Goal: Task Accomplishment & Management: Manage account settings

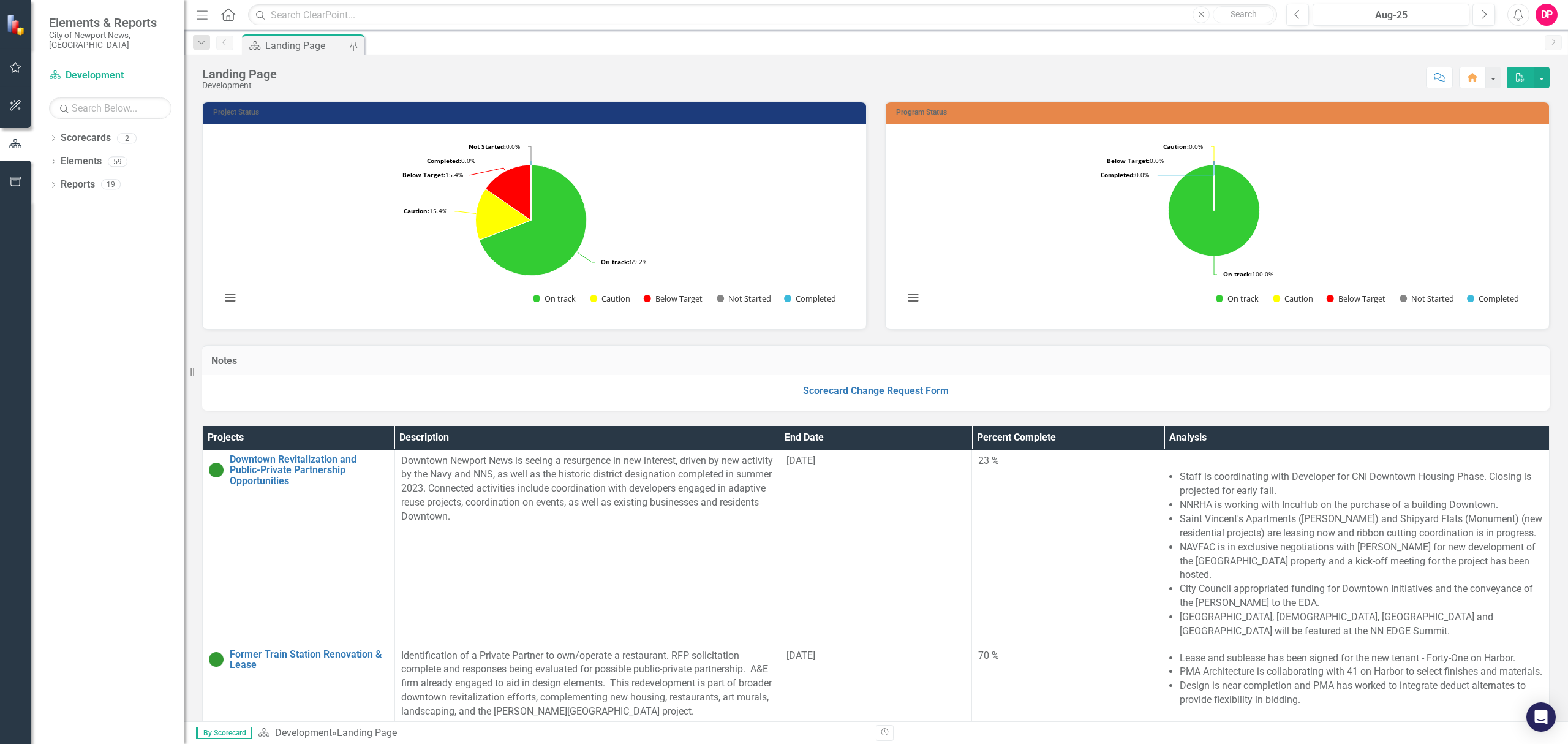
click at [52, 159] on icon "Dropdown" at bounding box center [53, 162] width 9 height 7
click at [62, 275] on icon "Dropdown" at bounding box center [59, 278] width 9 height 7
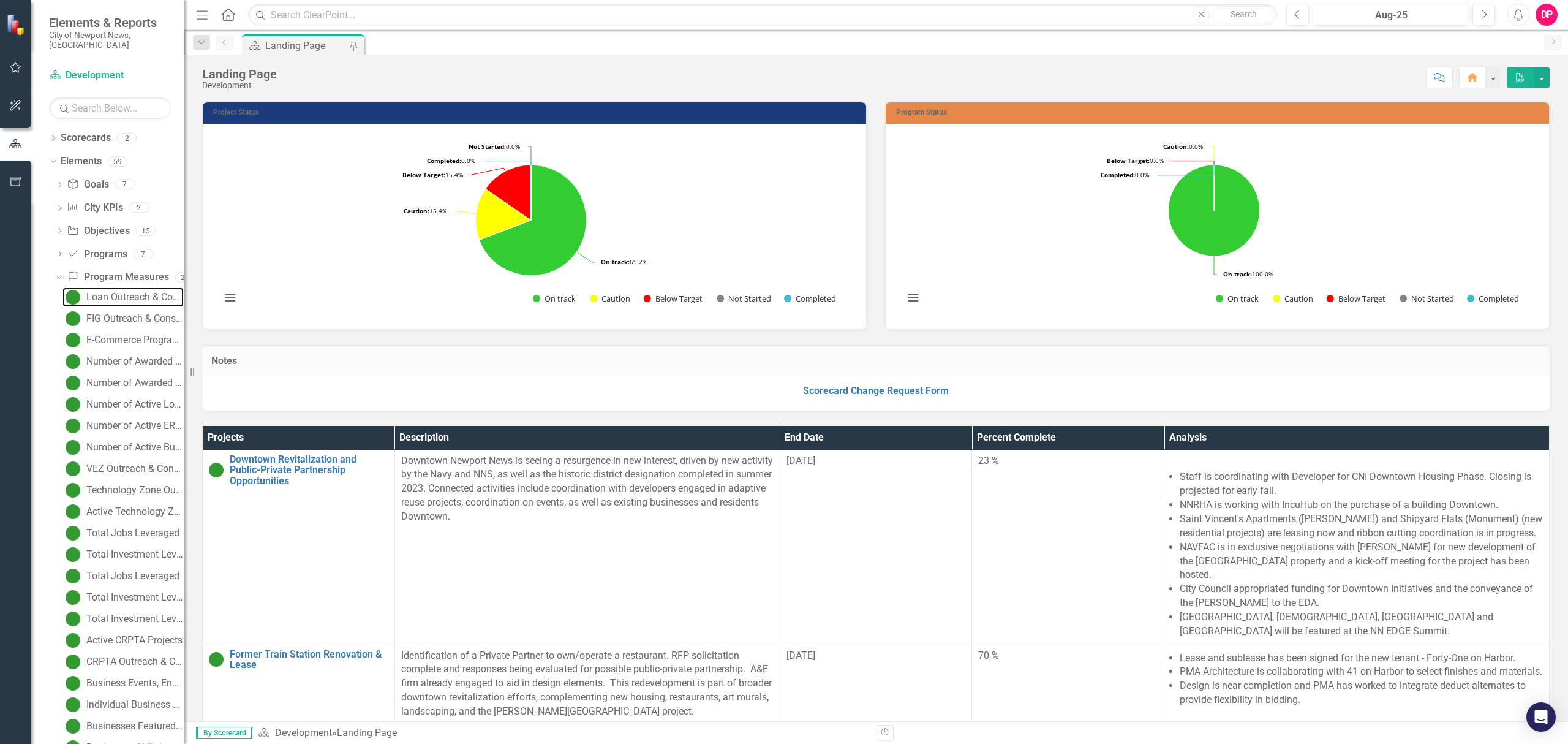
drag, startPoint x: 118, startPoint y: 290, endPoint x: 0, endPoint y: 271, distance: 119.5
click at [118, 292] on div "Loan Outreach & Consultations" at bounding box center [134, 297] width 97 height 11
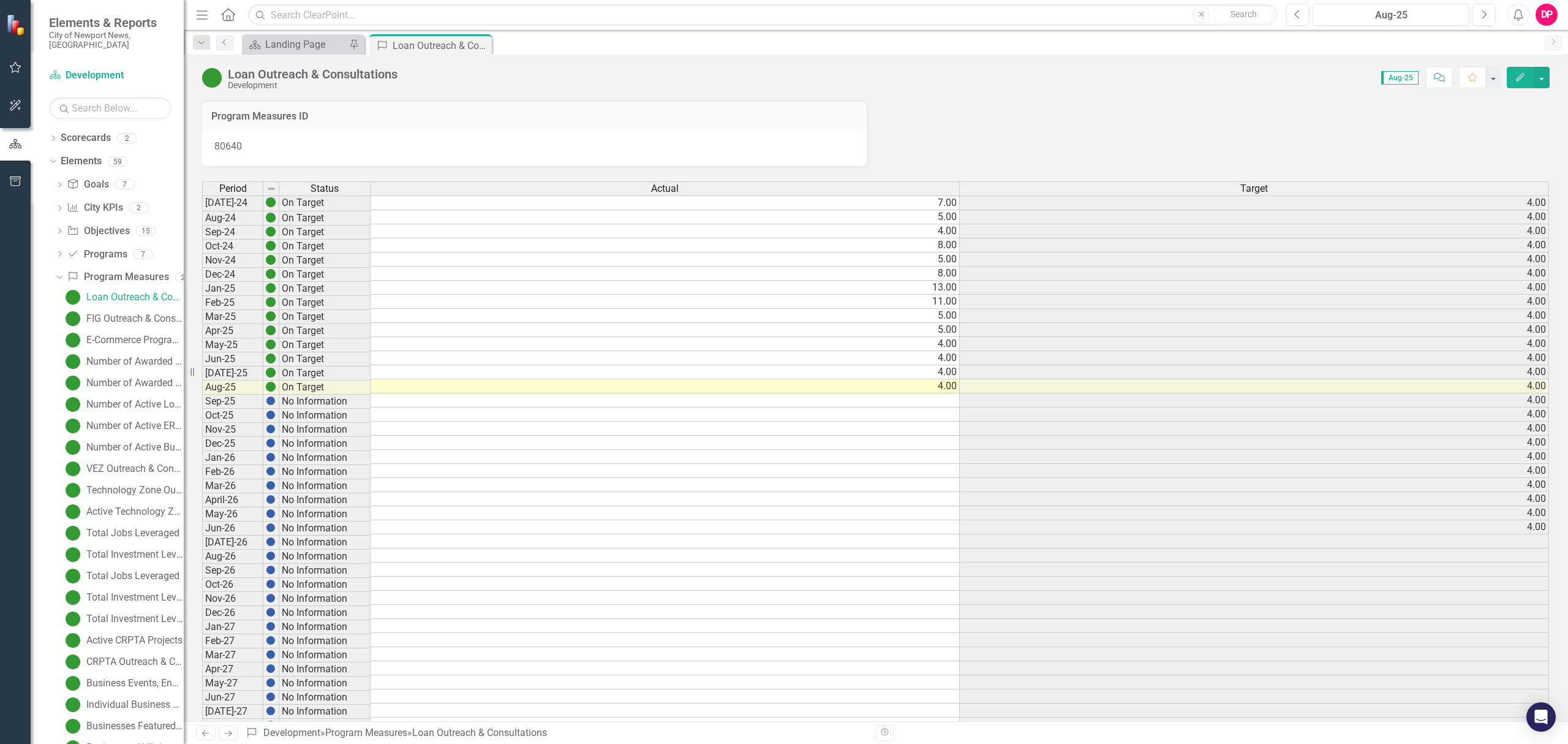
click at [708, 407] on td at bounding box center [665, 400] width 589 height 14
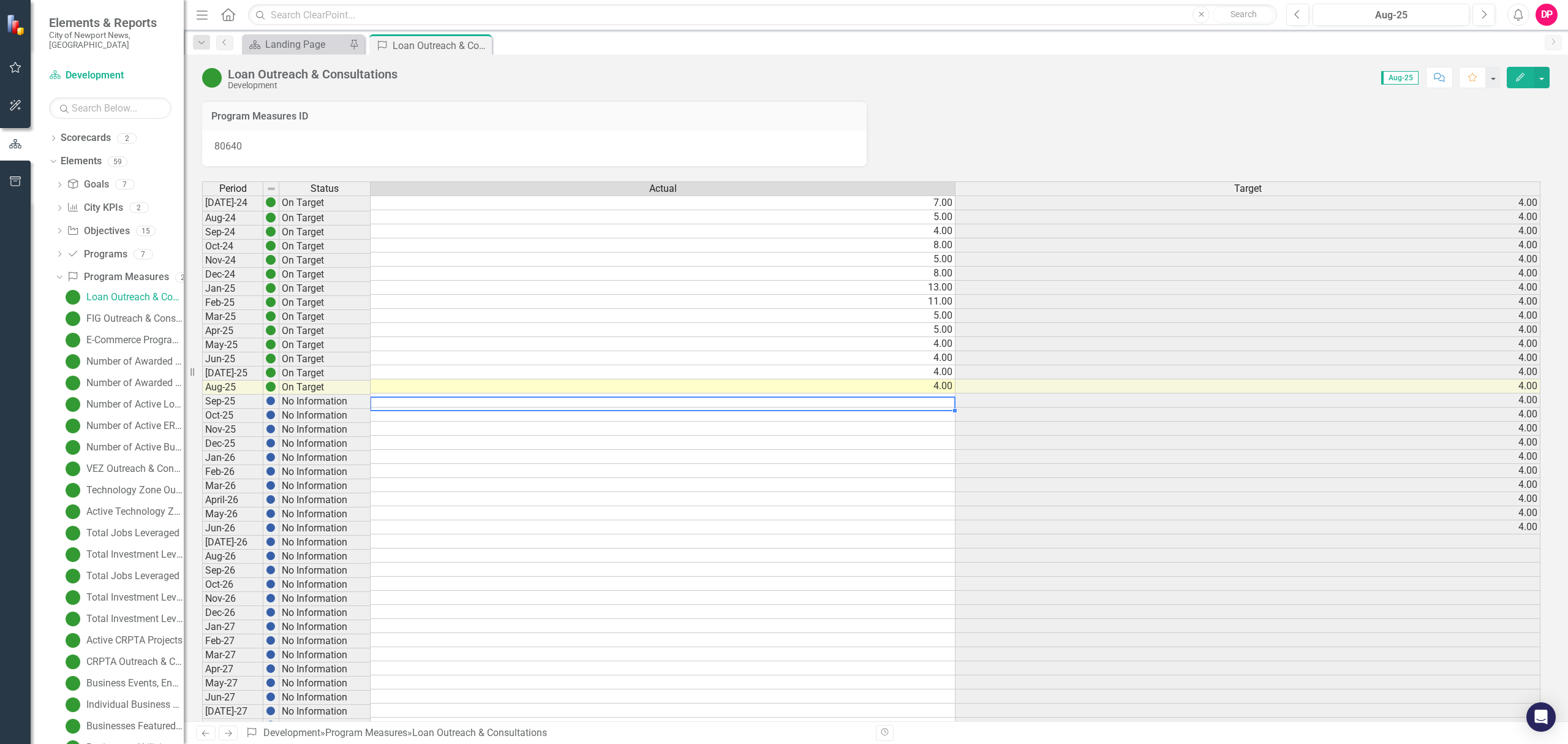
click at [267, 400] on img at bounding box center [271, 400] width 10 height 10
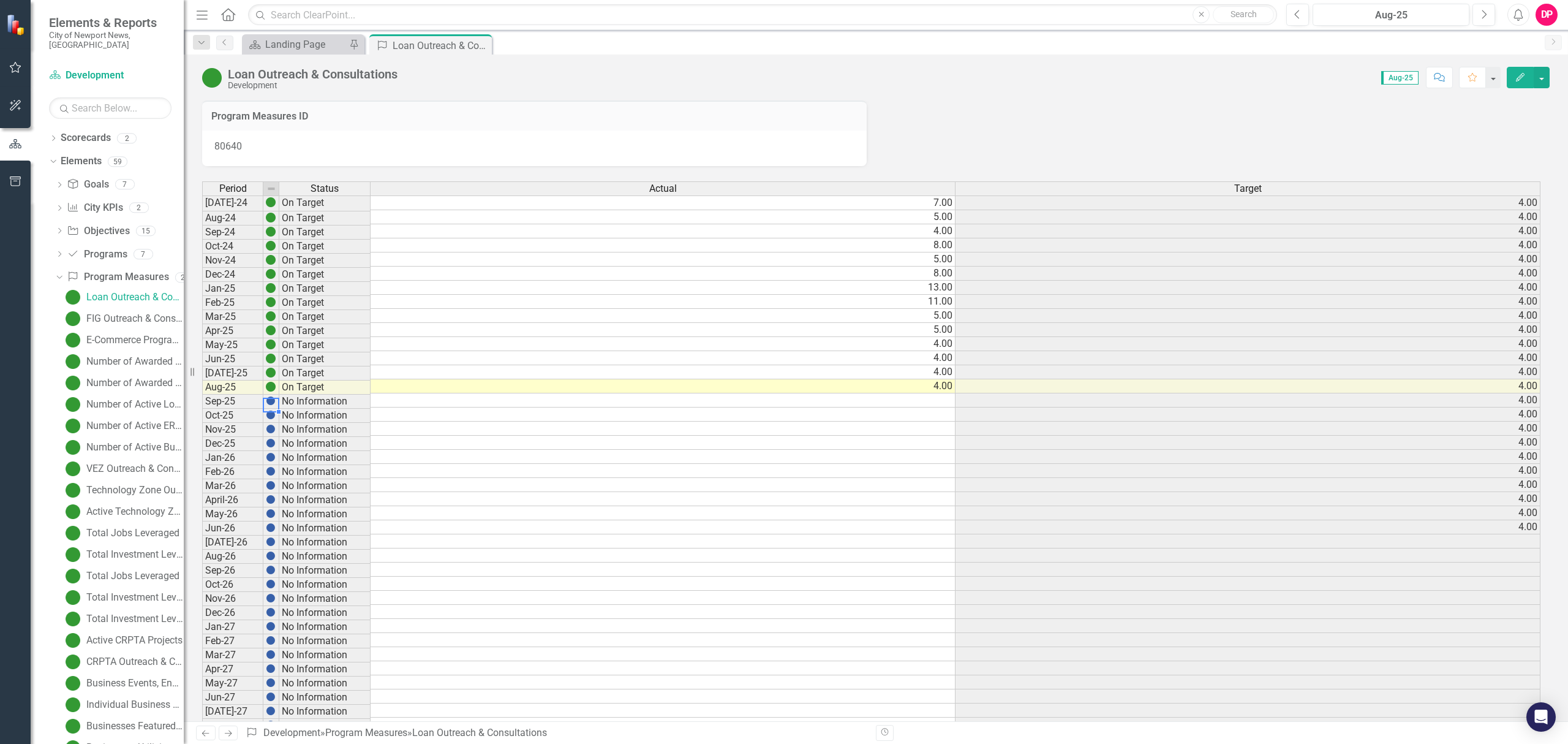
click at [267, 400] on img at bounding box center [271, 400] width 10 height 10
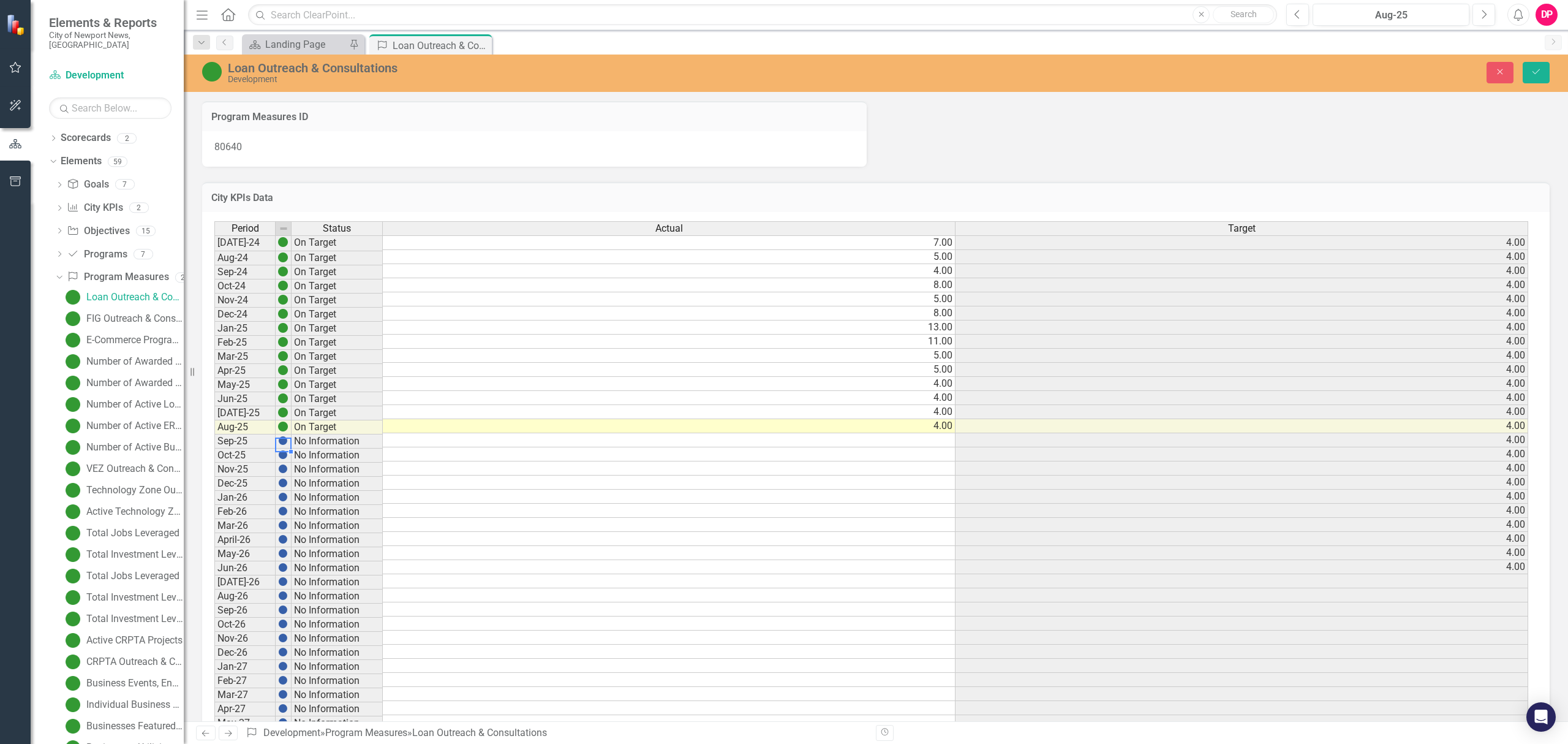
click at [283, 442] on img at bounding box center [283, 440] width 10 height 10
click at [1480, 25] on button "Next" at bounding box center [1483, 15] width 23 height 22
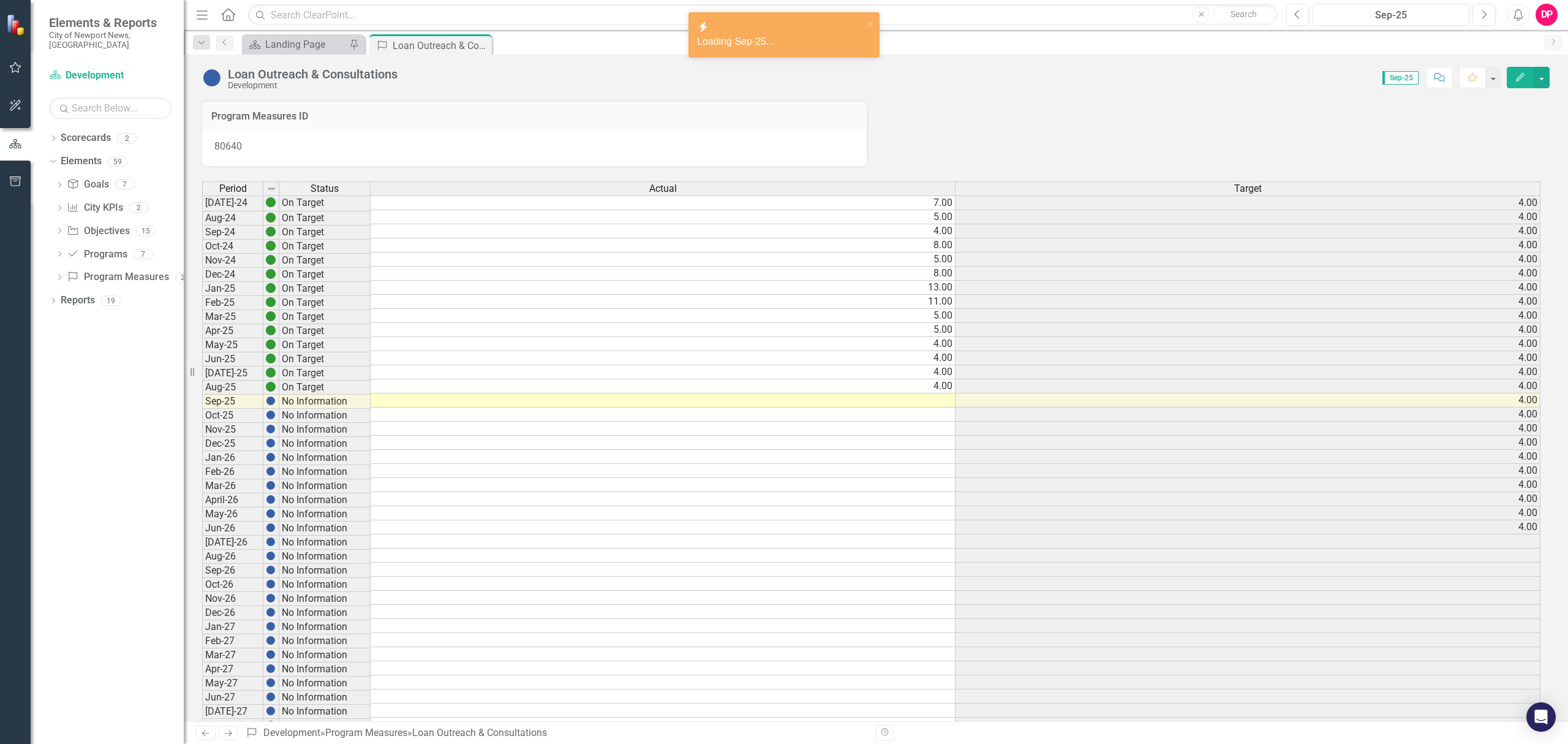
click at [893, 403] on td at bounding box center [663, 400] width 585 height 14
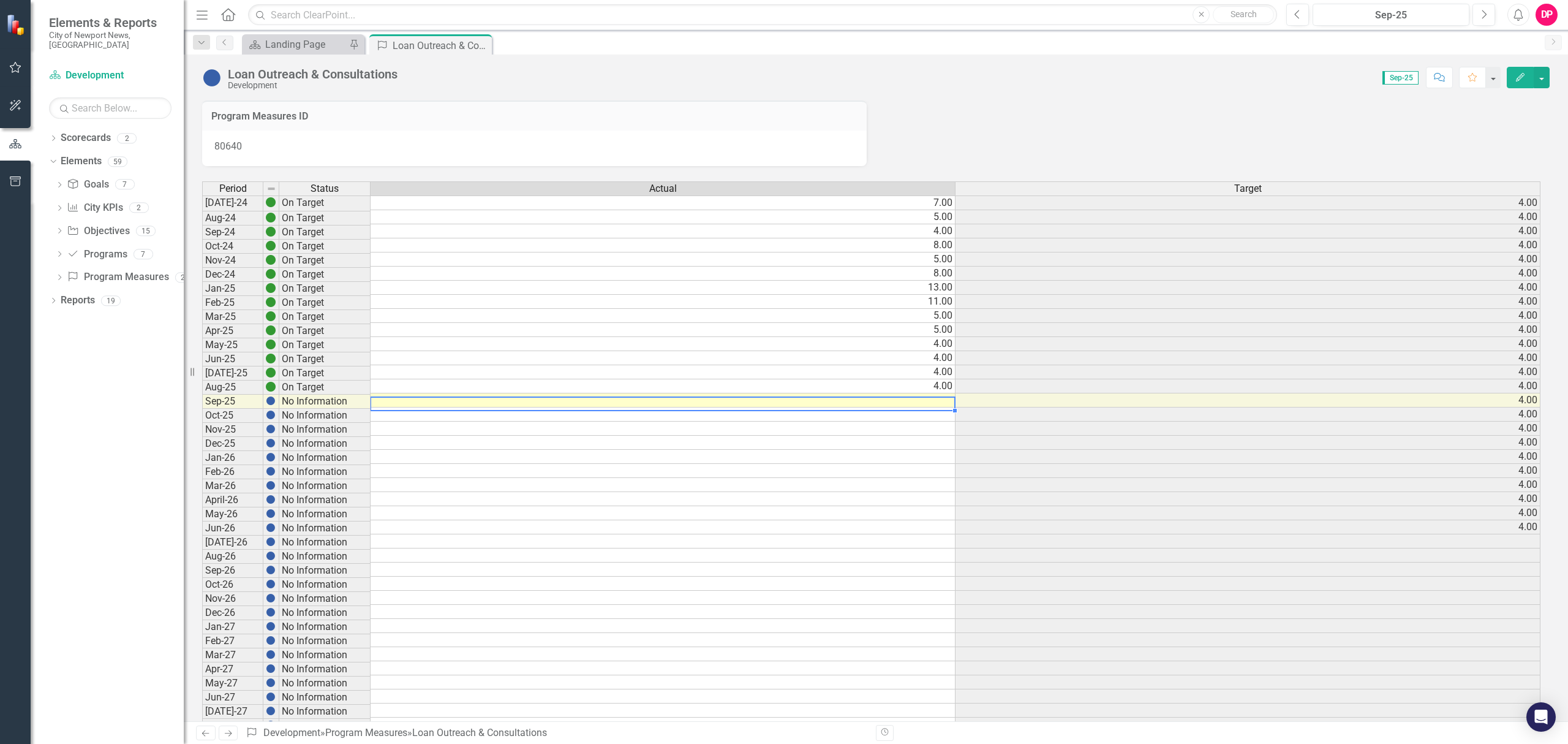
click at [895, 404] on td at bounding box center [663, 400] width 585 height 14
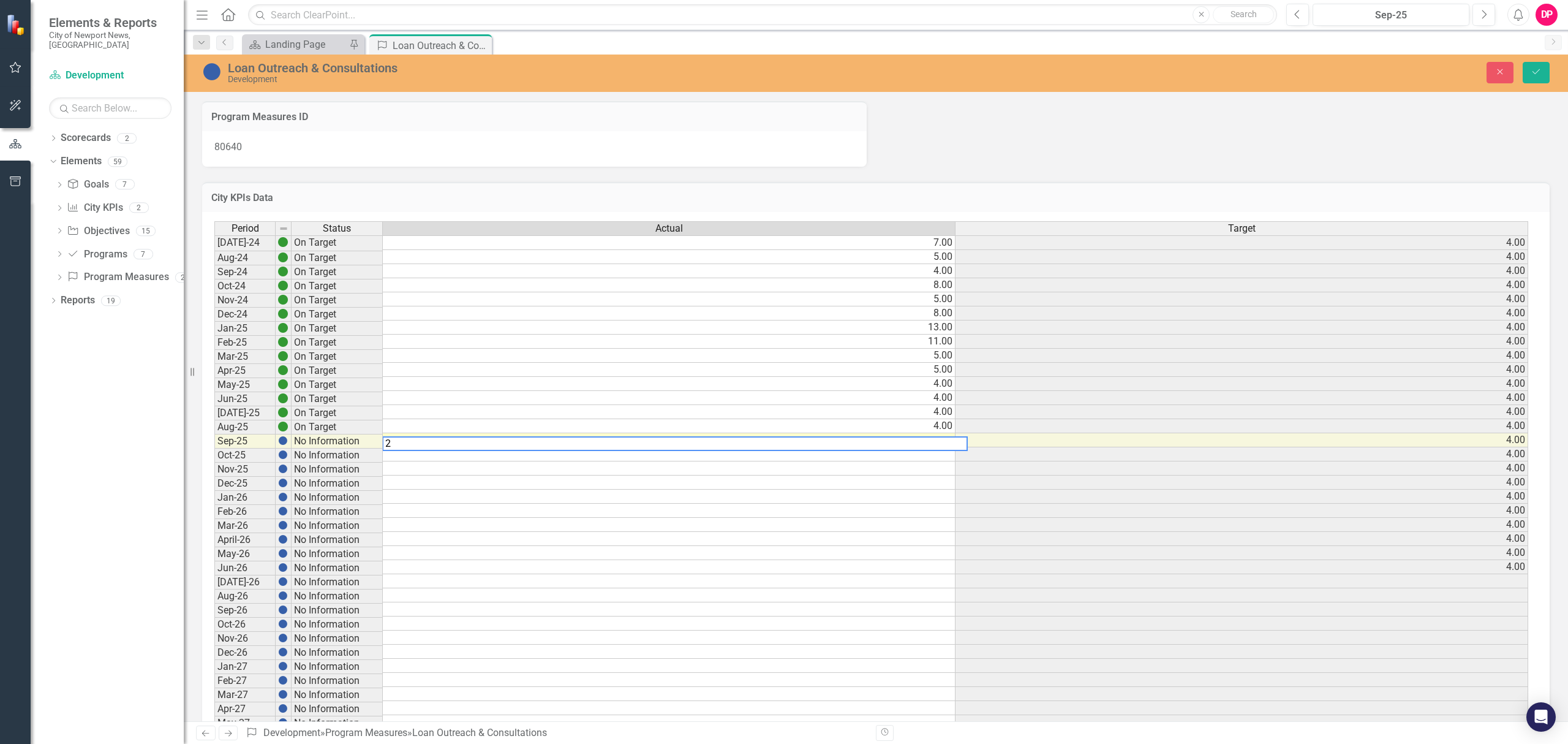
type textarea "2"
click at [214, 72] on img at bounding box center [211, 72] width 19 height 19
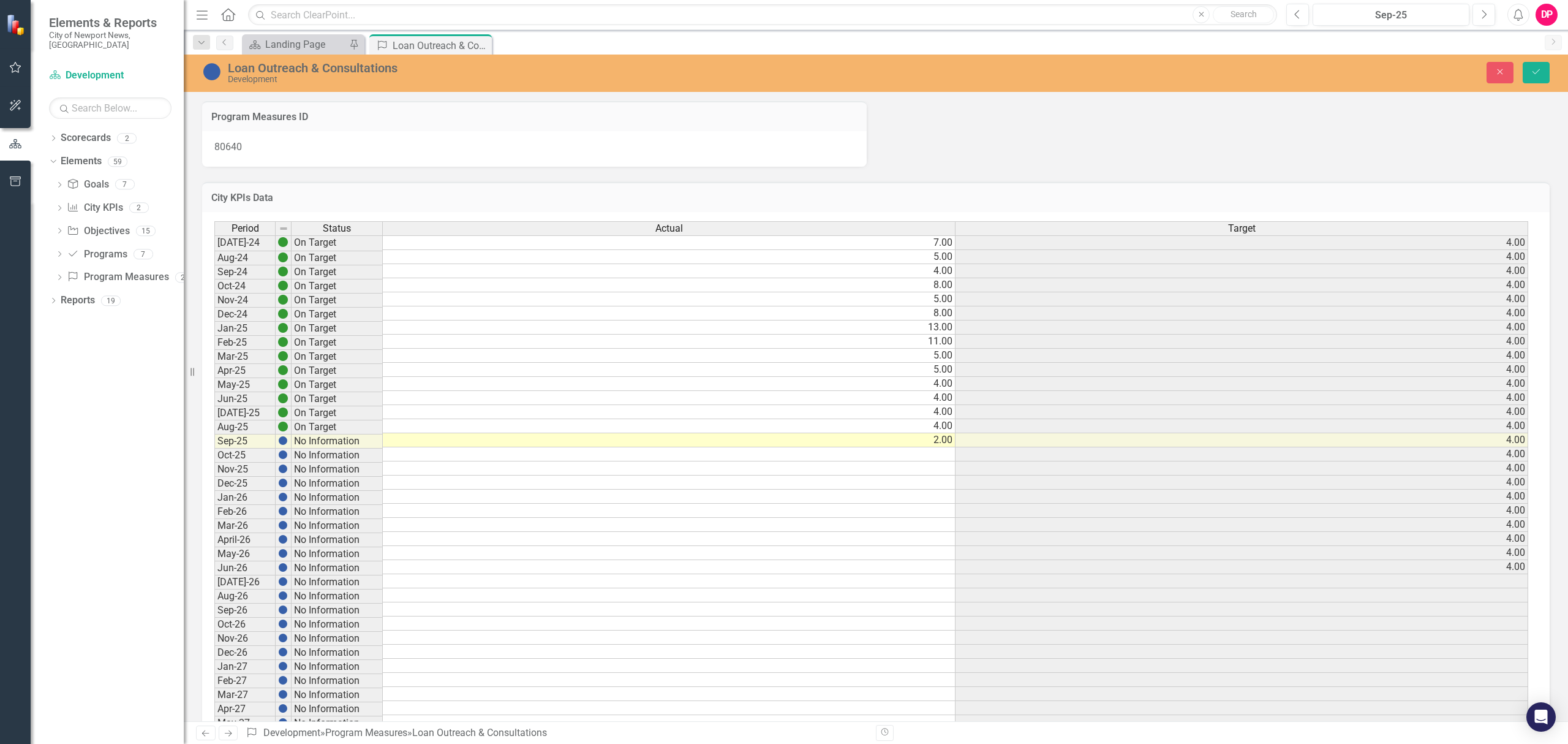
click at [214, 72] on img at bounding box center [211, 72] width 19 height 19
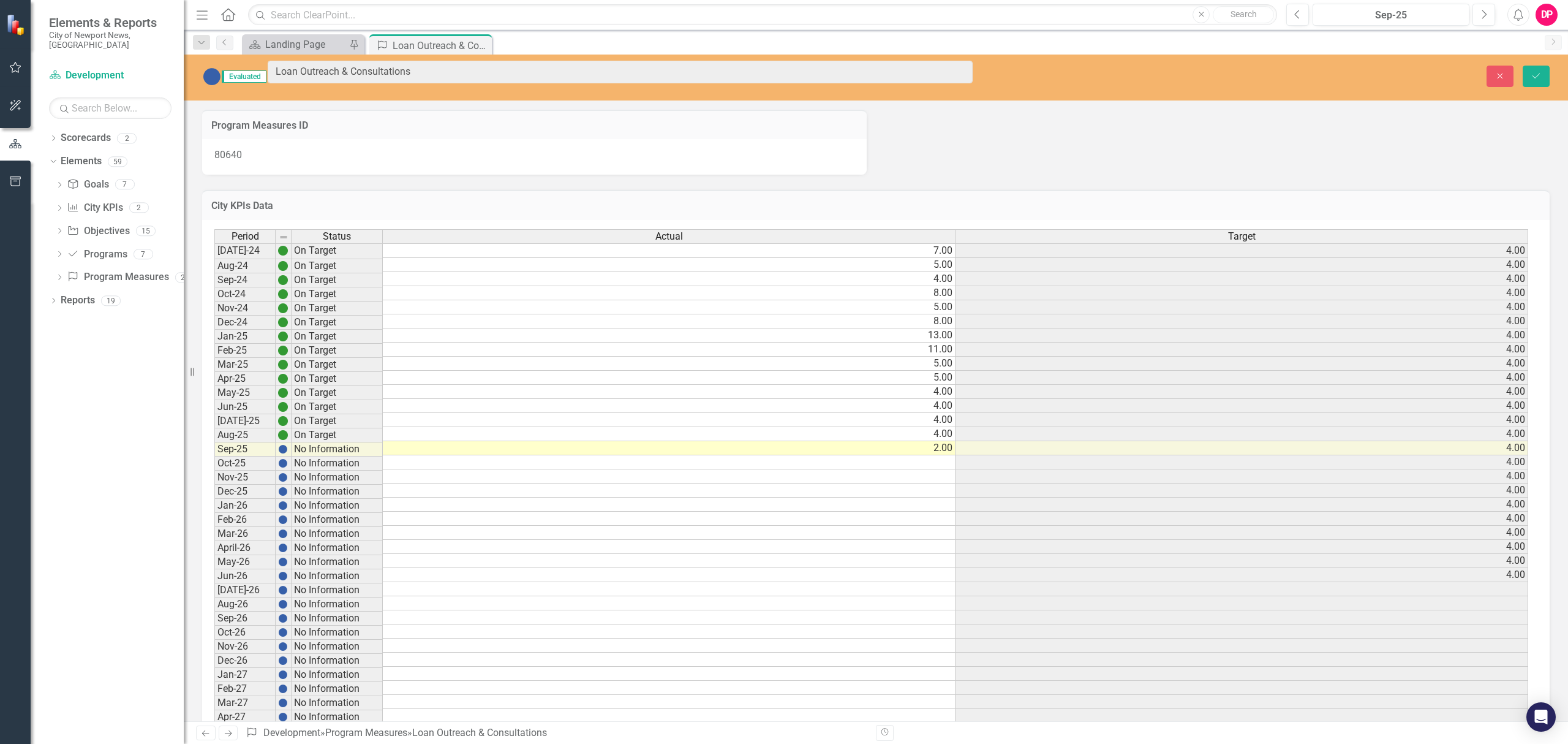
click at [215, 76] on img at bounding box center [211, 76] width 19 height 19
click at [218, 72] on img at bounding box center [211, 76] width 19 height 19
click at [218, 71] on img at bounding box center [211, 76] width 19 height 19
click at [281, 444] on img at bounding box center [283, 449] width 10 height 10
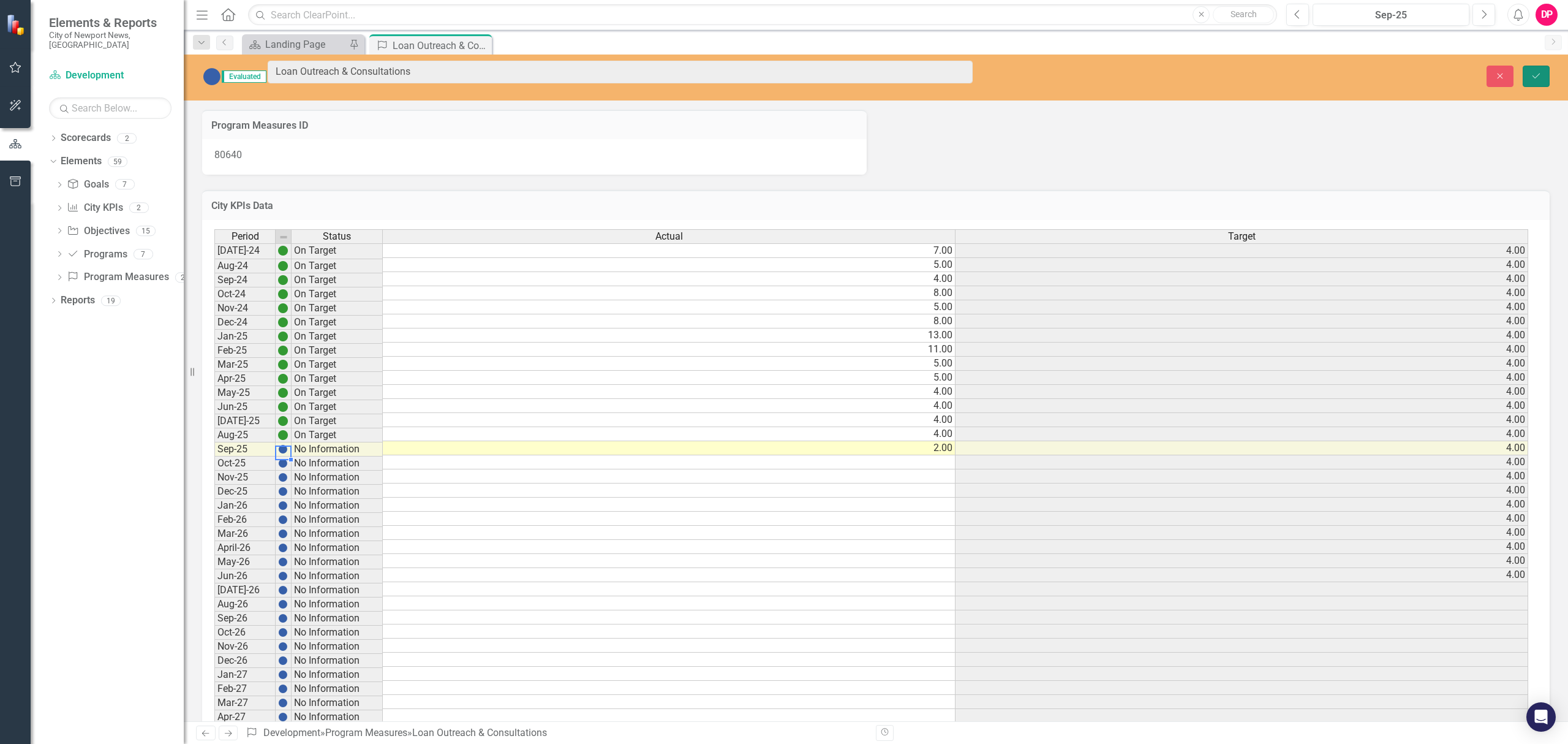
click at [1532, 74] on icon "Save" at bounding box center [1536, 75] width 11 height 9
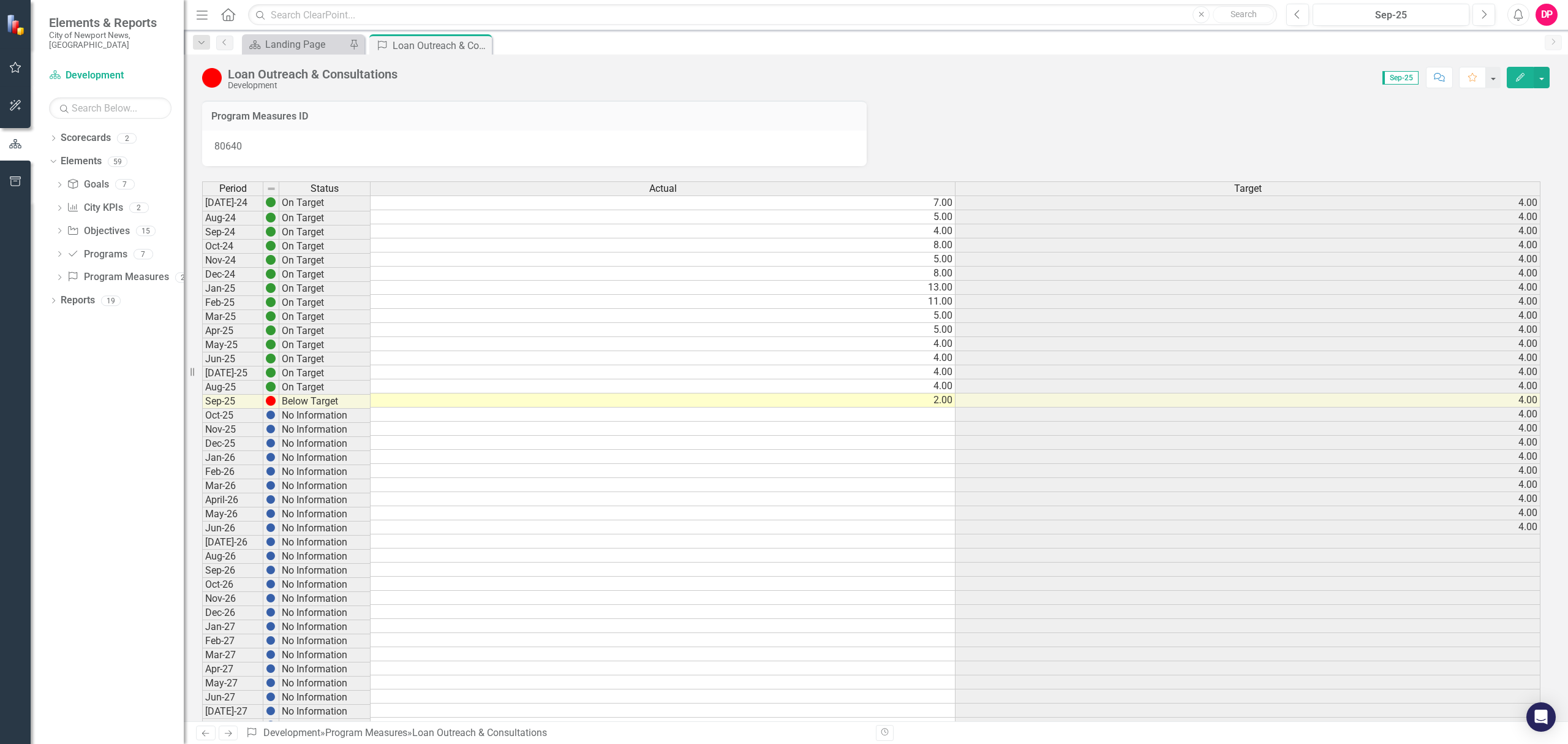
click at [59, 274] on div "Dropdown" at bounding box center [59, 278] width 9 height 10
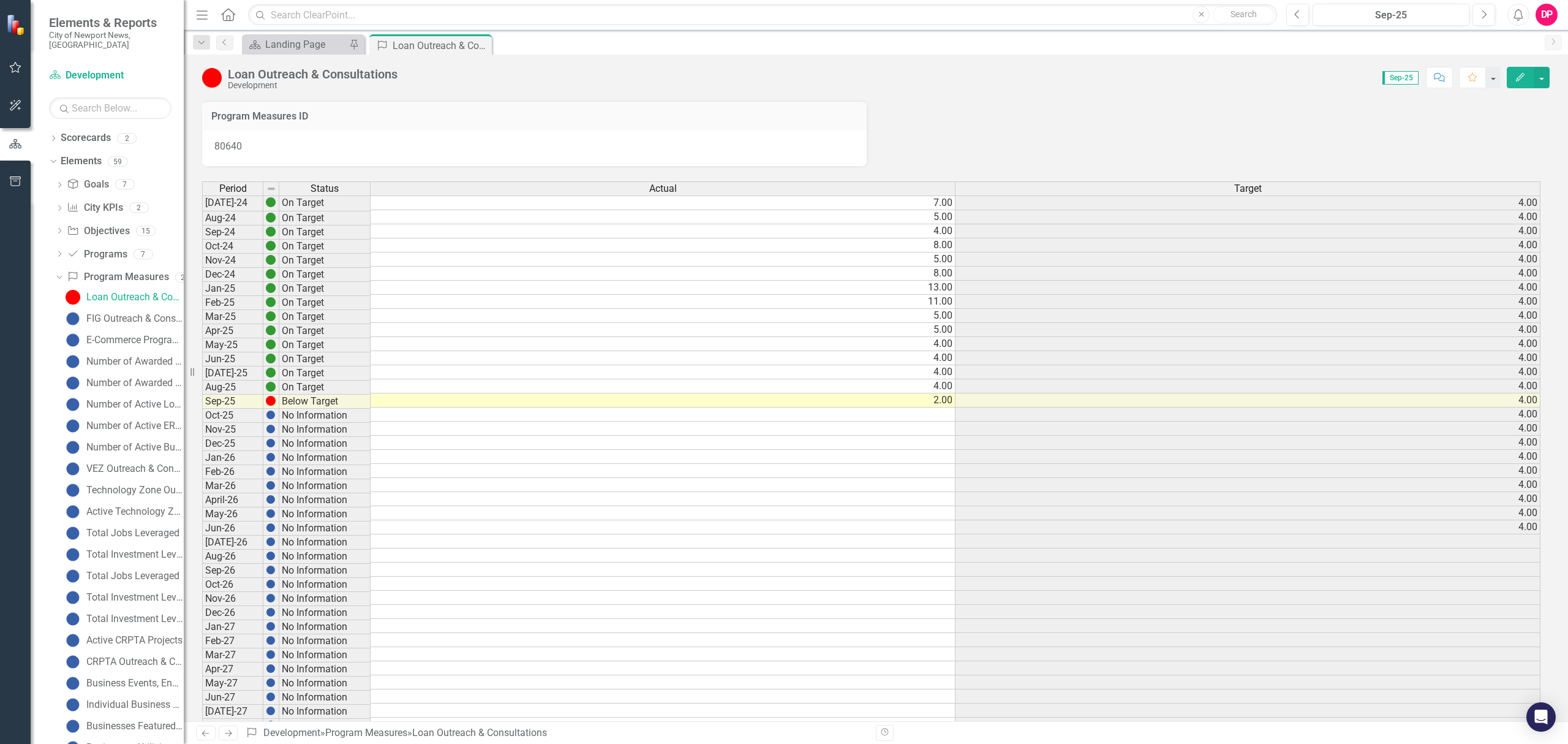
click at [937, 402] on td "2.00" at bounding box center [663, 400] width 585 height 14
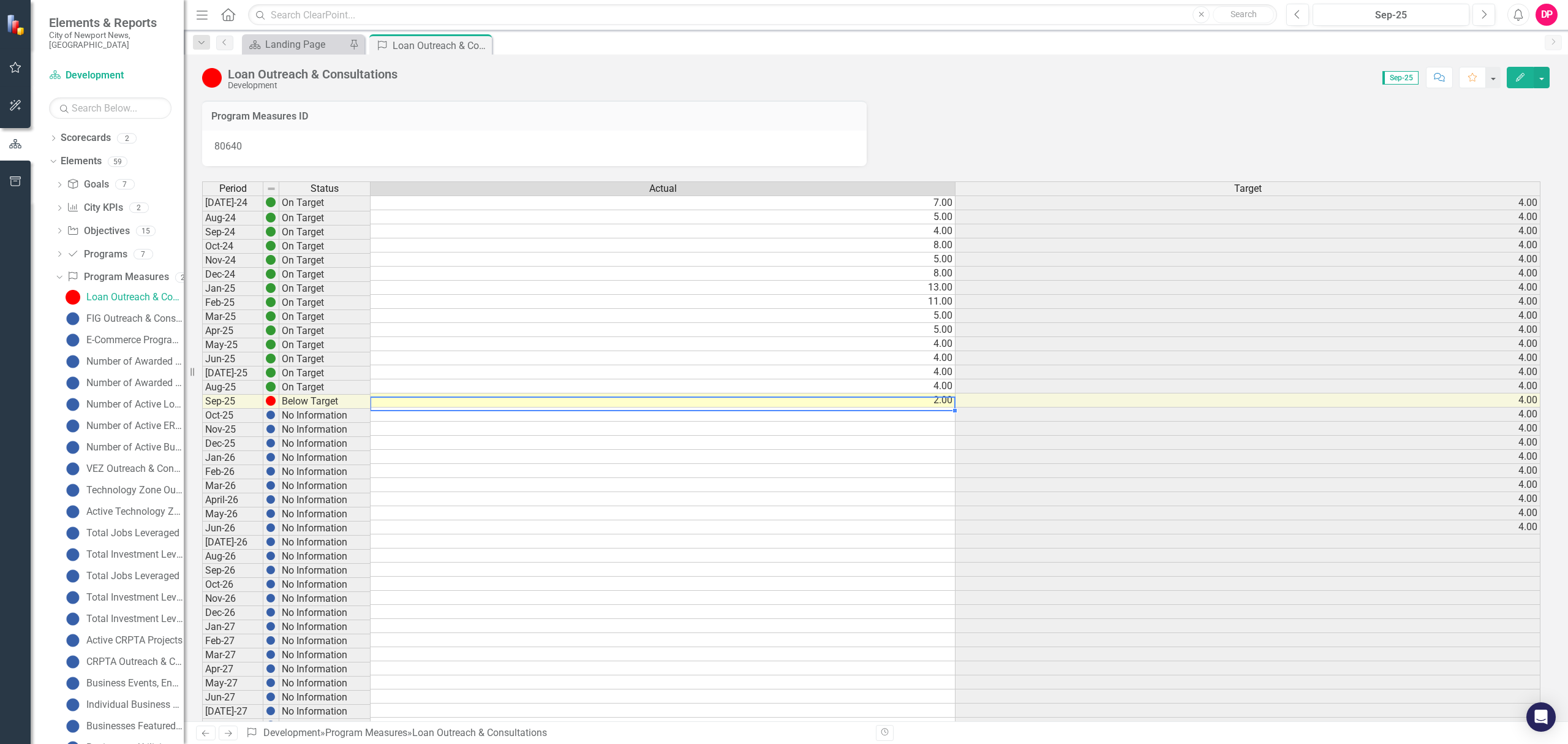
click at [937, 402] on td "2.00" at bounding box center [663, 400] width 585 height 14
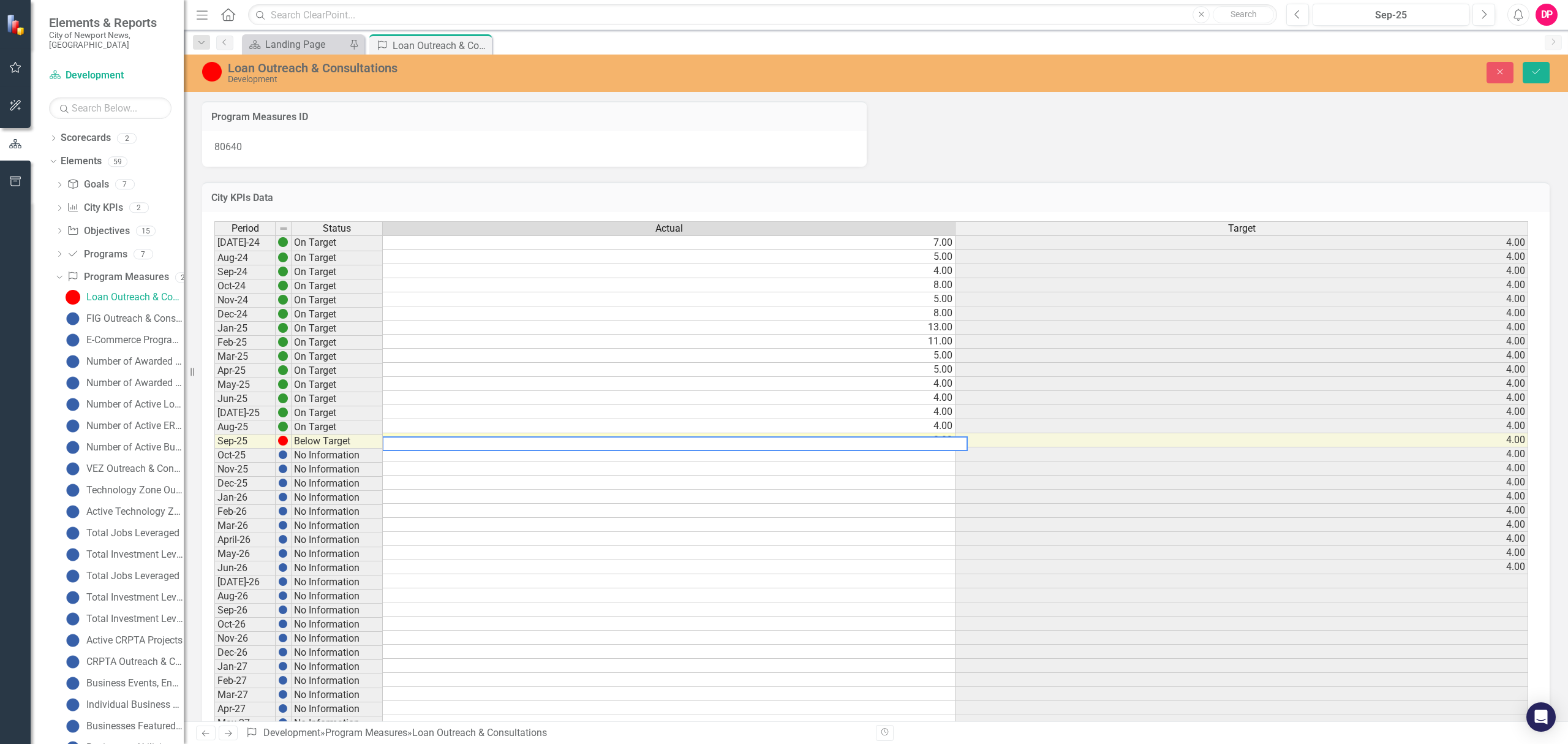
drag, startPoint x: 839, startPoint y: 442, endPoint x: 103, endPoint y: 441, distance: 736.0
click at [119, 449] on div "Elements & Reports City of Newport News, VA Scorecard Development Search Dropdo…" at bounding box center [784, 372] width 1568 height 744
type textarea "2"
type textarea "6"
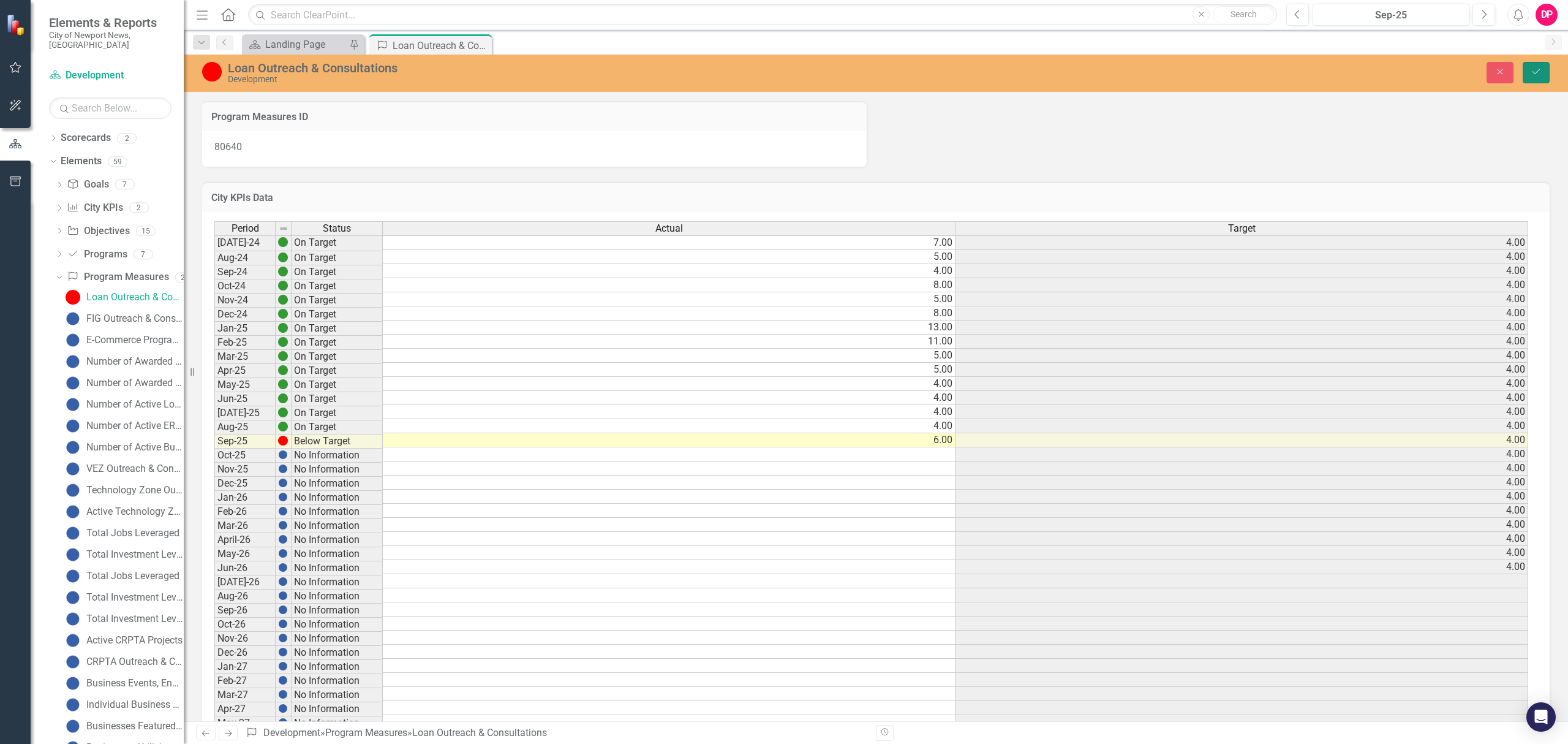
click at [1532, 82] on button "Save" at bounding box center [1536, 73] width 27 height 22
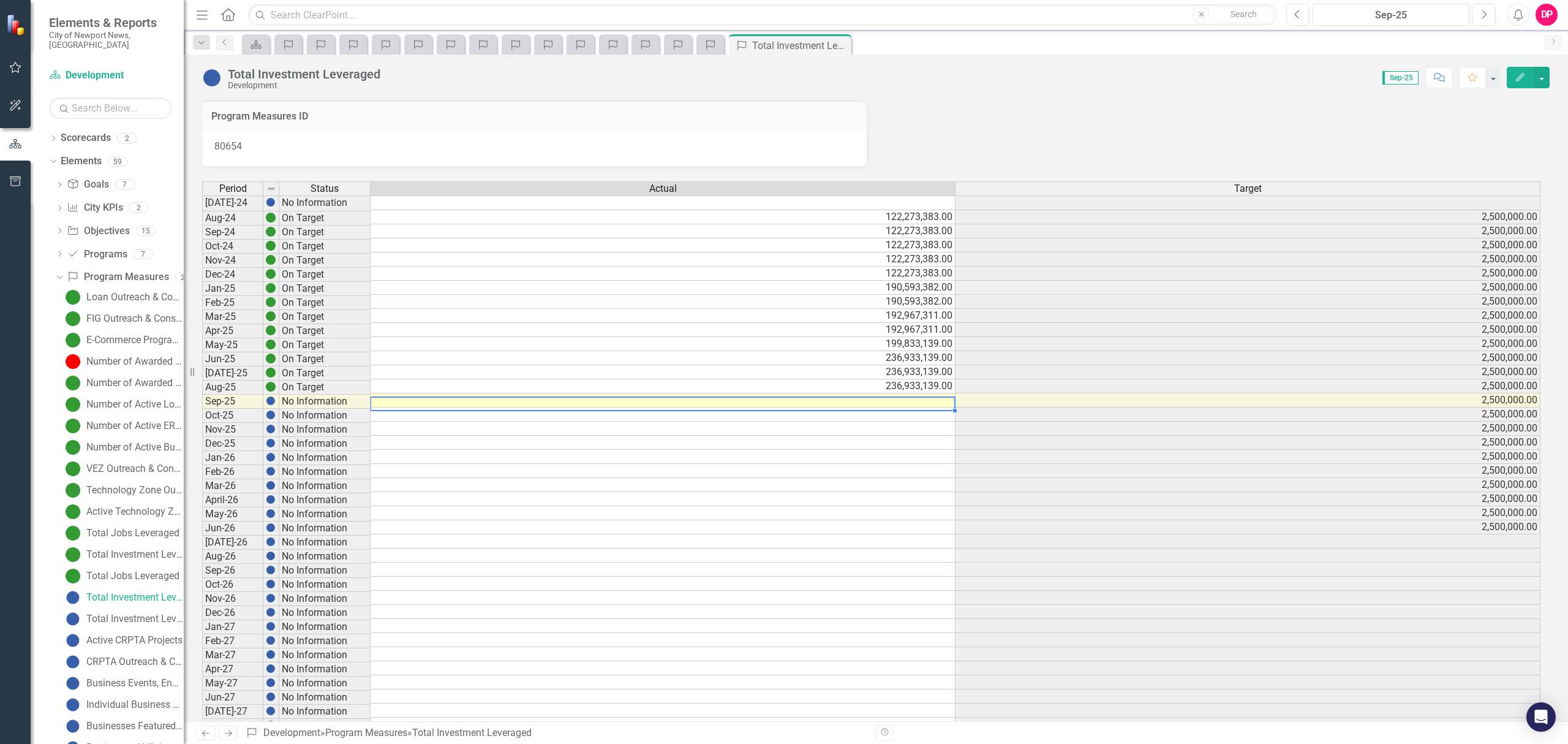
click at [910, 400] on td at bounding box center [663, 400] width 585 height 14
click at [889, 403] on td at bounding box center [663, 400] width 585 height 14
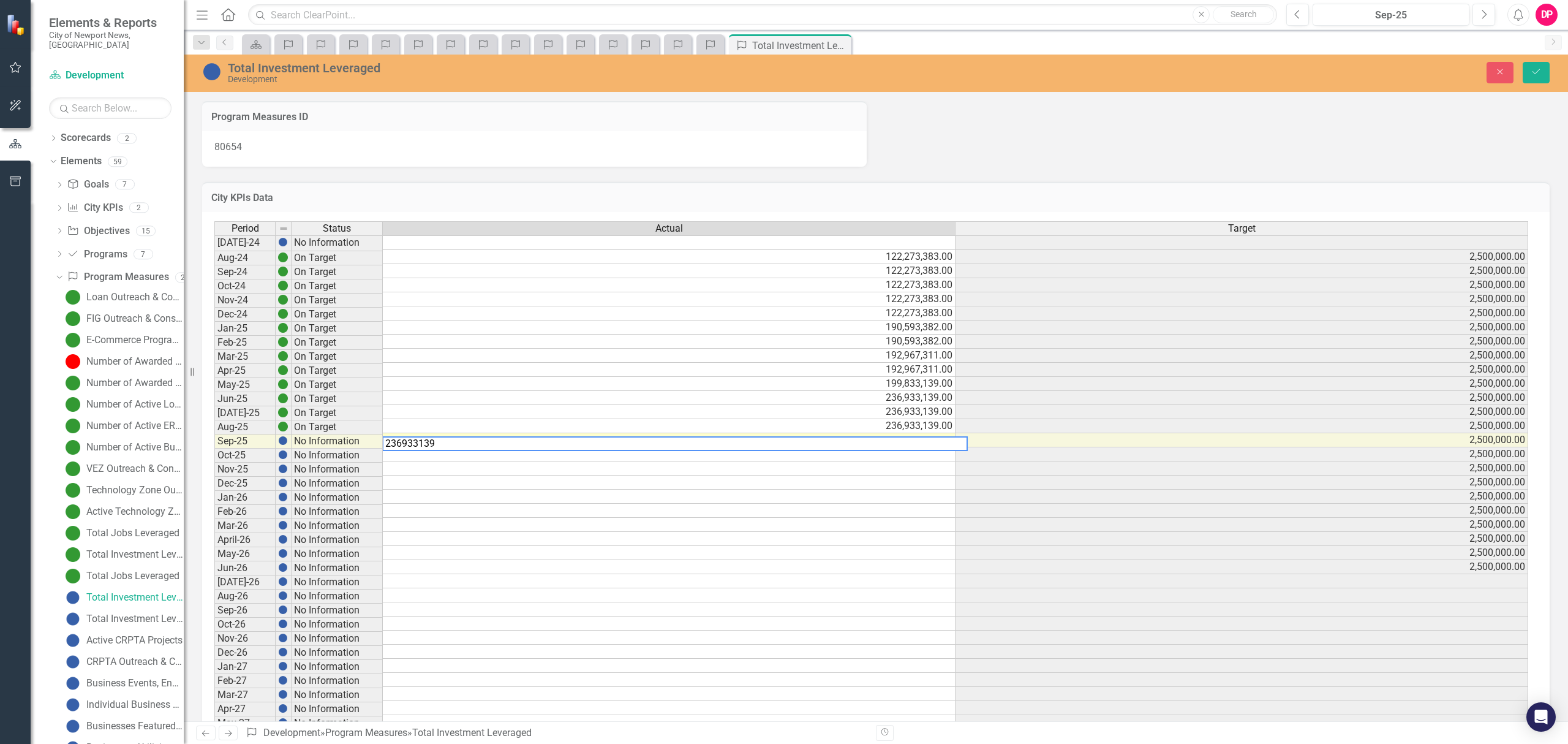
type textarea "236933139"
click at [1529, 76] on button "Save" at bounding box center [1536, 73] width 27 height 22
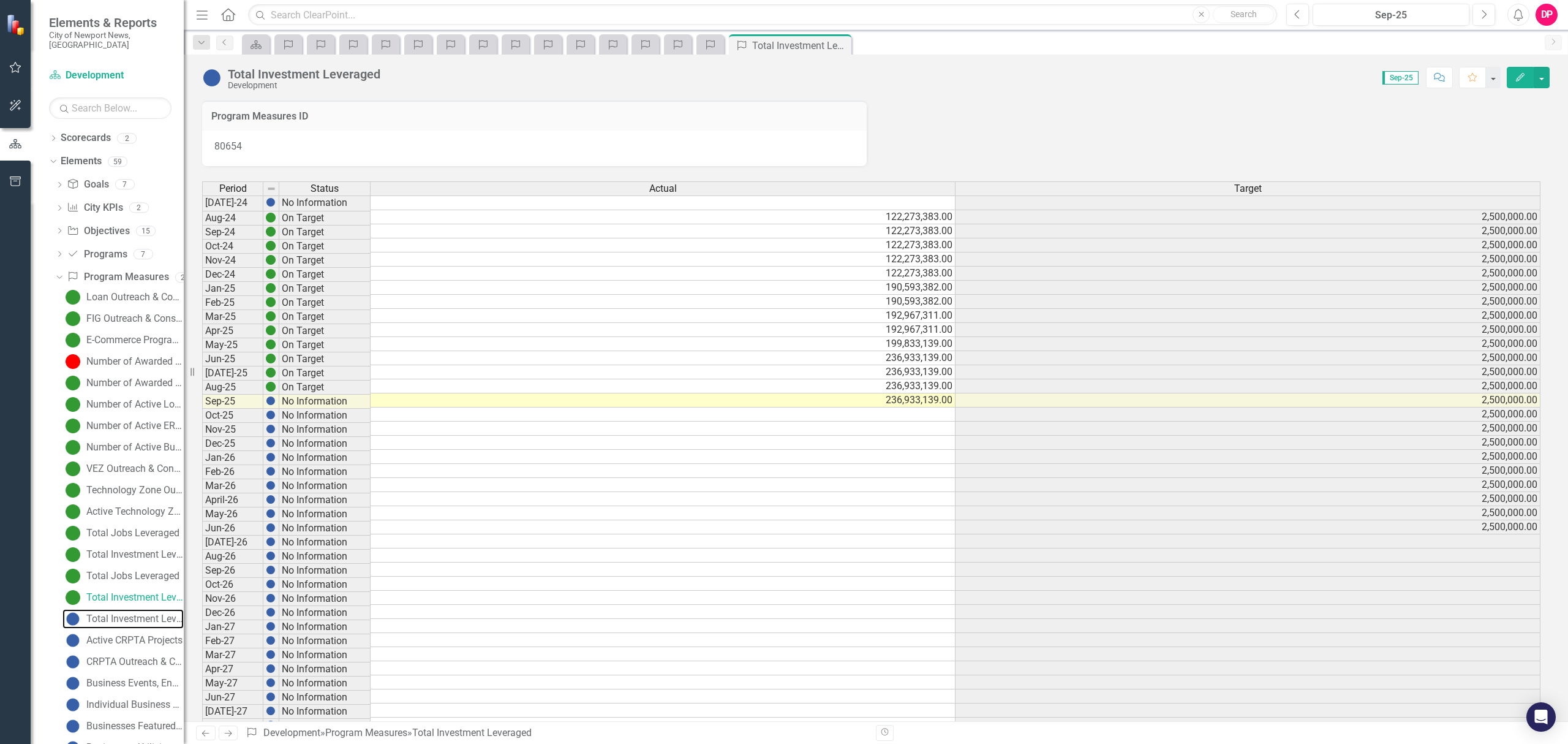
click at [102, 613] on div "Total Investment Leveraged" at bounding box center [134, 619] width 97 height 11
click at [876, 405] on td at bounding box center [663, 400] width 585 height 14
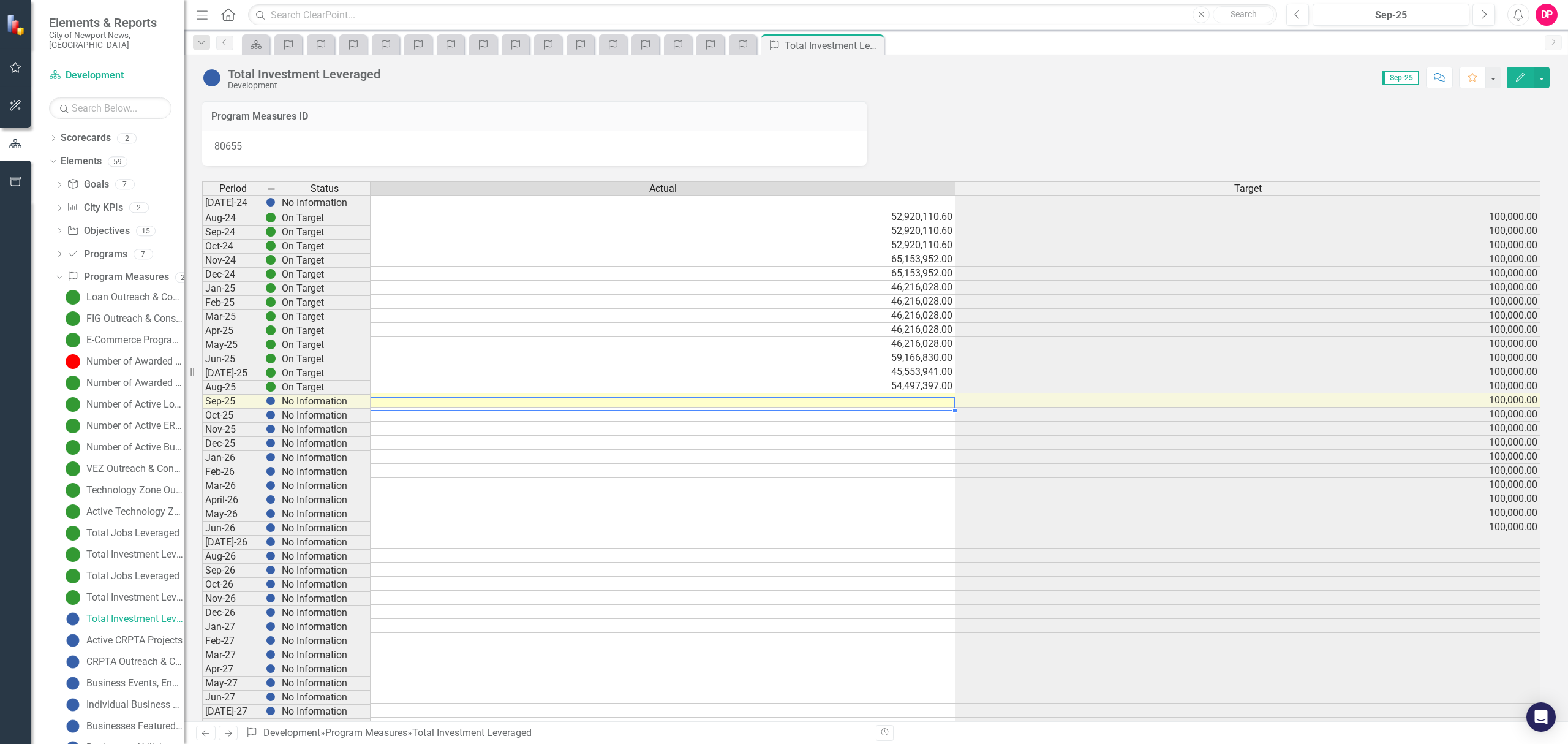
click at [938, 403] on td at bounding box center [663, 400] width 585 height 14
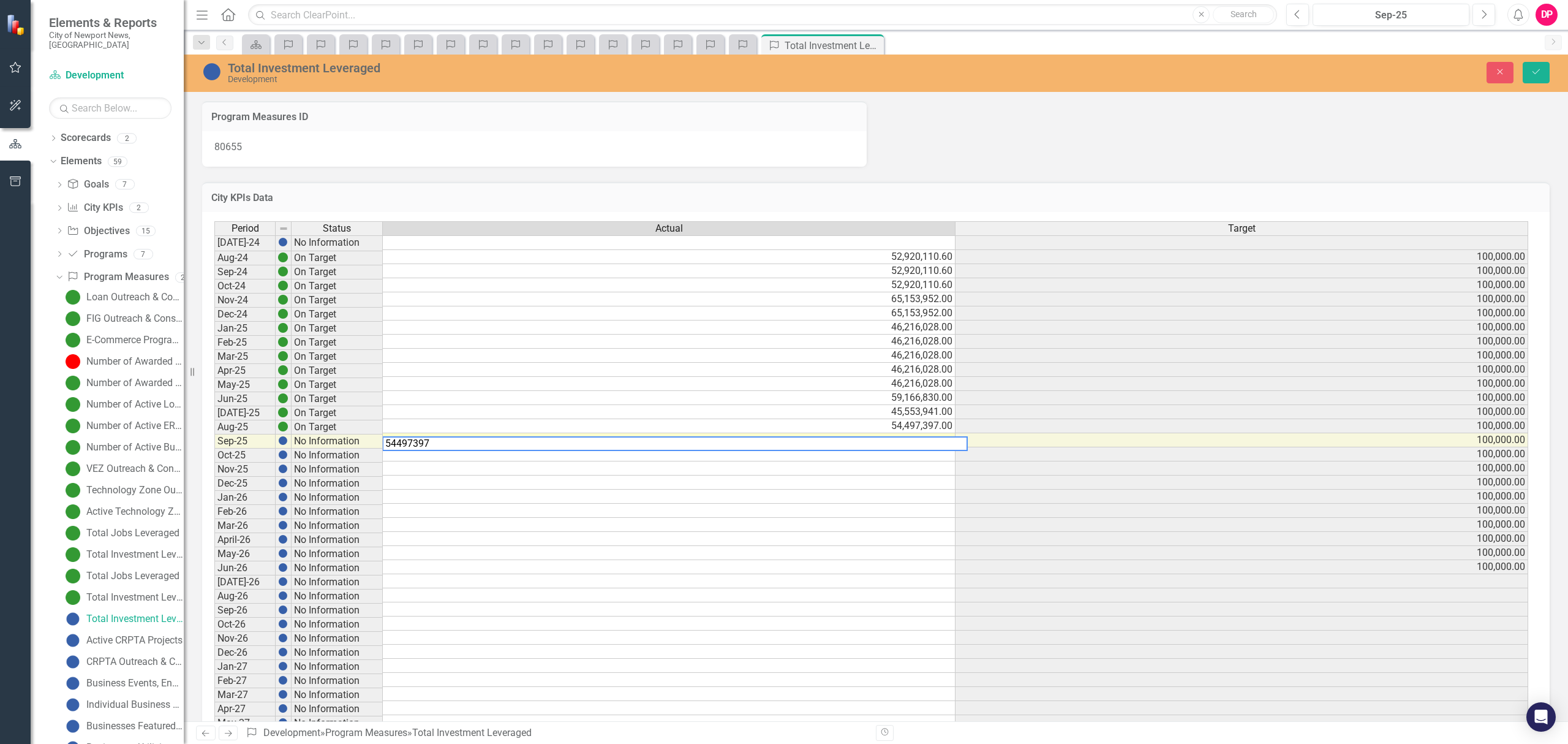
type textarea "54497397"
click at [1542, 74] on button "Save" at bounding box center [1536, 73] width 27 height 22
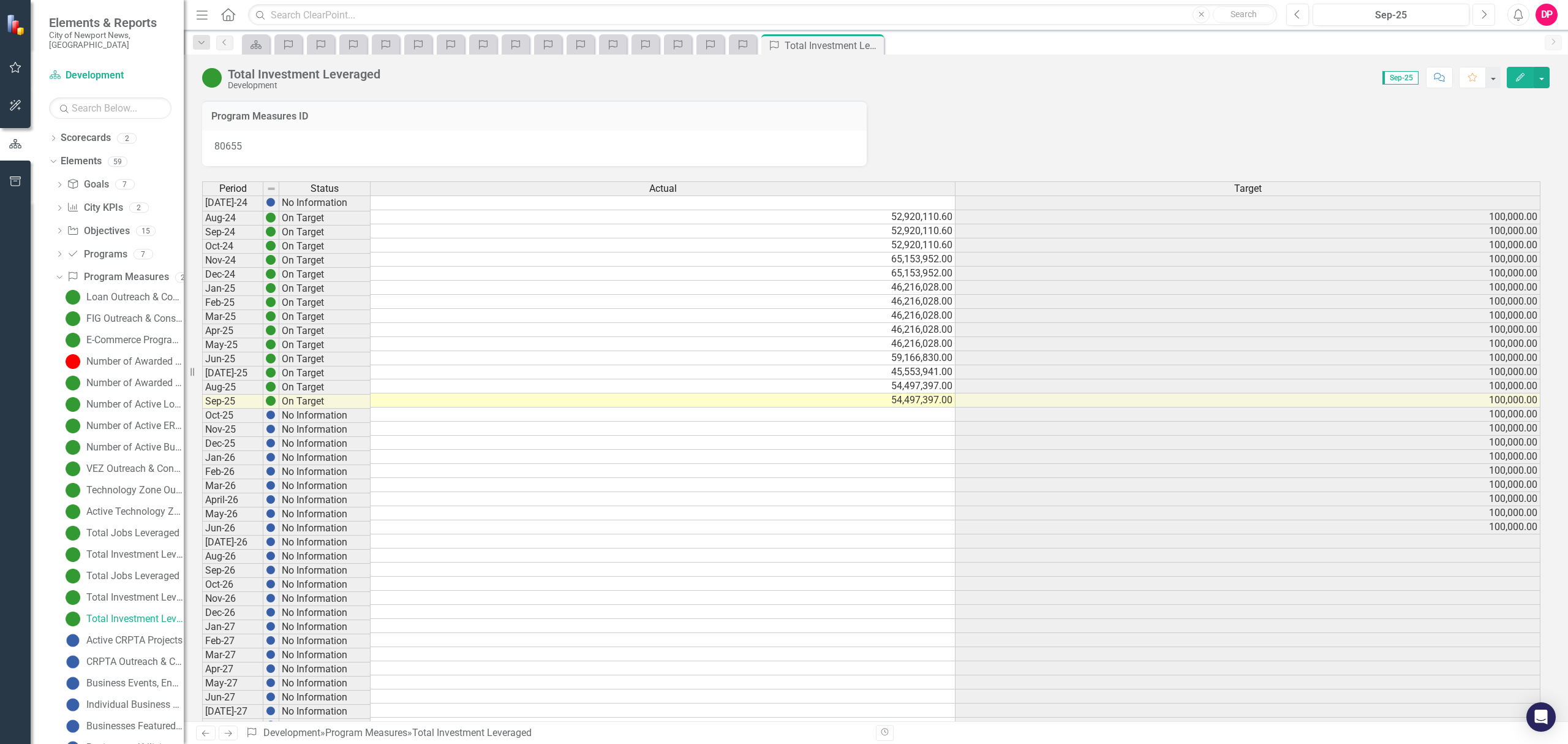
click at [1483, 17] on icon "Next" at bounding box center [1483, 15] width 7 height 11
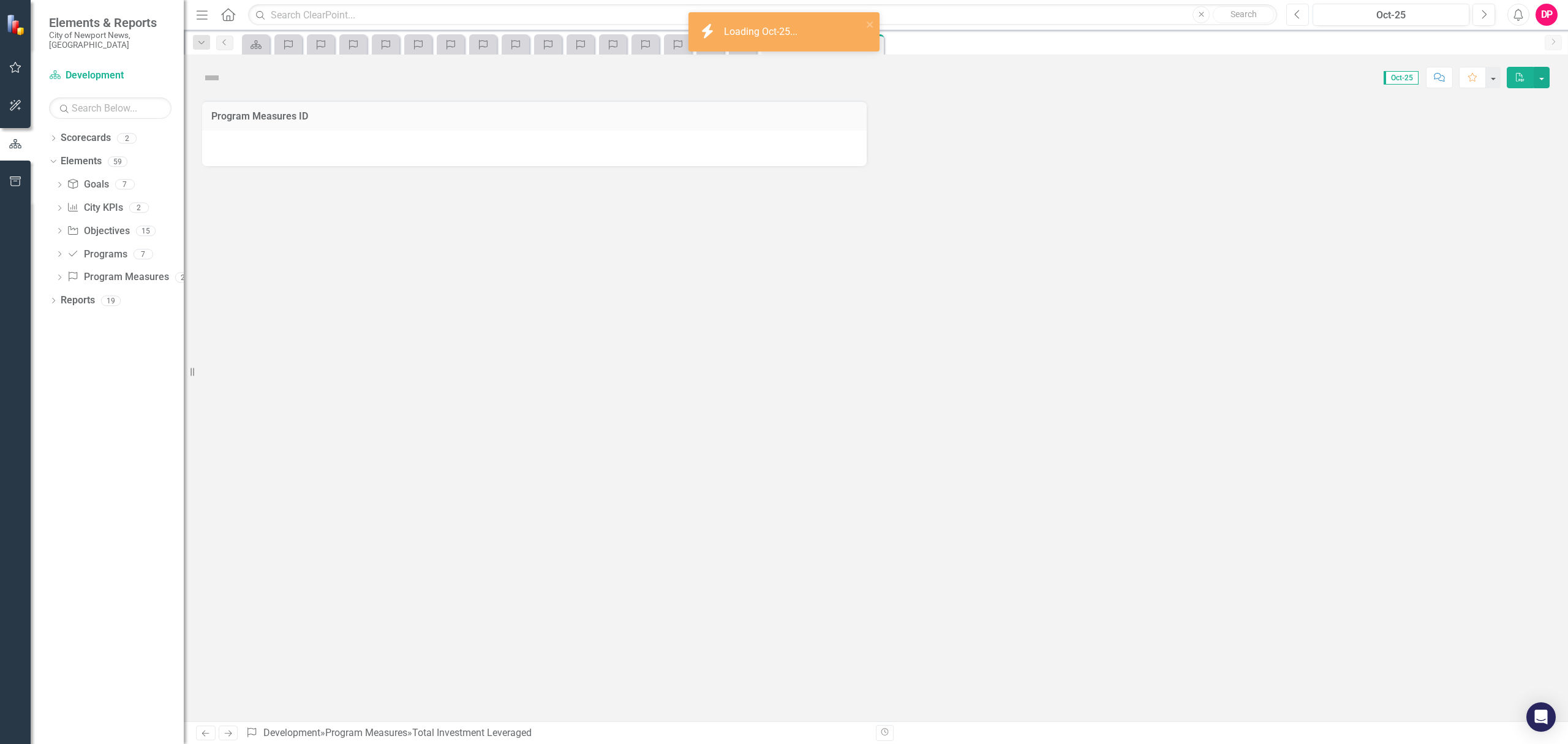
click at [1297, 16] on icon "Previous" at bounding box center [1297, 15] width 7 height 11
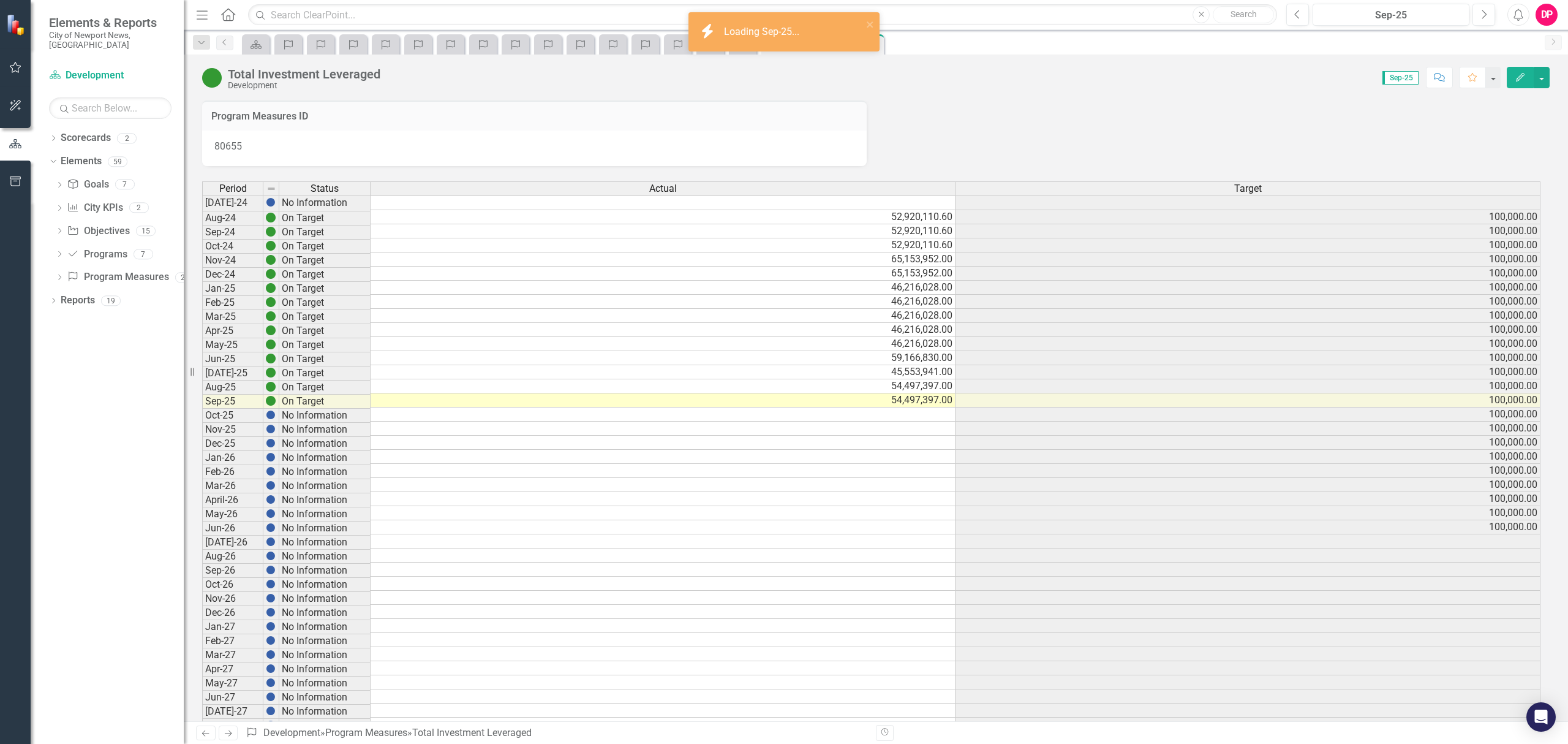
click at [60, 275] on icon "Dropdown" at bounding box center [59, 278] width 9 height 7
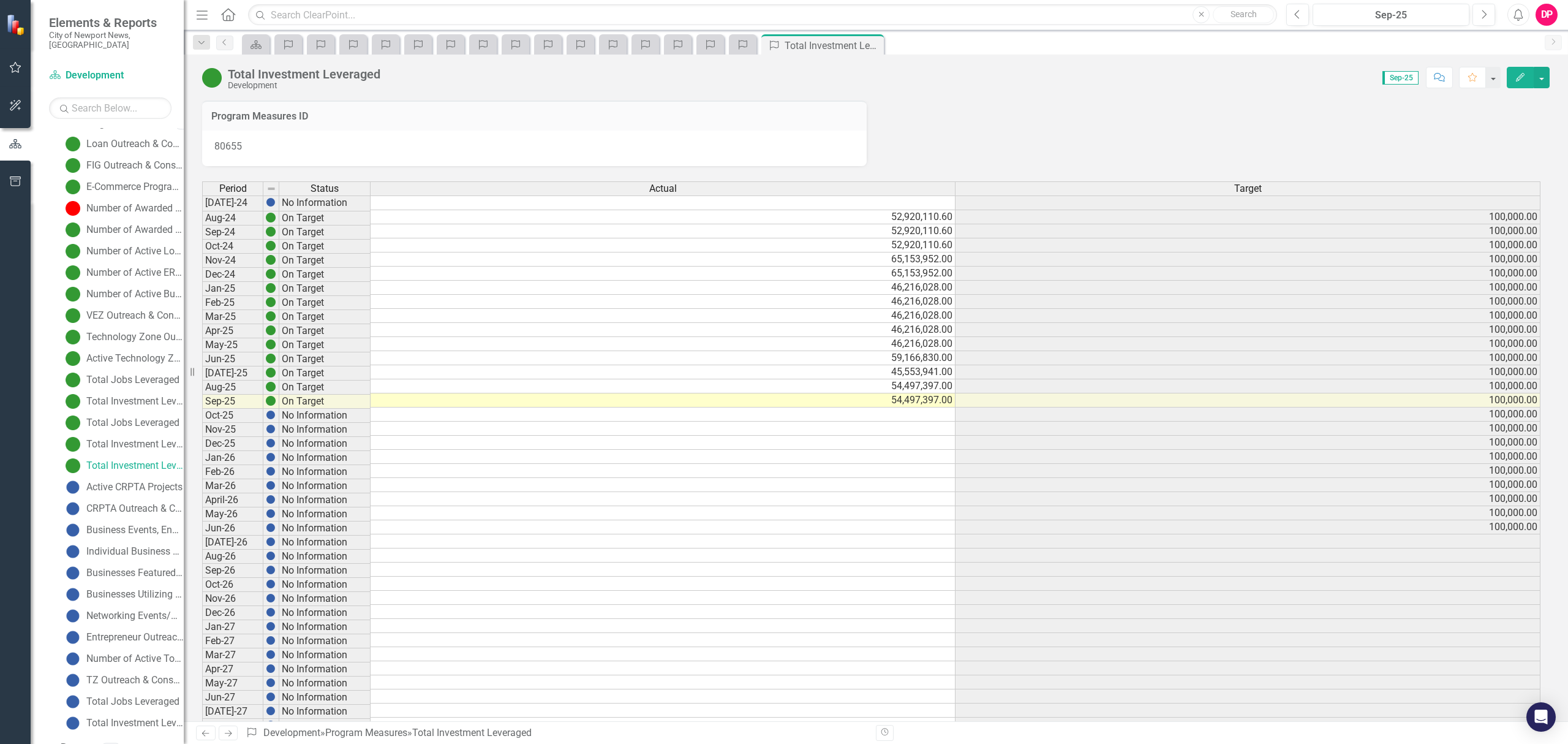
scroll to position [160, 0]
click at [102, 475] on div "Active CRPTA Projects" at bounding box center [134, 480] width 96 height 11
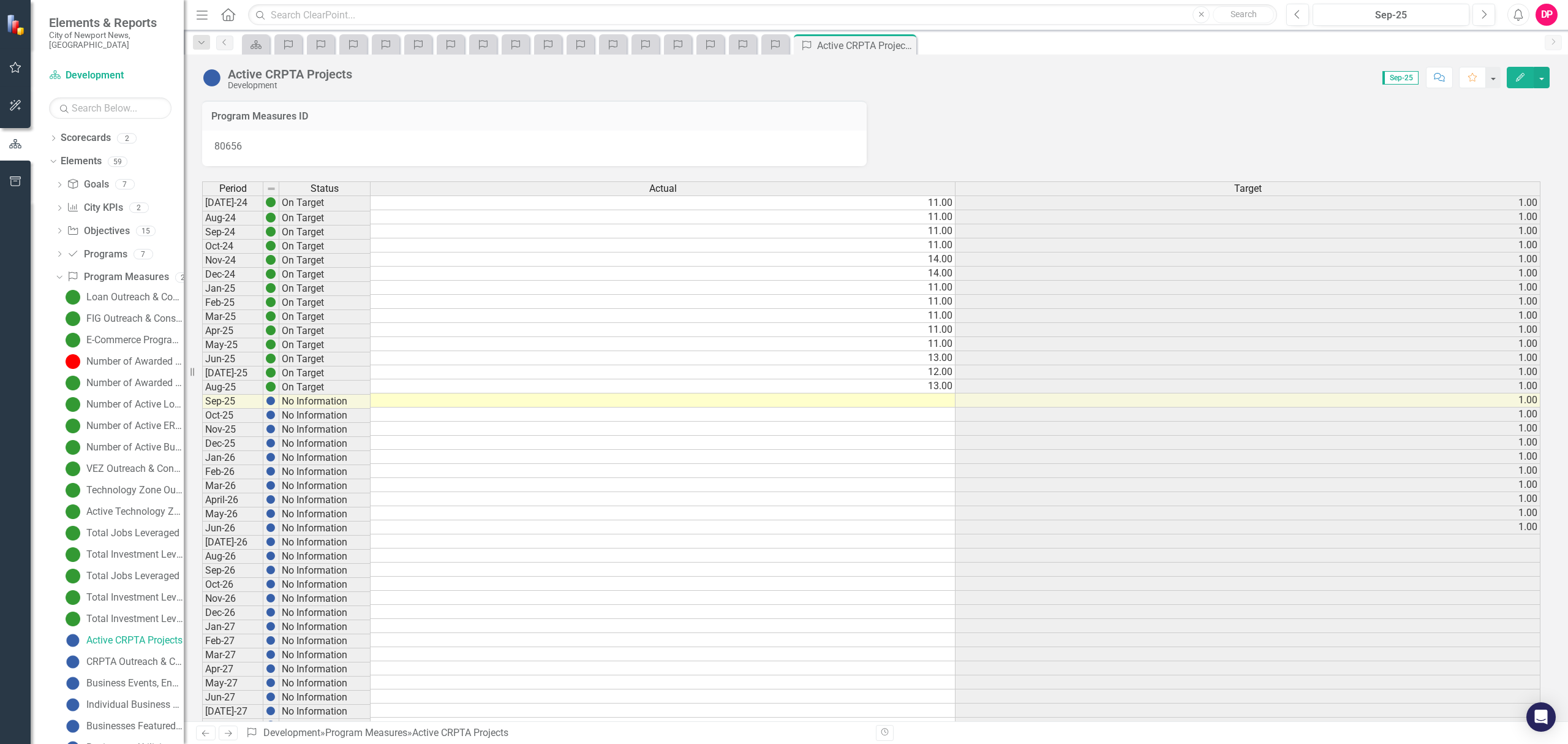
click at [534, 400] on td at bounding box center [663, 400] width 585 height 14
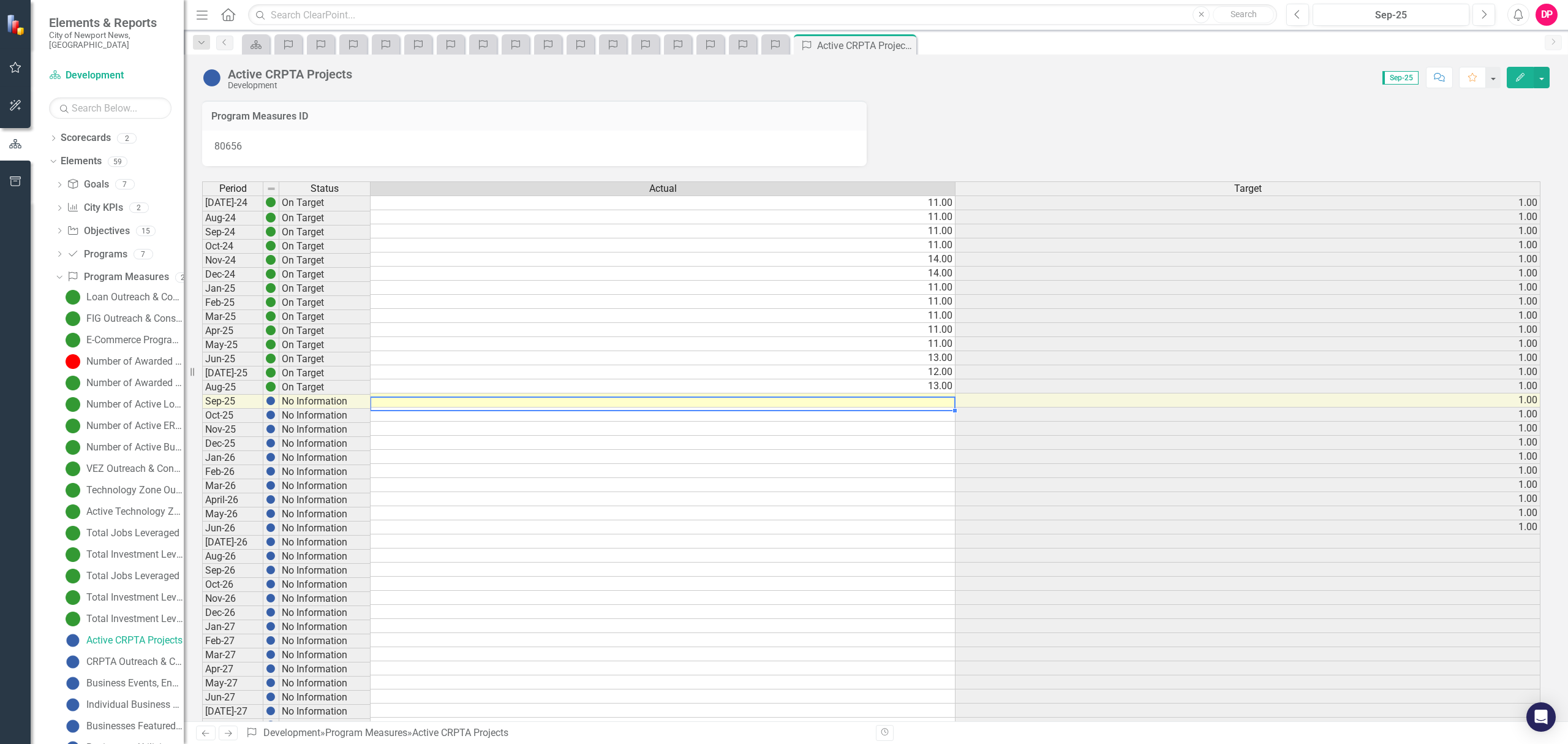
click at [931, 410] on div at bounding box center [662, 410] width 585 height 2
click at [932, 406] on td at bounding box center [663, 400] width 585 height 14
click at [202, 406] on div "Period Status Actual Target Jul-24 On Target 11.00 1.00 Aug-24 On Target 11.00 …" at bounding box center [202, 484] width 0 height 606
type textarea "13"
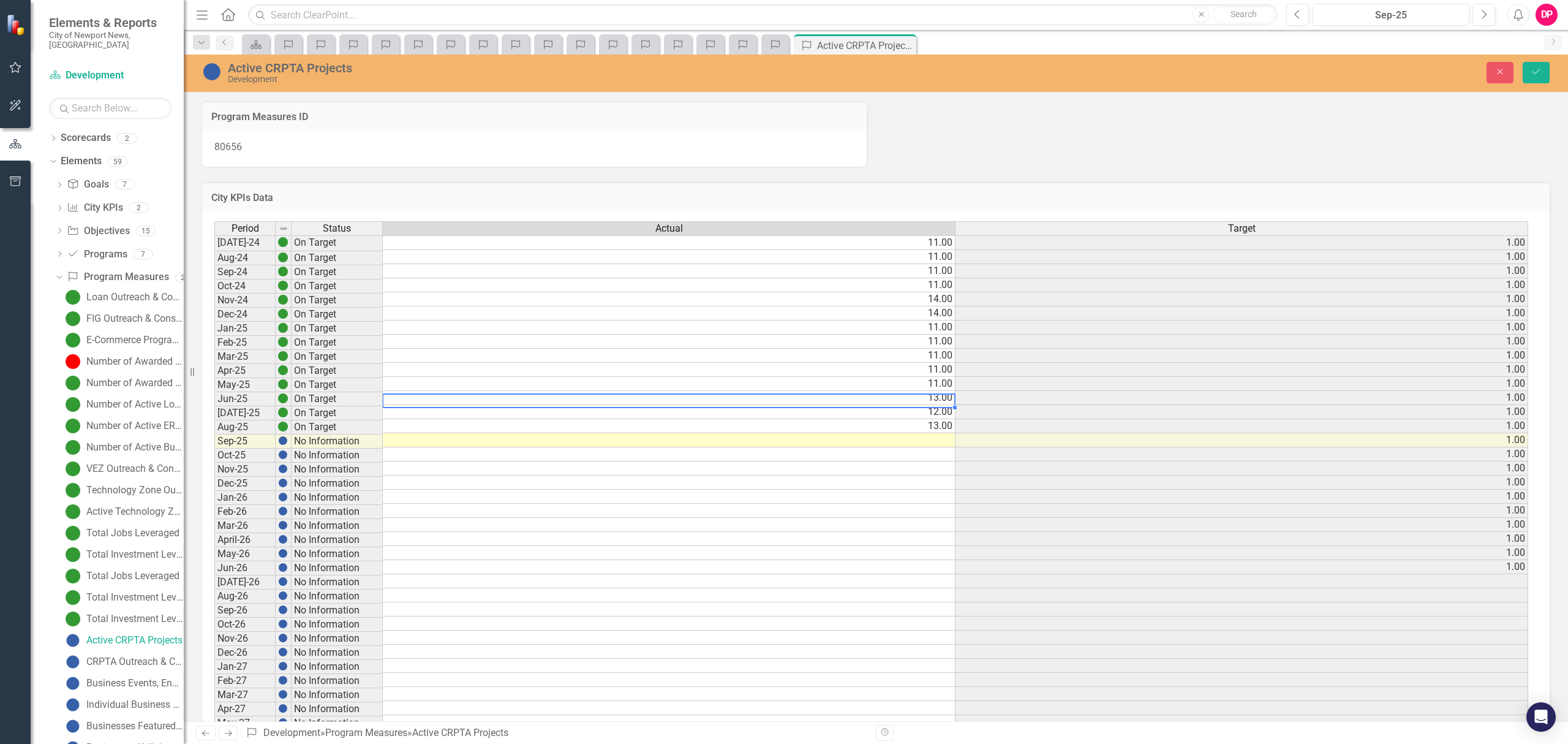
click at [921, 439] on td at bounding box center [669, 440] width 573 height 14
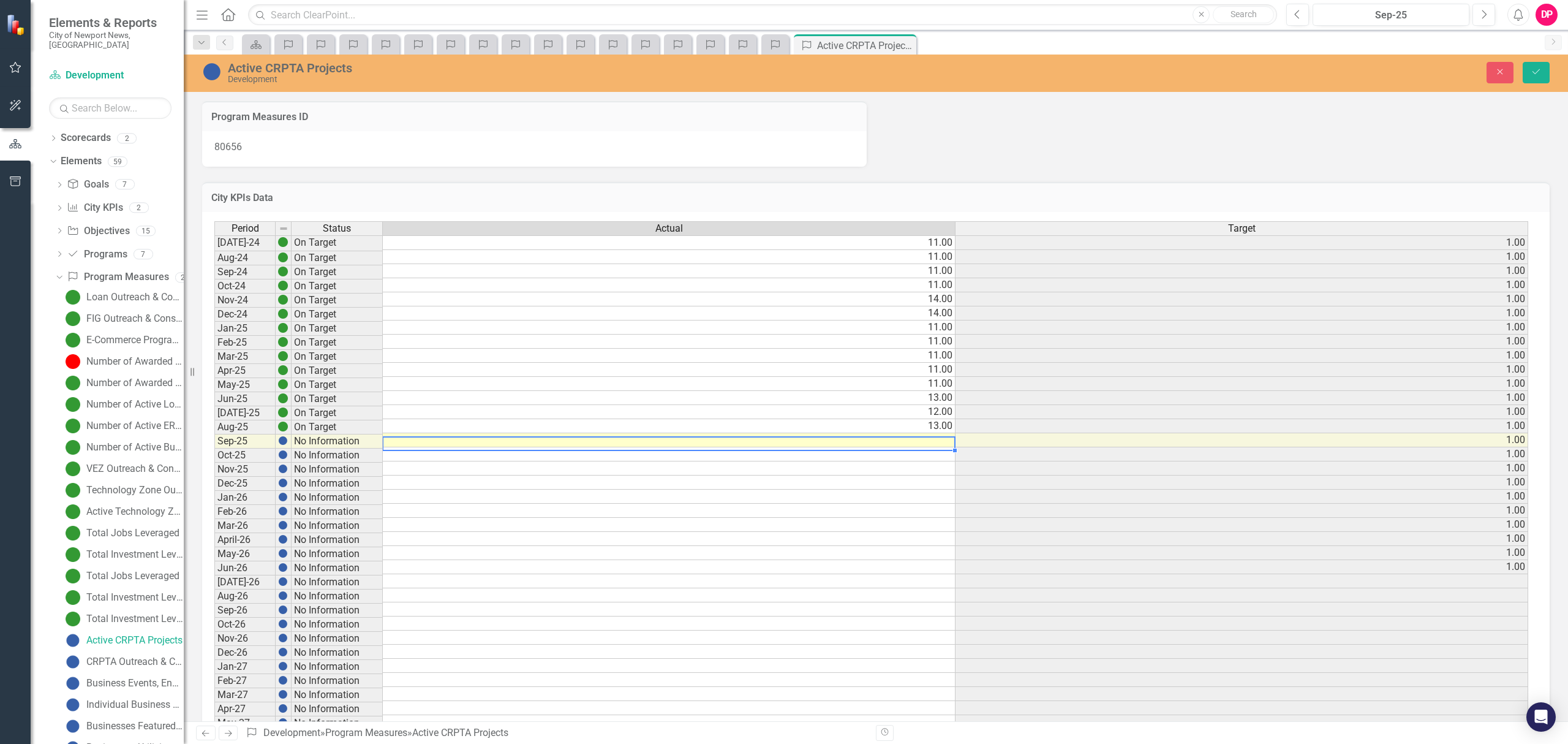
click at [921, 439] on td at bounding box center [669, 440] width 573 height 14
type textarea "13"
click at [1542, 81] on button "Save" at bounding box center [1536, 73] width 27 height 22
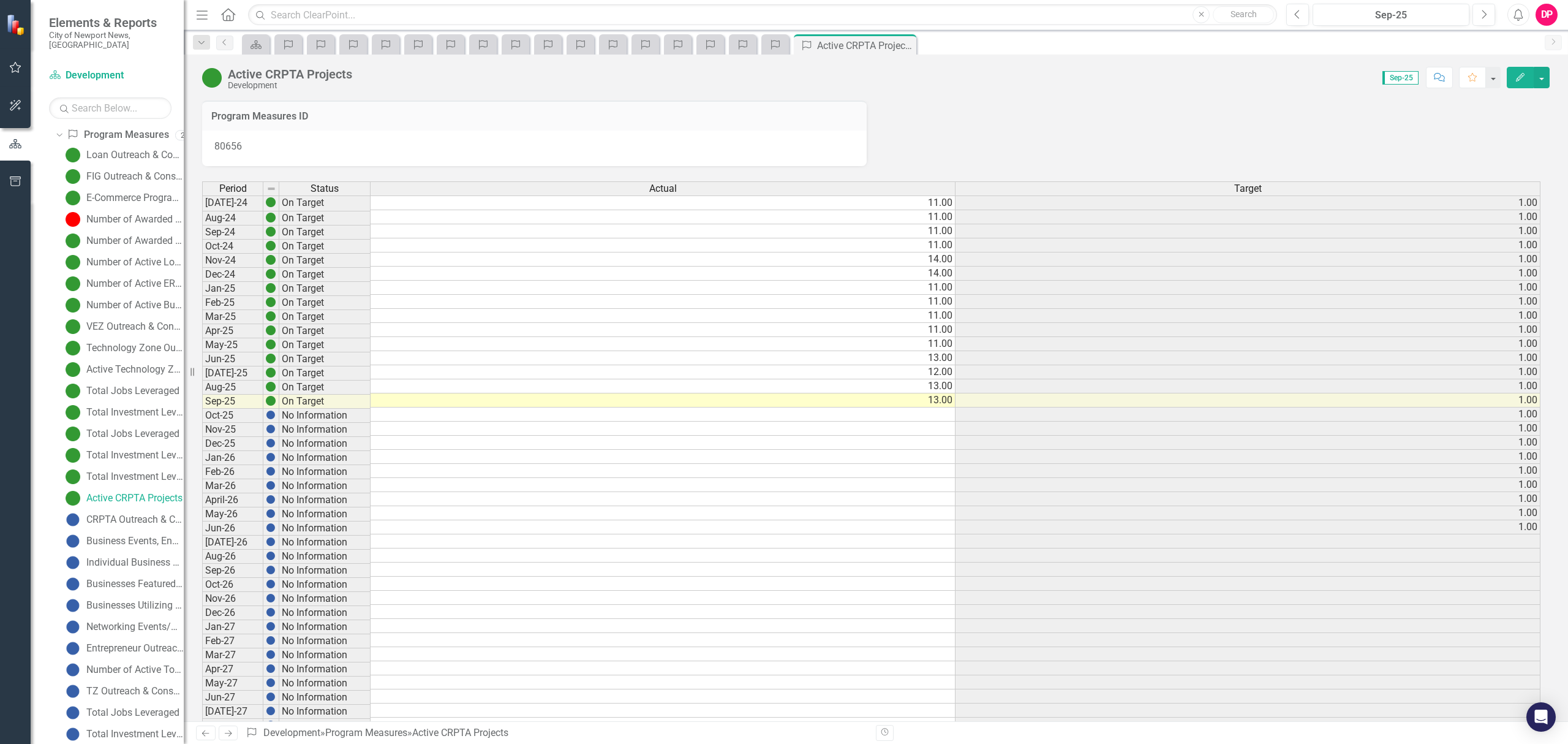
scroll to position [160, 0]
click at [106, 496] on div "CRPTA Outreach & Consultations" at bounding box center [134, 501] width 97 height 11
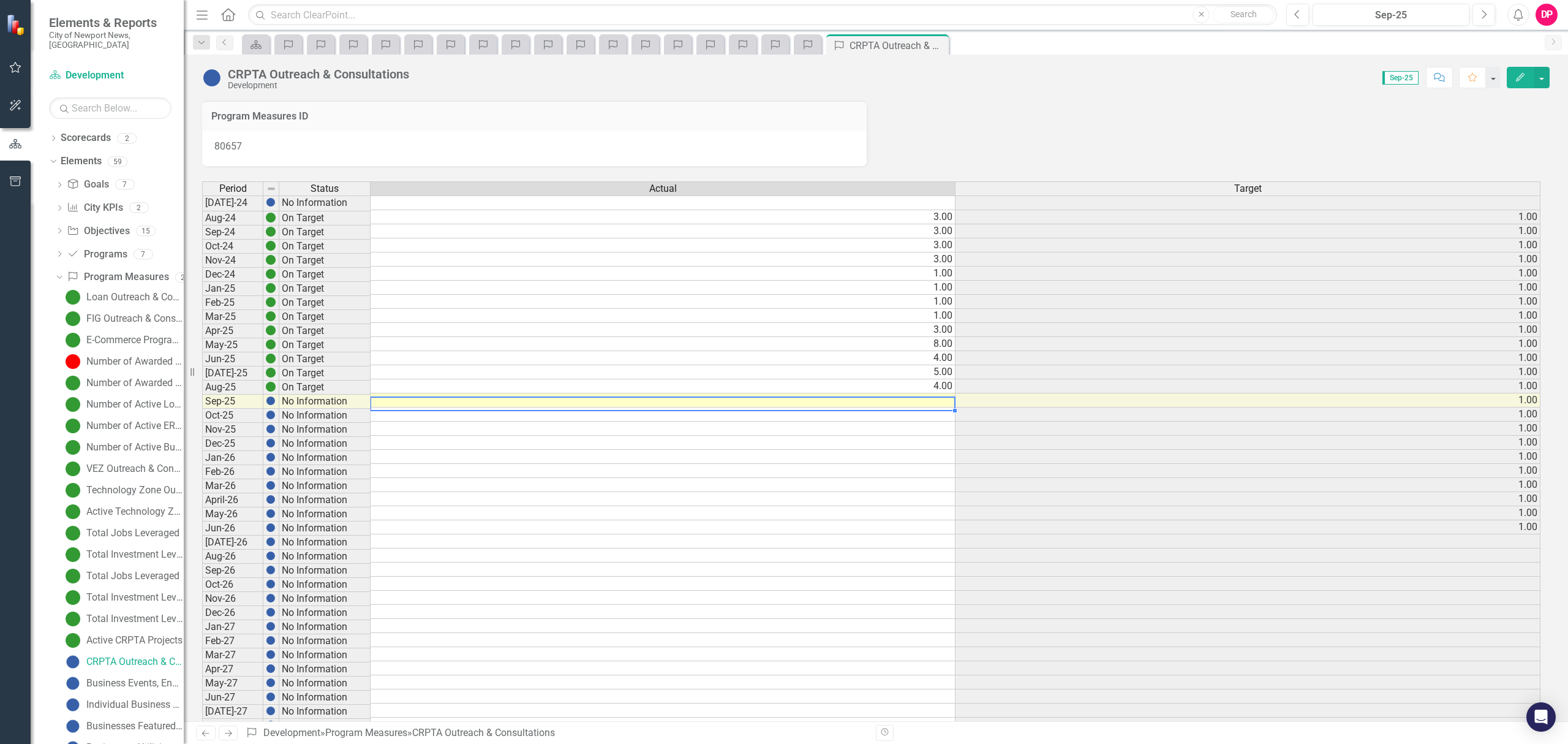
click at [943, 404] on td at bounding box center [663, 400] width 585 height 14
click at [925, 403] on td at bounding box center [663, 400] width 585 height 14
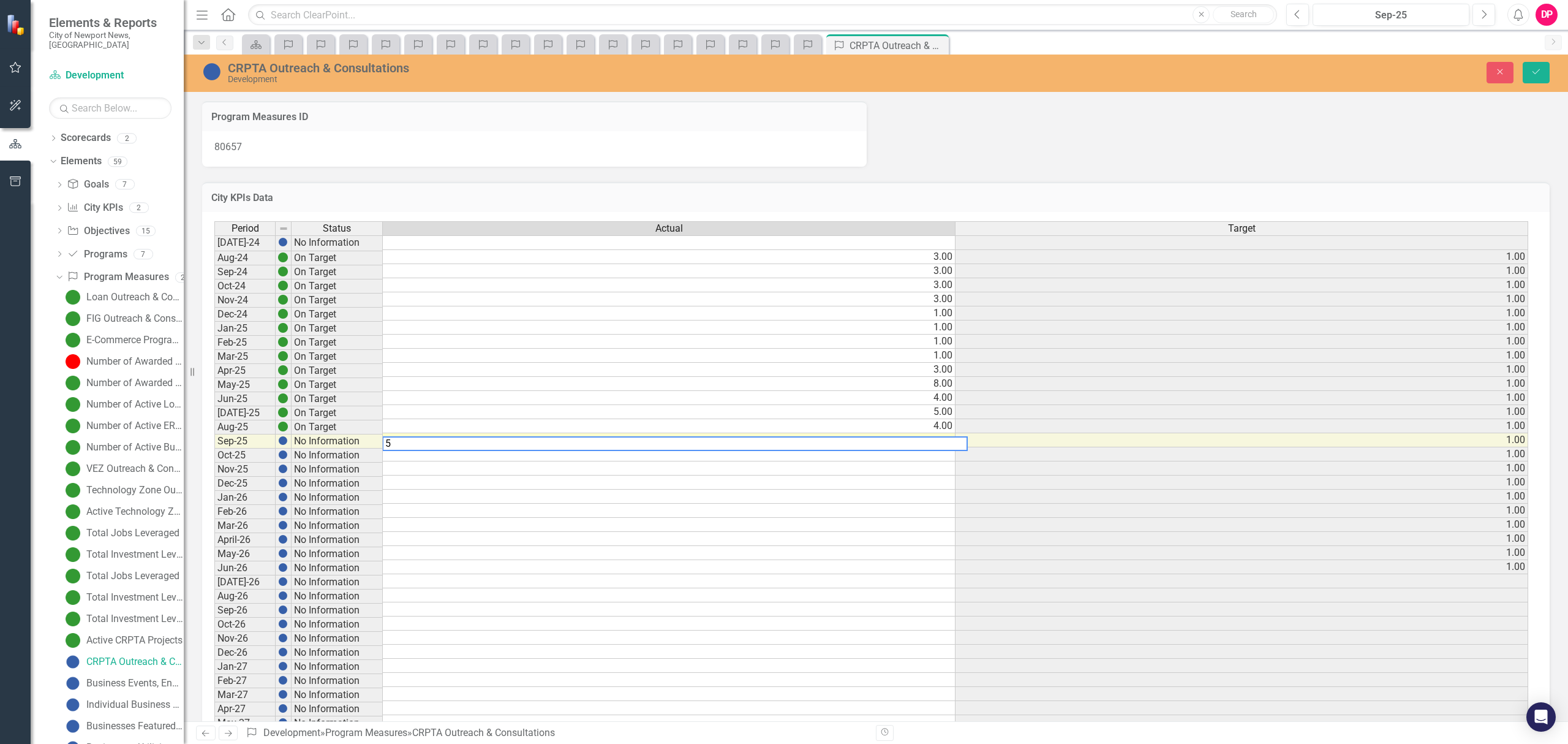
type textarea "5"
click at [1540, 79] on button "Save" at bounding box center [1536, 73] width 27 height 22
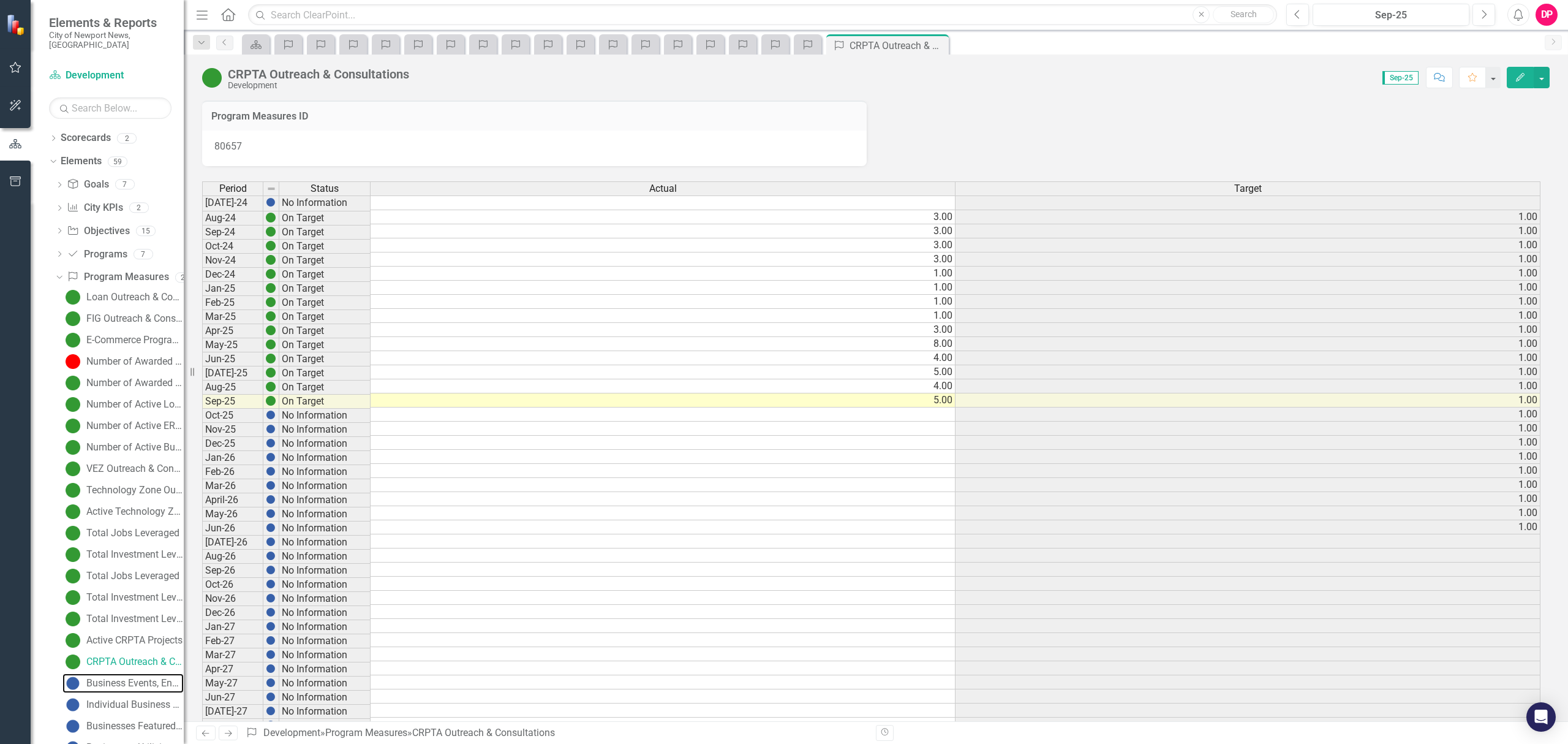
click at [111, 677] on div "Business Events, Engagements & Roundtables" at bounding box center [134, 683] width 97 height 11
click at [906, 400] on td at bounding box center [663, 400] width 585 height 14
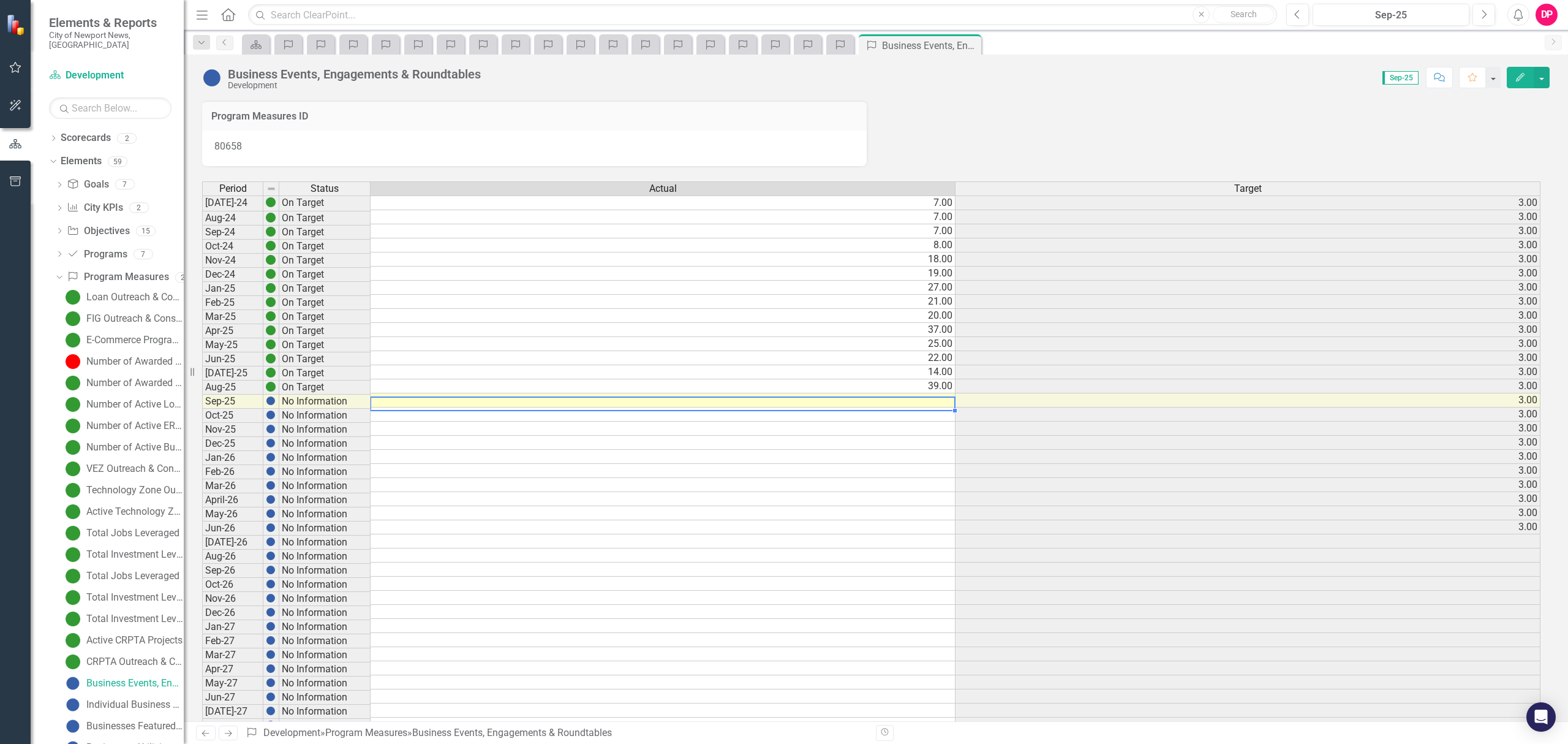
click at [931, 404] on td at bounding box center [663, 400] width 585 height 14
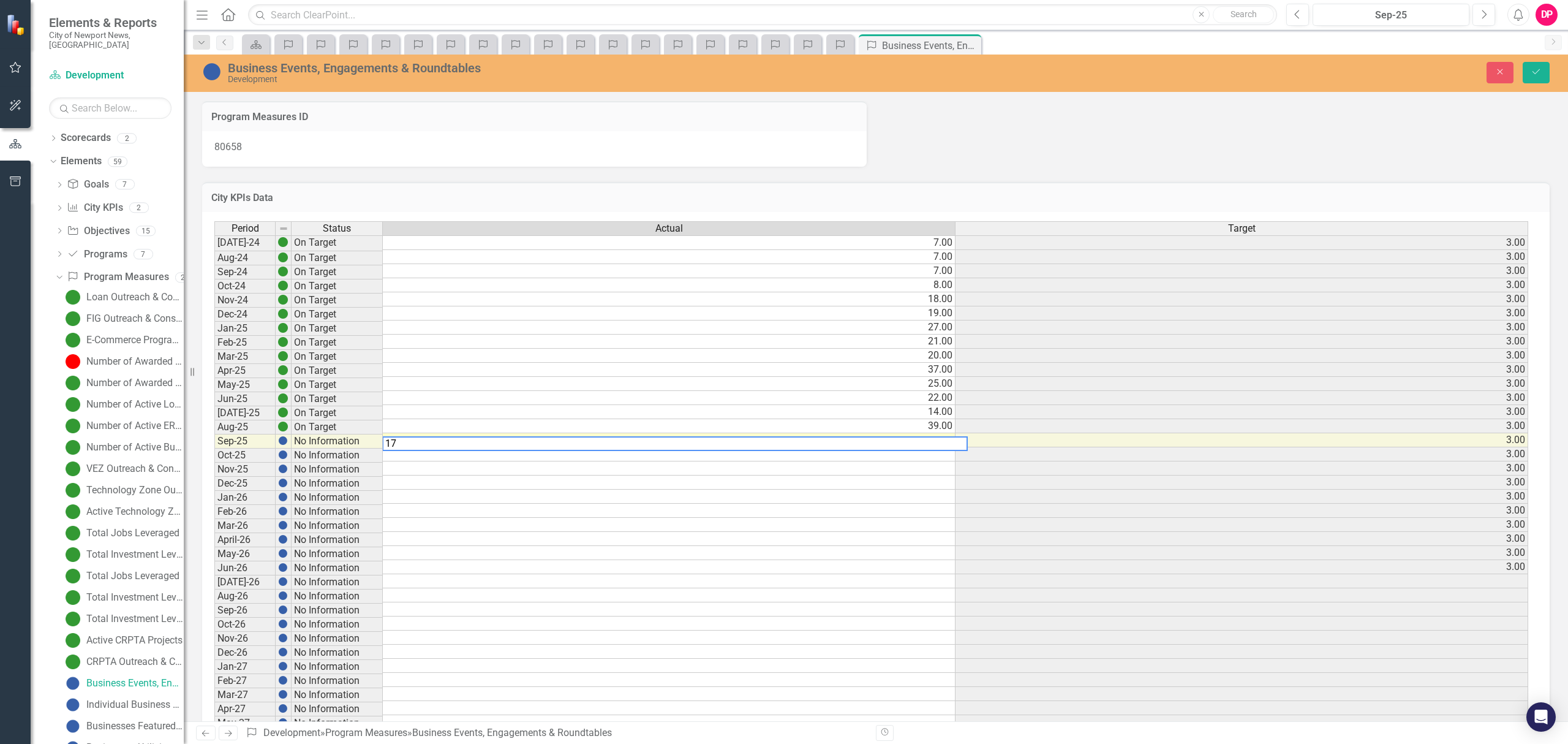
type textarea "17"
click at [1544, 74] on button "Save" at bounding box center [1536, 73] width 27 height 22
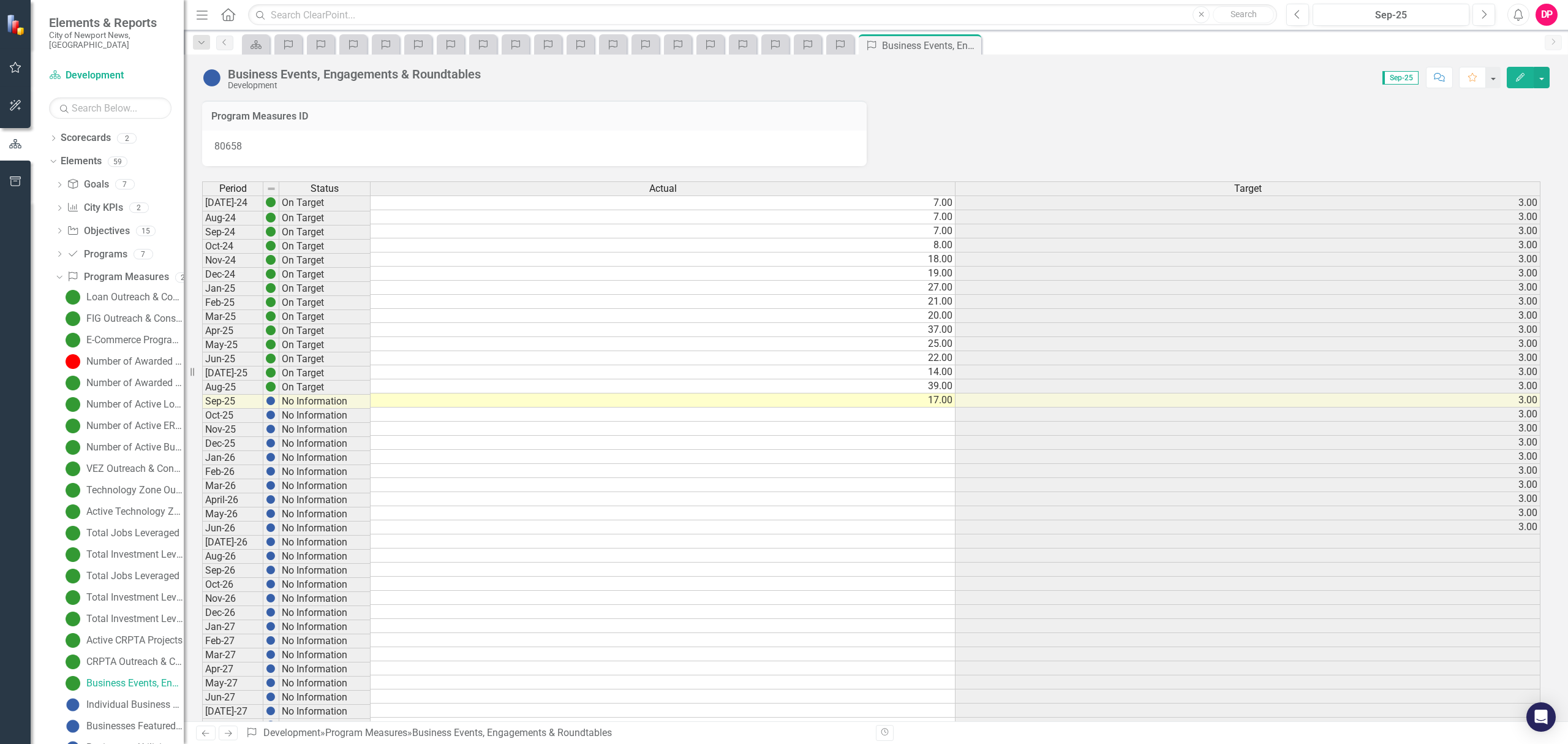
scroll to position [160, 0]
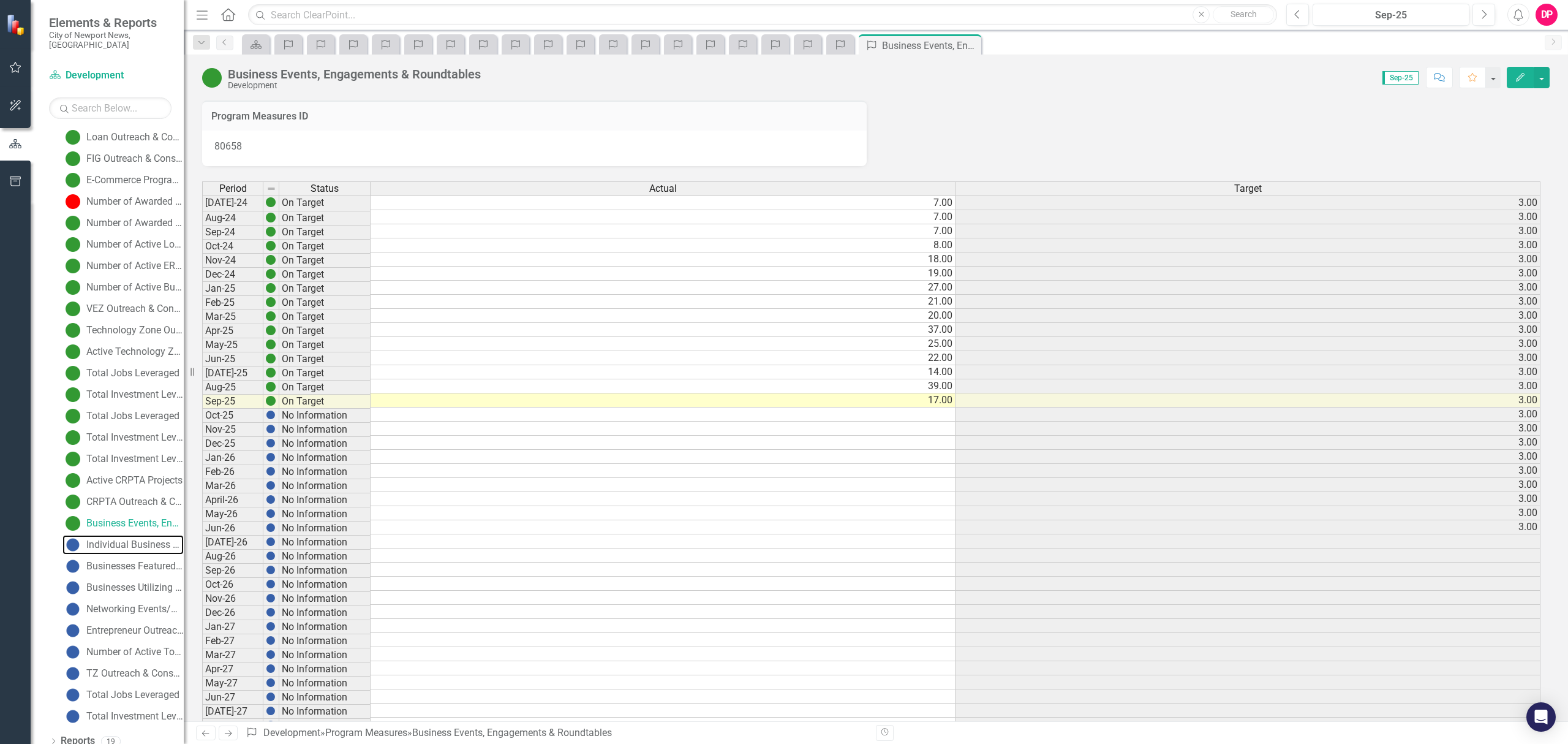
click at [91, 539] on div "Individual Business Appointments" at bounding box center [134, 544] width 97 height 11
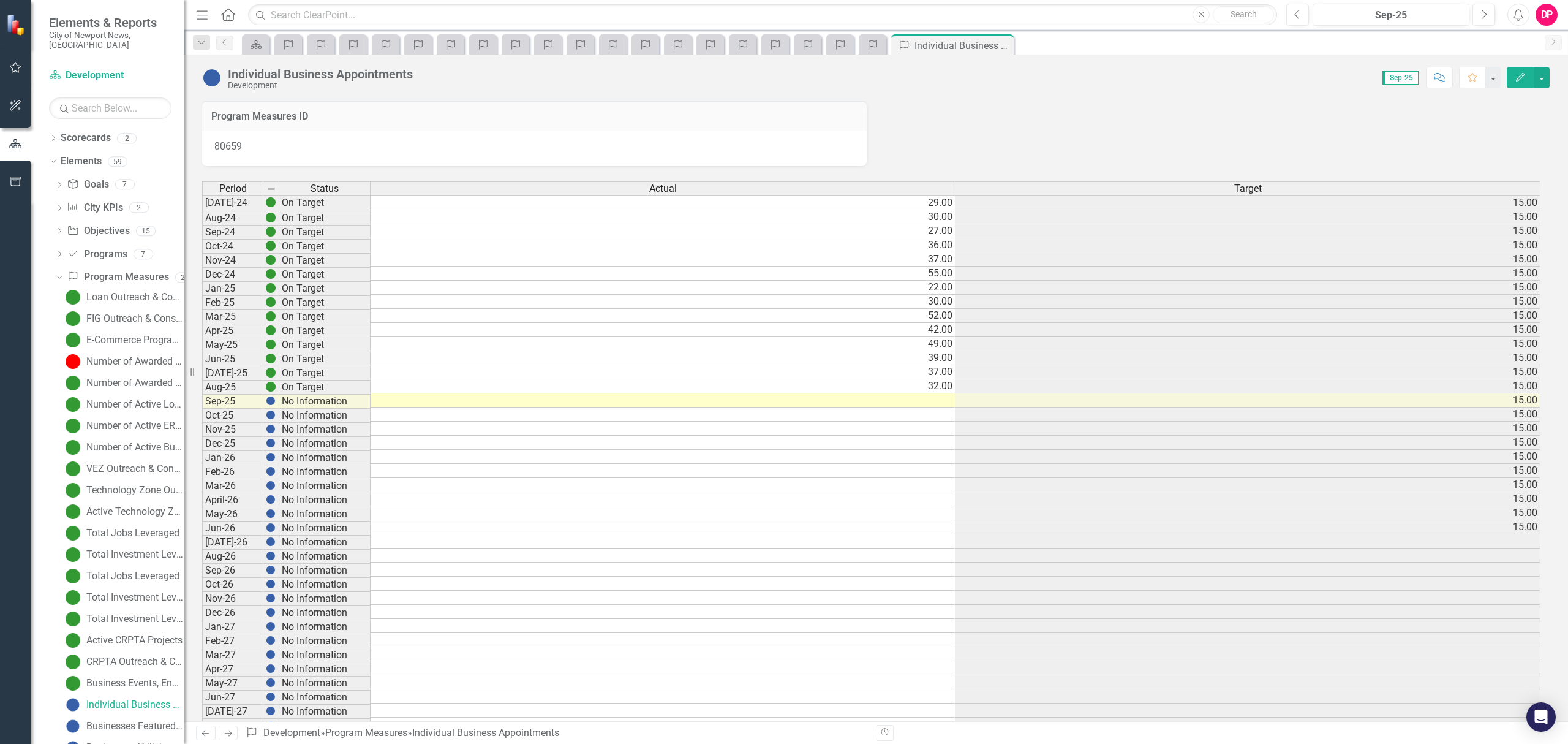
click at [942, 393] on td "32.00" at bounding box center [663, 386] width 585 height 14
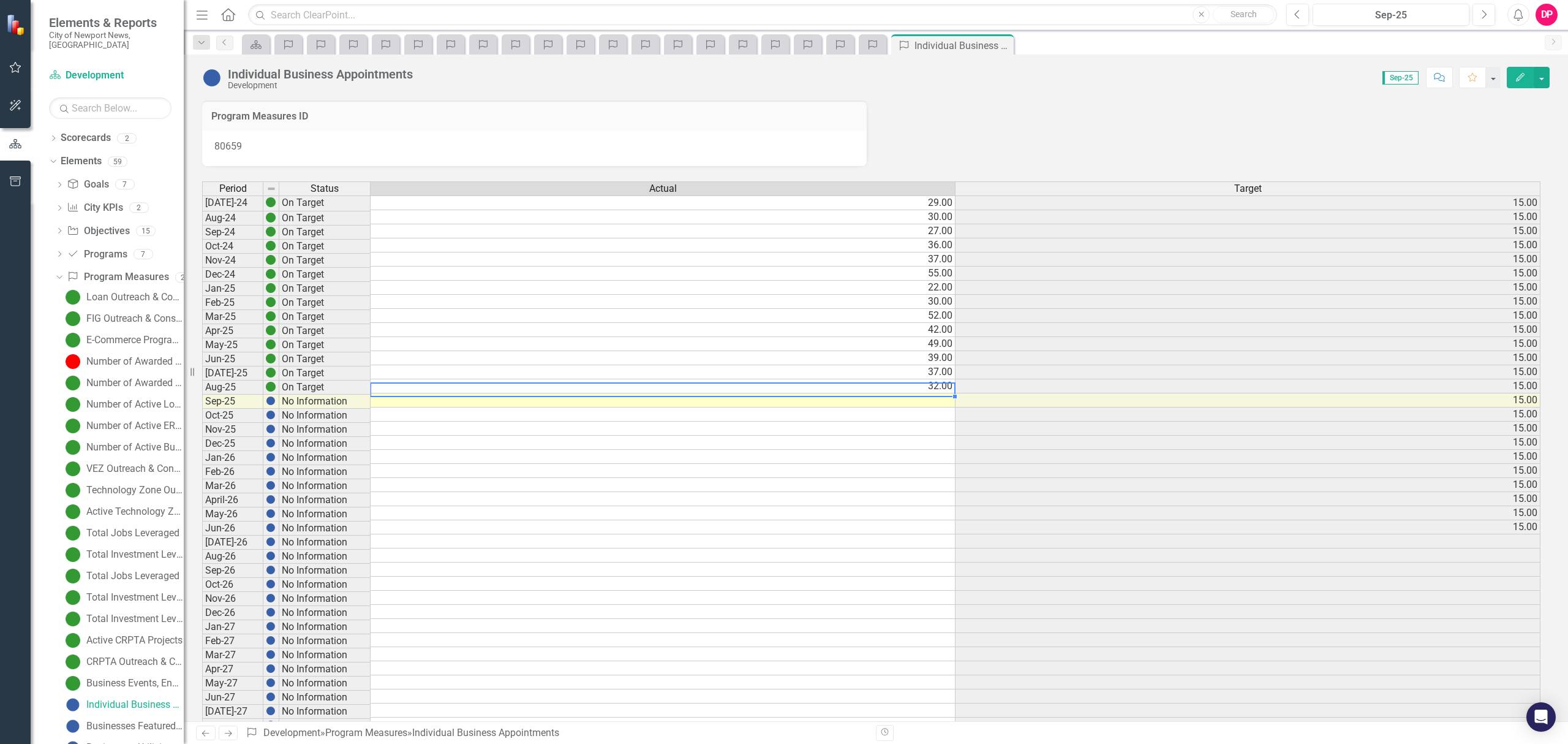
click at [924, 407] on td at bounding box center [663, 400] width 585 height 14
click at [930, 403] on td at bounding box center [663, 400] width 585 height 14
click at [931, 400] on td at bounding box center [663, 400] width 585 height 14
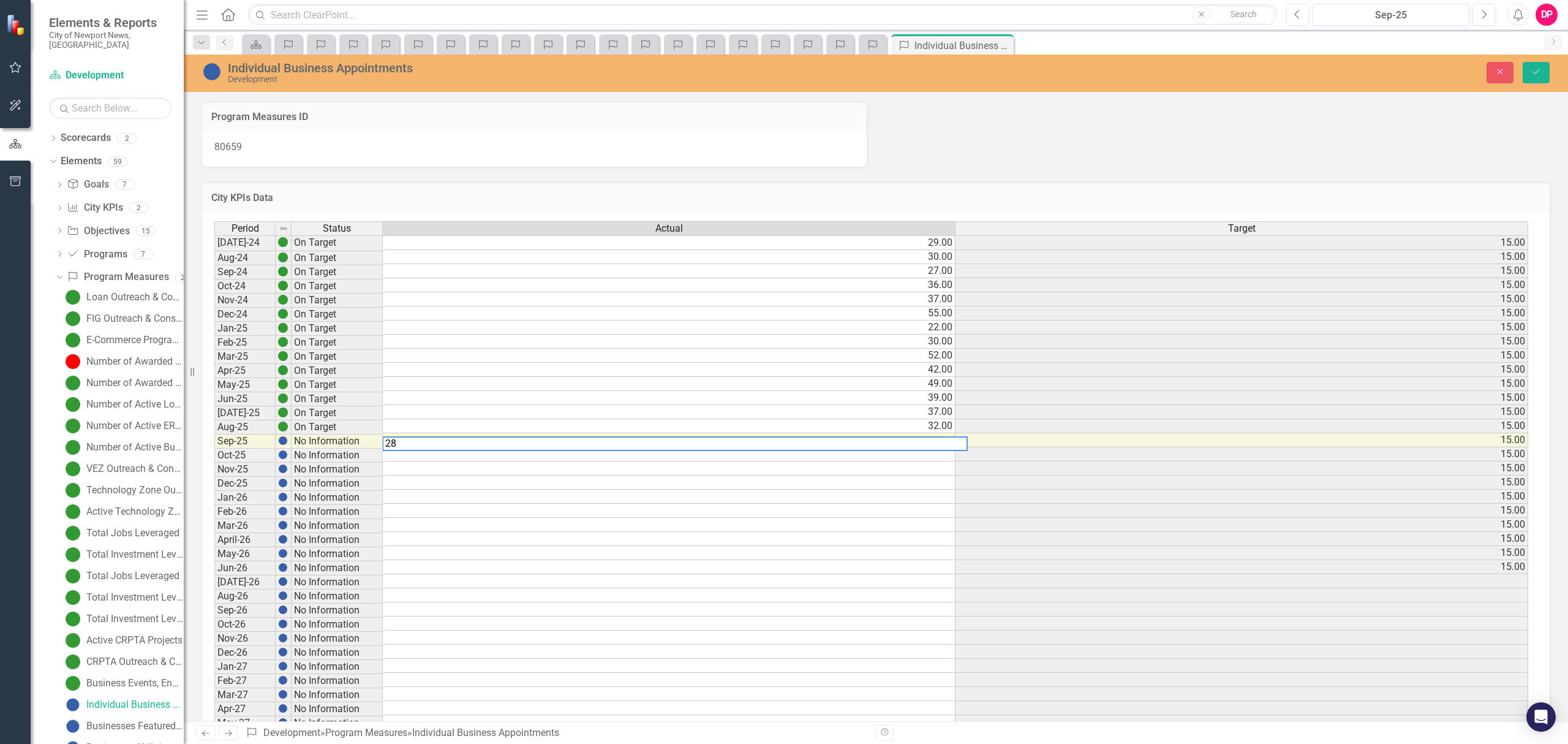
type textarea "28"
click at [1545, 74] on button "Save" at bounding box center [1536, 73] width 27 height 22
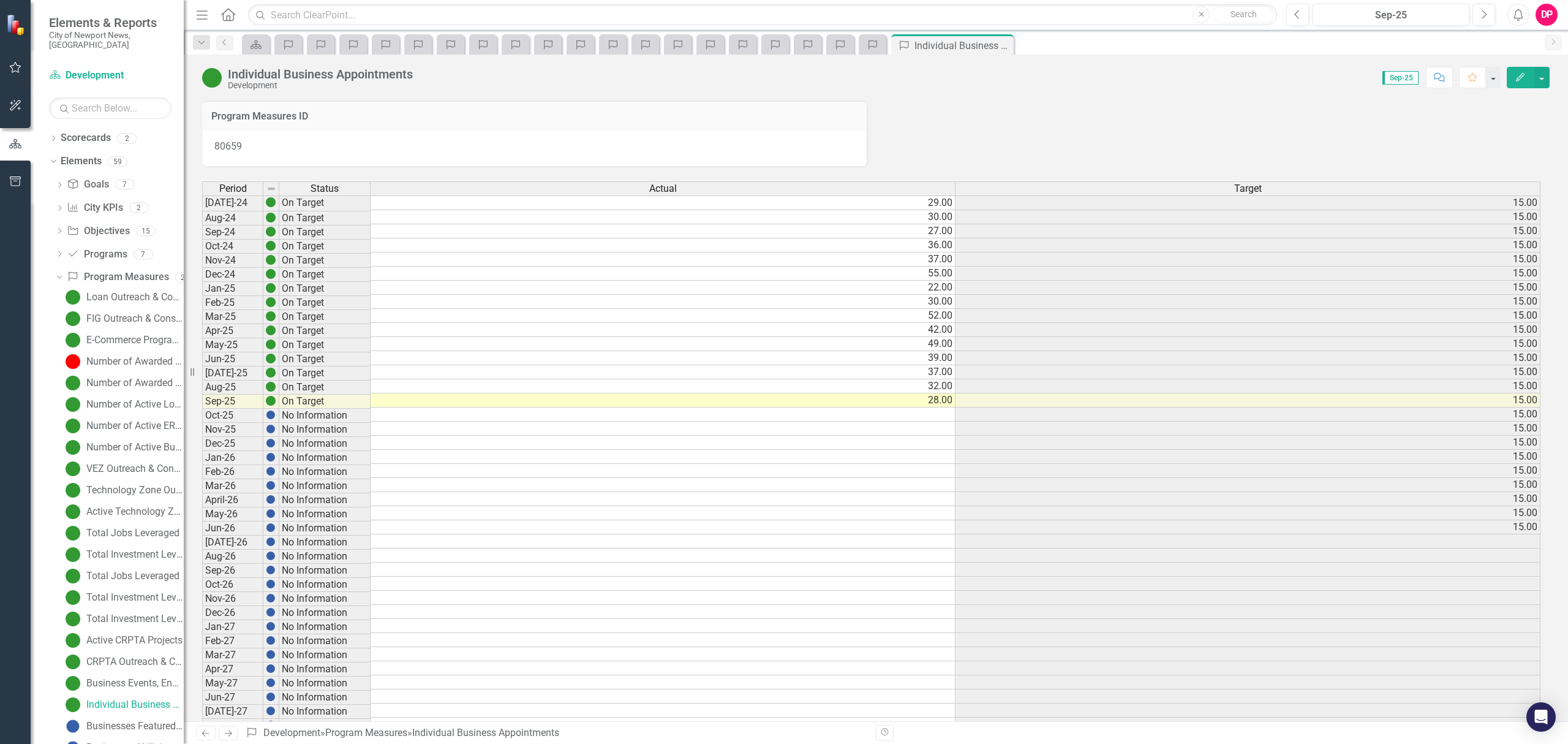
scroll to position [160, 0]
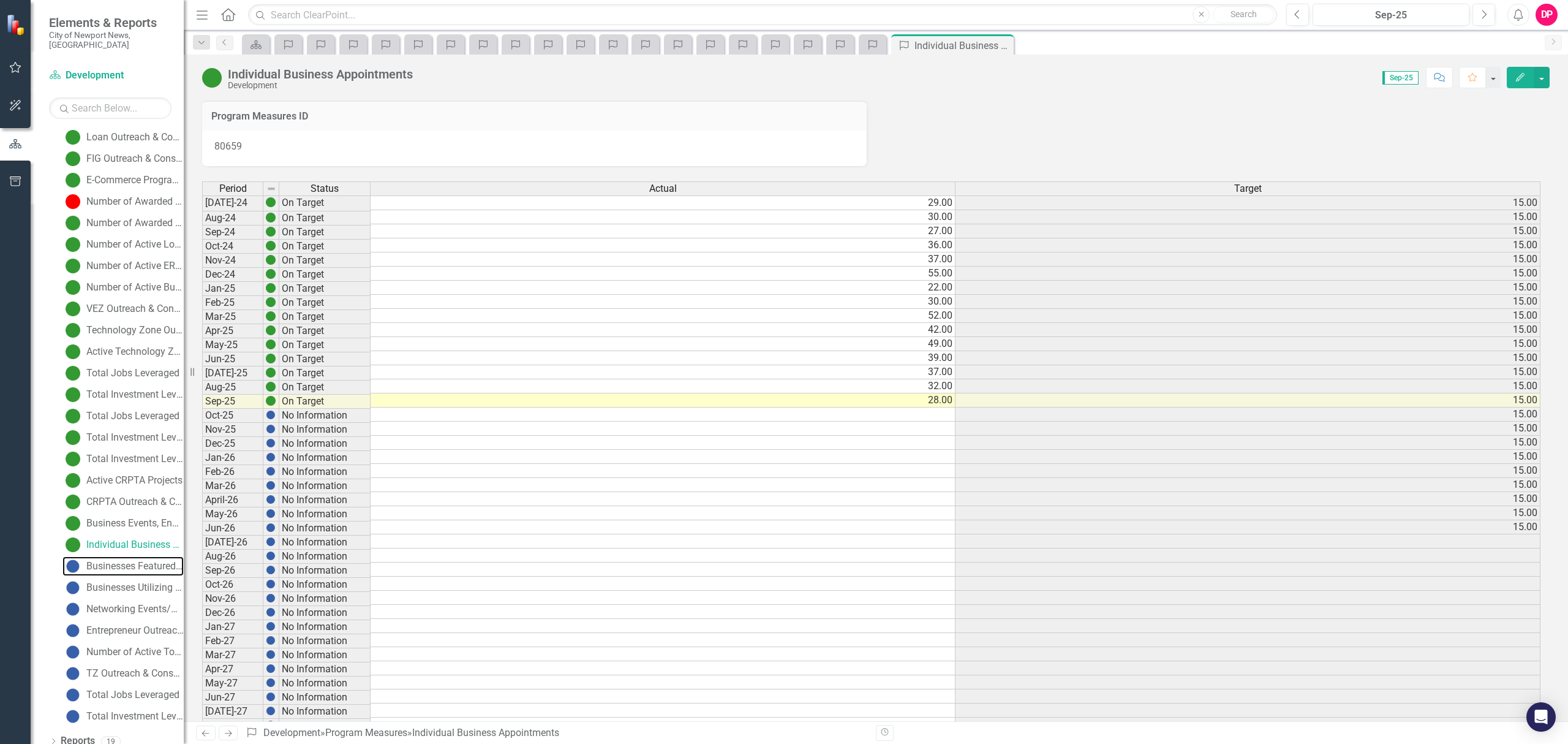
click at [117, 561] on div "Businesses Featured in [GEOGRAPHIC_DATA] News Now" at bounding box center [134, 566] width 97 height 11
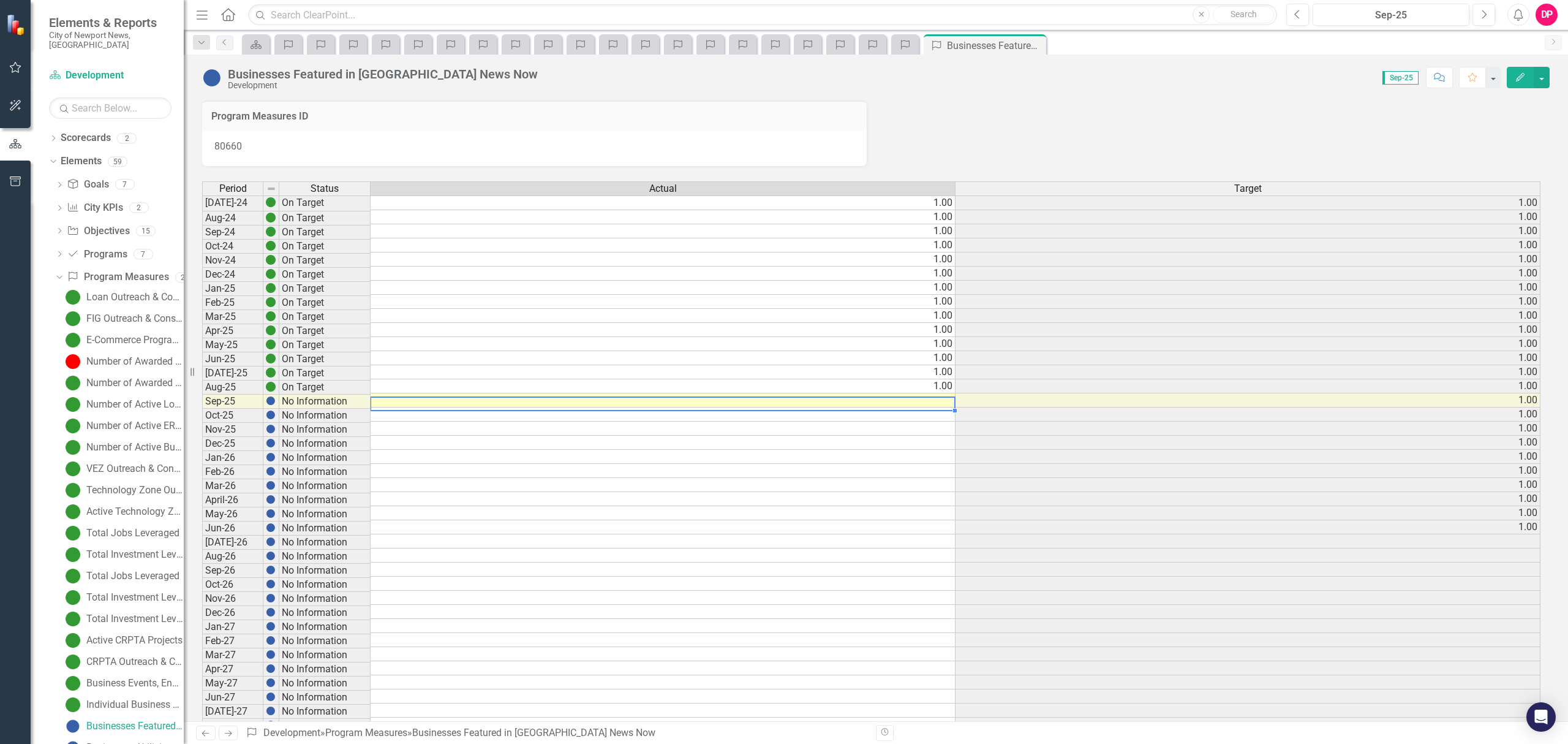
click at [861, 403] on td at bounding box center [663, 400] width 585 height 14
click at [902, 402] on td at bounding box center [663, 400] width 585 height 14
click at [903, 402] on td at bounding box center [663, 400] width 585 height 14
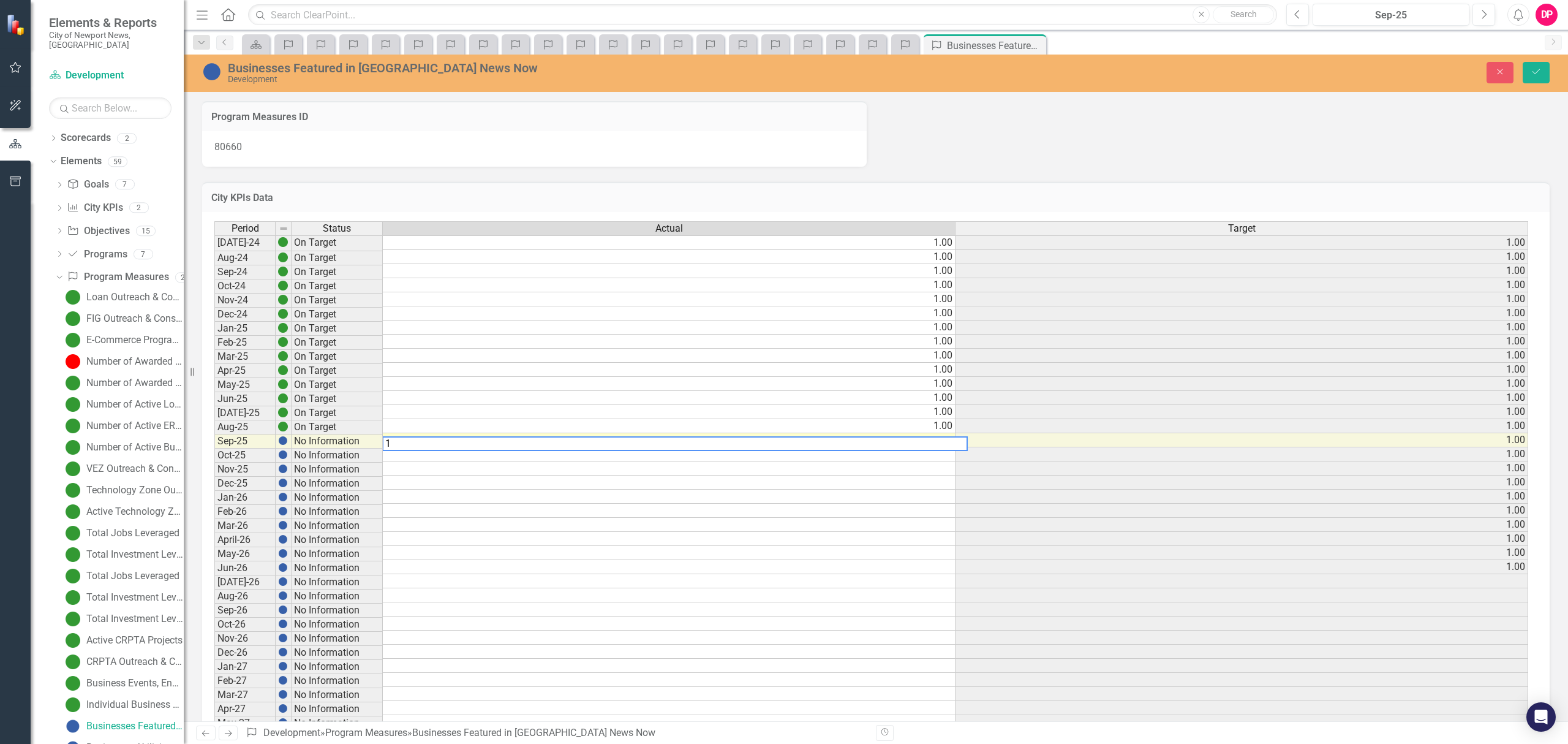
type textarea "1"
click at [1535, 76] on icon "Save" at bounding box center [1536, 72] width 11 height 9
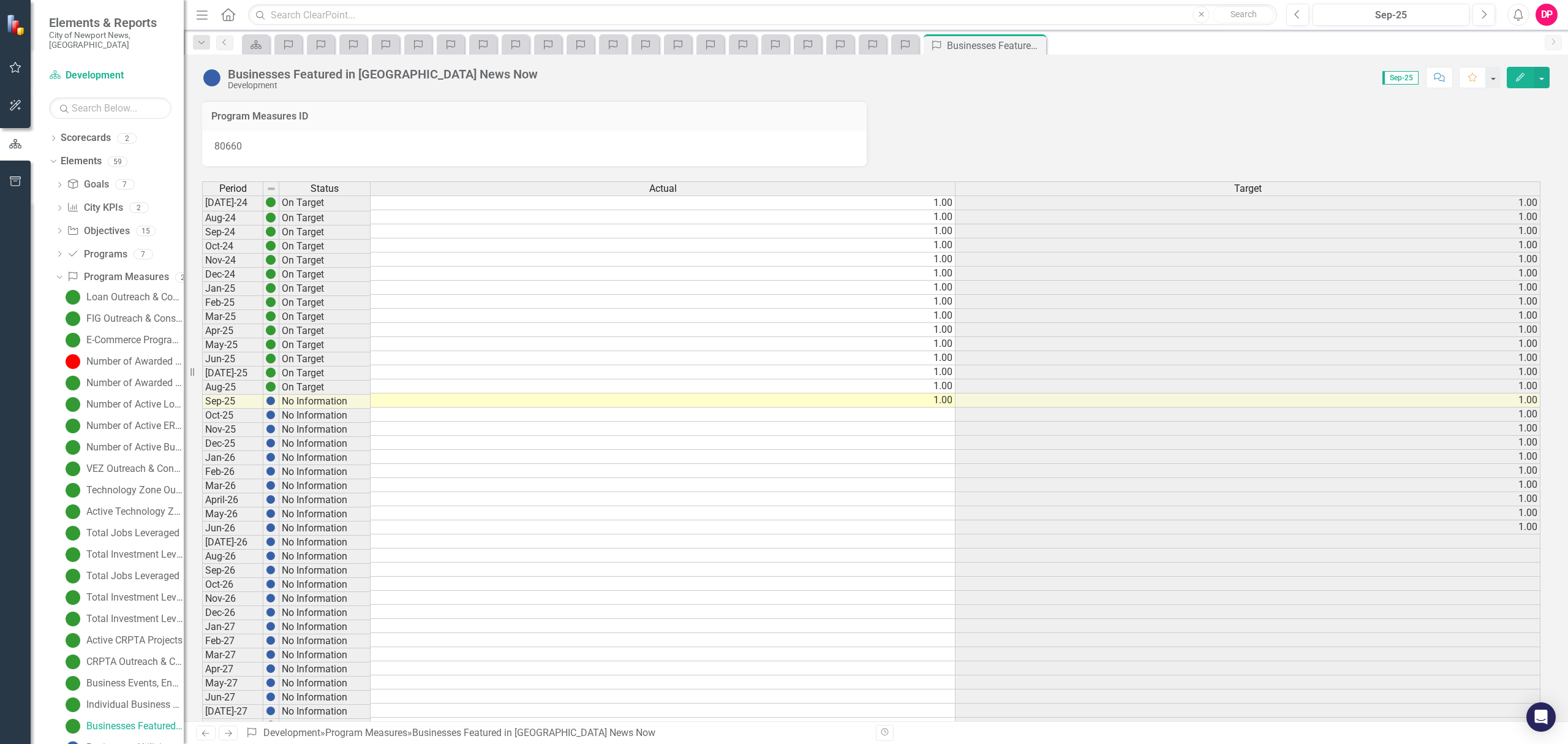
scroll to position [160, 0]
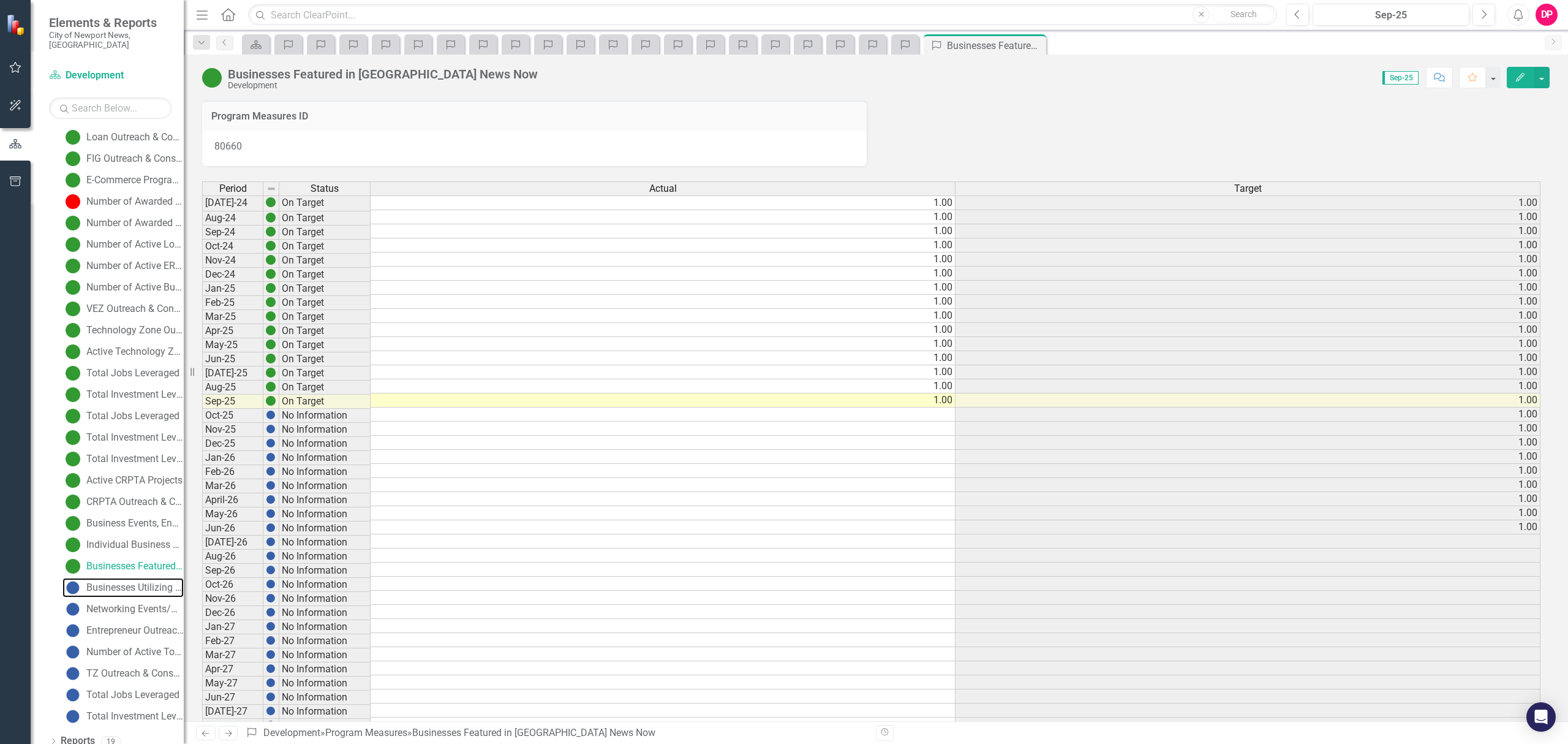
click at [131, 582] on div "Businesses Utilizing Facility" at bounding box center [134, 588] width 97 height 11
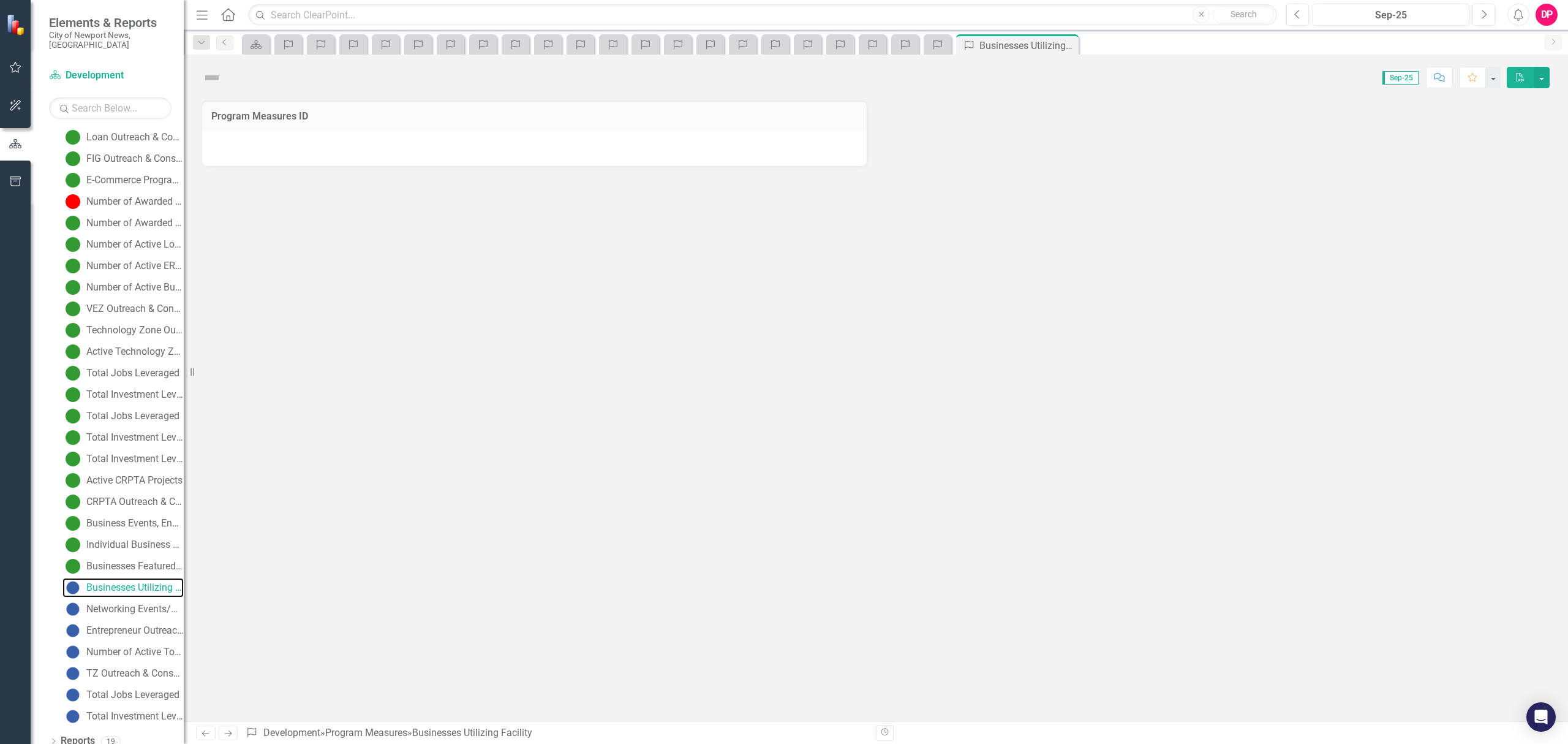
scroll to position [4, 0]
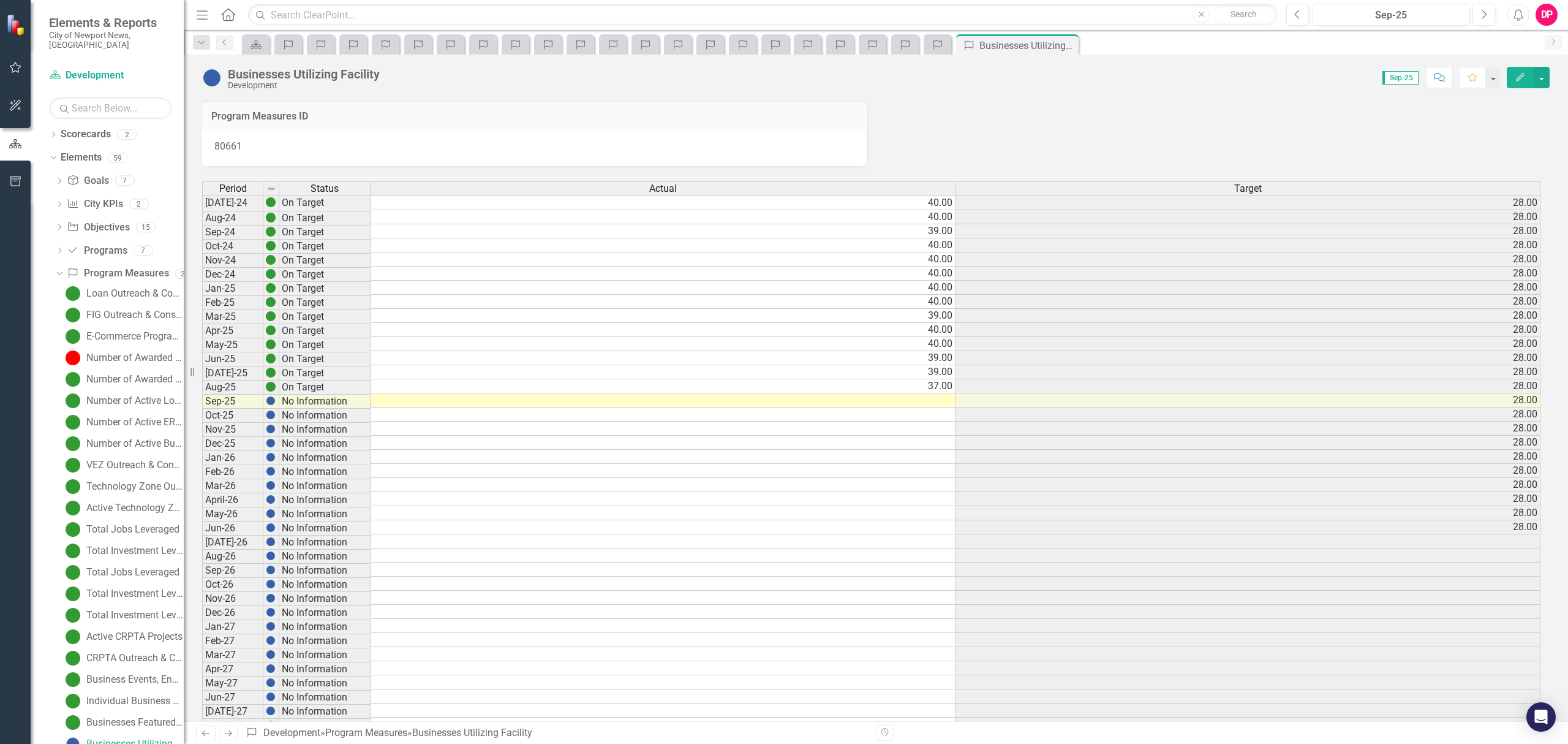
click at [929, 403] on td at bounding box center [663, 400] width 585 height 14
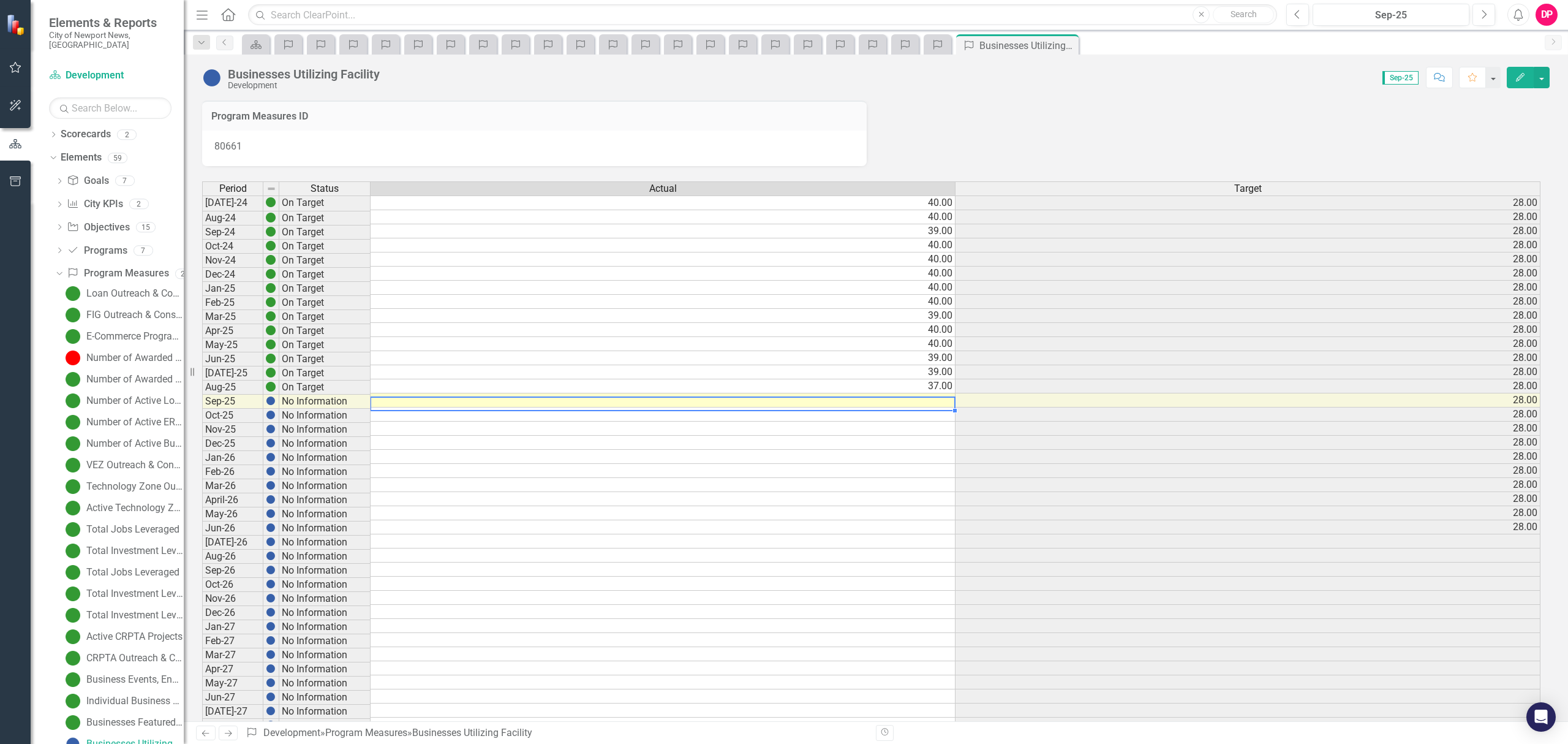
click at [920, 403] on td at bounding box center [663, 400] width 585 height 14
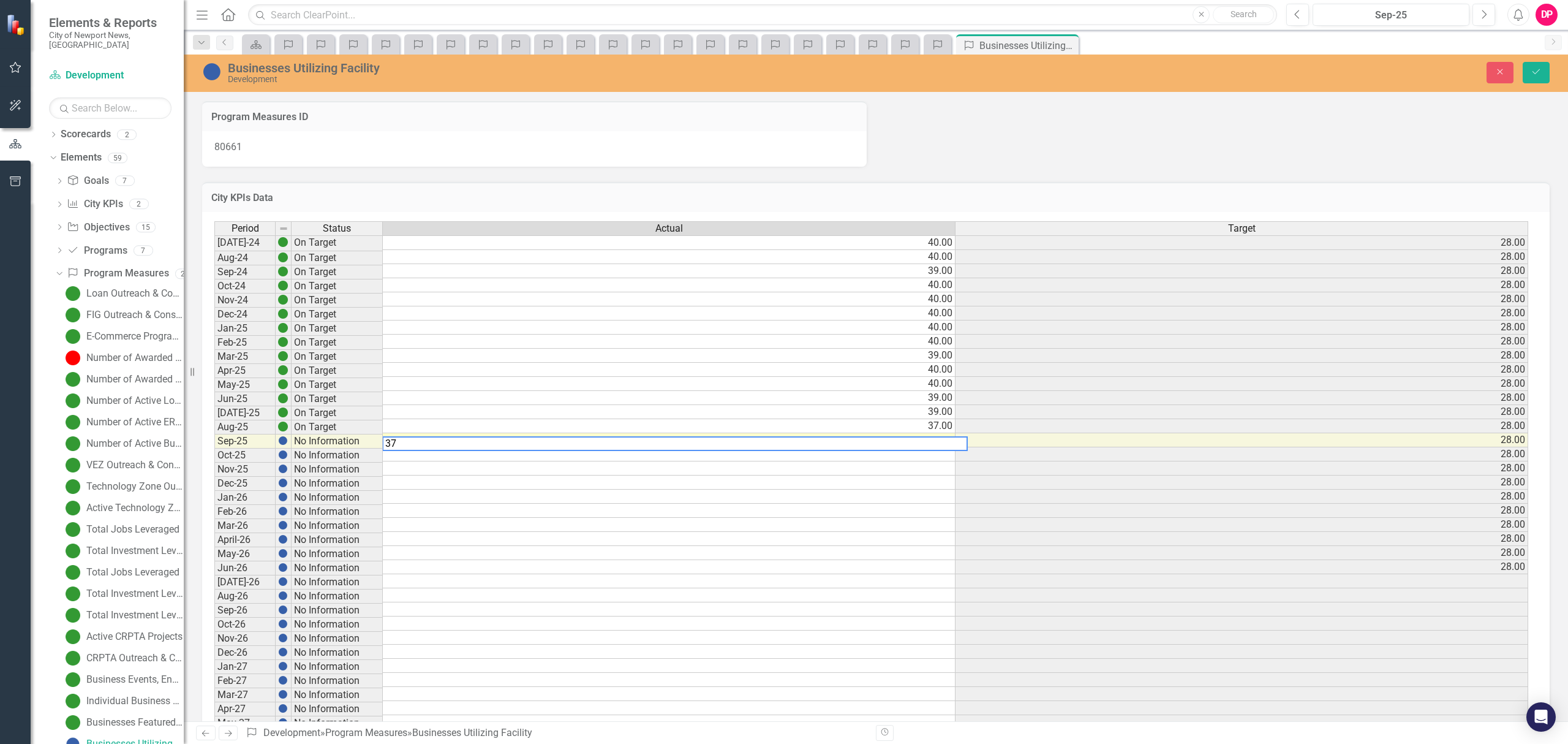
type textarea "37"
click at [1535, 72] on icon "Save" at bounding box center [1536, 72] width 11 height 9
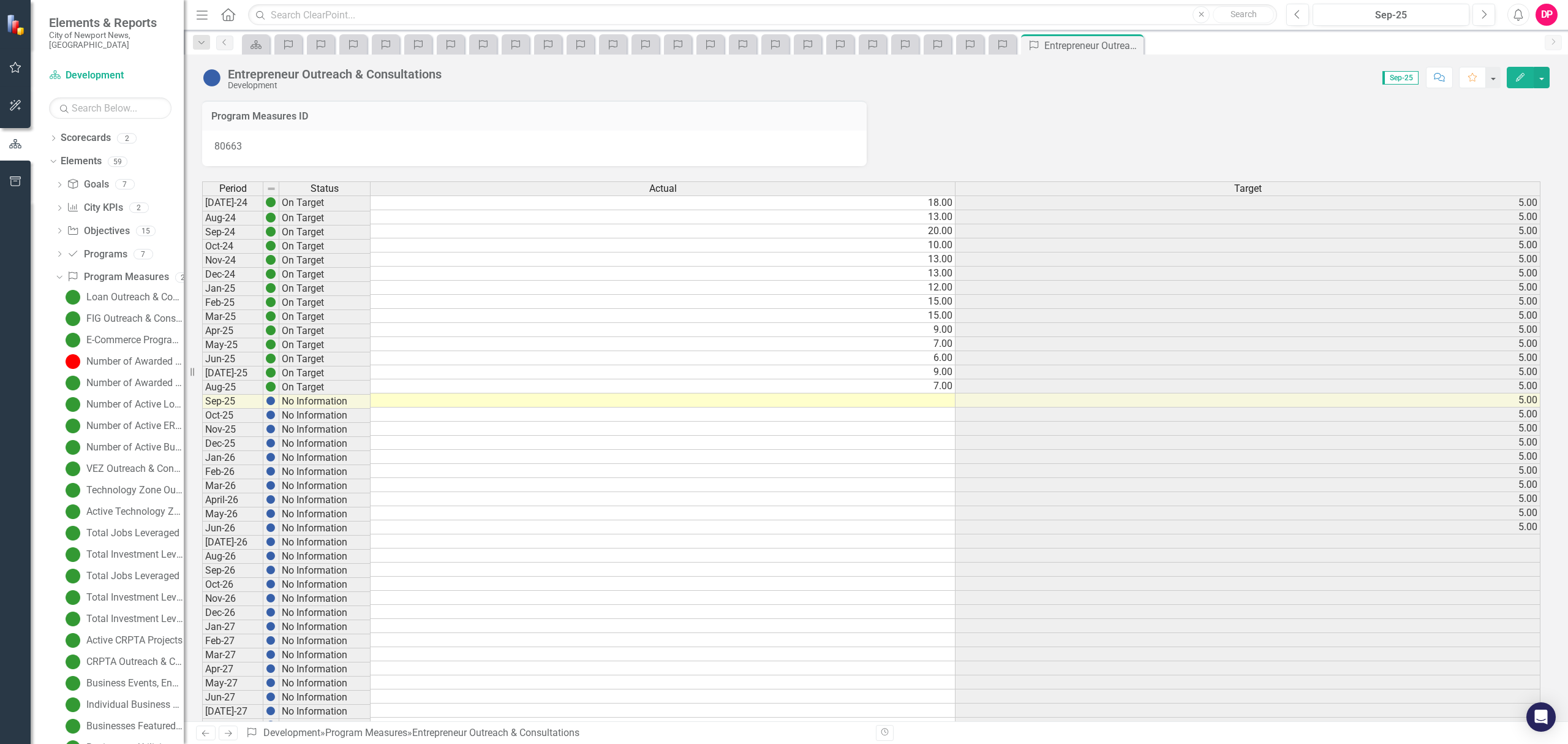
scroll to position [47, 0]
drag, startPoint x: 0, startPoint y: 0, endPoint x: 904, endPoint y: 408, distance: 991.8
click at [904, 403] on td at bounding box center [663, 400] width 585 height 14
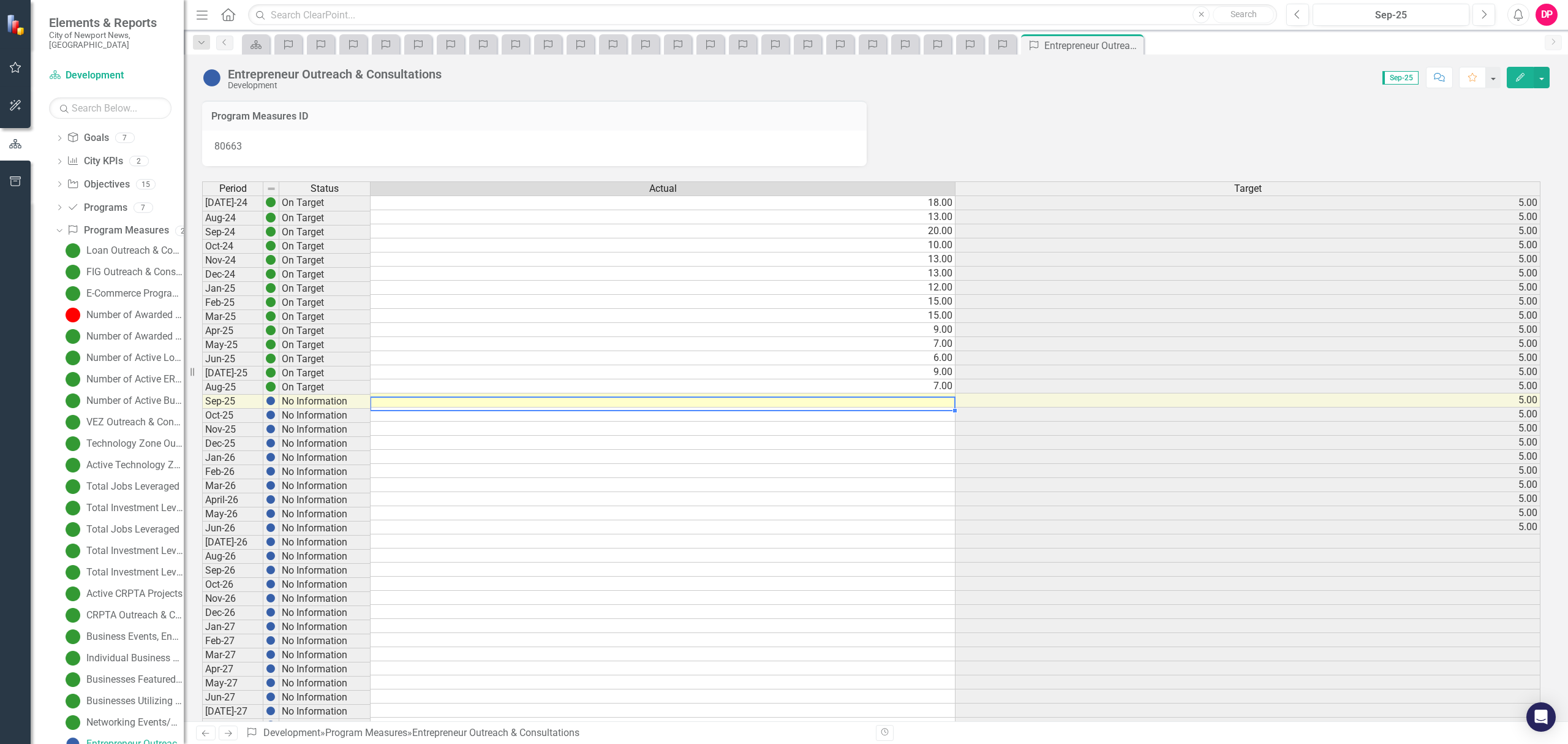
click at [917, 400] on td at bounding box center [663, 400] width 585 height 14
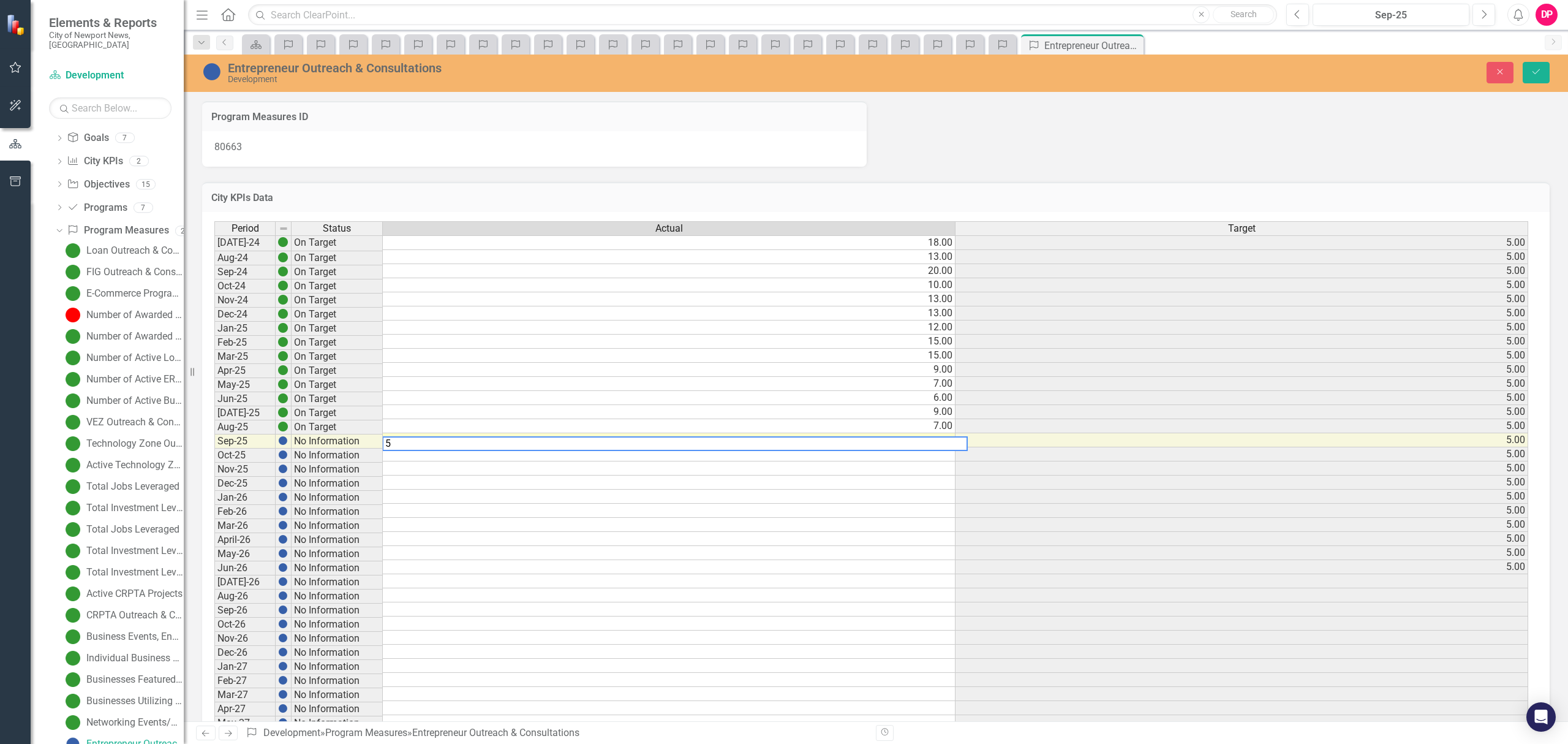
type textarea "5"
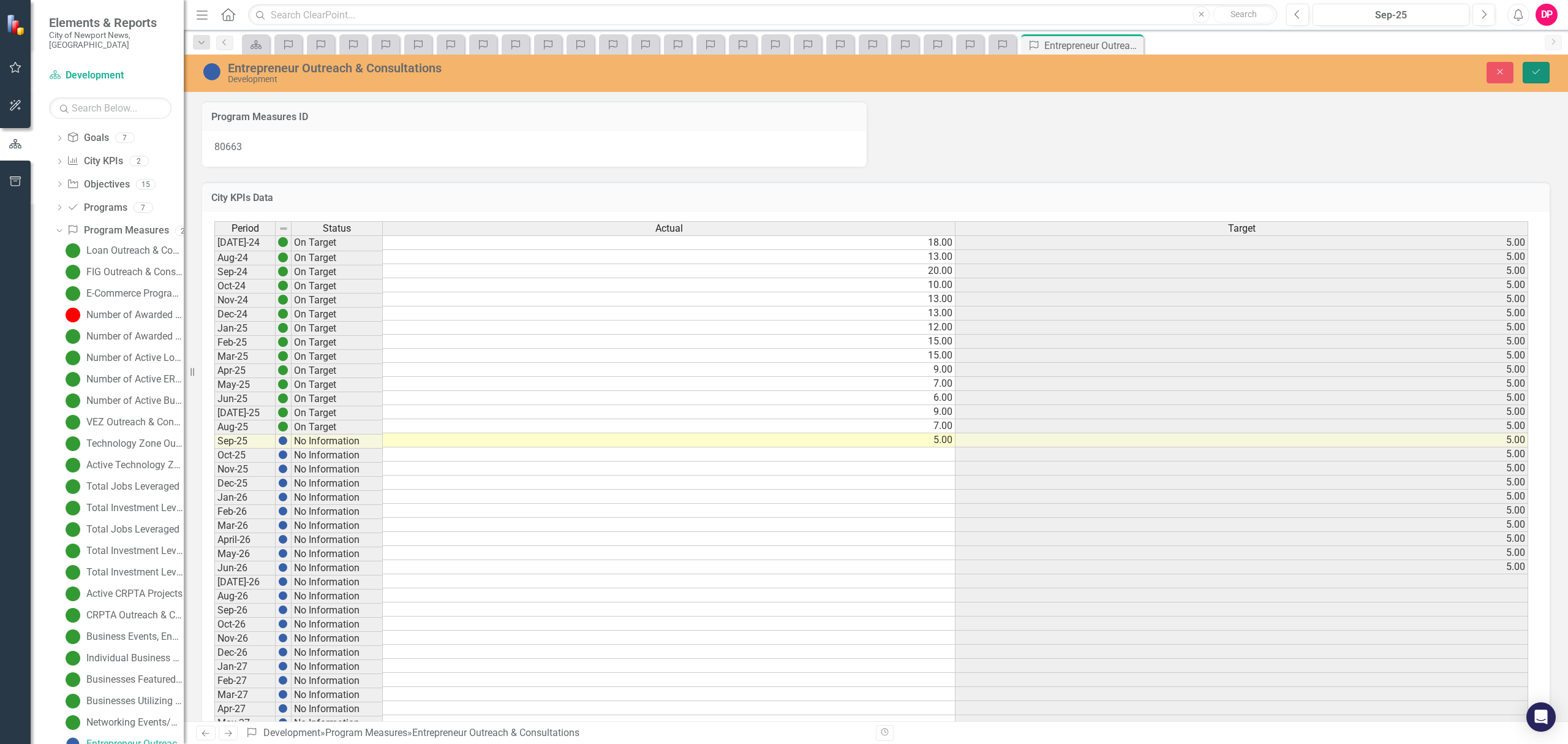
click at [1527, 79] on button "Save" at bounding box center [1536, 73] width 27 height 22
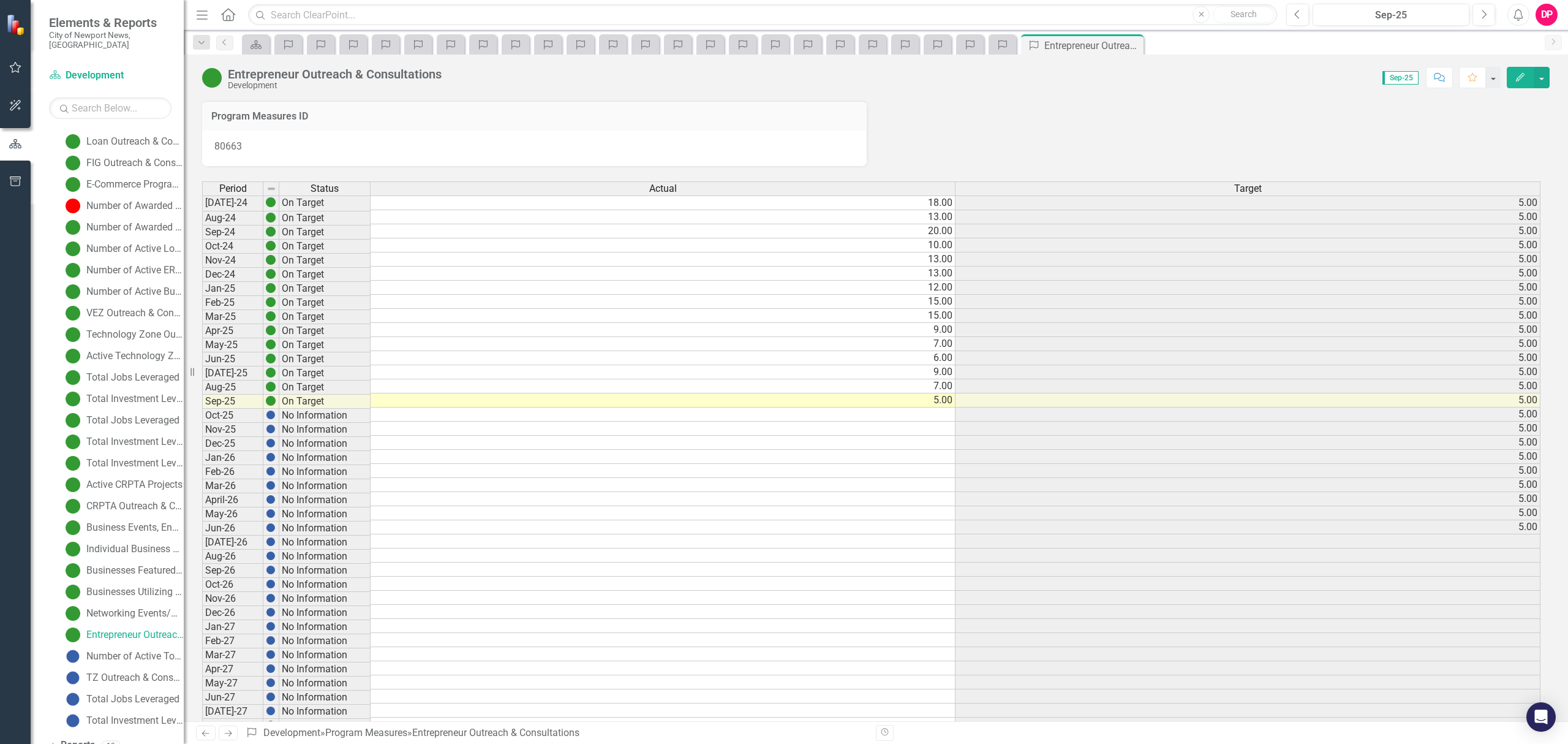
scroll to position [160, 0]
click at [99, 646] on div "Number of Active Tourism Zone Incentives" at bounding box center [134, 651] width 97 height 11
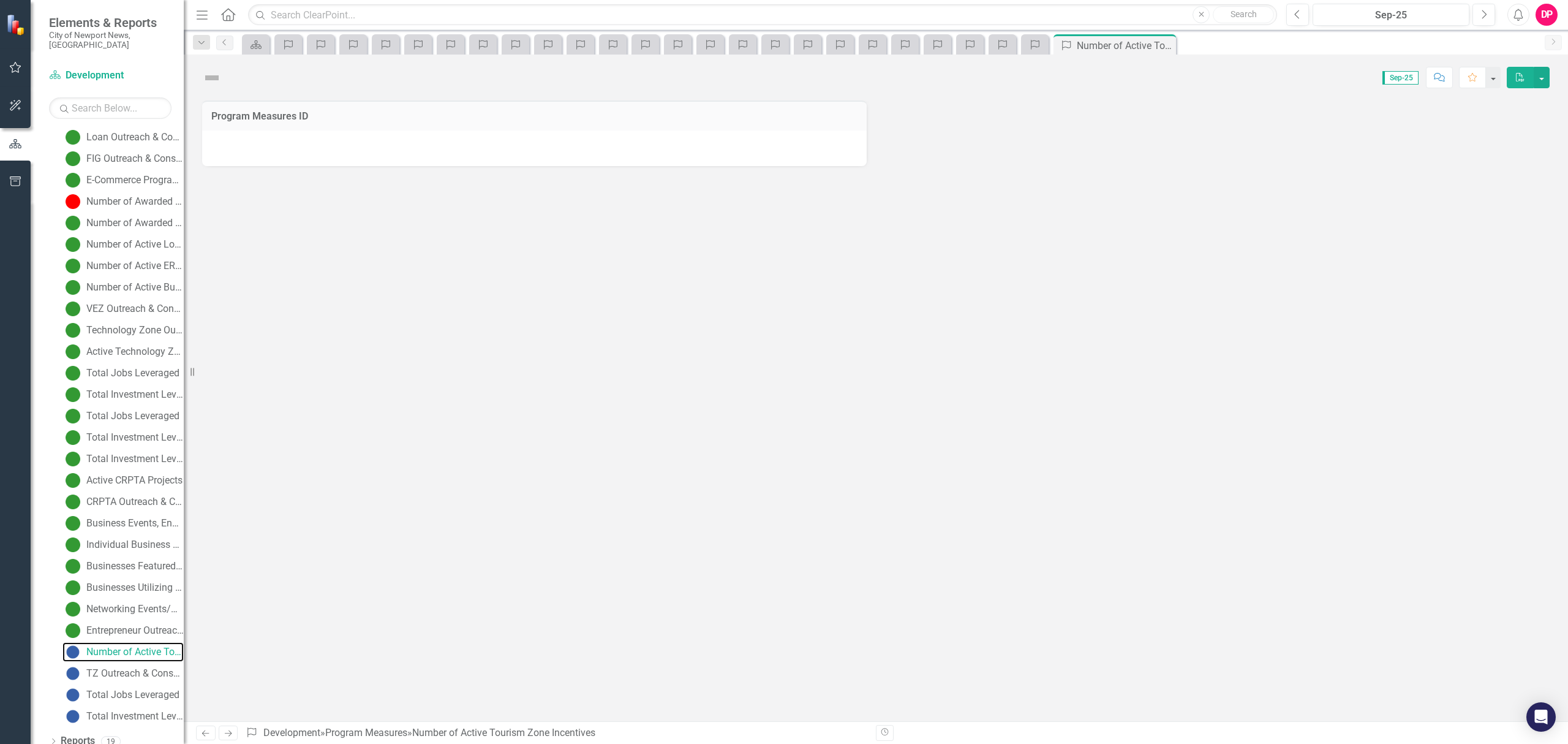
scroll to position [68, 0]
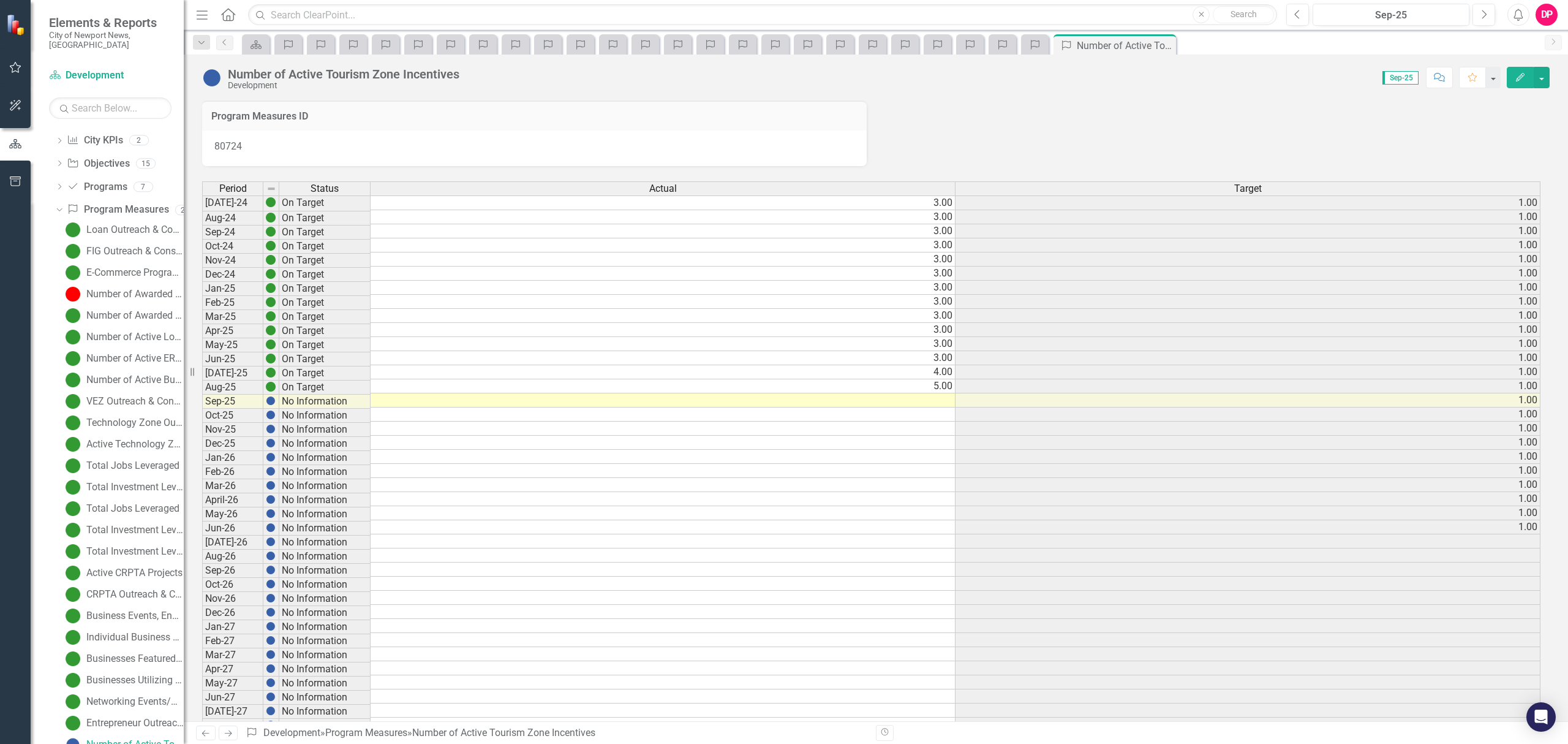
click at [202, 424] on div "Period Status Actual Target [DATE]-24 On Target 3.00 1.00 Aug-24 On Target 3.00…" at bounding box center [202, 484] width 0 height 606
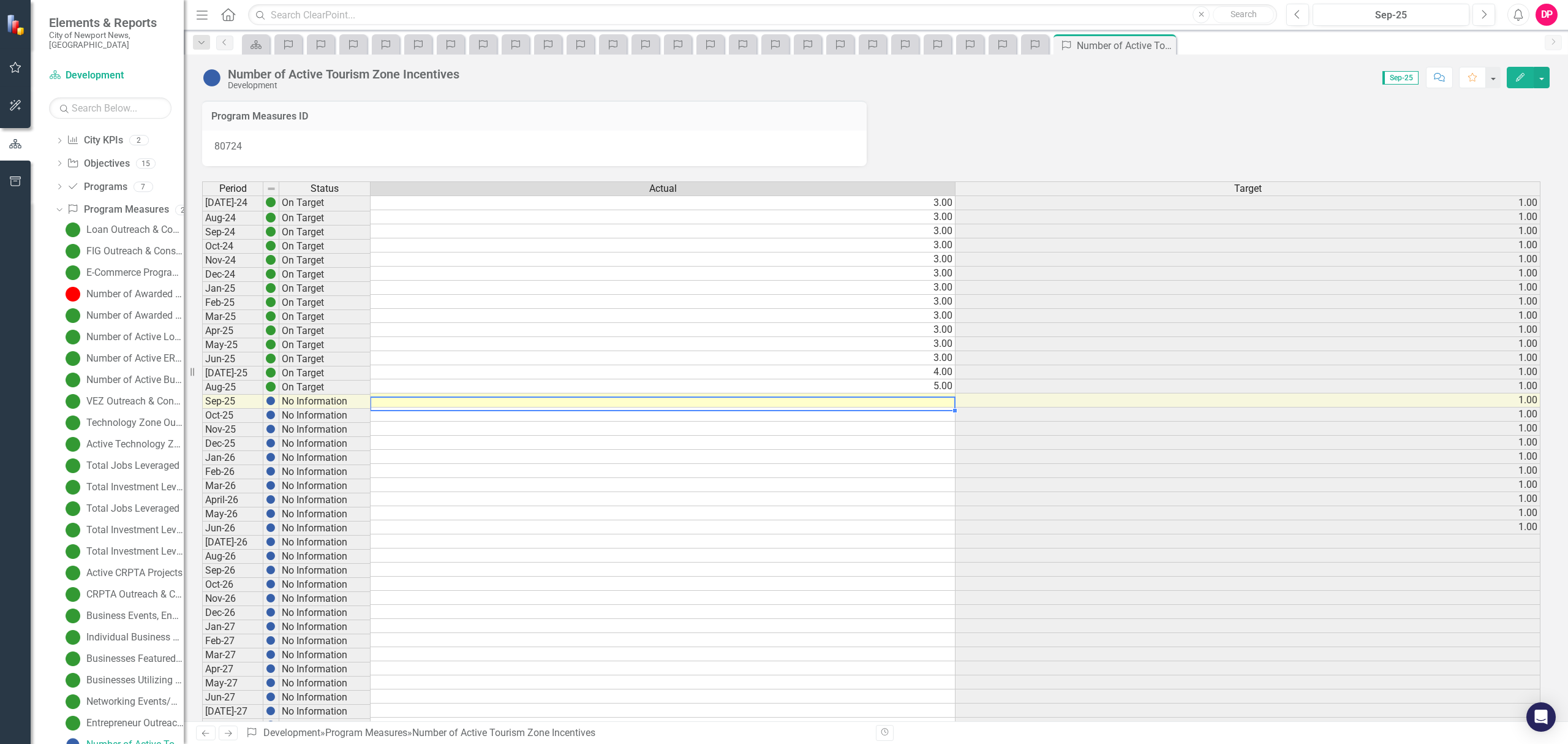
click at [915, 403] on td at bounding box center [663, 400] width 585 height 14
click at [934, 402] on td at bounding box center [663, 400] width 585 height 14
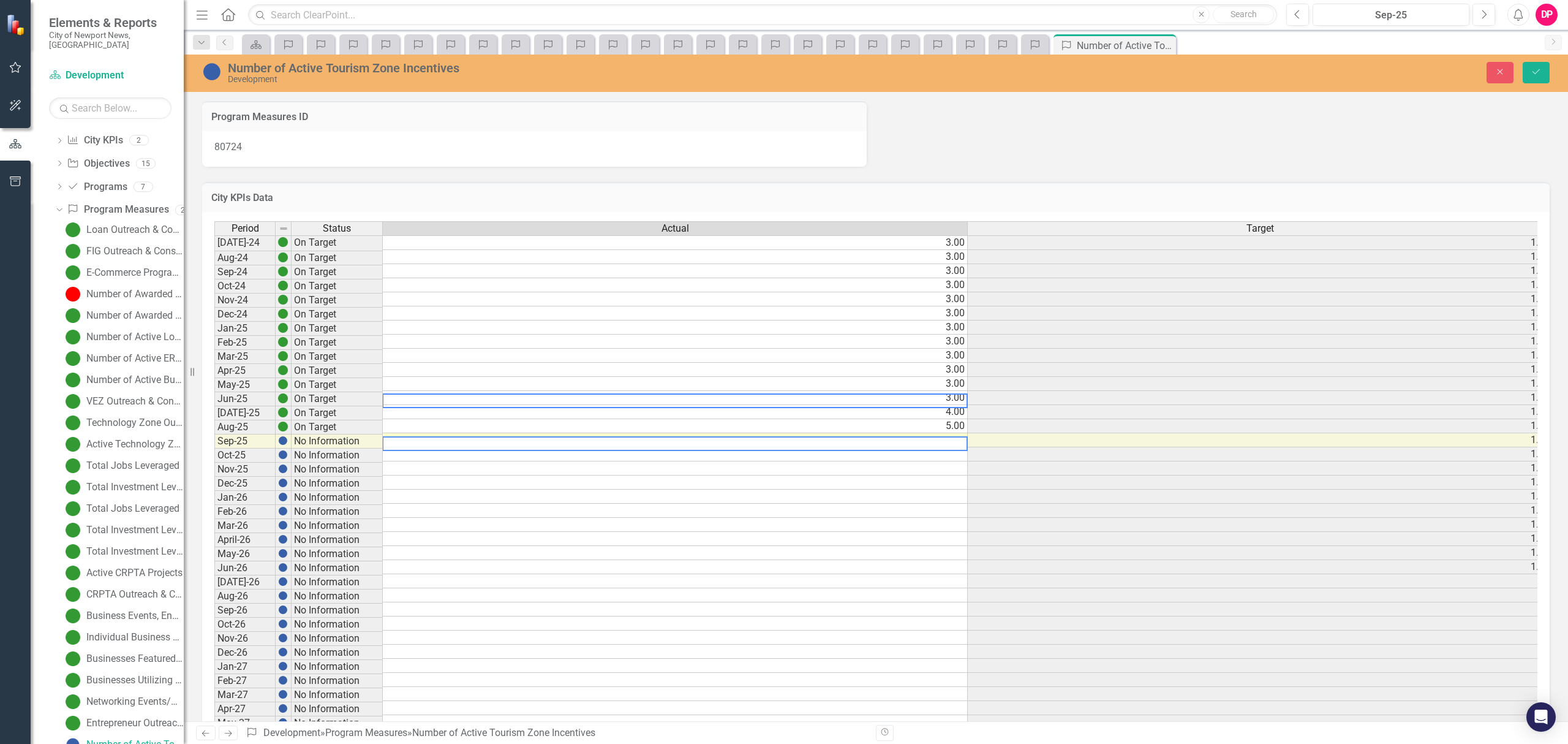
click at [934, 402] on td "3.00" at bounding box center [675, 398] width 585 height 14
type textarea "3"
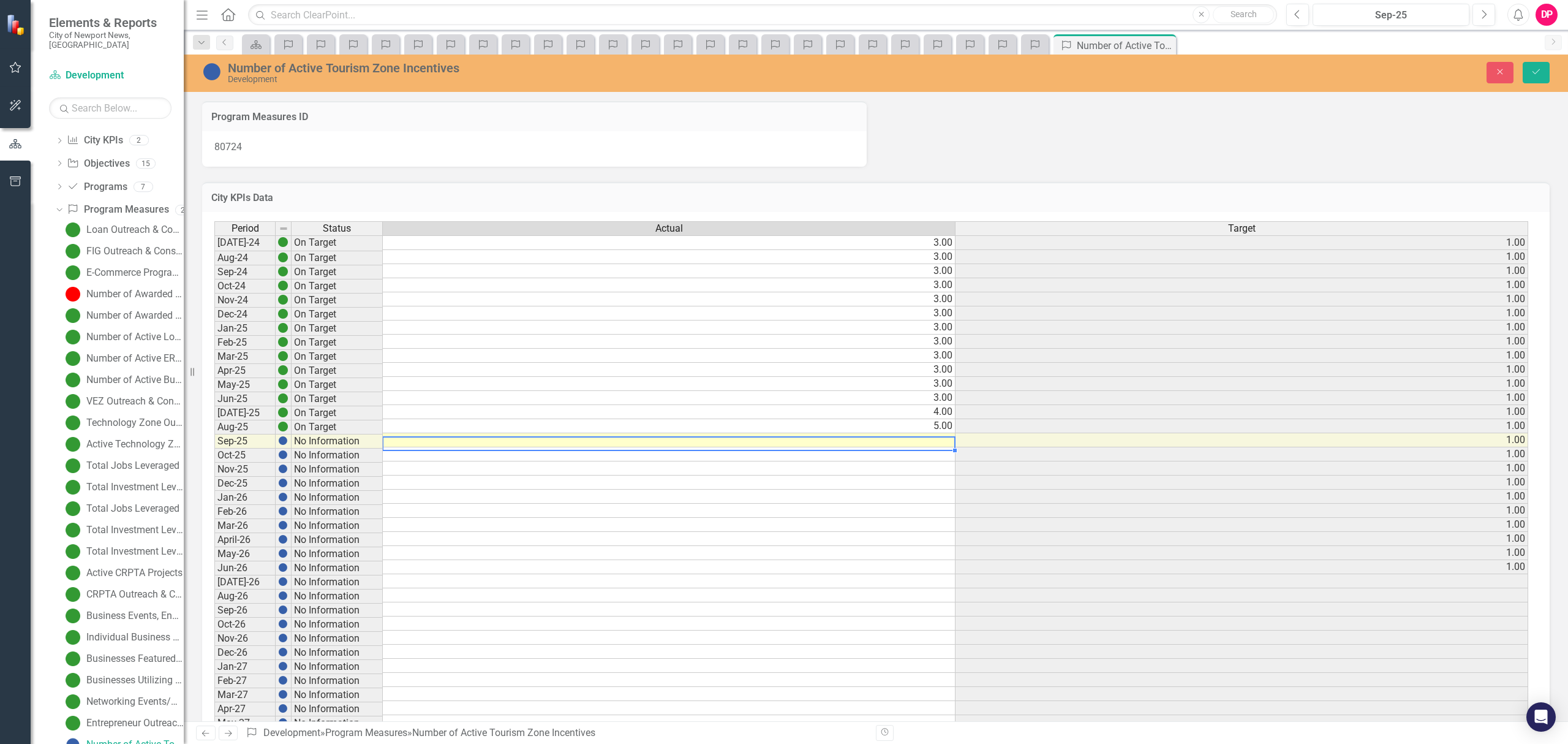
click at [910, 446] on td at bounding box center [669, 440] width 573 height 14
type textarea "5"
click at [1539, 72] on icon "Save" at bounding box center [1536, 72] width 11 height 9
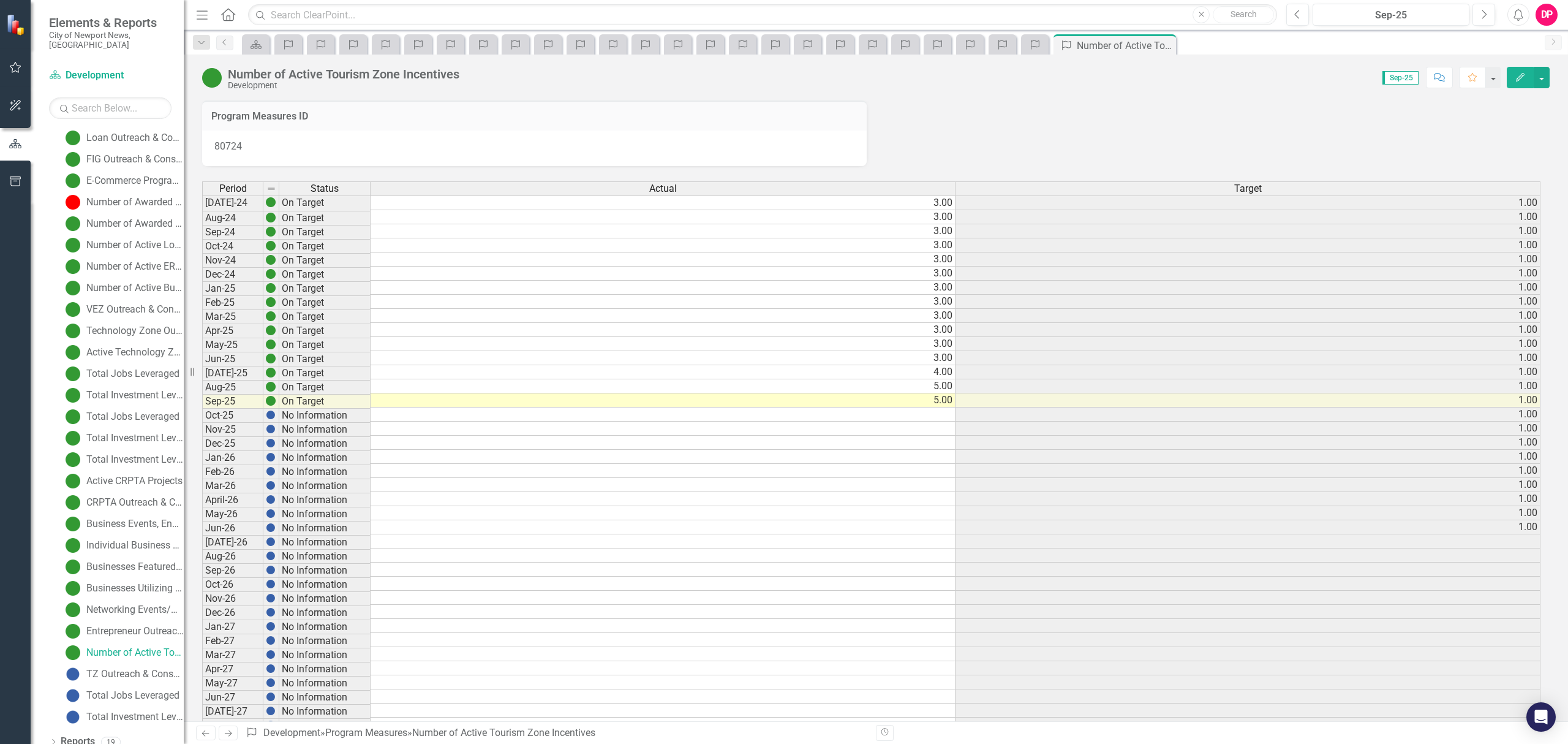
scroll to position [160, 0]
click at [100, 668] on div "TZ Outreach & Consultations" at bounding box center [134, 673] width 97 height 11
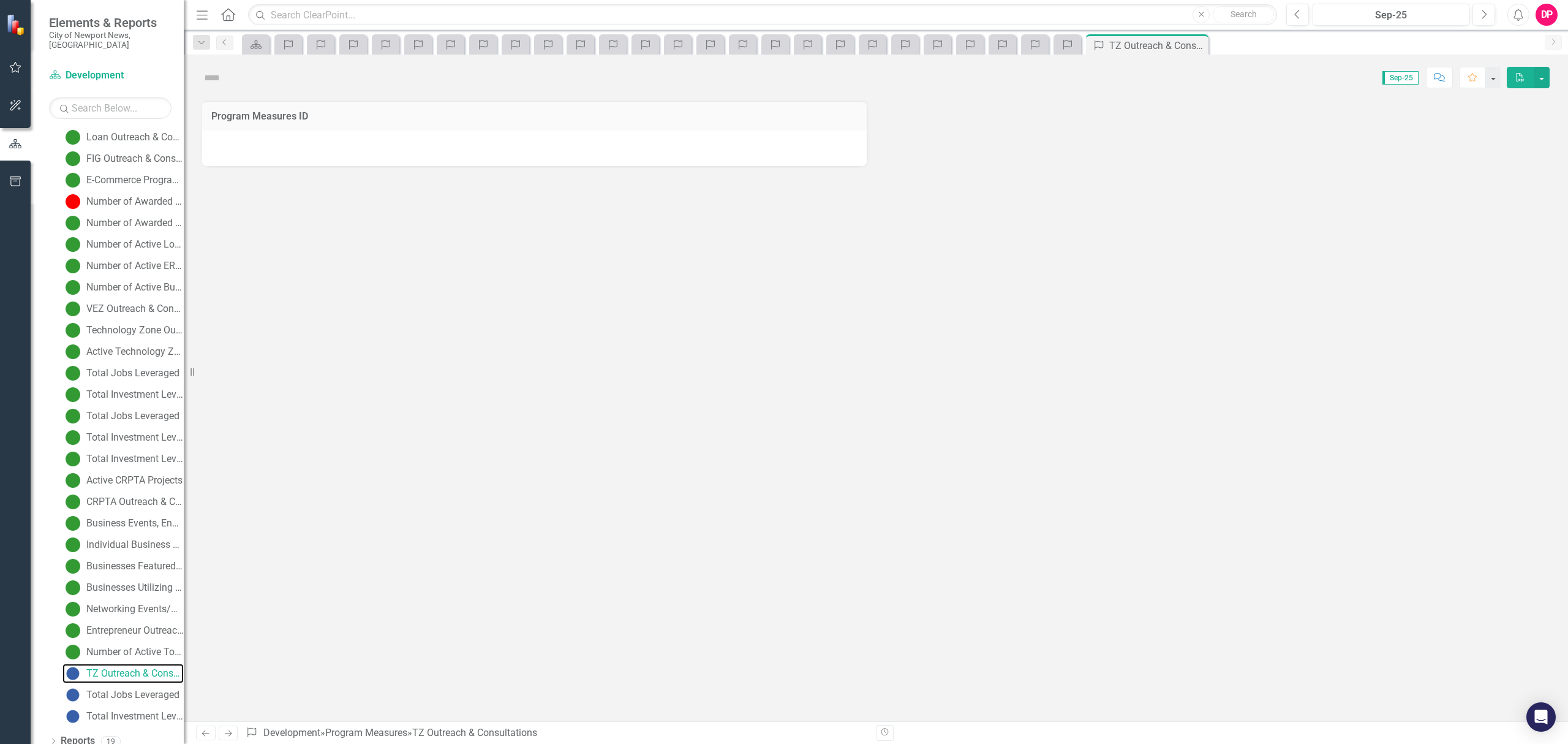
scroll to position [89, 0]
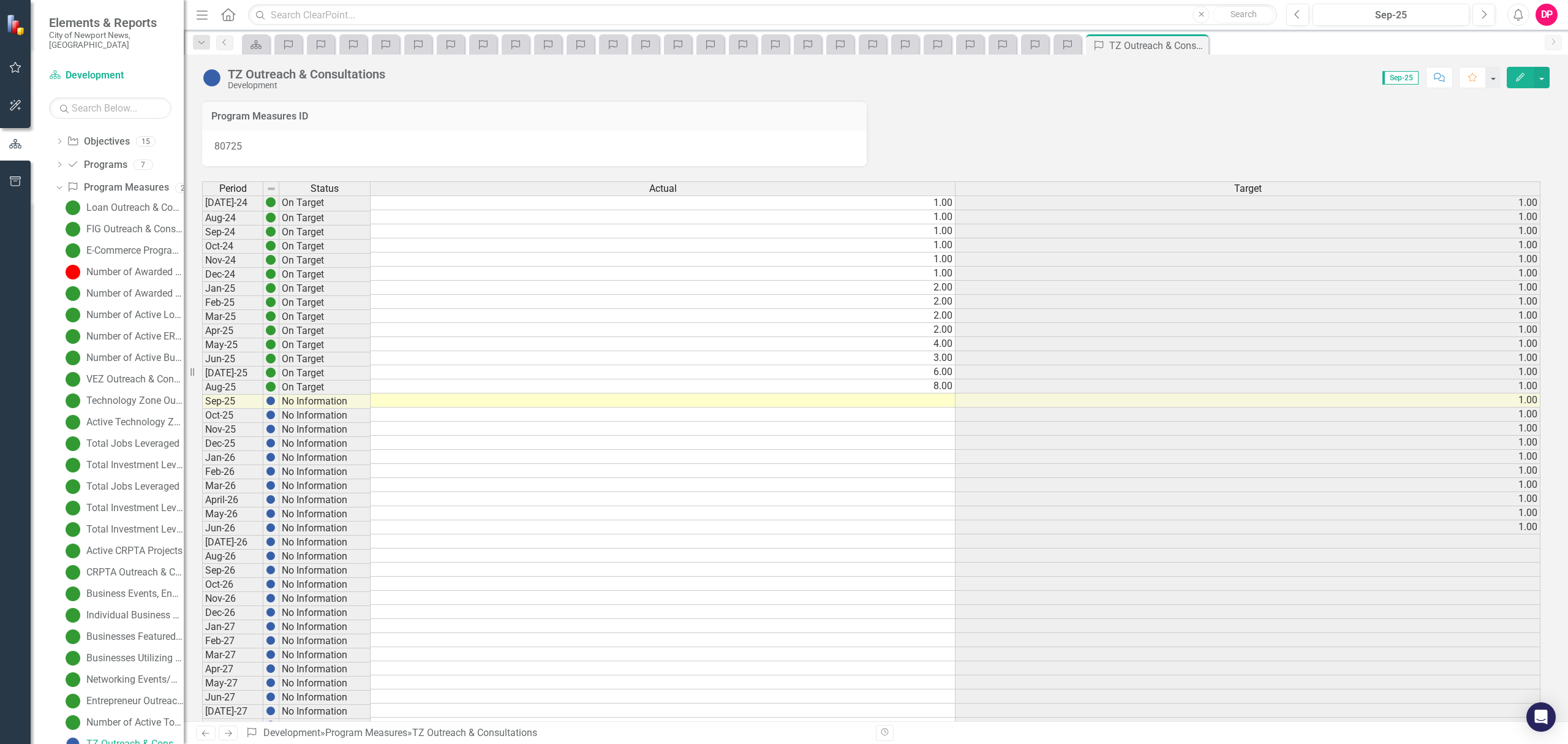
click at [929, 403] on td at bounding box center [663, 400] width 585 height 14
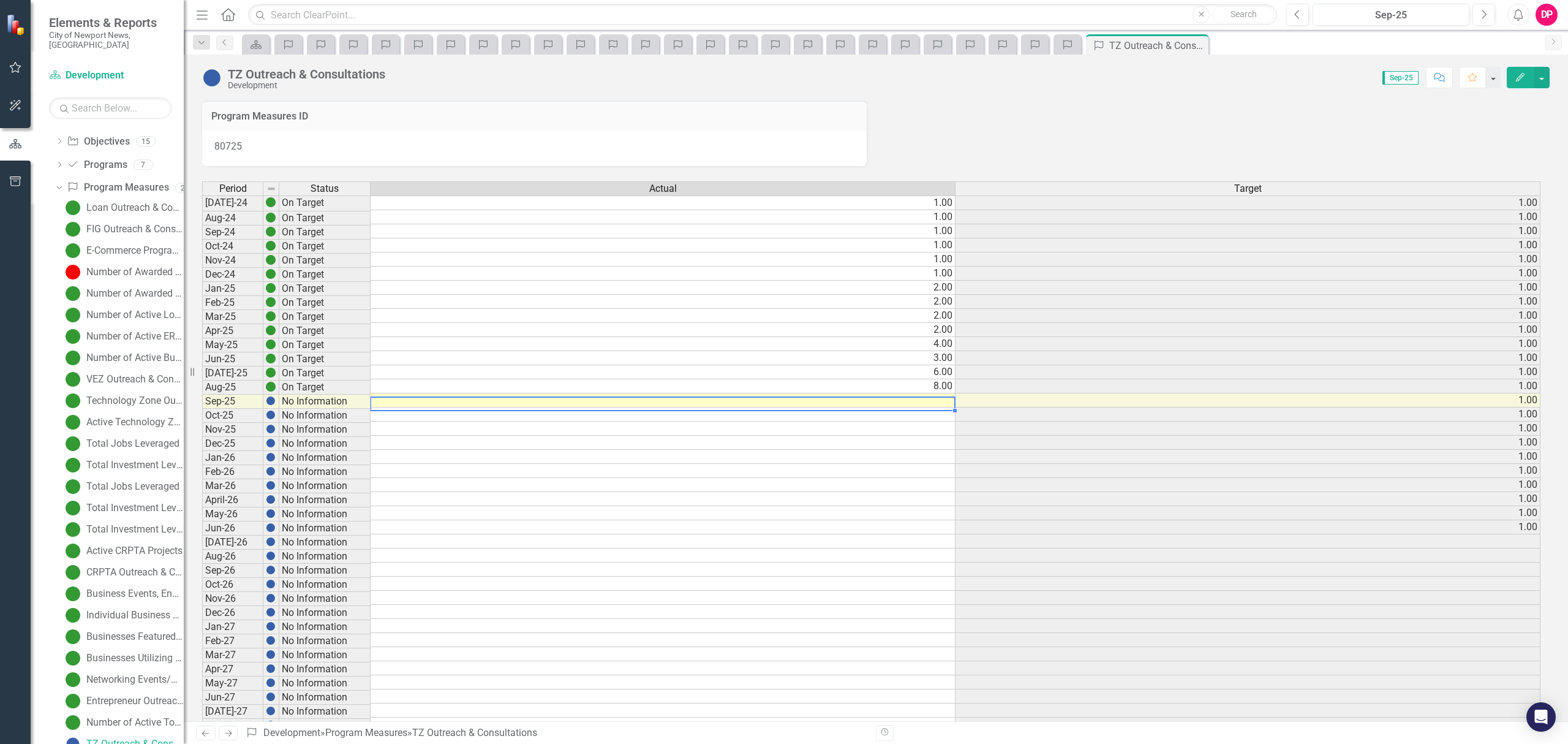
click at [920, 403] on td at bounding box center [663, 400] width 585 height 14
click at [917, 404] on td at bounding box center [663, 400] width 585 height 14
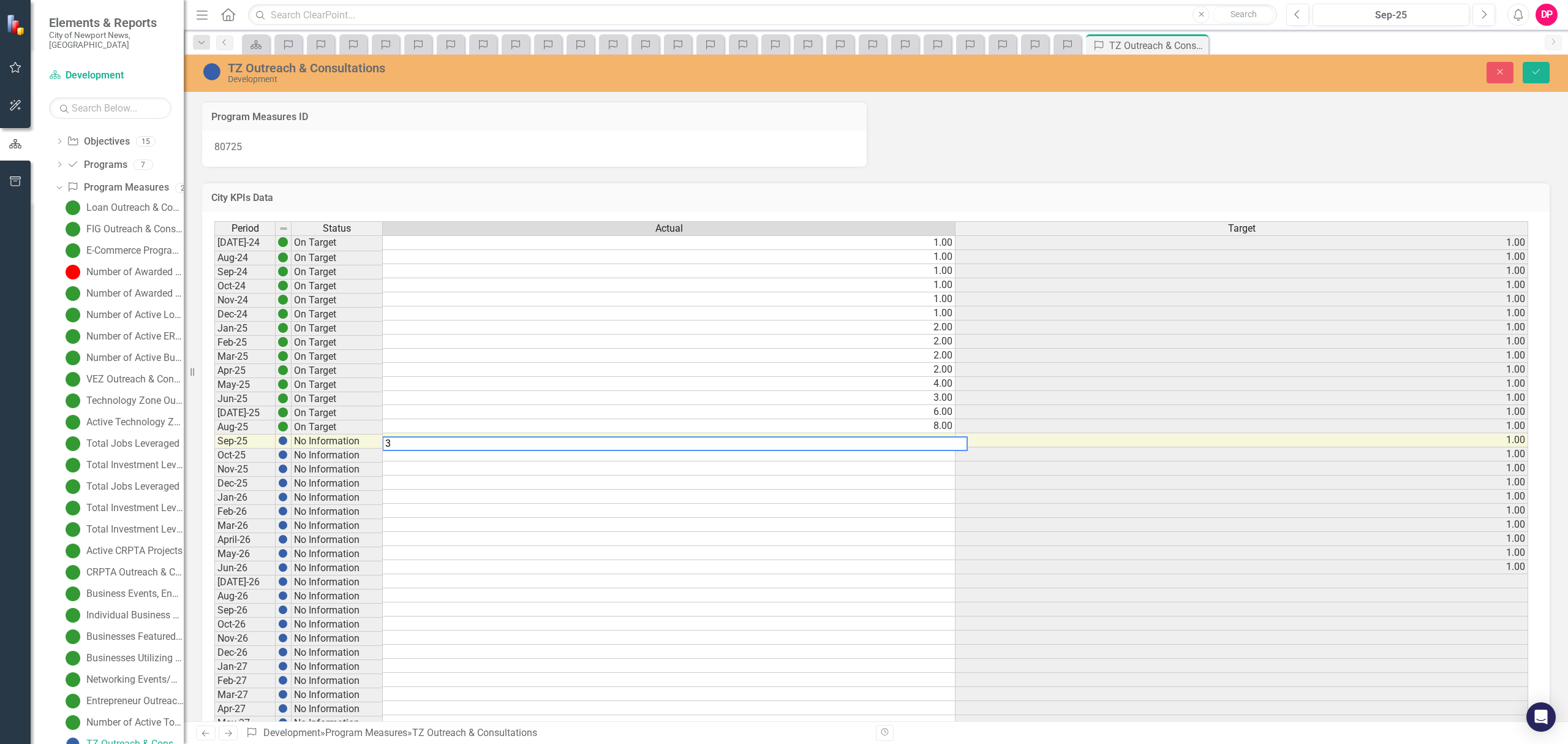
type textarea "3"
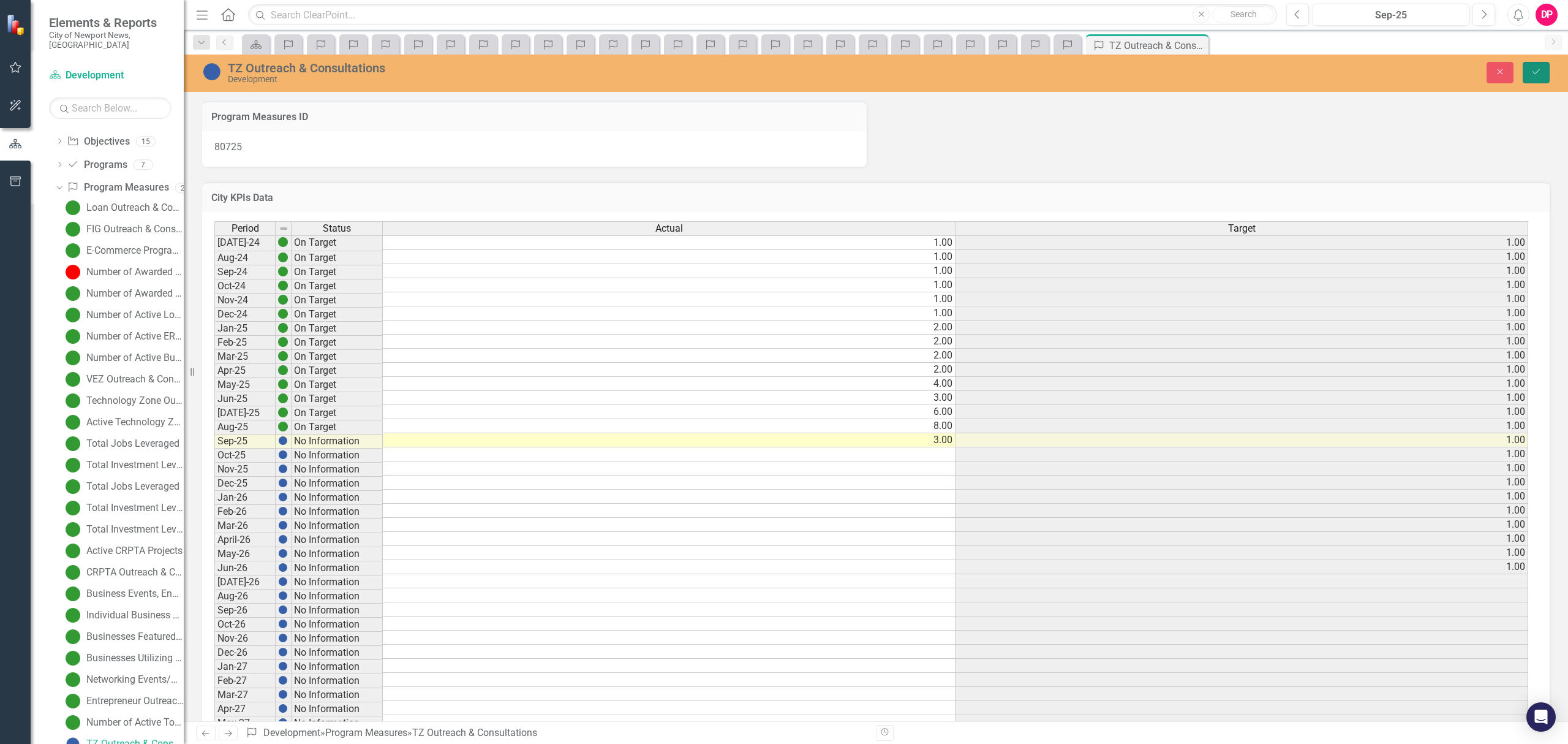
click at [1527, 74] on button "Save" at bounding box center [1536, 73] width 27 height 22
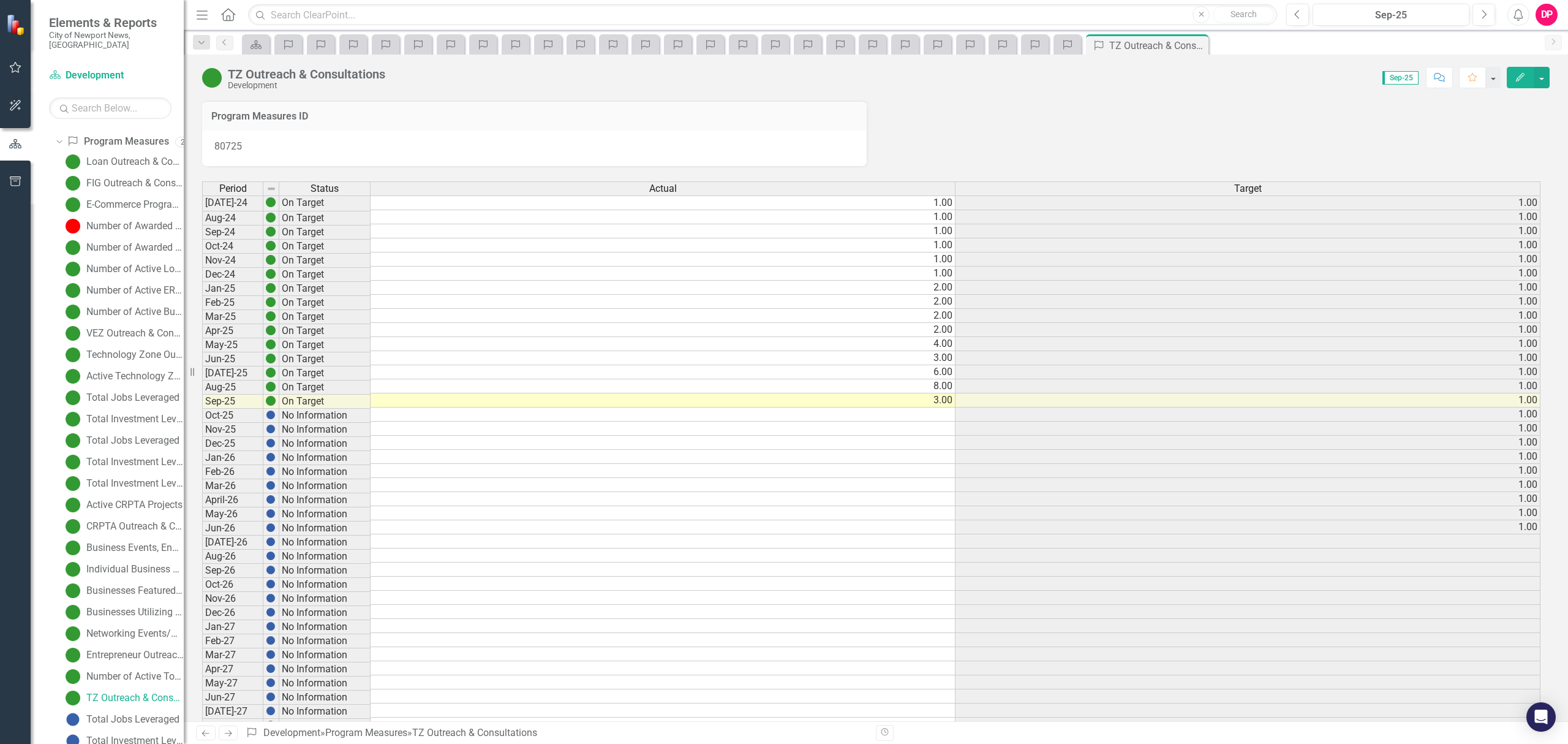
scroll to position [160, 0]
click at [106, 689] on div "Total Jobs Leveraged" at bounding box center [133, 694] width 93 height 11
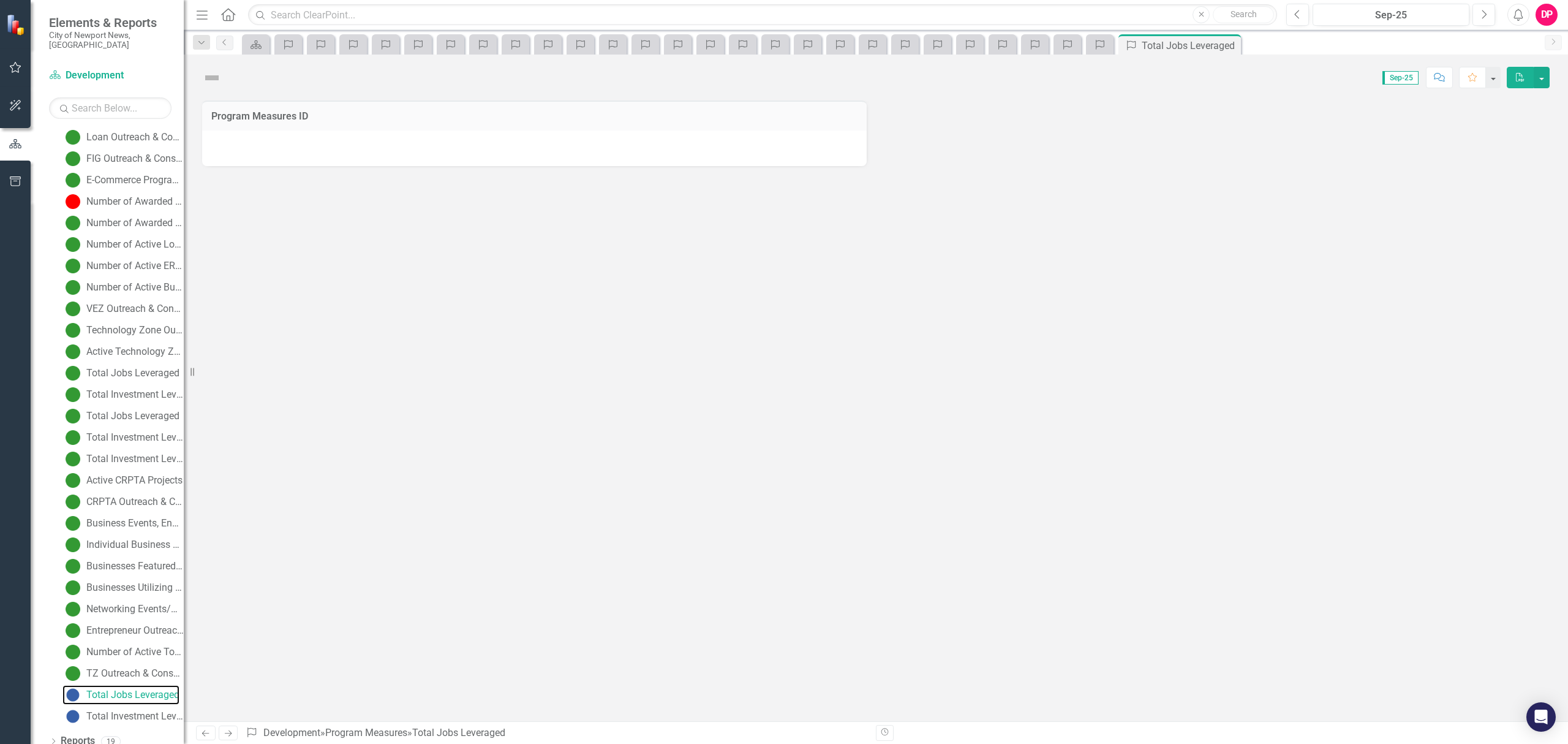
scroll to position [111, 0]
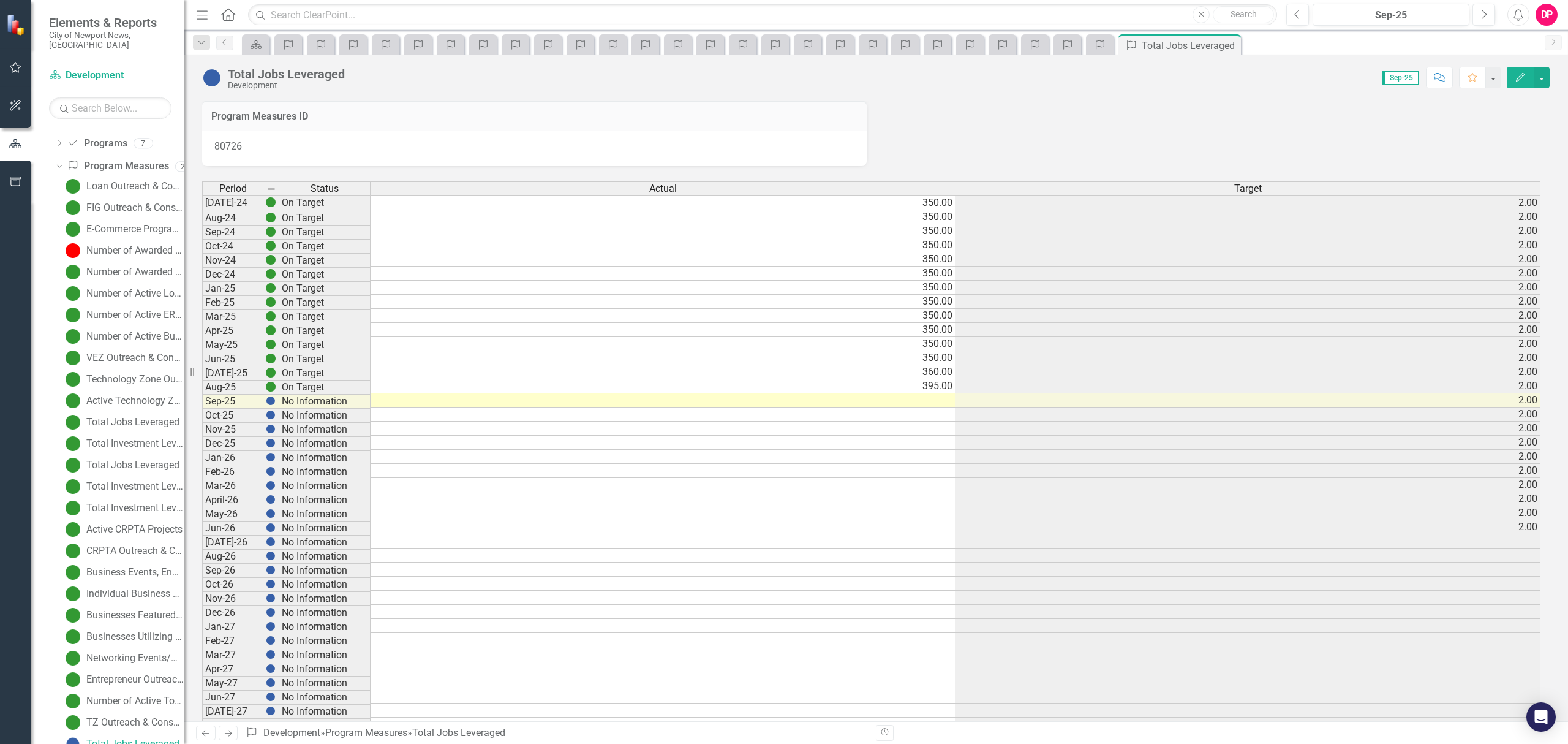
drag, startPoint x: 914, startPoint y: 402, endPoint x: 930, endPoint y: 408, distance: 17.1
click at [914, 403] on td at bounding box center [663, 400] width 585 height 14
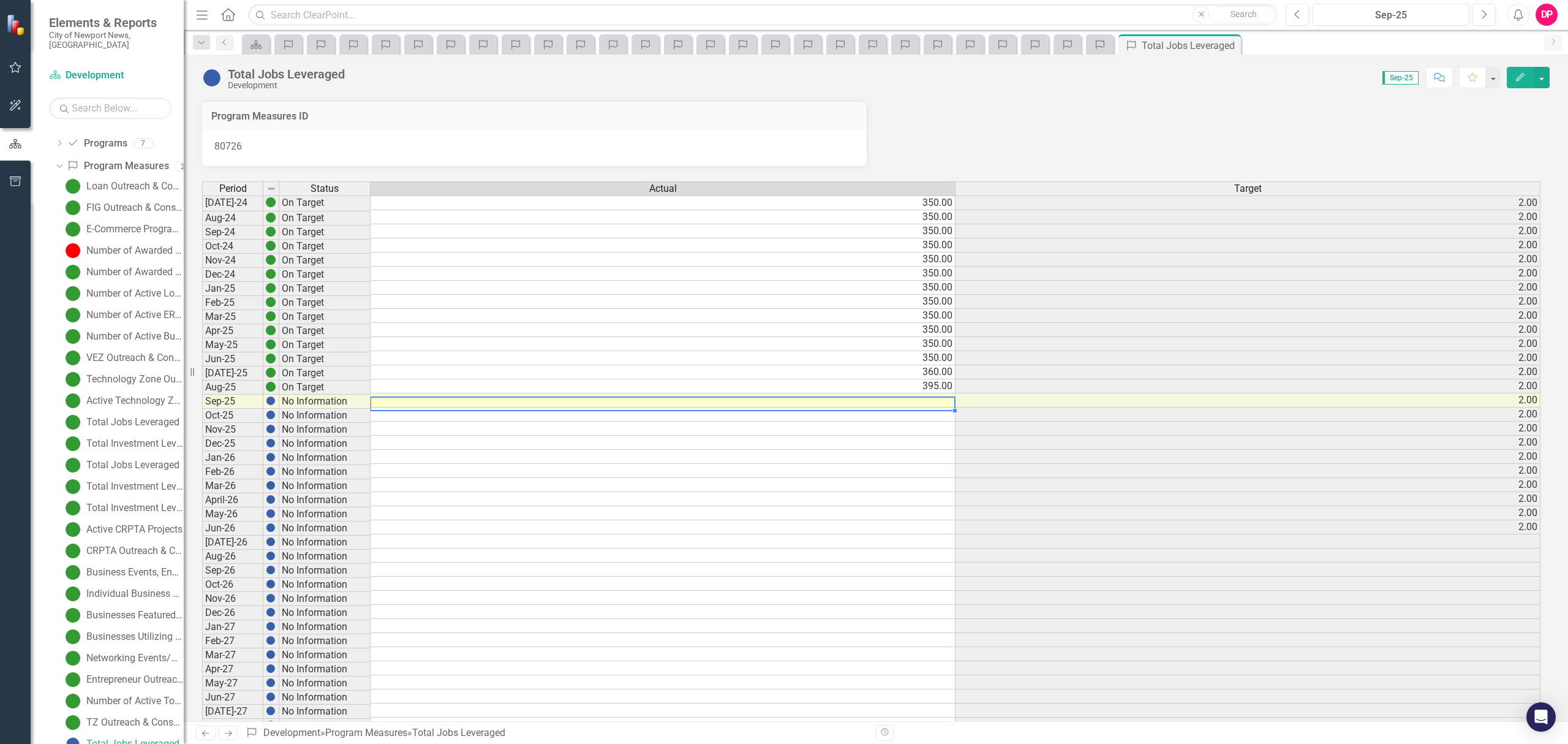
click at [934, 406] on td at bounding box center [663, 400] width 585 height 14
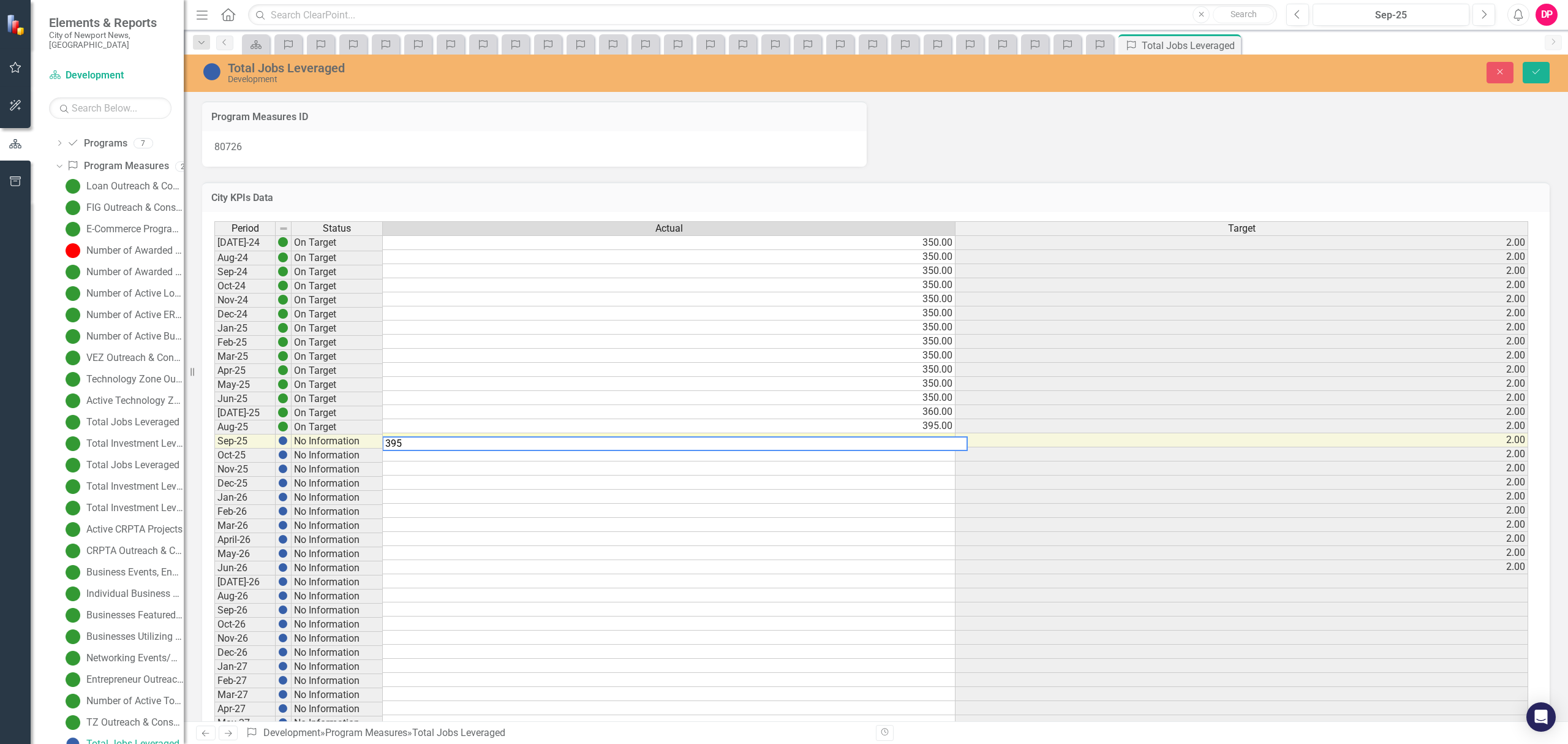
type textarea "395"
click at [1531, 72] on icon "Save" at bounding box center [1536, 72] width 11 height 9
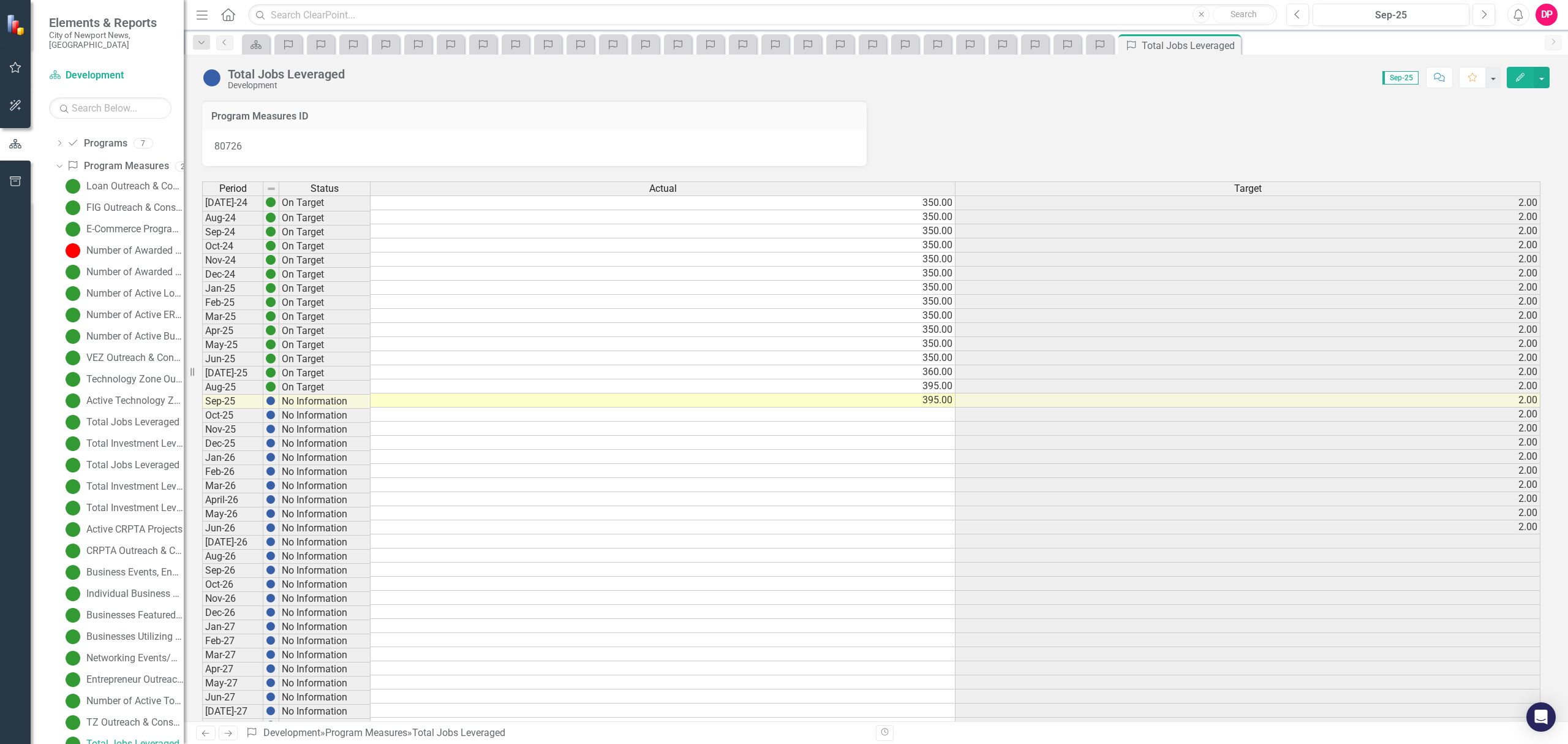
scroll to position [160, 0]
drag, startPoint x: 110, startPoint y: 700, endPoint x: 103, endPoint y: 714, distance: 15.7
click at [110, 706] on link "Total Investment Leveraged" at bounding box center [123, 715] width 121 height 19
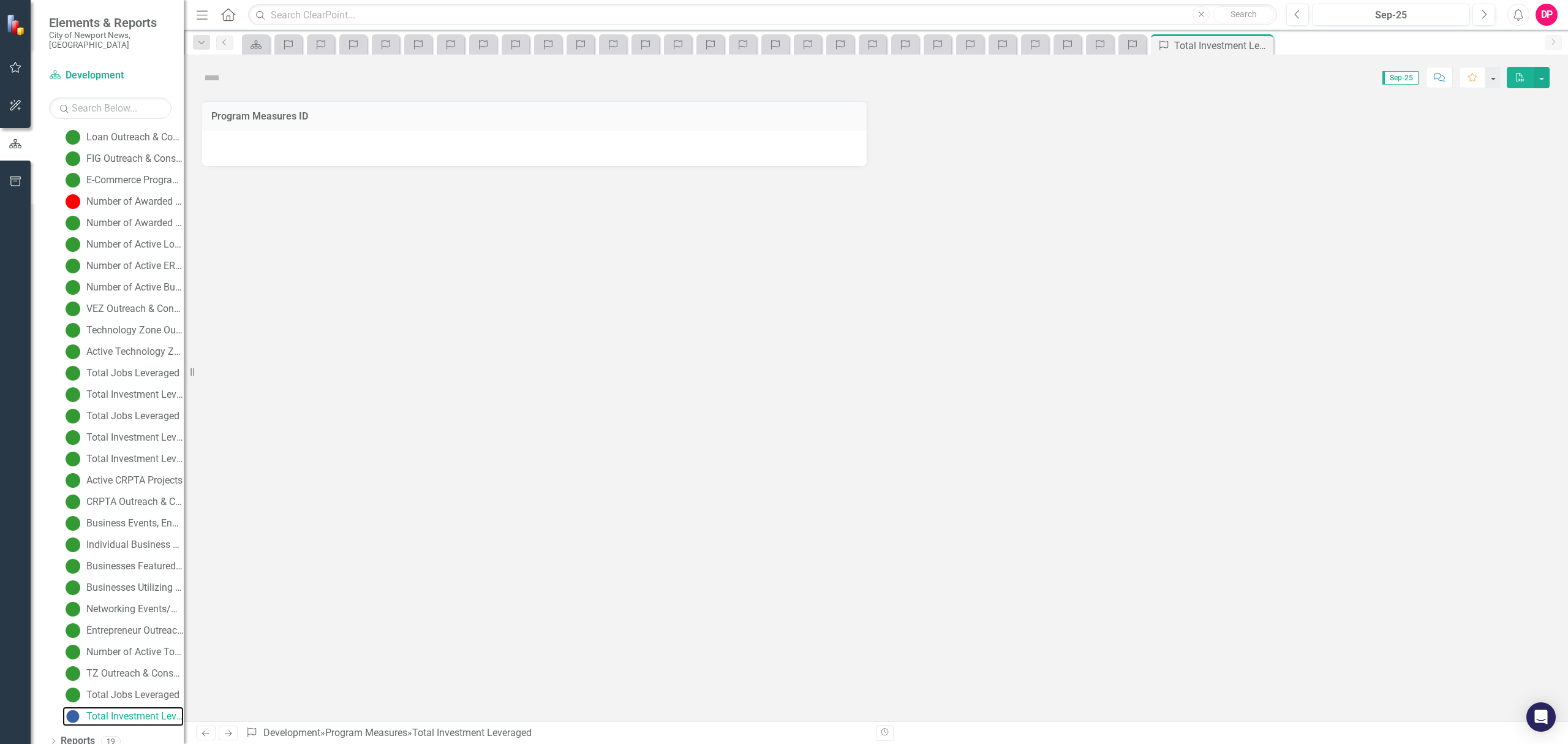
scroll to position [132, 0]
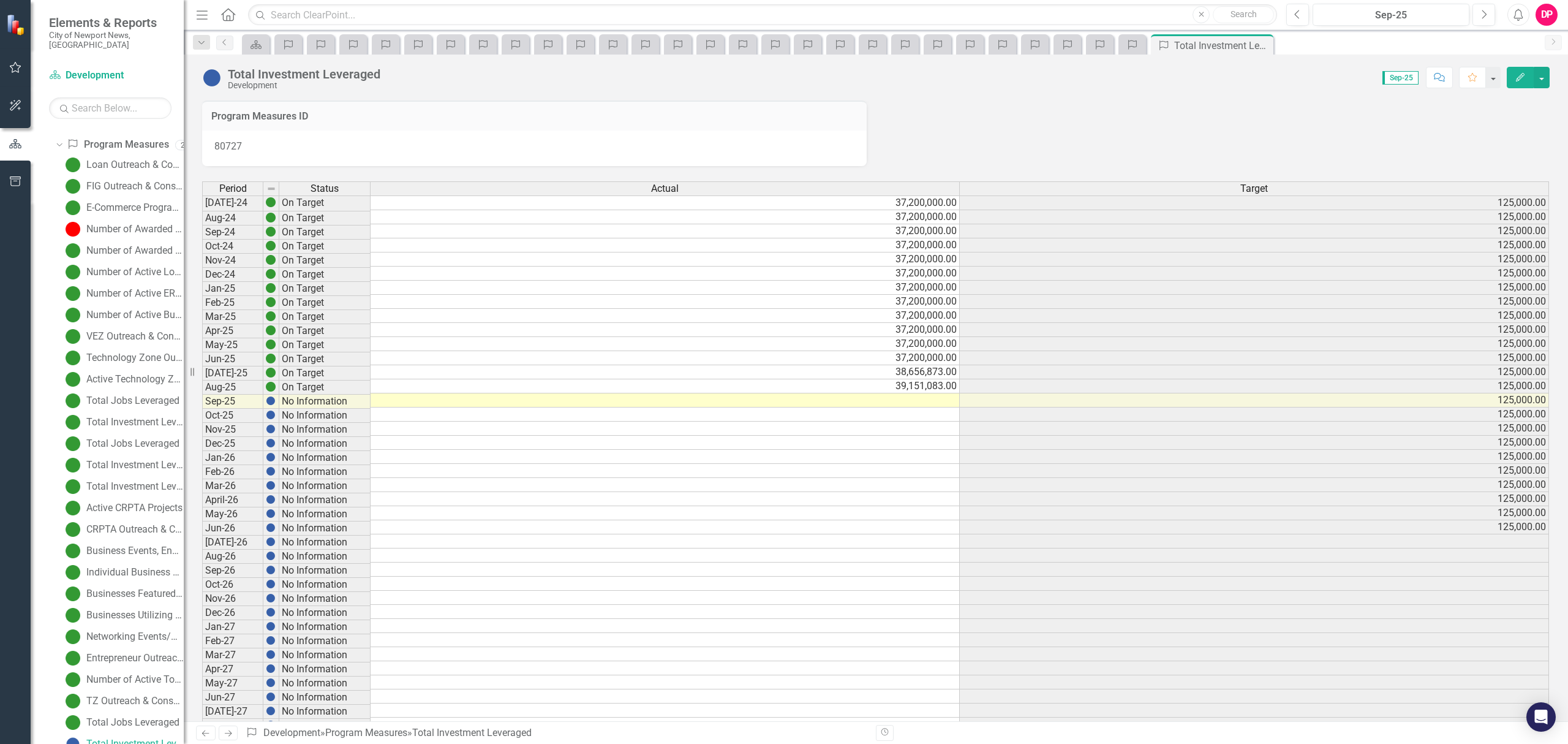
click at [931, 402] on td at bounding box center [665, 400] width 589 height 14
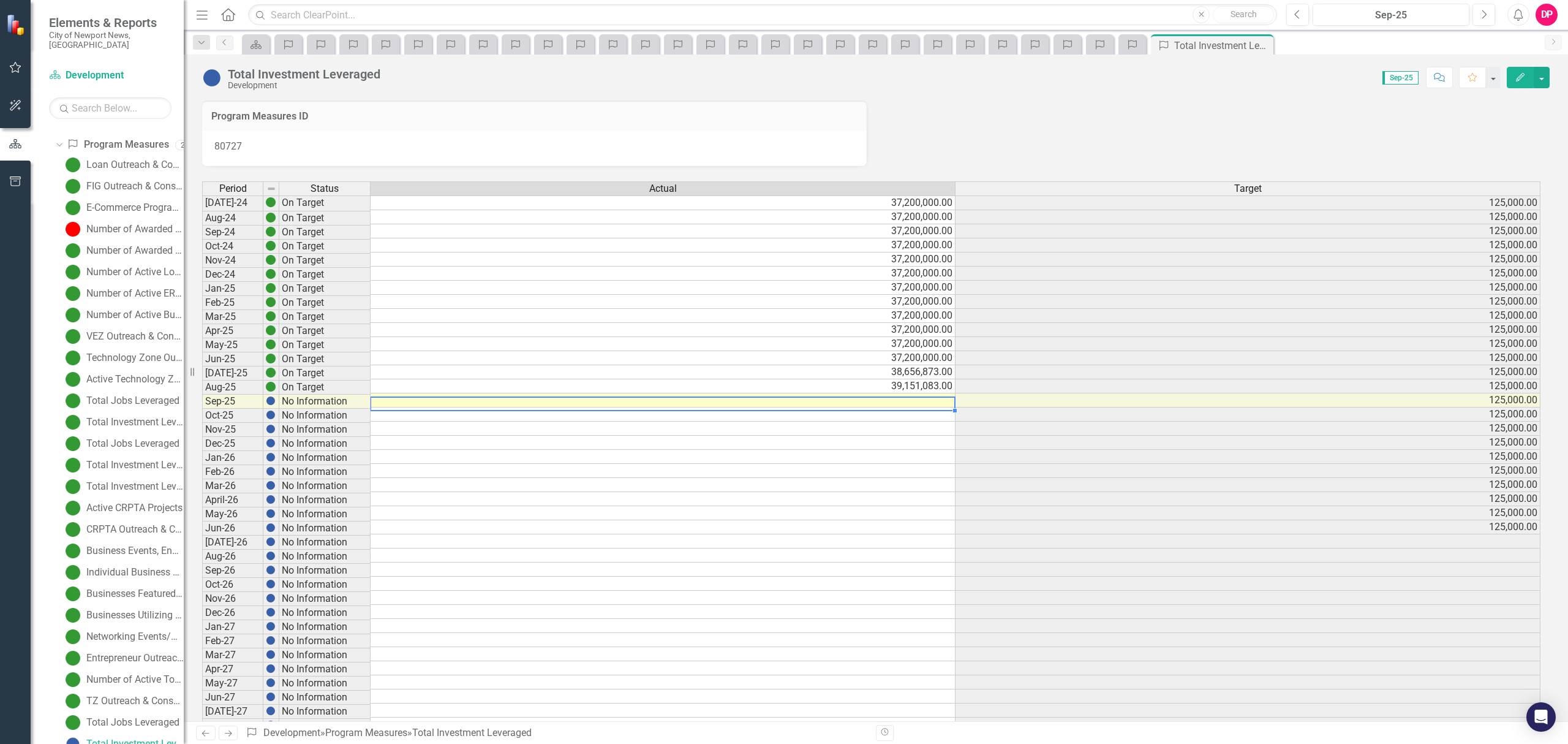
click at [882, 407] on td at bounding box center [663, 400] width 585 height 14
click at [883, 403] on td at bounding box center [663, 400] width 585 height 14
click at [883, 365] on td "37,200,000.00" at bounding box center [663, 358] width 585 height 14
type textarea "37200000"
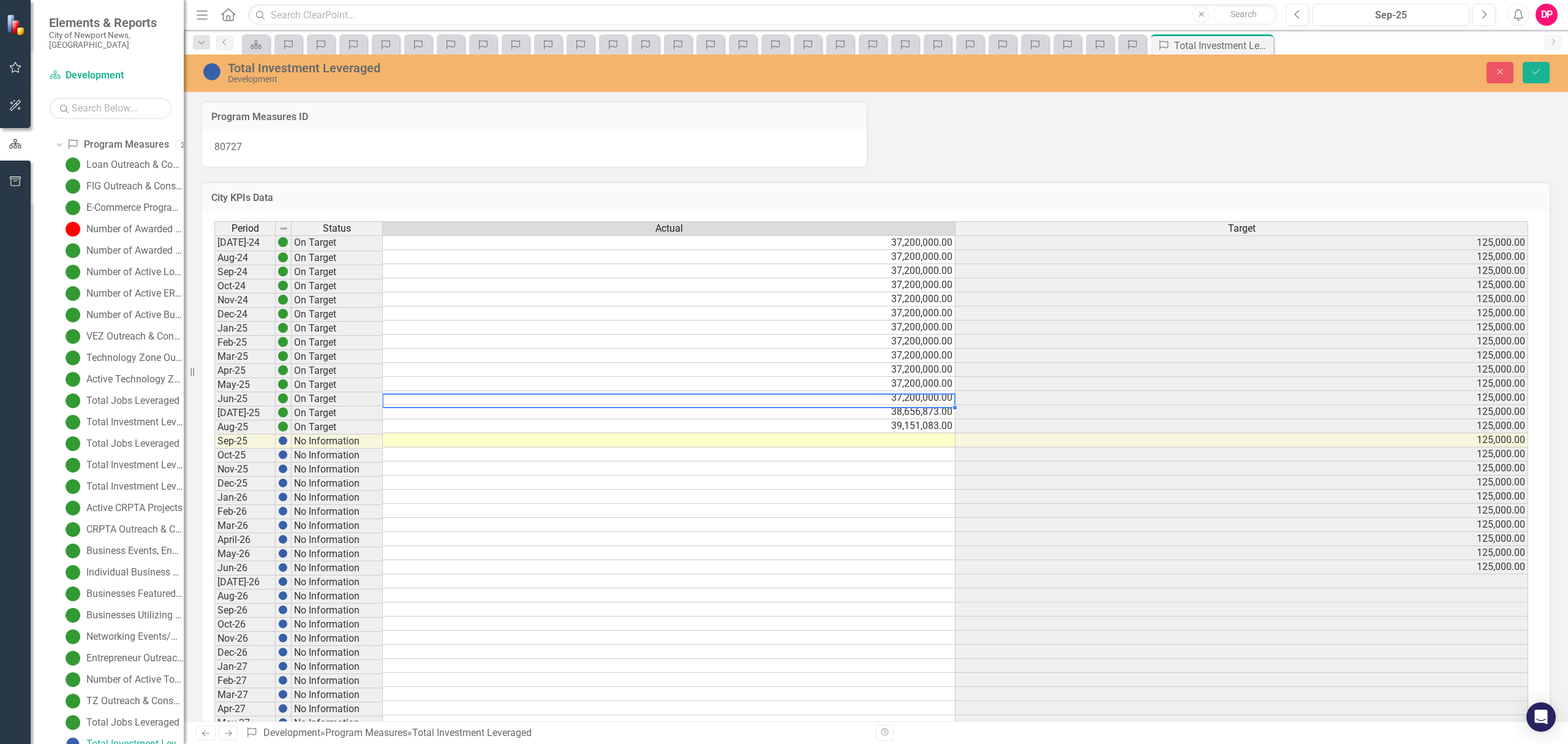
click at [910, 443] on td at bounding box center [669, 440] width 573 height 14
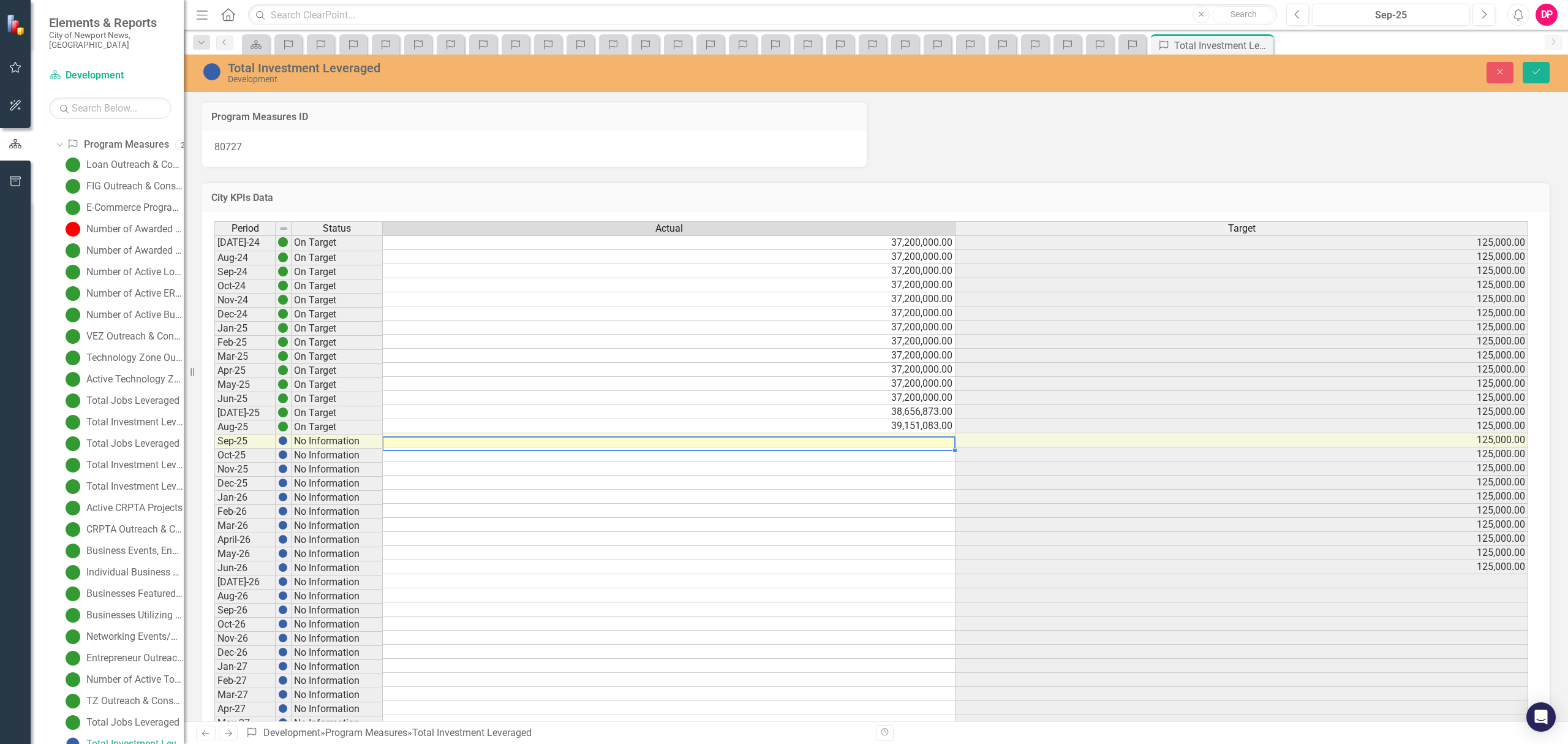
click at [910, 443] on td at bounding box center [669, 440] width 573 height 14
type textarea "39151083"
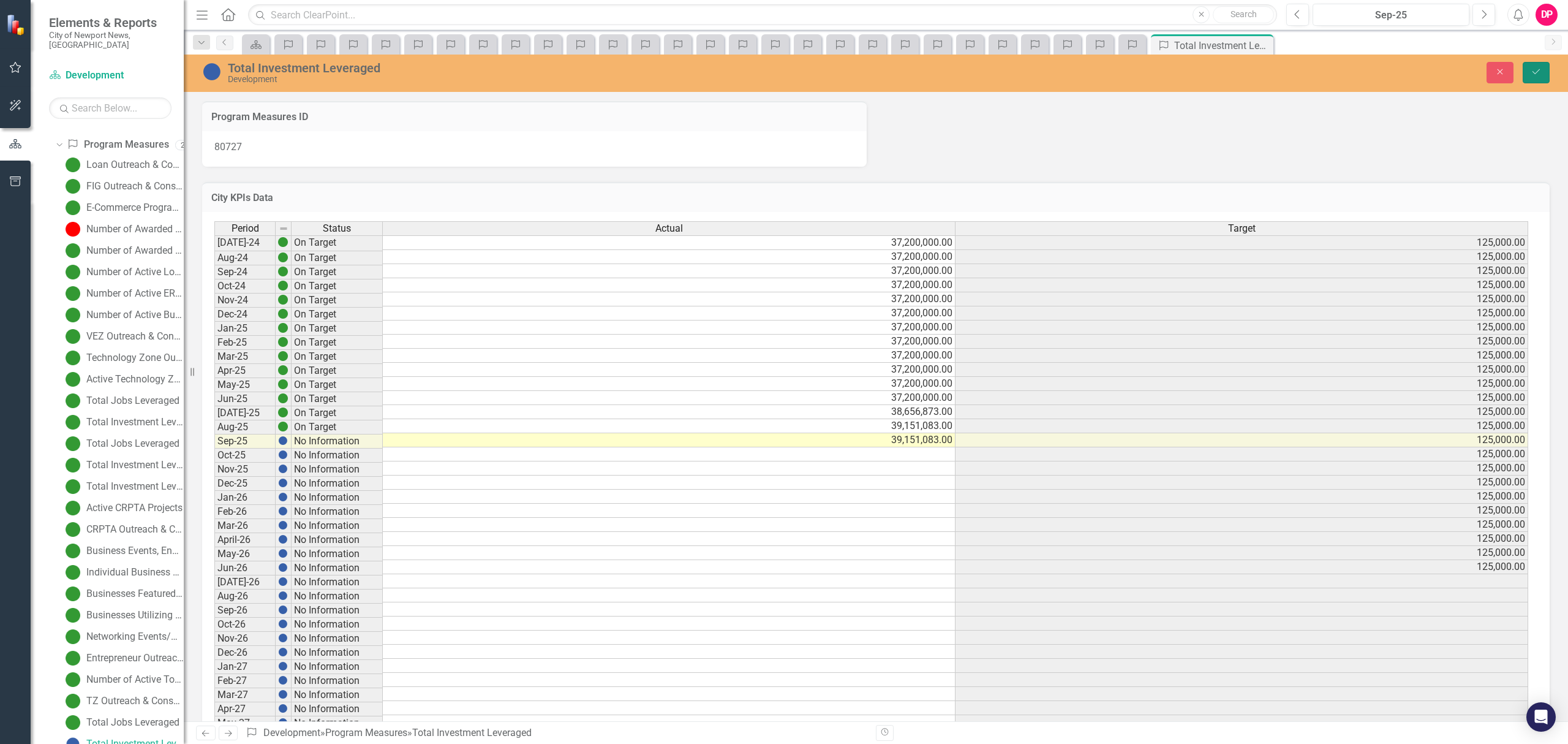
click at [1538, 70] on icon "submit" at bounding box center [1535, 72] width 7 height 5
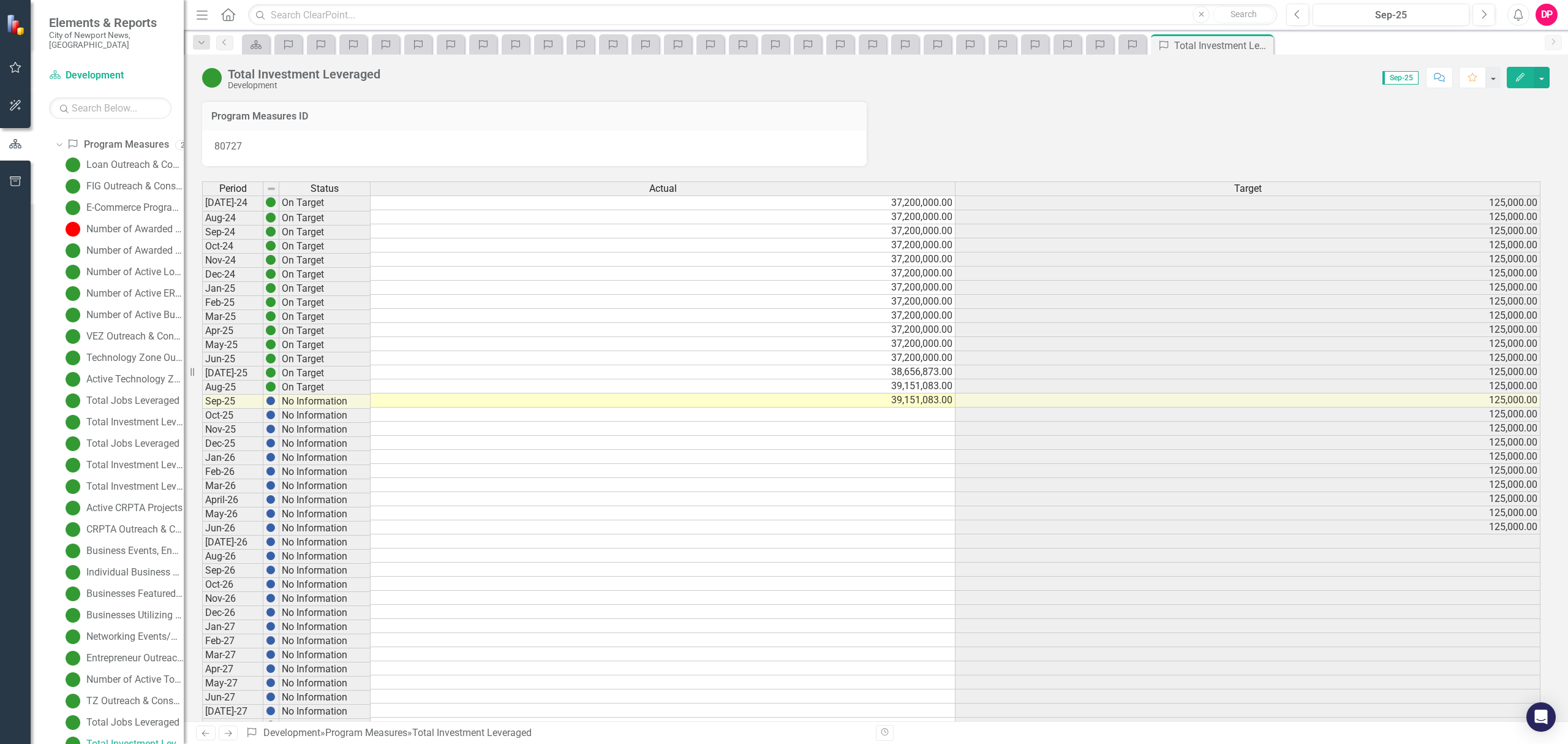
scroll to position [0, 0]
click at [645, 591] on td at bounding box center [663, 583] width 585 height 14
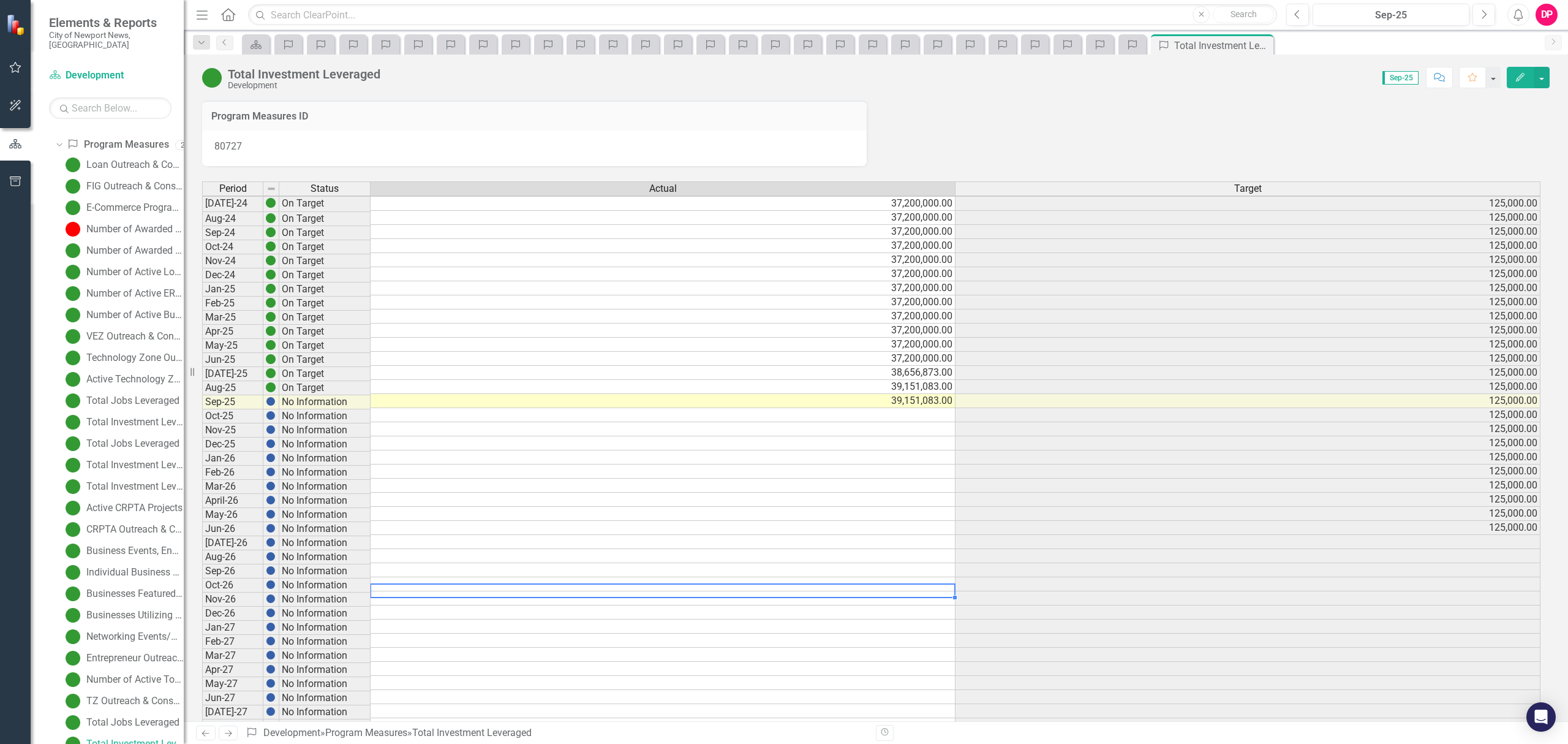
scroll to position [7, 0]
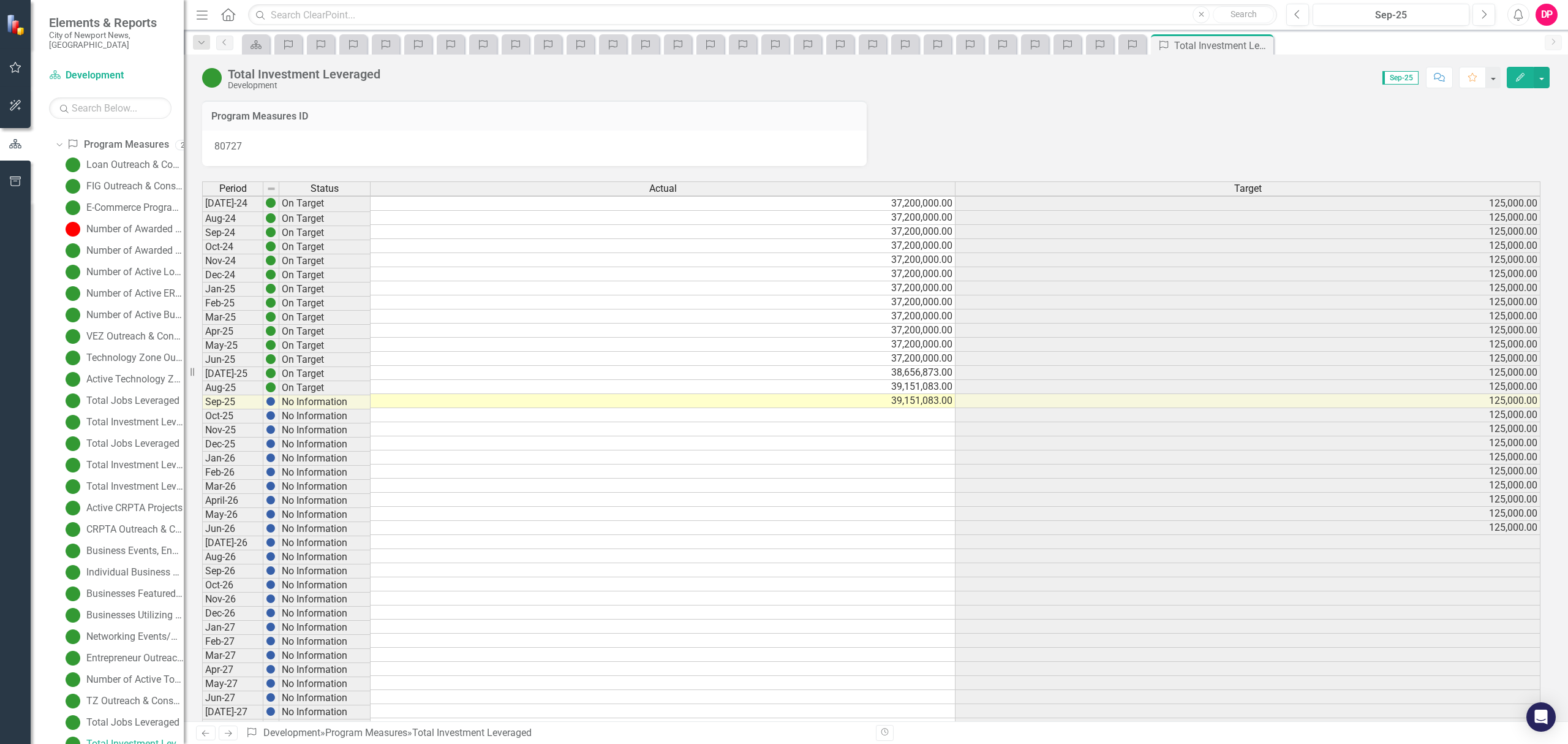
click at [0, 0] on icon "Close" at bounding box center [0, 0] width 0 height 0
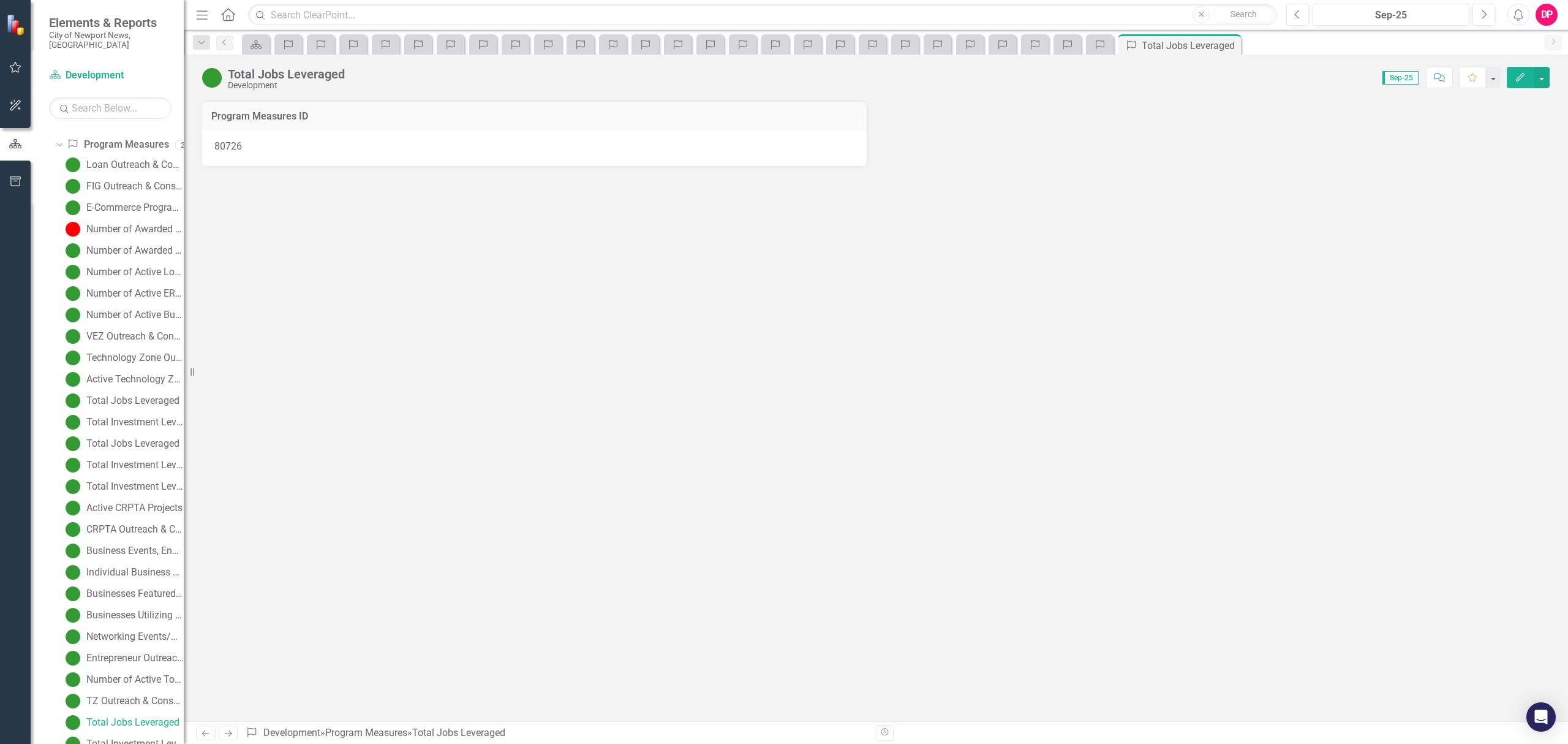
scroll to position [111, 0]
click at [0, 0] on icon "Close" at bounding box center [0, 0] width 0 height 0
click at [0, 0] on icon at bounding box center [0, 0] width 0 height 0
click at [0, 0] on icon "Close" at bounding box center [0, 0] width 0 height 0
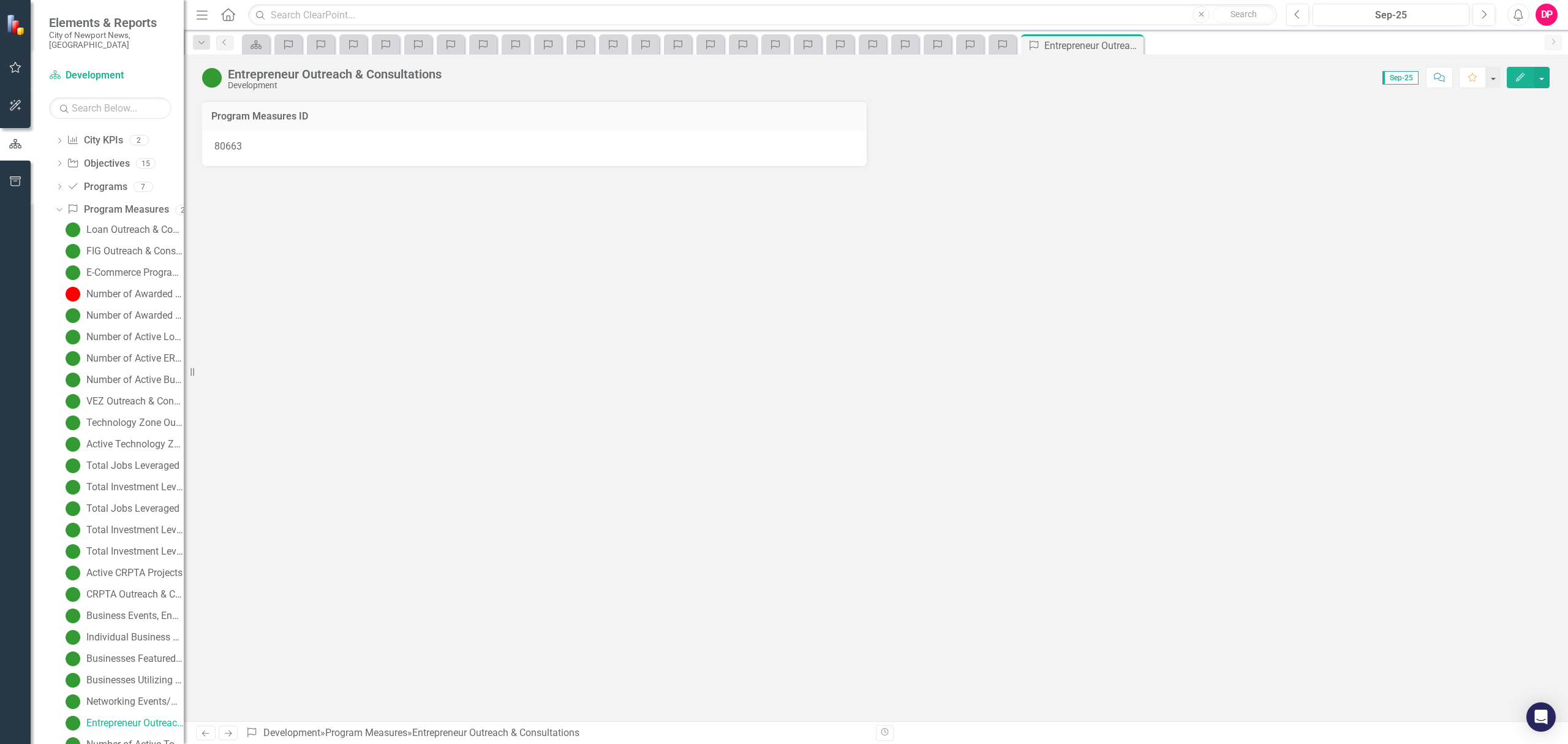
scroll to position [47, 0]
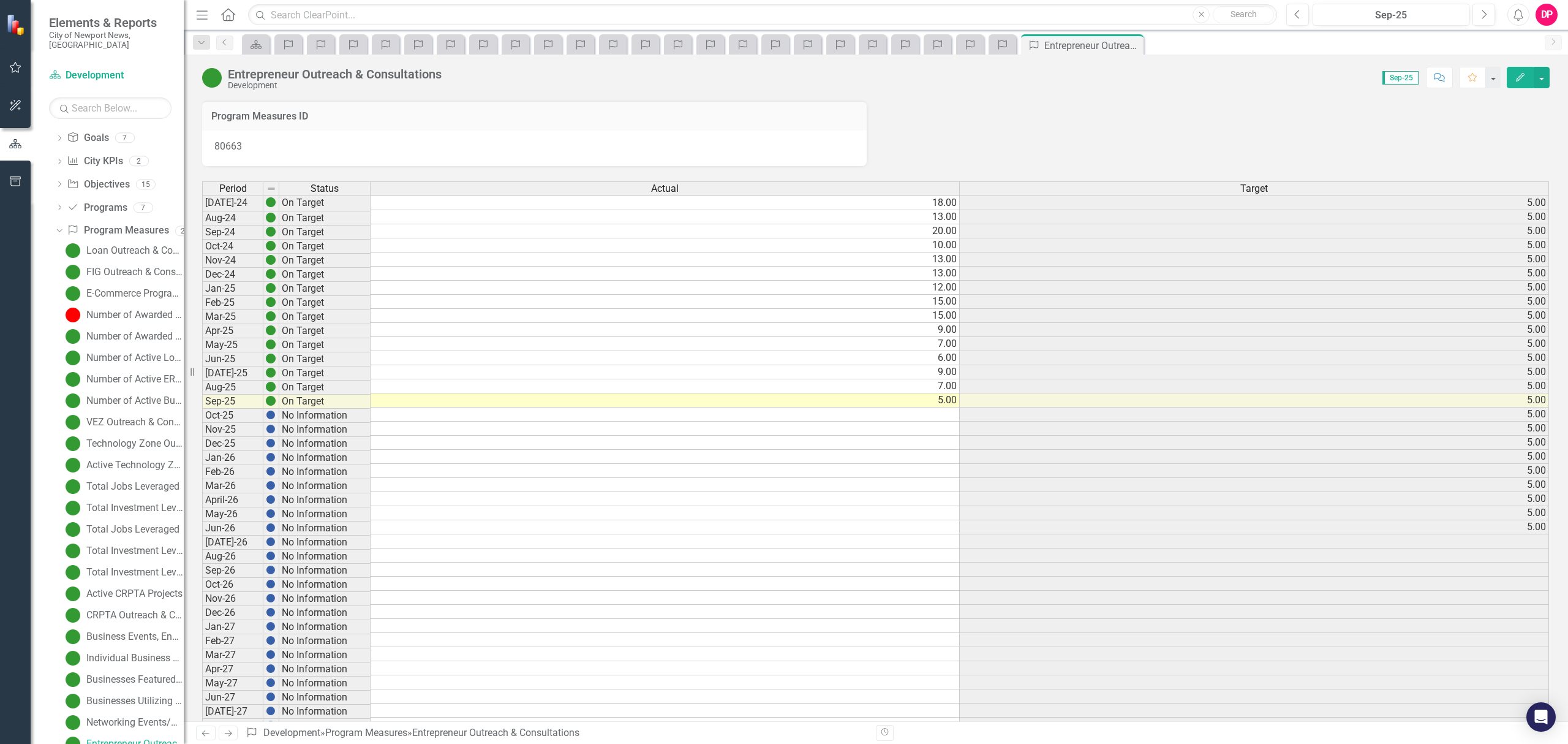
click at [0, 0] on icon at bounding box center [0, 0] width 0 height 0
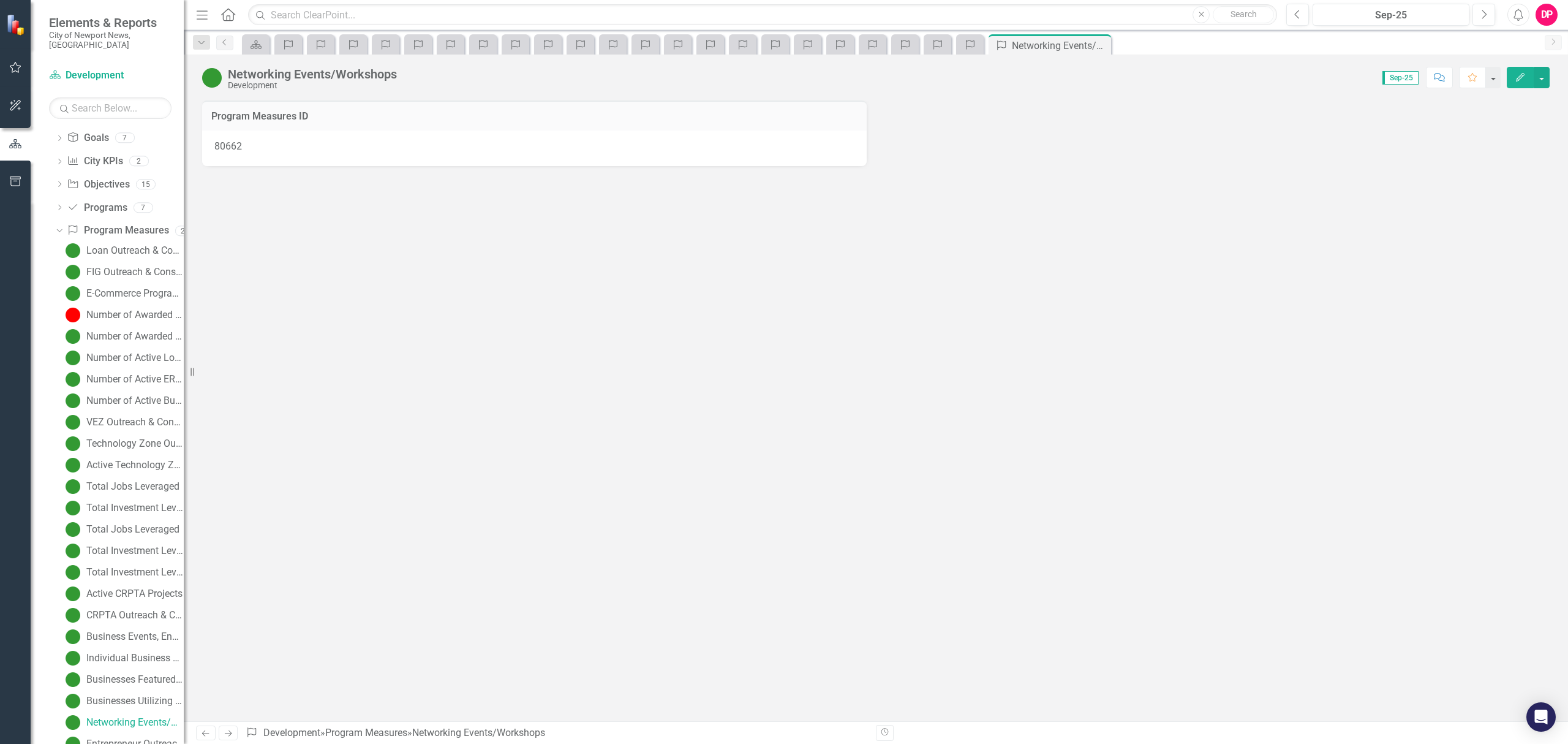
scroll to position [25, 0]
click at [0, 0] on icon "Close" at bounding box center [0, 0] width 0 height 0
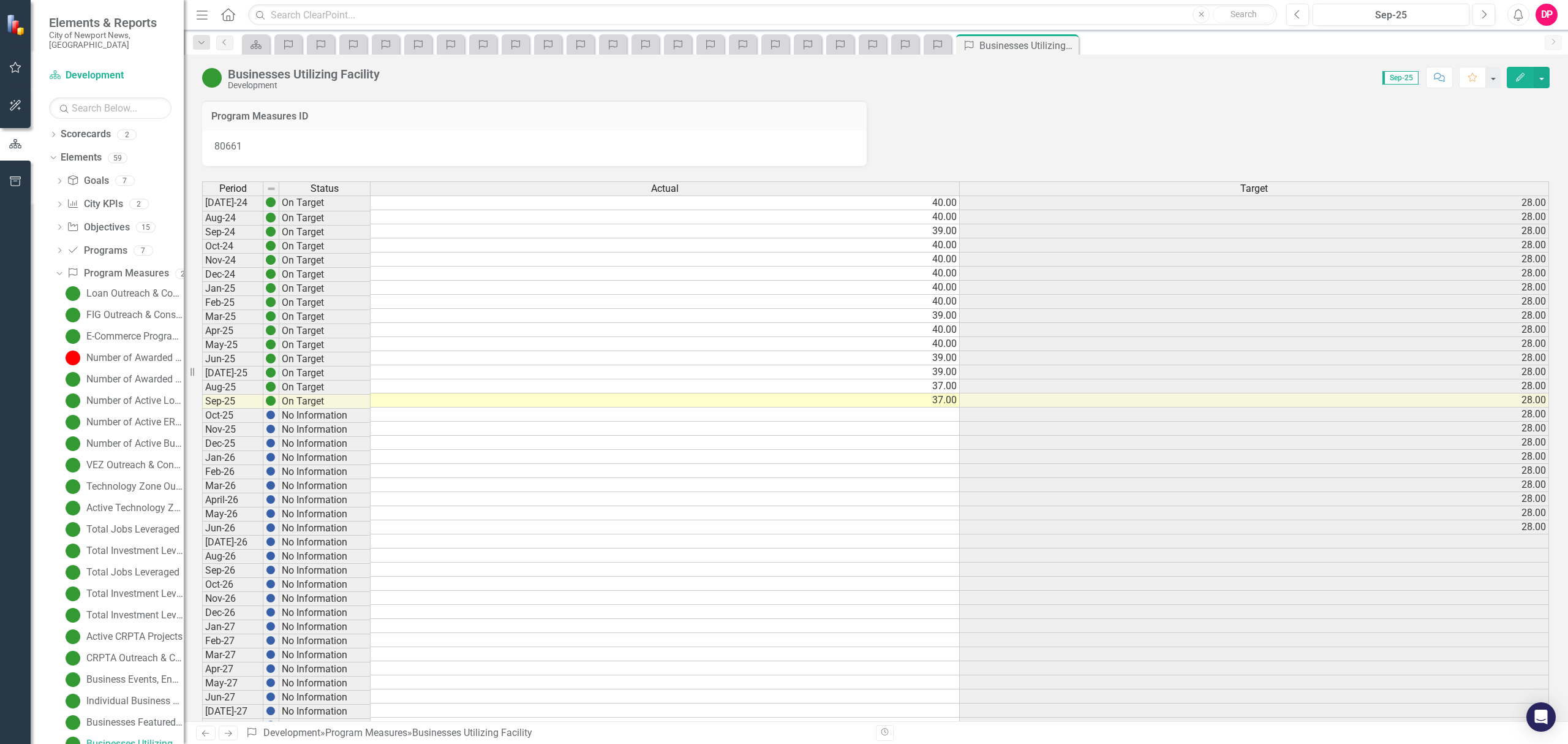
click at [0, 0] on icon "Close" at bounding box center [0, 0] width 0 height 0
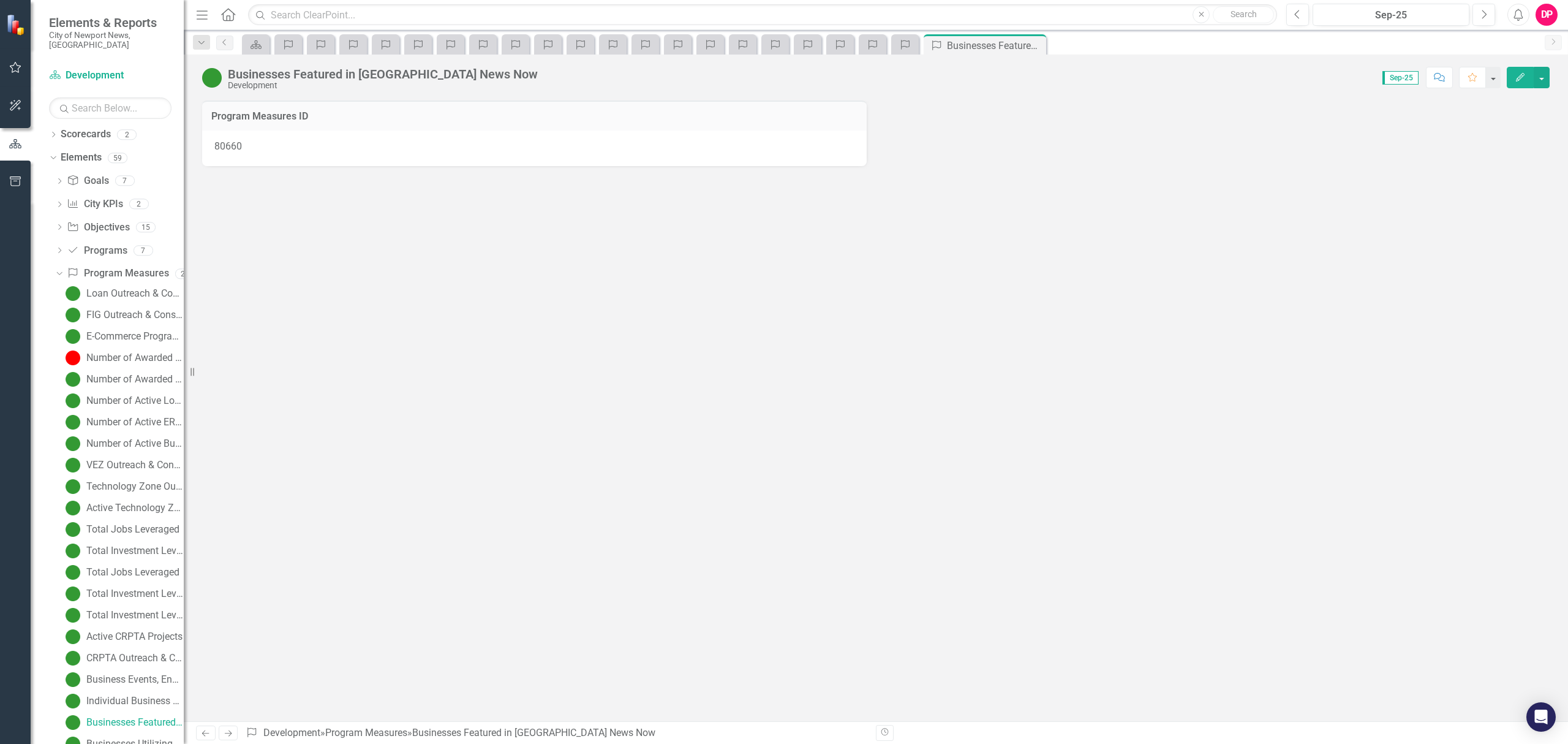
click at [0, 0] on icon at bounding box center [0, 0] width 0 height 0
click at [0, 0] on icon "Close" at bounding box center [0, 0] width 0 height 0
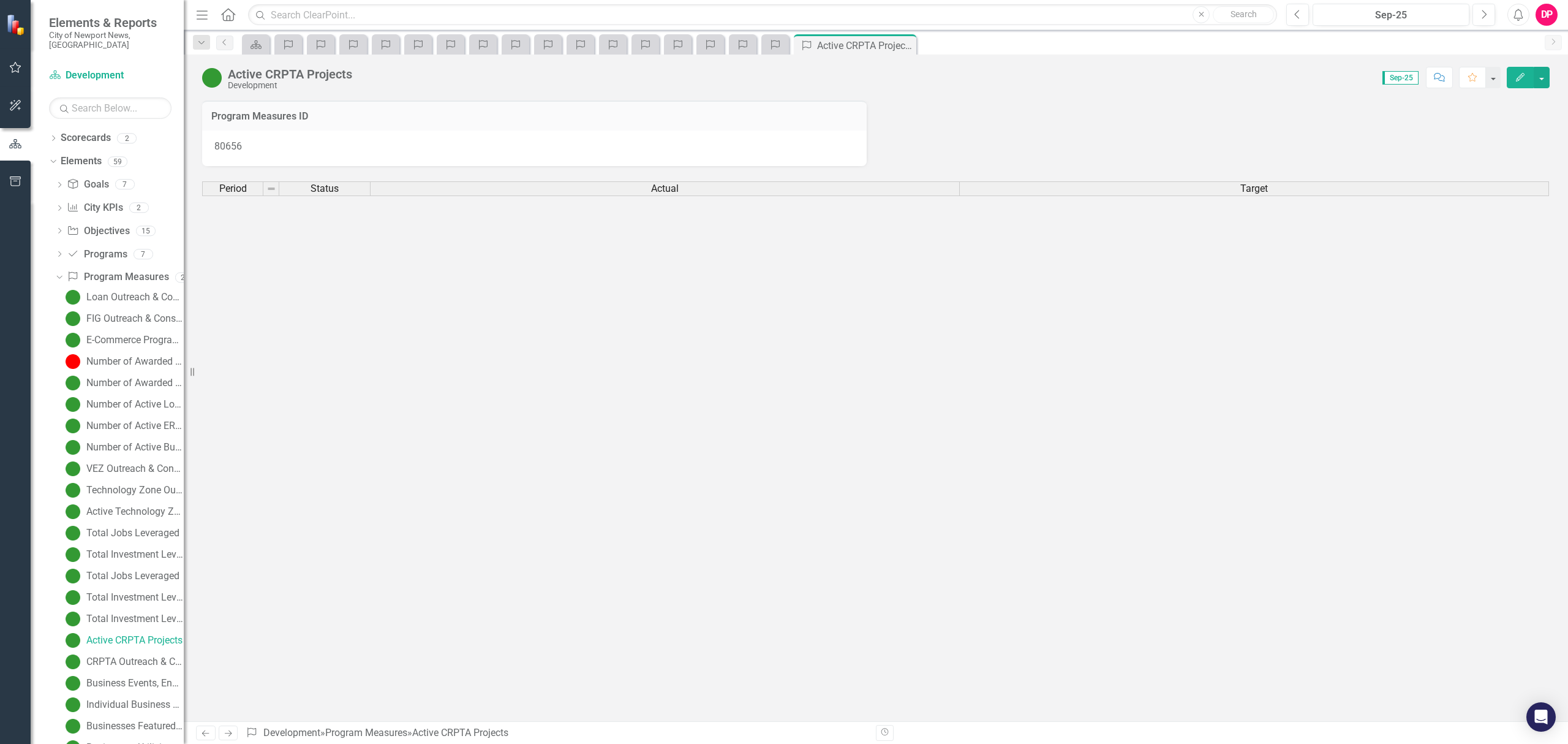
click at [0, 0] on icon at bounding box center [0, 0] width 0 height 0
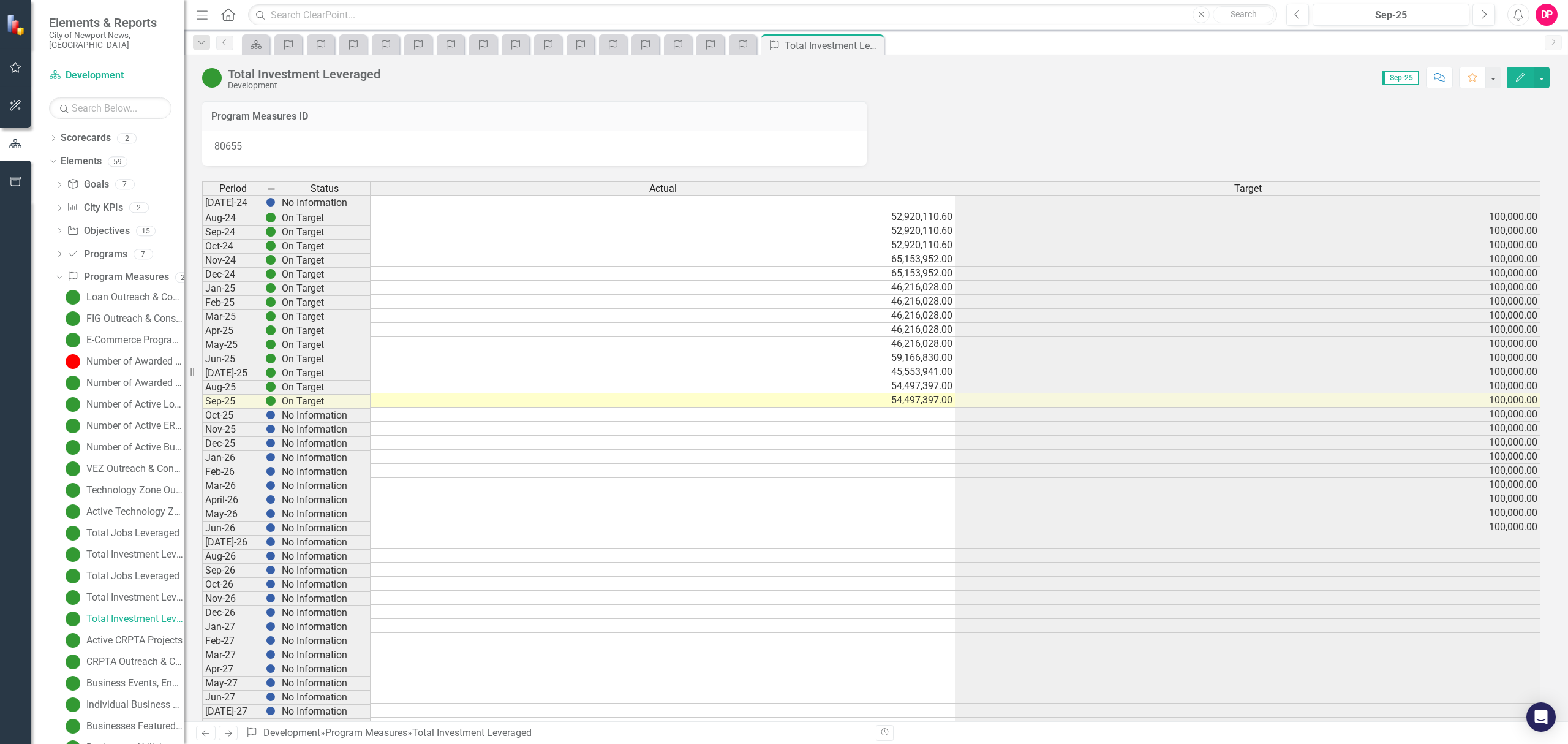
click at [0, 0] on icon "Close" at bounding box center [0, 0] width 0 height 0
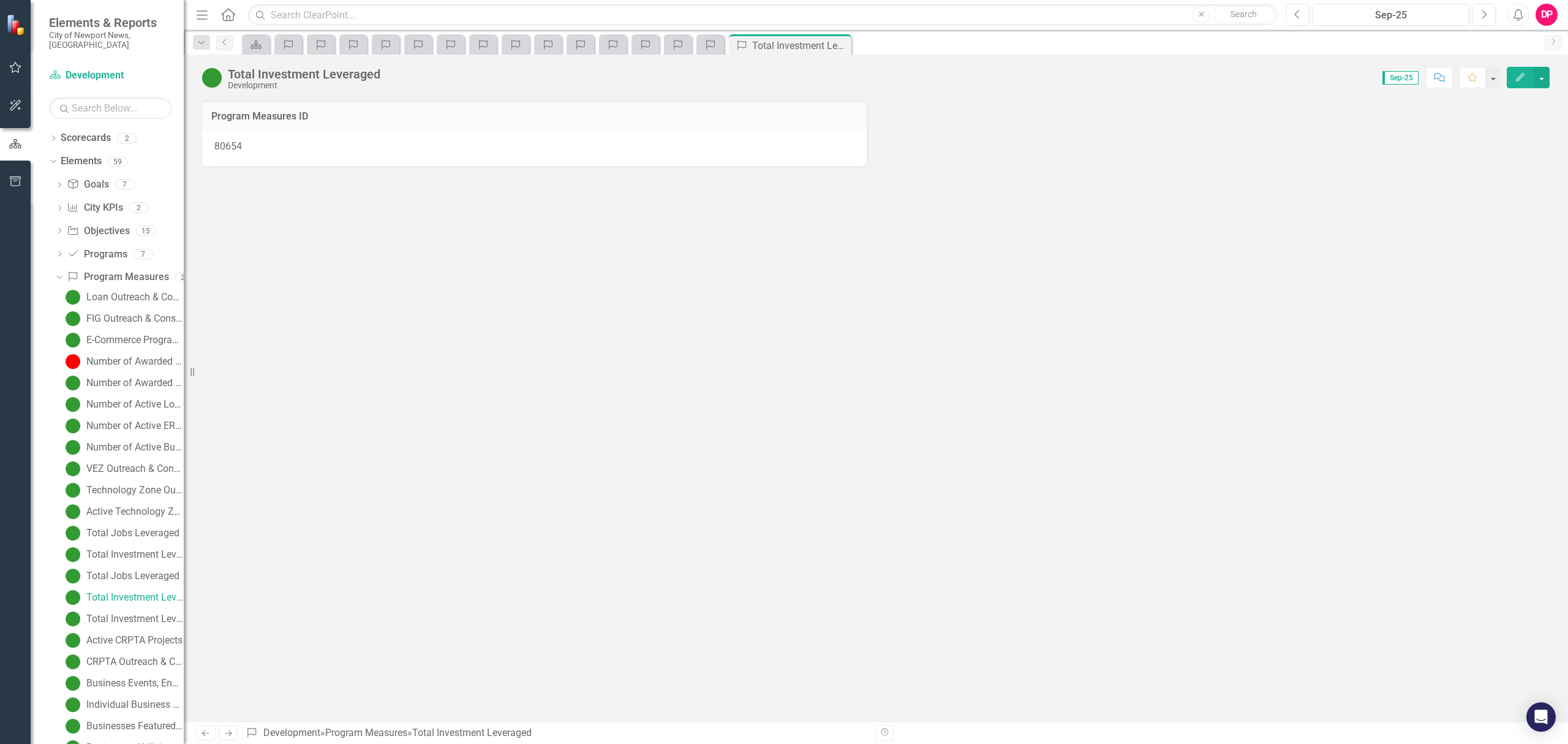
click at [0, 0] on icon "Close" at bounding box center [0, 0] width 0 height 0
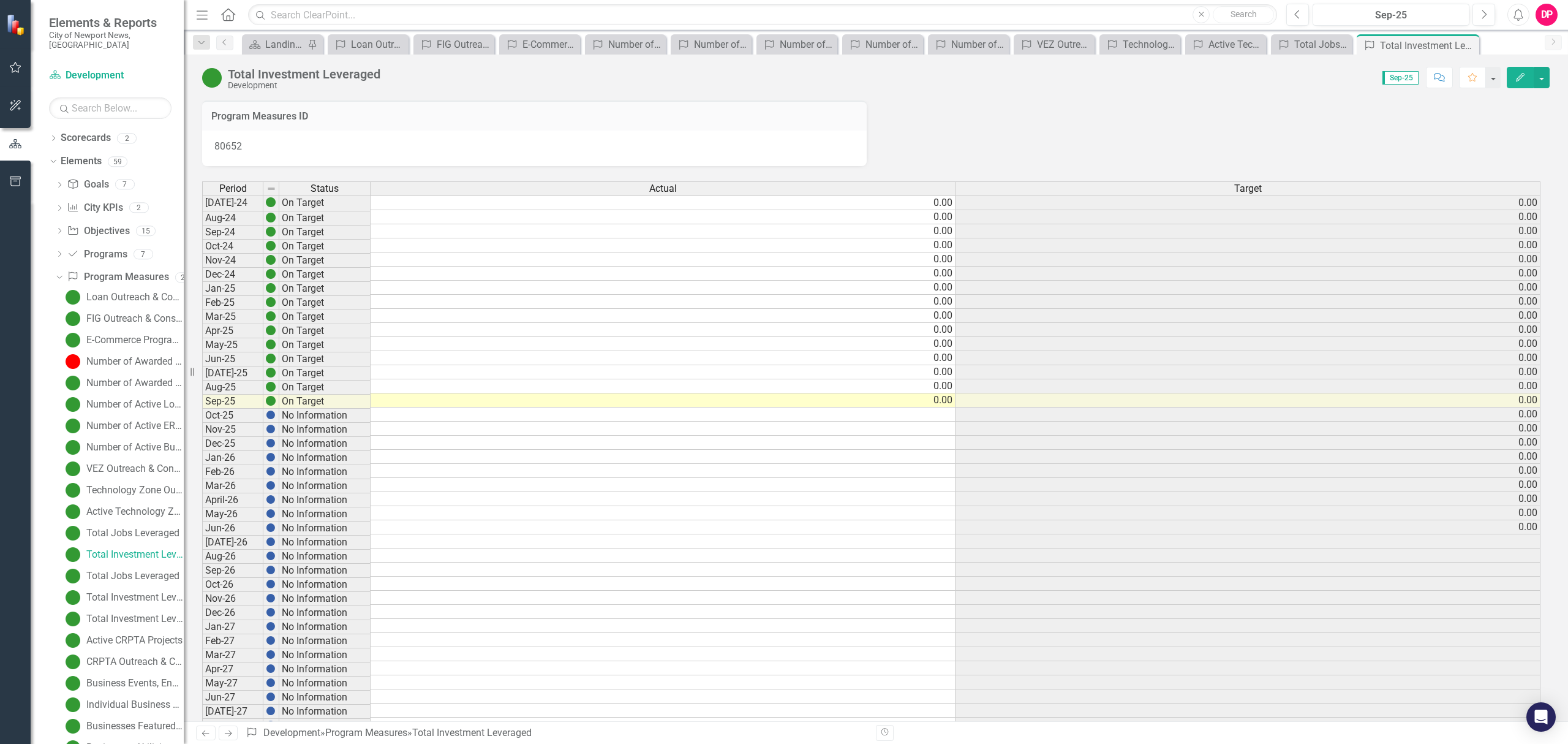
click at [0, 0] on icon "Close" at bounding box center [0, 0] width 0 height 0
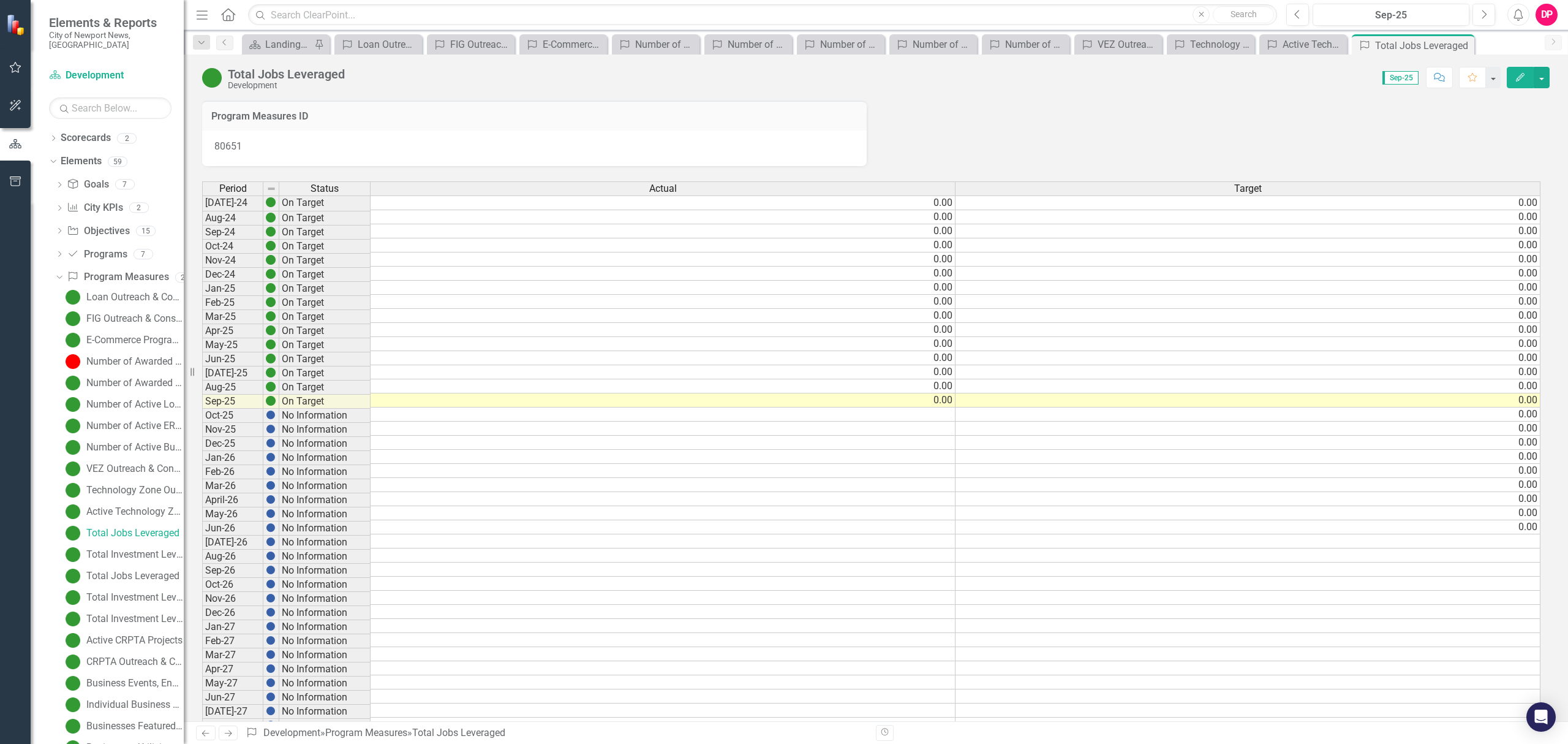
click at [0, 0] on icon "Close" at bounding box center [0, 0] width 0 height 0
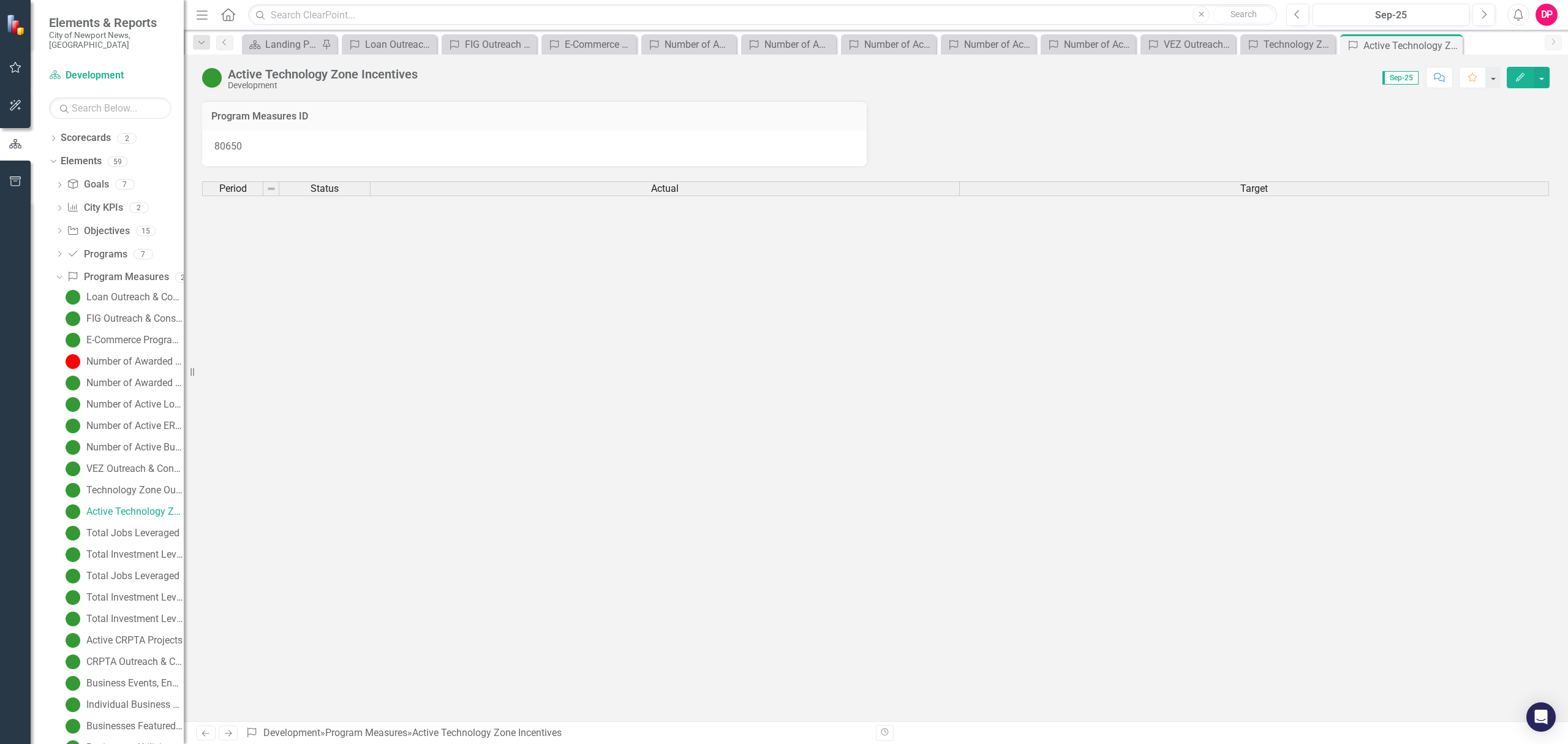
click at [0, 0] on icon at bounding box center [0, 0] width 0 height 0
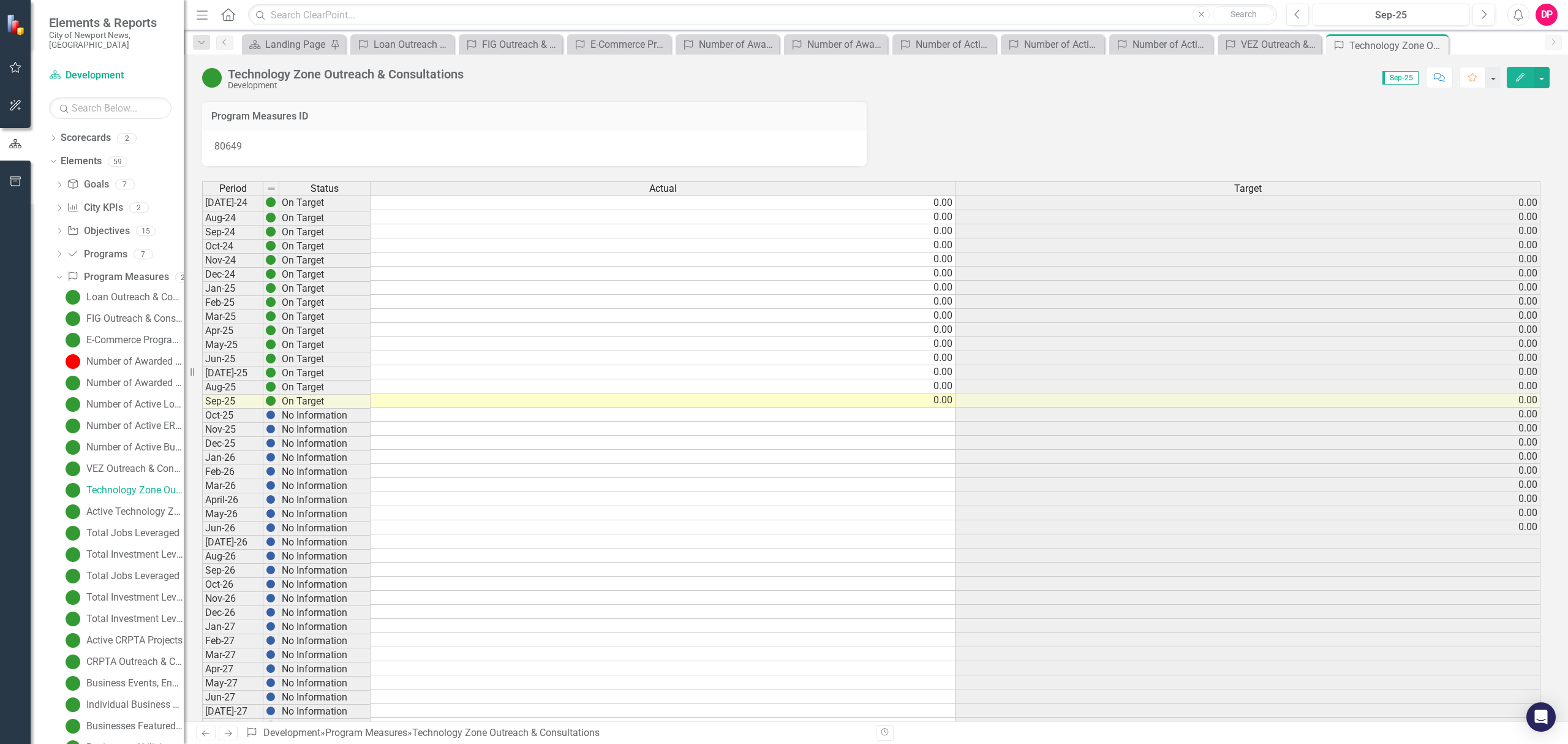
click at [0, 0] on icon at bounding box center [0, 0] width 0 height 0
click at [0, 0] on icon "Close" at bounding box center [0, 0] width 0 height 0
click at [0, 0] on icon at bounding box center [0, 0] width 0 height 0
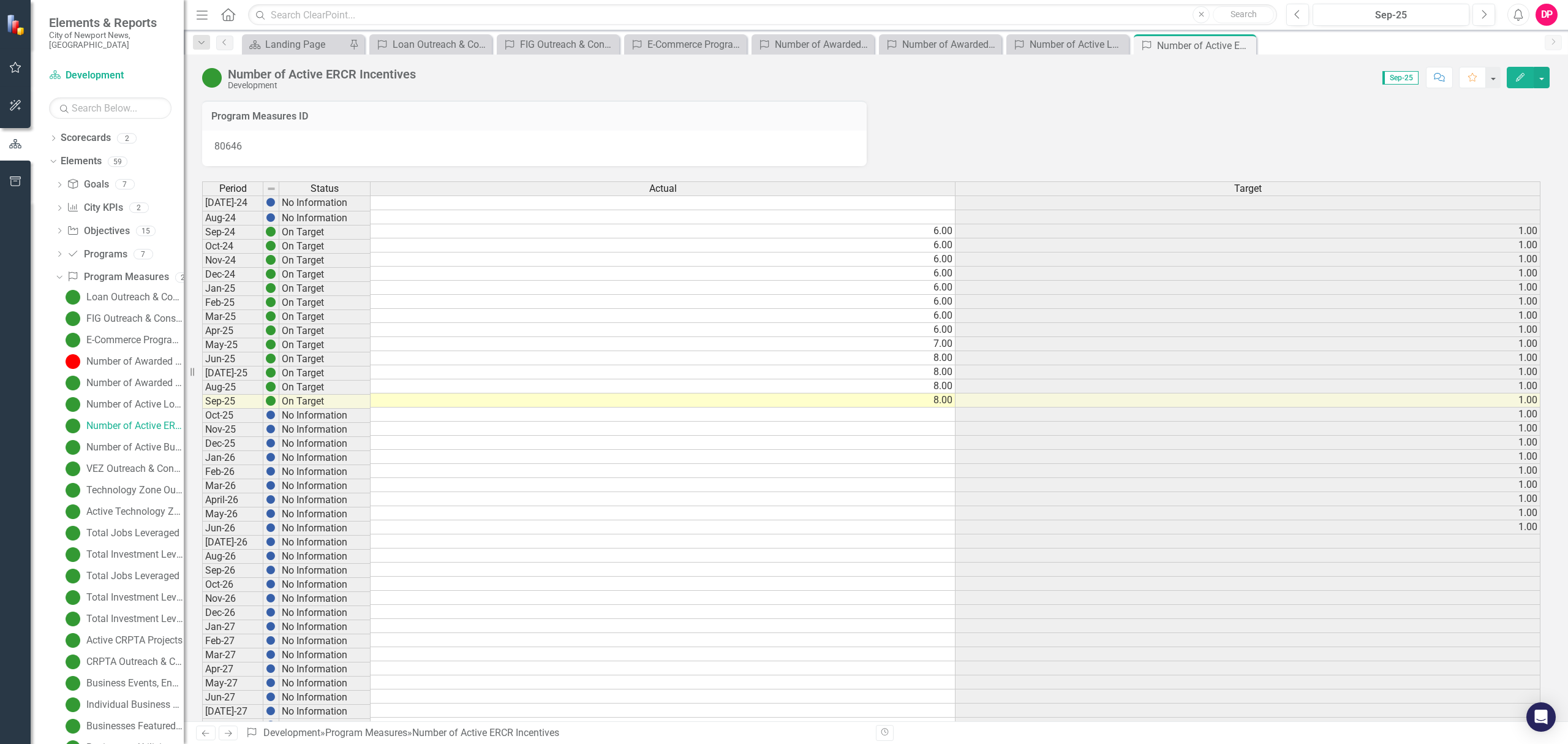
click at [0, 0] on icon "Close" at bounding box center [0, 0] width 0 height 0
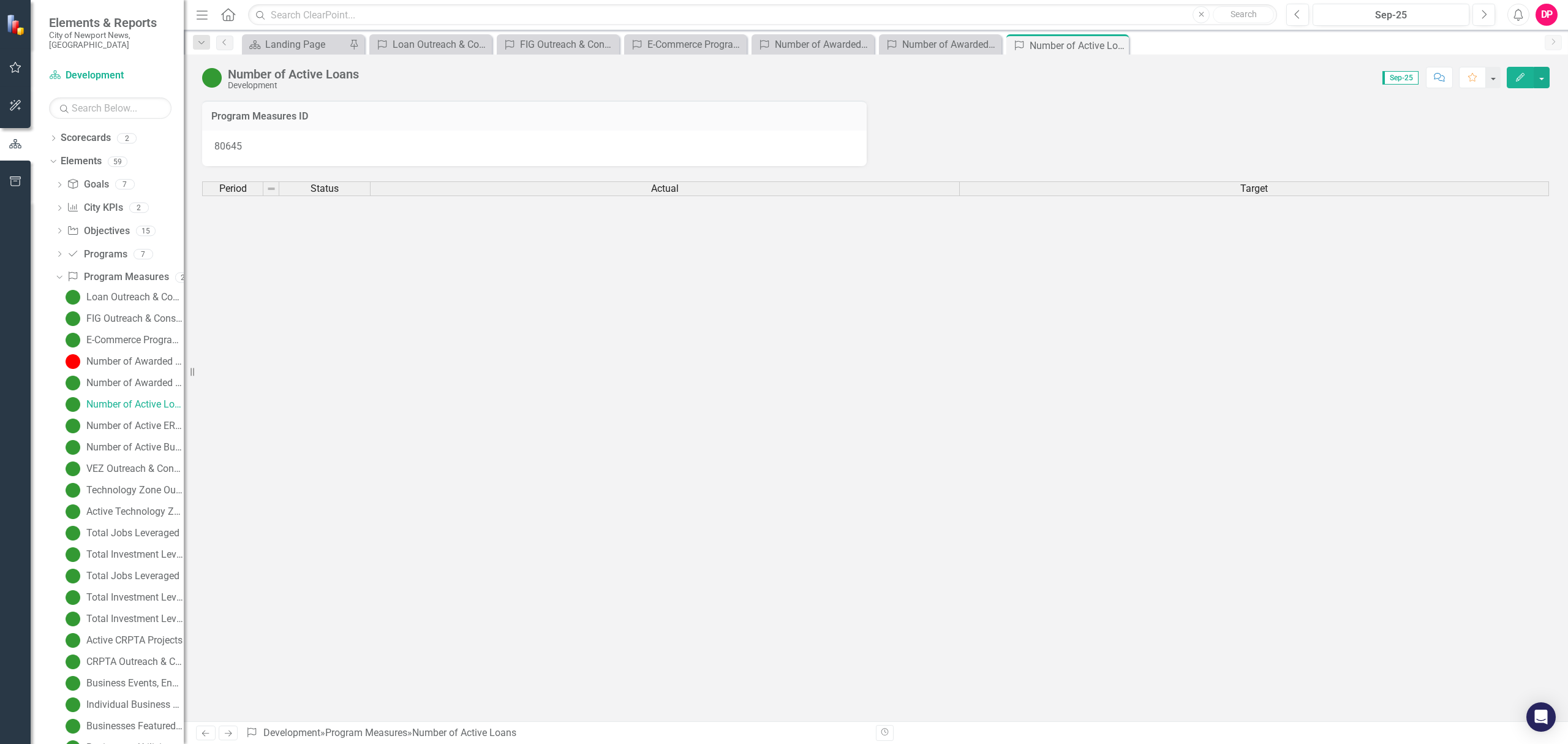
click at [0, 0] on icon "Close" at bounding box center [0, 0] width 0 height 0
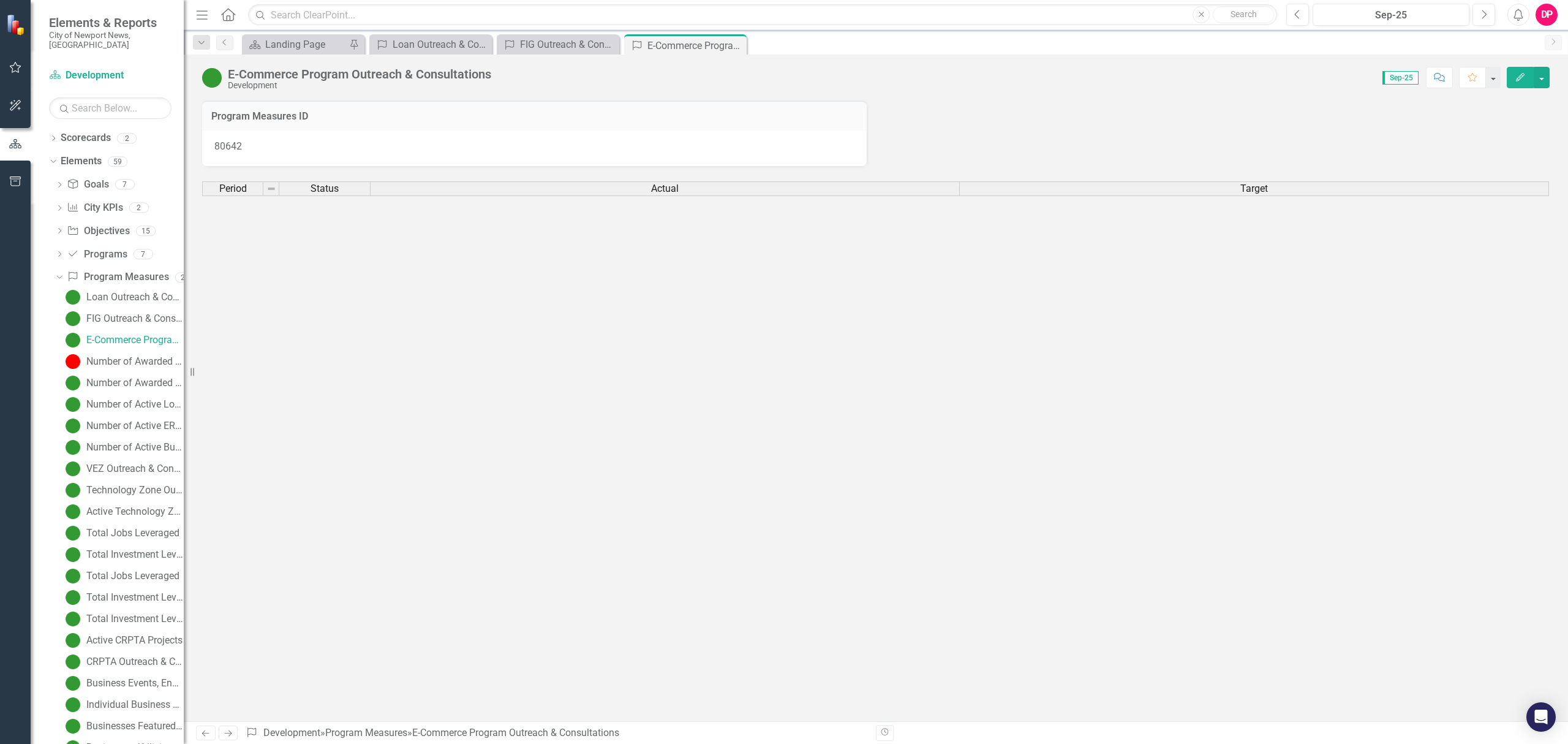
click at [0, 0] on icon "Close" at bounding box center [0, 0] width 0 height 0
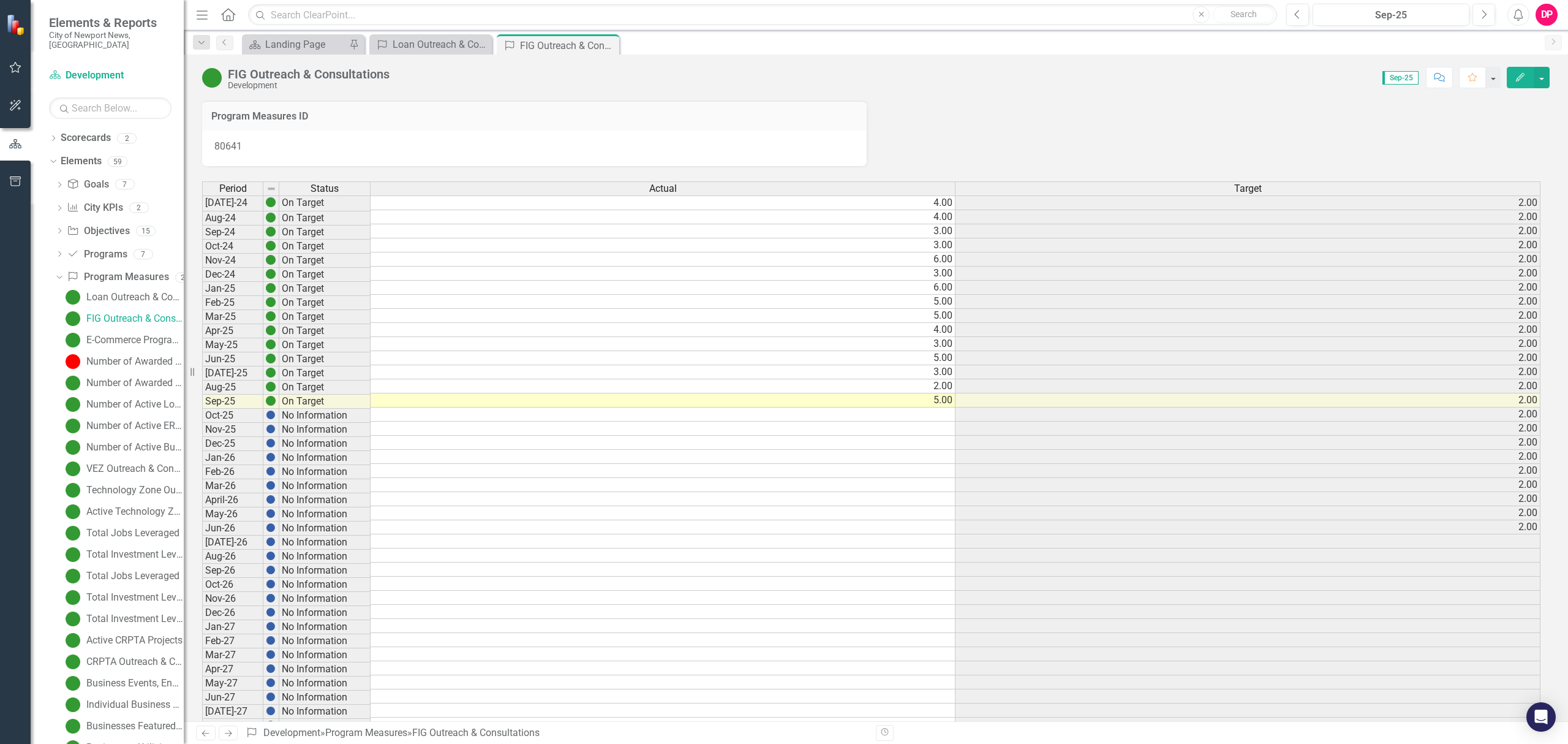
click at [0, 0] on icon at bounding box center [0, 0] width 0 height 0
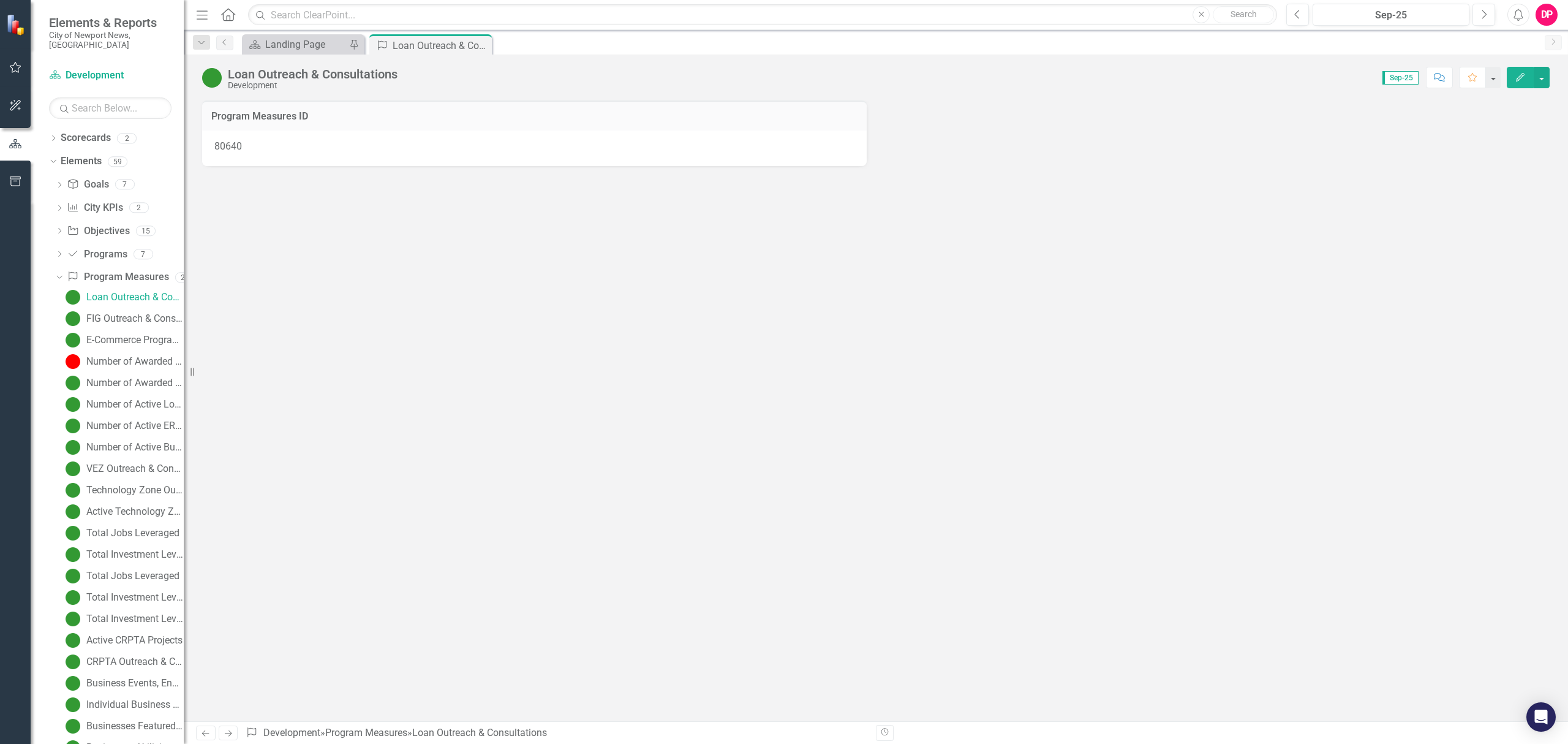
click at [0, 0] on icon at bounding box center [0, 0] width 0 height 0
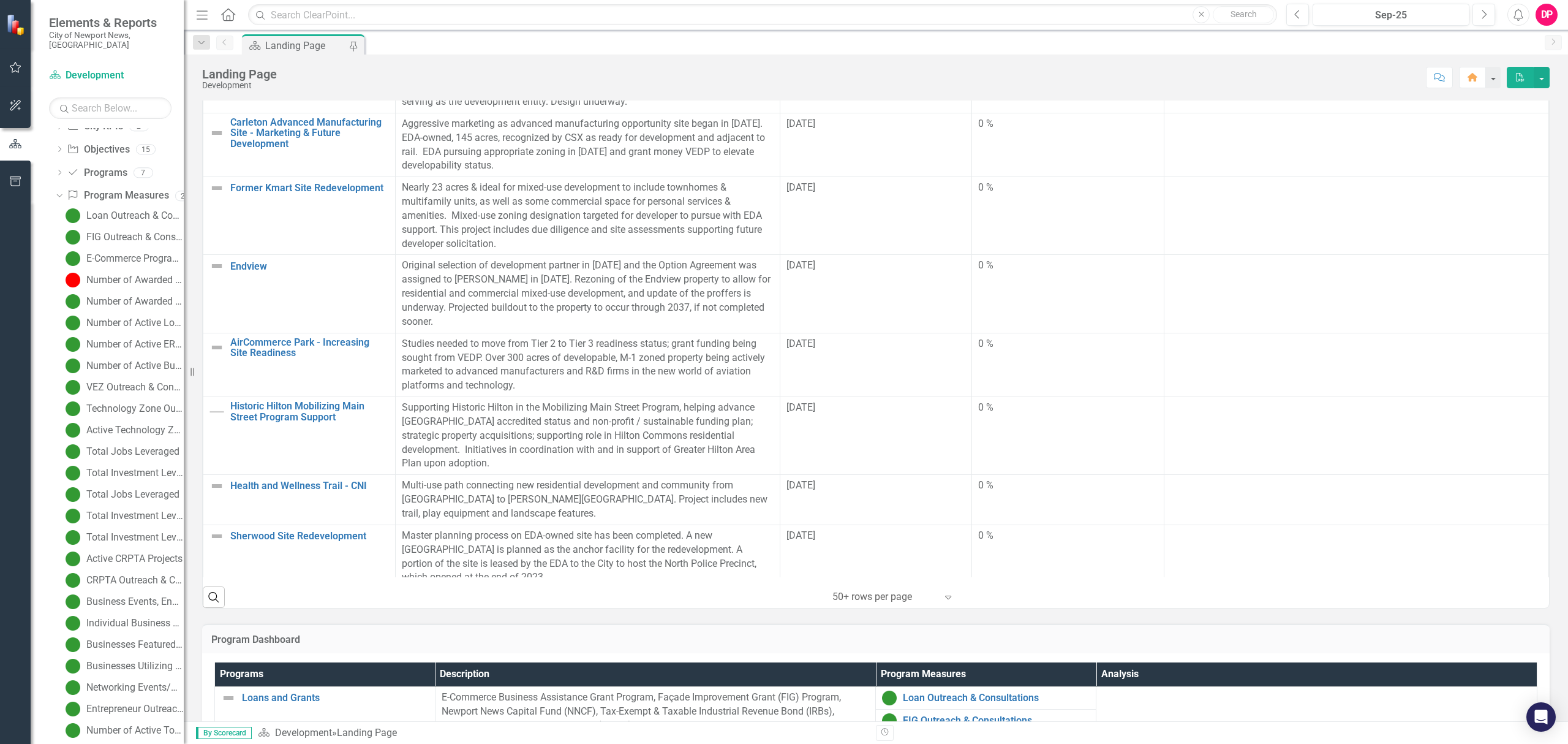
scroll to position [653, 0]
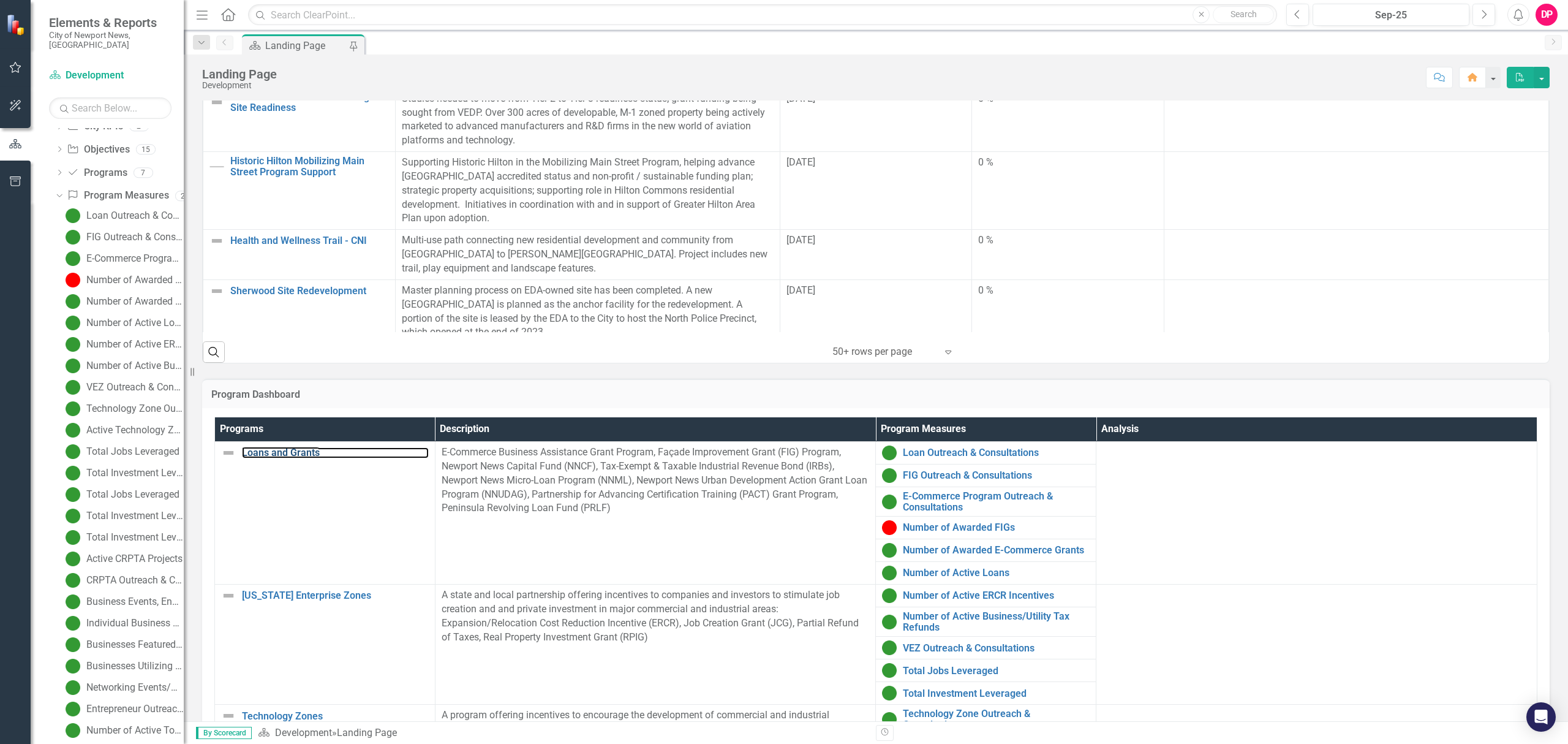
click at [281, 454] on link "Loans and Grants" at bounding box center [335, 452] width 187 height 11
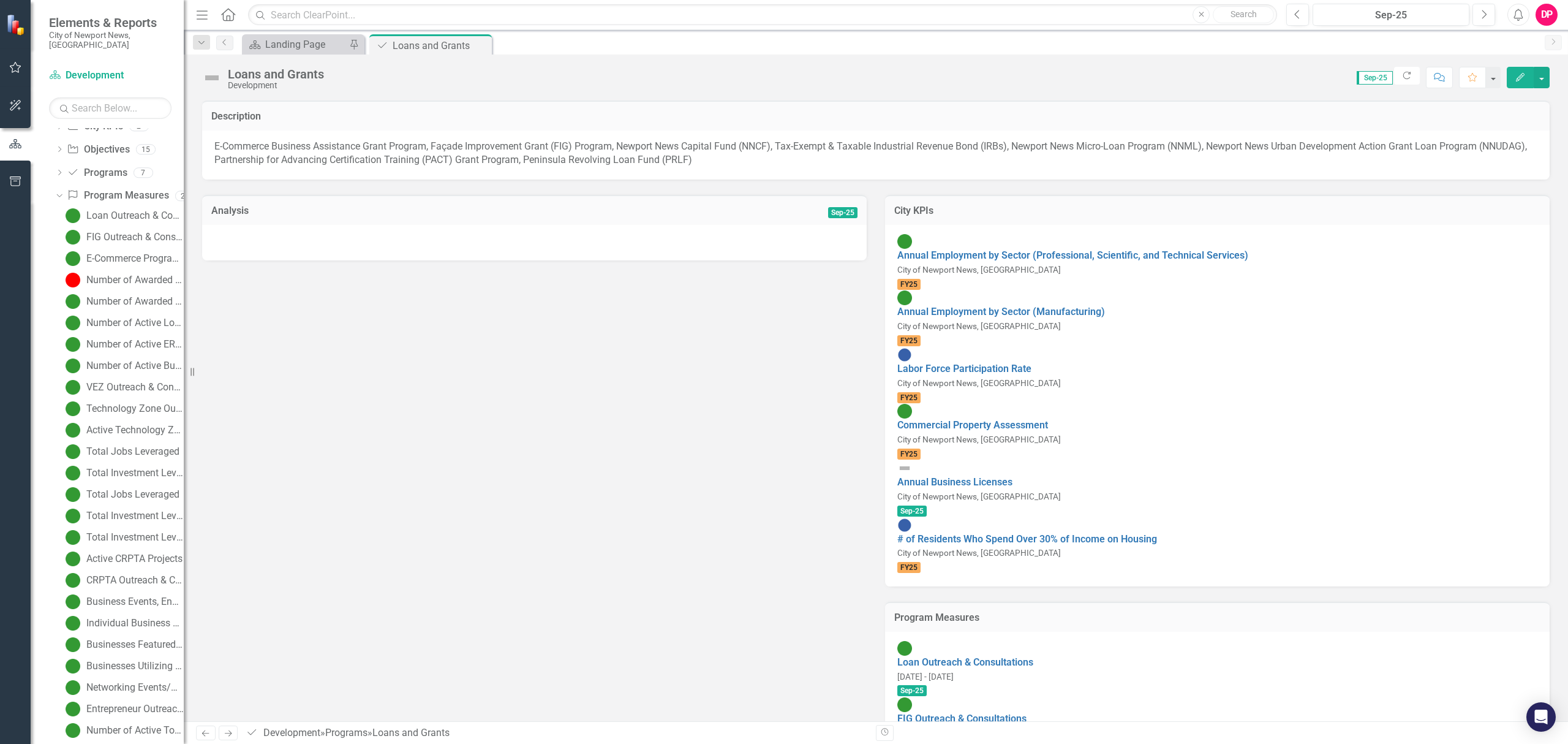
click at [206, 77] on img at bounding box center [211, 77] width 19 height 19
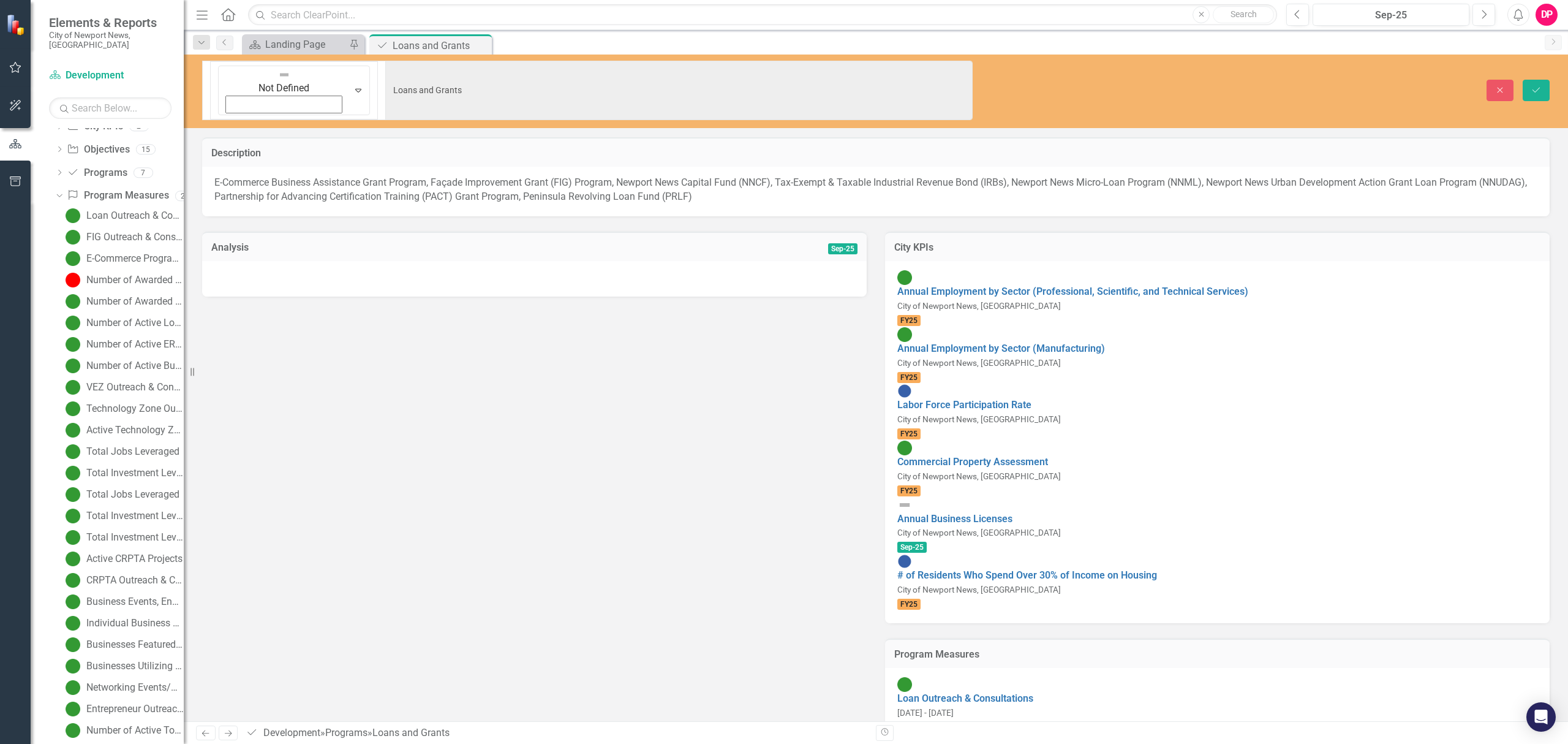
click at [352, 86] on icon "Expand" at bounding box center [358, 90] width 12 height 10
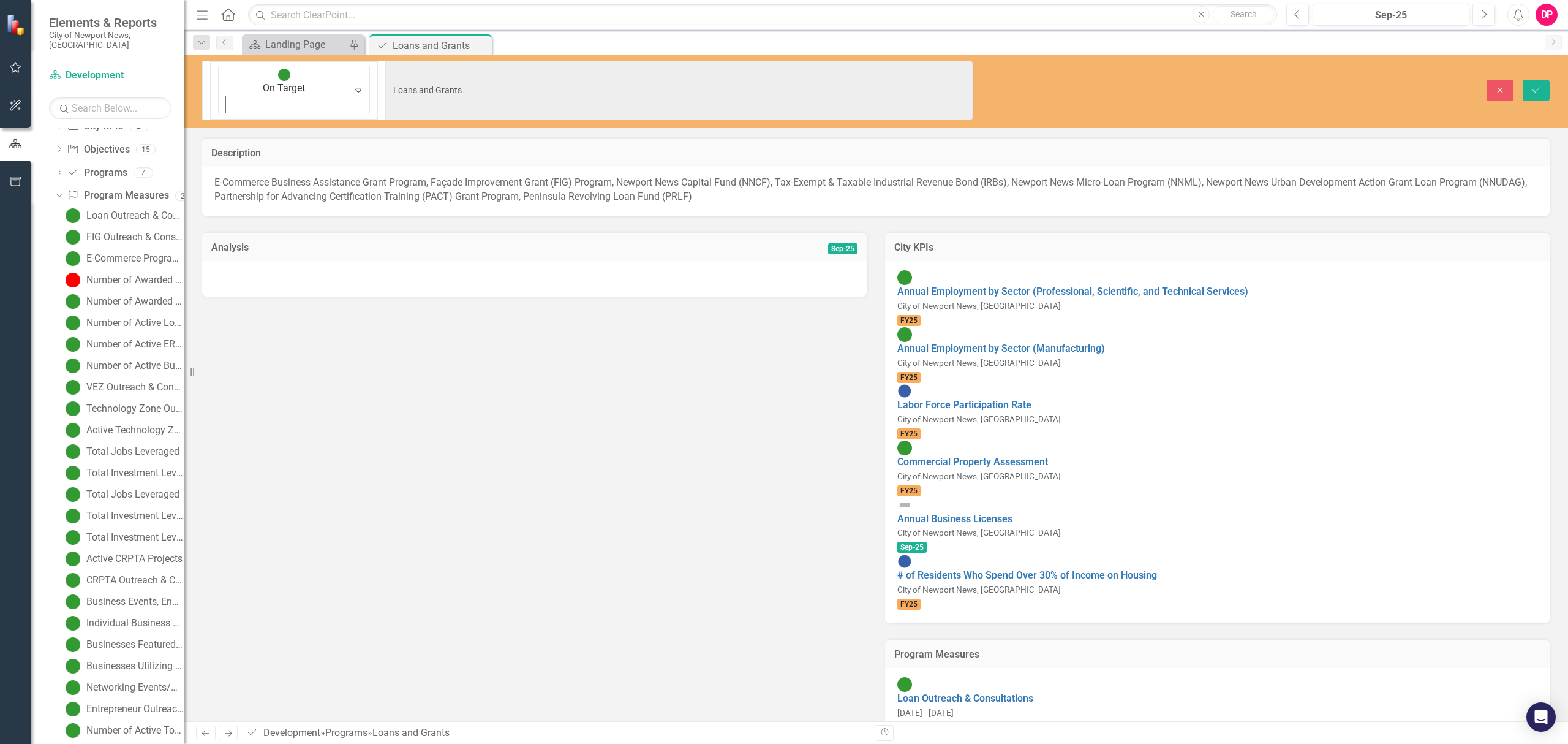
click at [288, 261] on div at bounding box center [534, 279] width 665 height 36
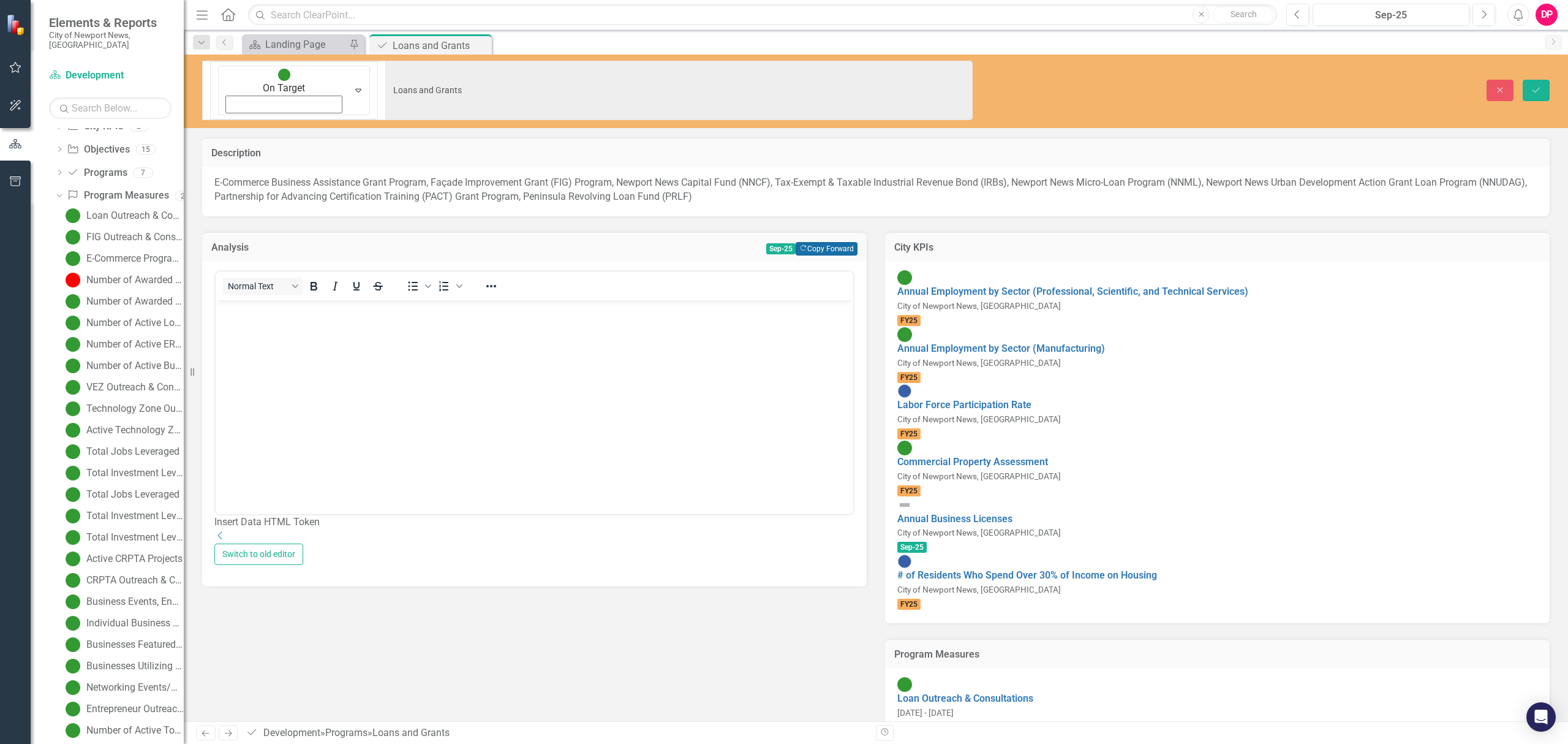
click at [812, 242] on button "Copy Forward Copy Forward" at bounding box center [827, 248] width 62 height 13
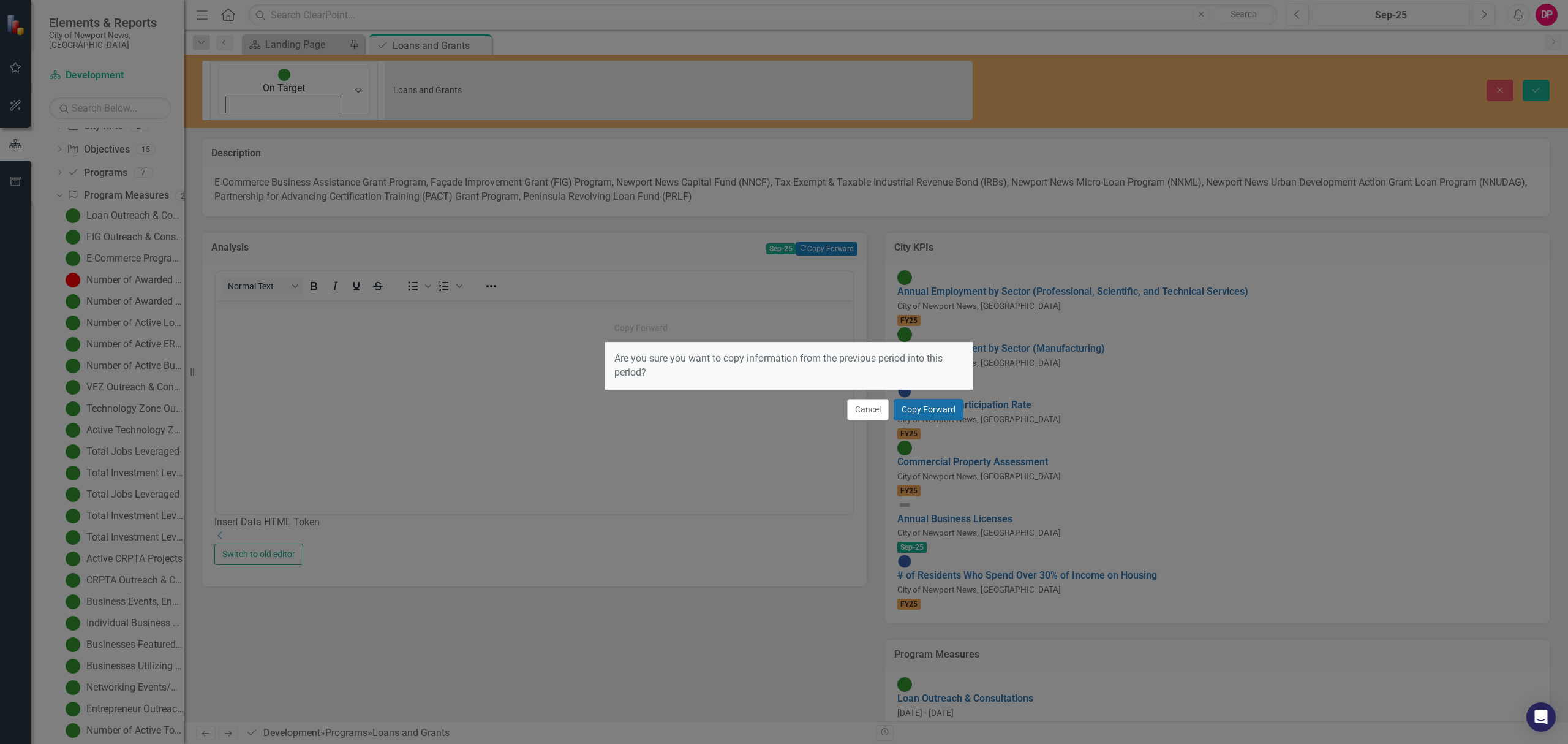
click at [947, 415] on button "Copy Forward" at bounding box center [929, 410] width 70 height 22
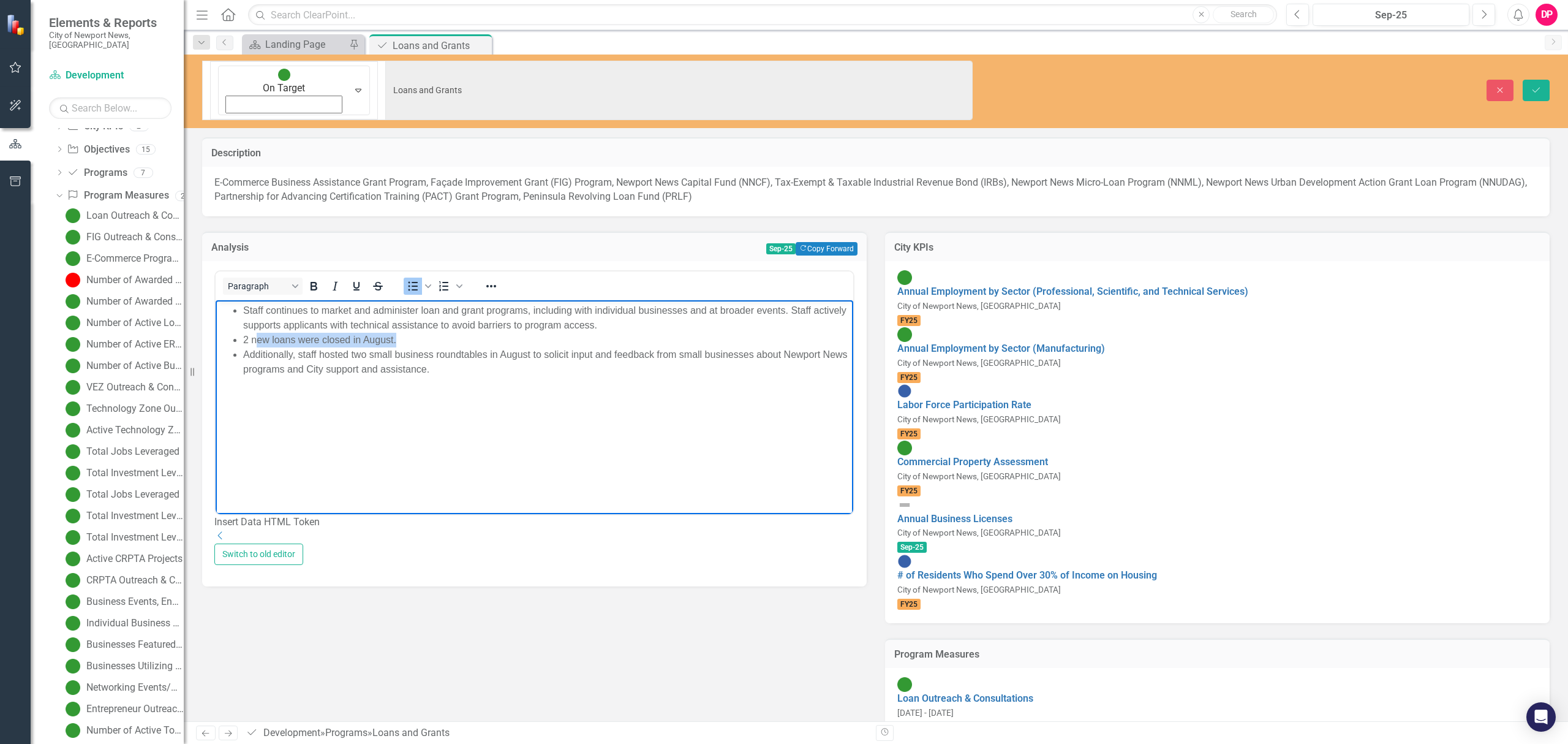
drag, startPoint x: 421, startPoint y: 338, endPoint x: 257, endPoint y: 334, distance: 164.0
click at [257, 334] on li "2 new loans were closed in August." at bounding box center [547, 340] width 607 height 15
drag, startPoint x: 418, startPoint y: 377, endPoint x: 438, endPoint y: 374, distance: 20.2
click at [421, 377] on body "Staff continues to market and administer loan and grant programs, including wit…" at bounding box center [534, 392] width 637 height 183
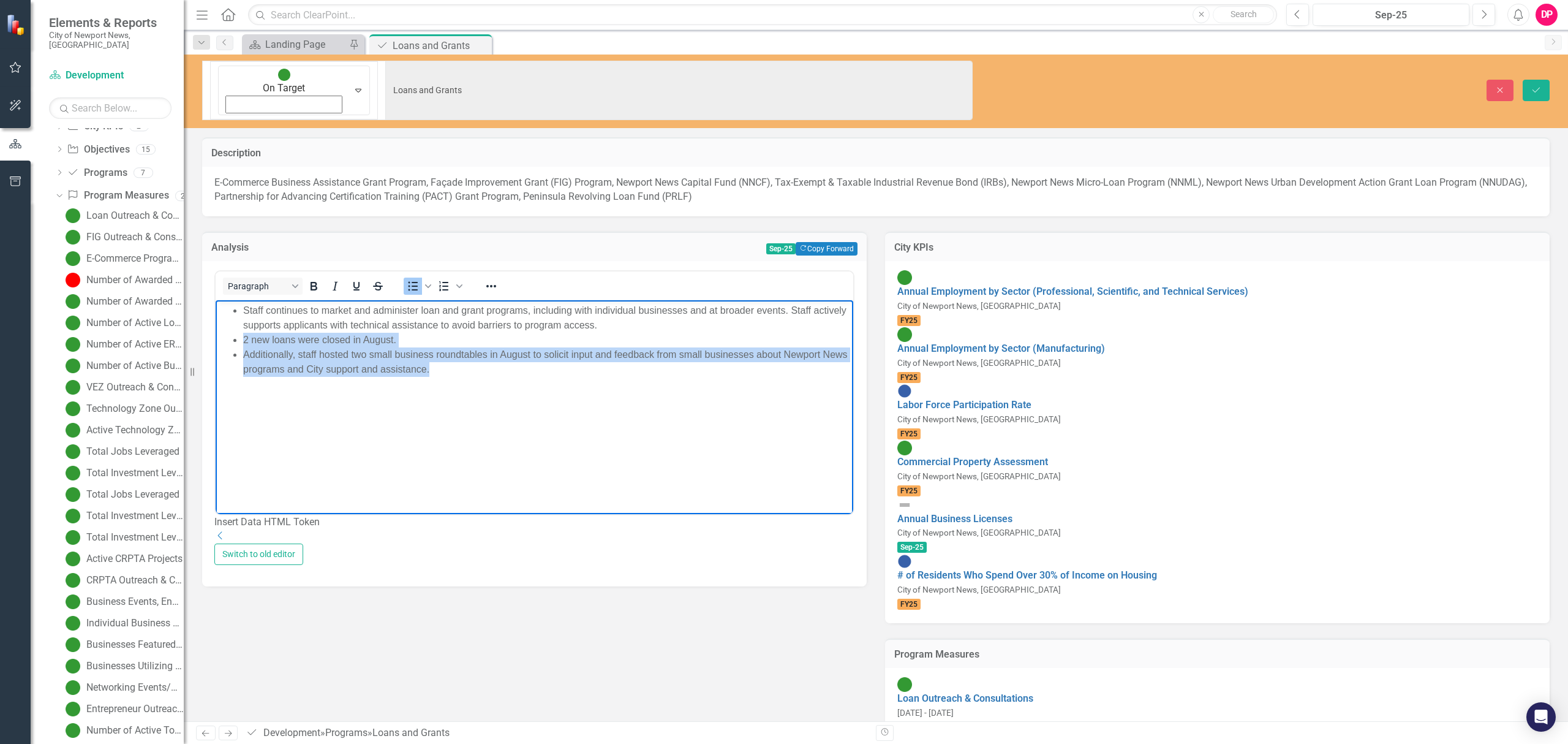
drag, startPoint x: 484, startPoint y: 369, endPoint x: 412, endPoint y: 608, distance: 249.6
click at [215, 345] on html "Staff continues to market and administer loan and grant programs, including wit…" at bounding box center [534, 392] width 637 height 183
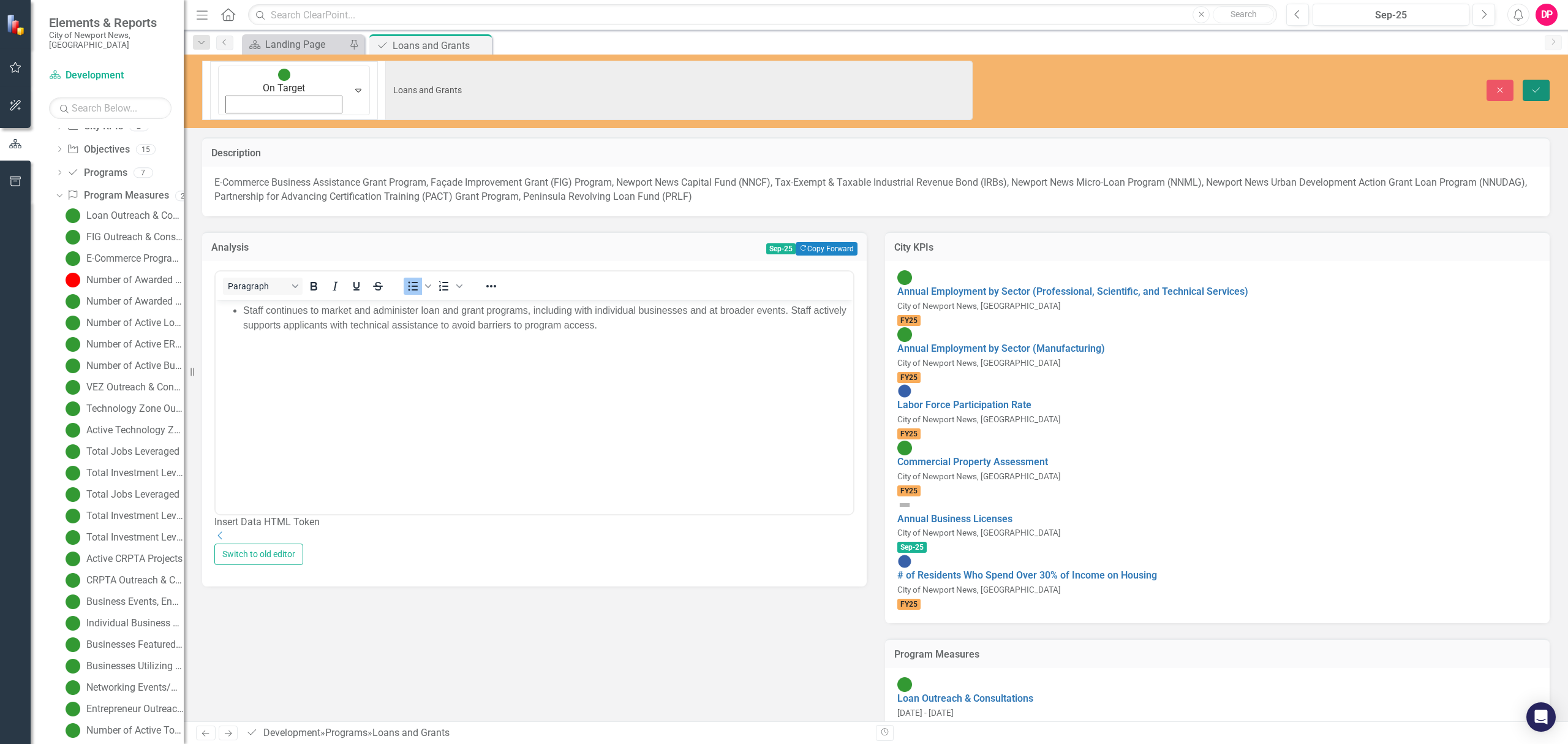
click at [1547, 79] on button "Save" at bounding box center [1536, 90] width 27 height 22
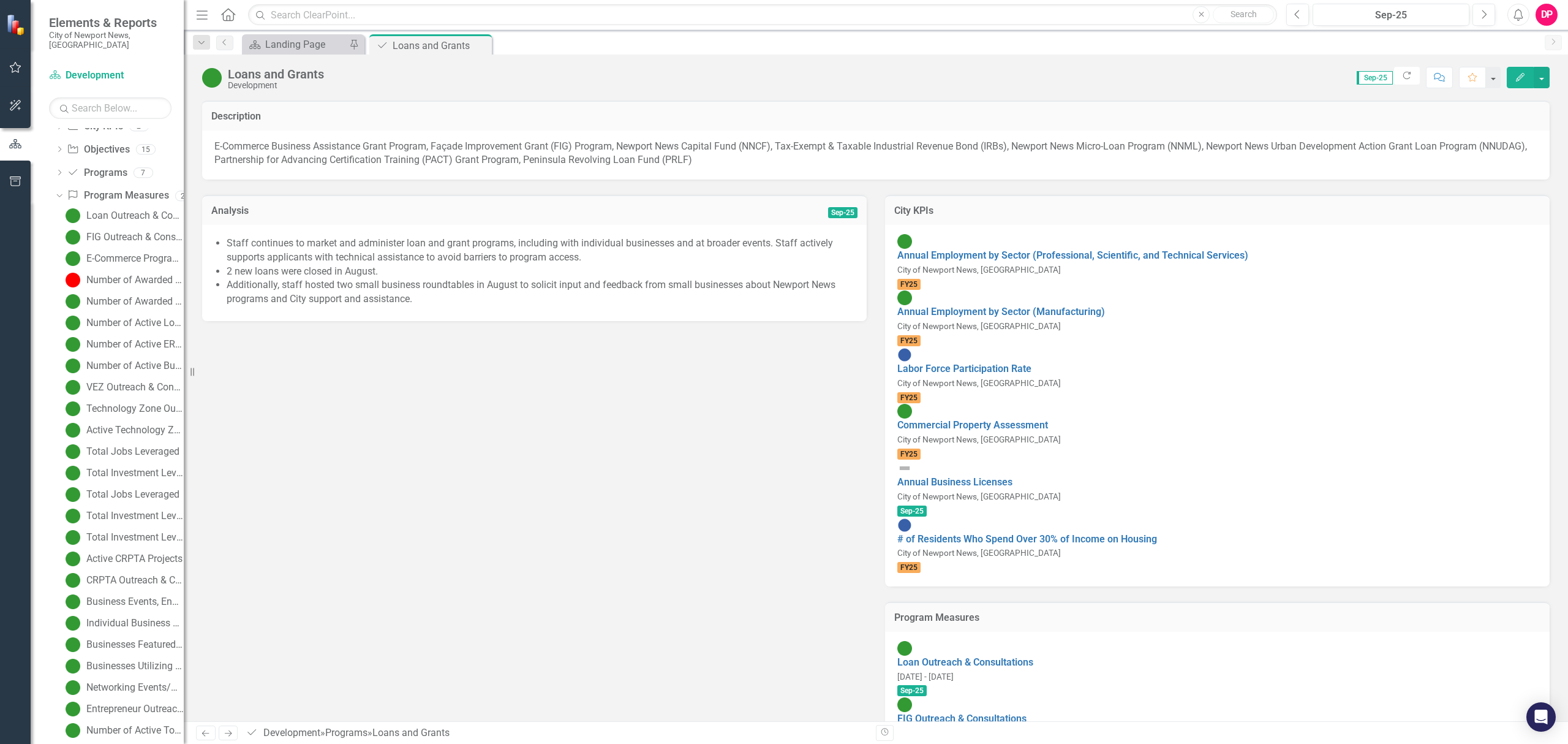
click at [477, 253] on li "Staff continues to market and administer loan and grant programs, including wit…" at bounding box center [541, 250] width 628 height 28
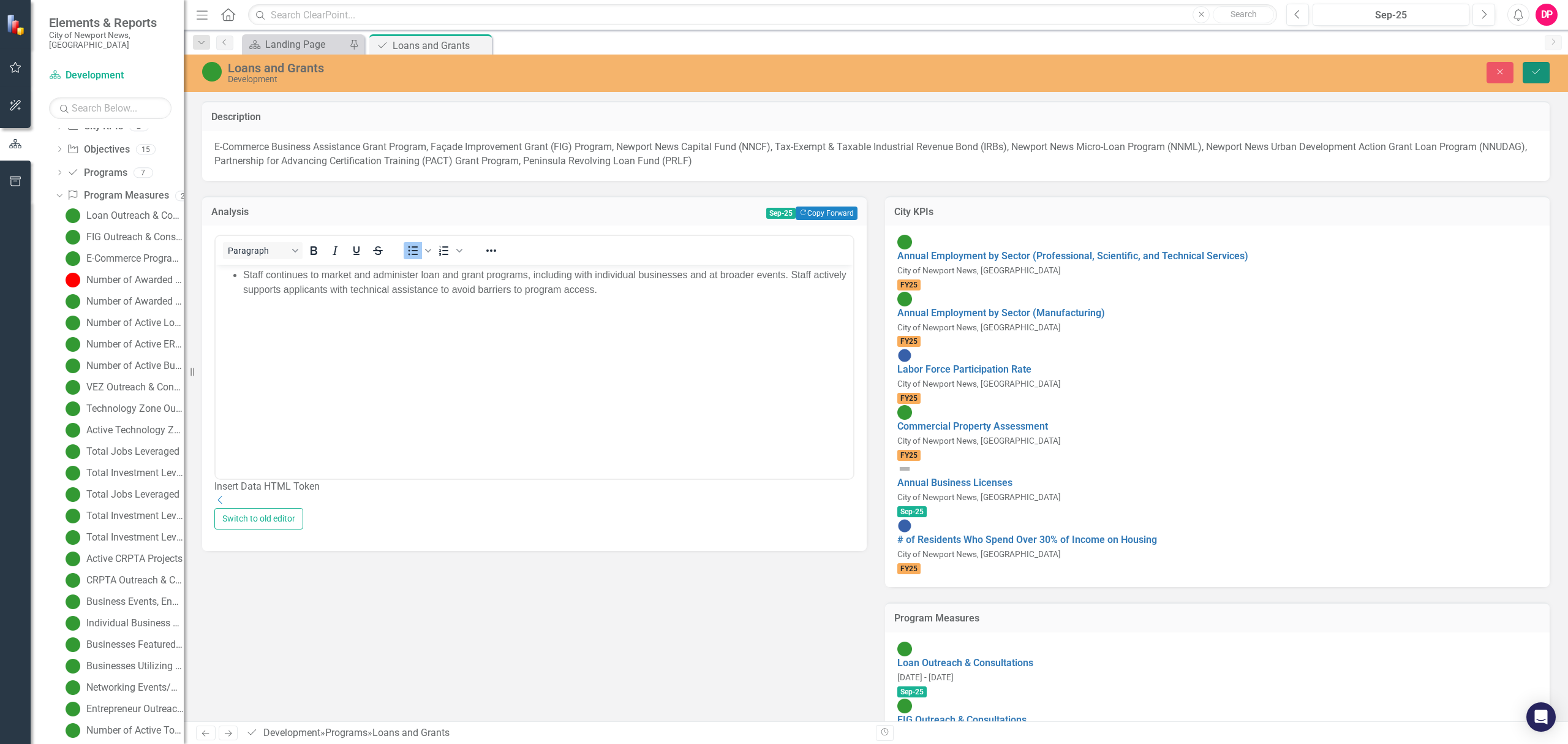
click at [1529, 72] on button "Save" at bounding box center [1536, 73] width 27 height 22
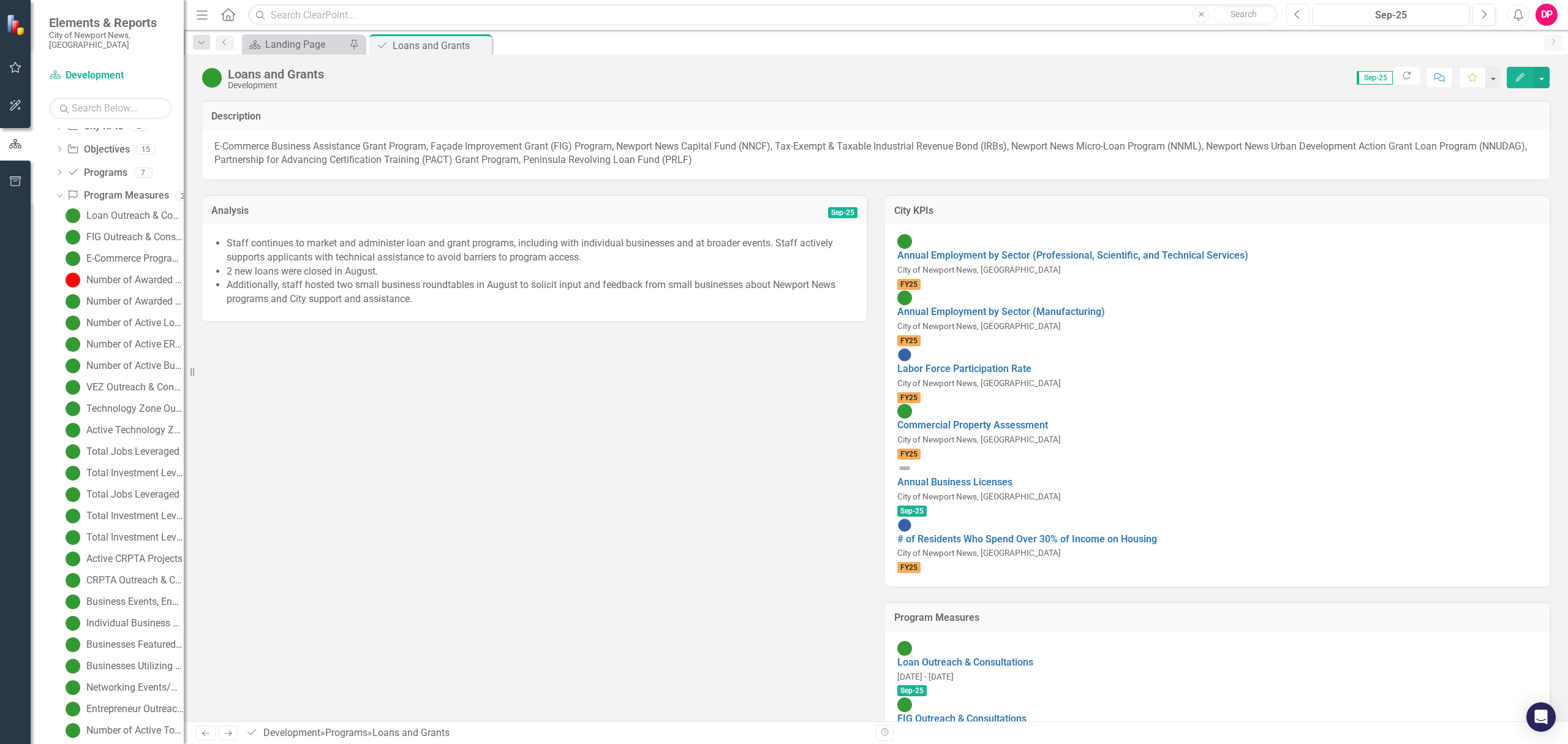
click at [1287, 10] on button "Previous" at bounding box center [1297, 15] width 23 height 22
click at [1476, 16] on button "Next" at bounding box center [1483, 15] width 23 height 22
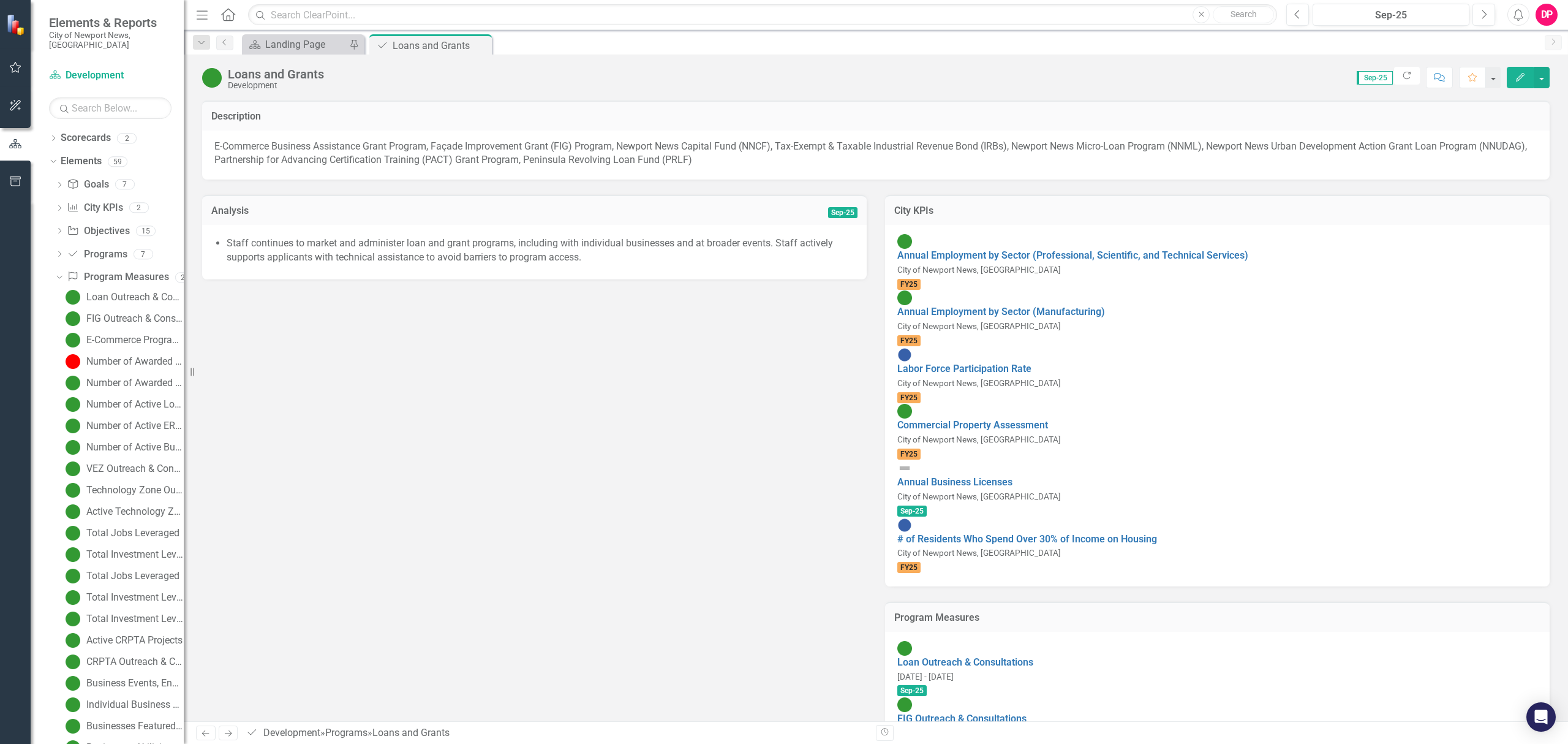
click at [0, 0] on icon "Close" at bounding box center [0, 0] width 0 height 0
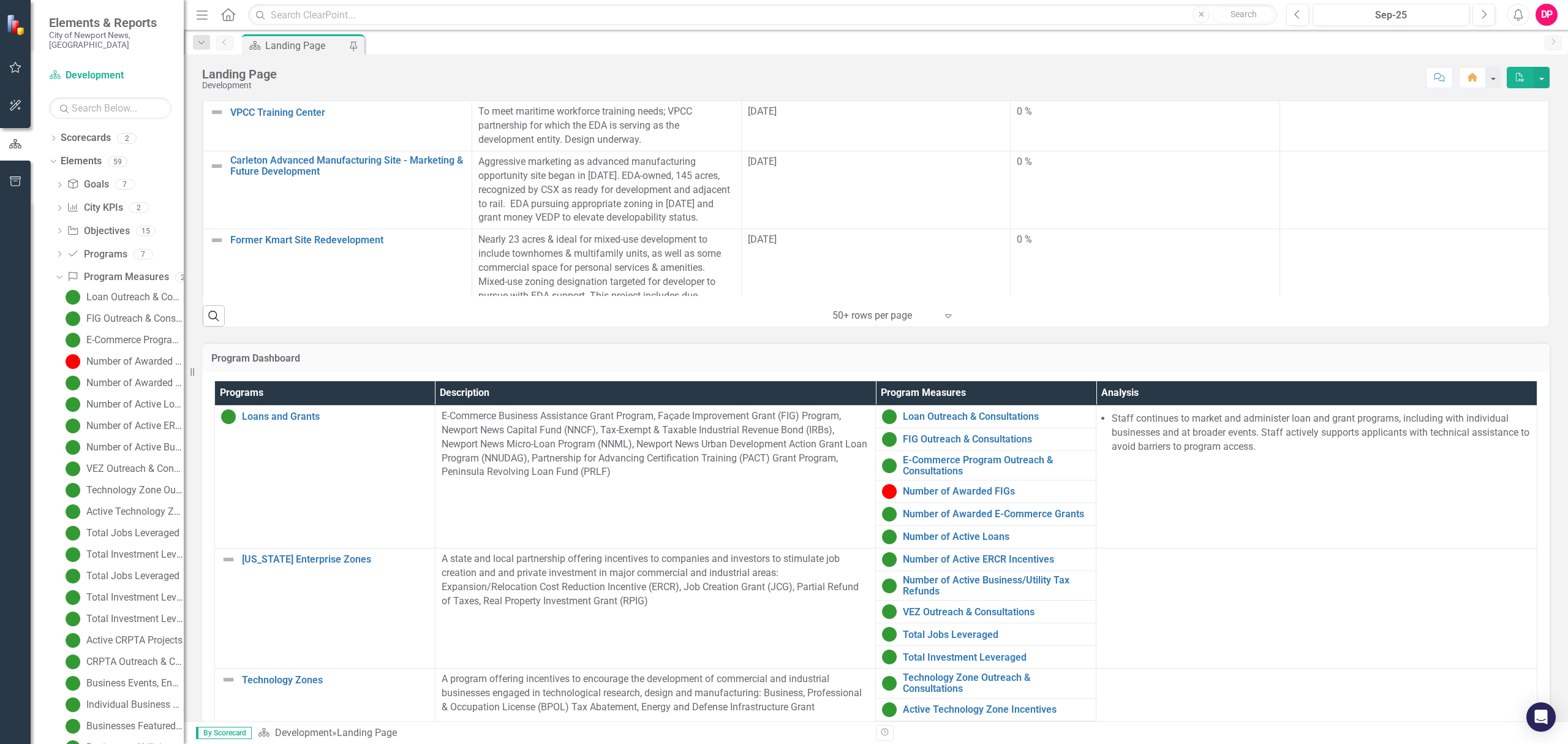
scroll to position [735, 0]
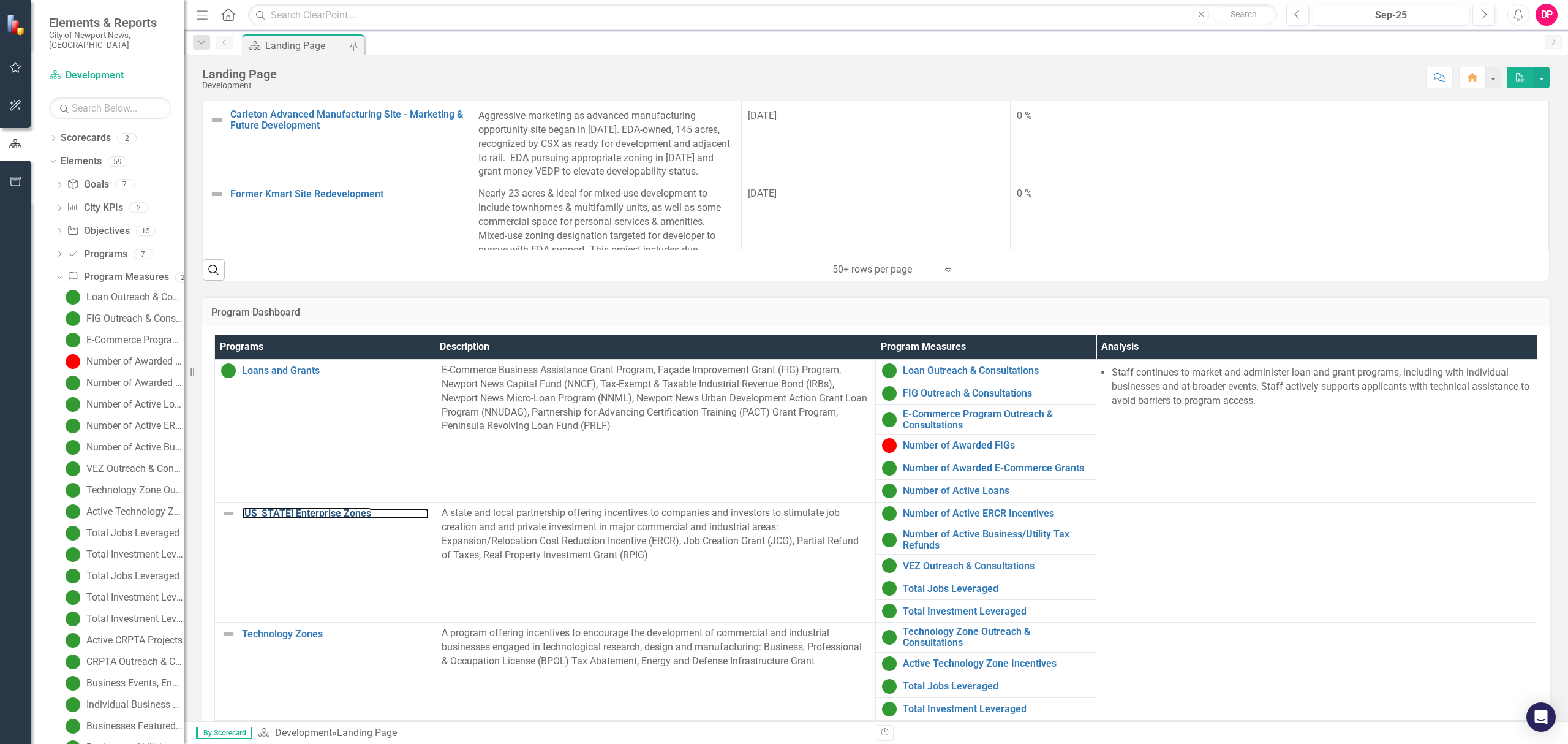
click at [299, 513] on link "[US_STATE] Enterprise Zones" at bounding box center [335, 513] width 187 height 11
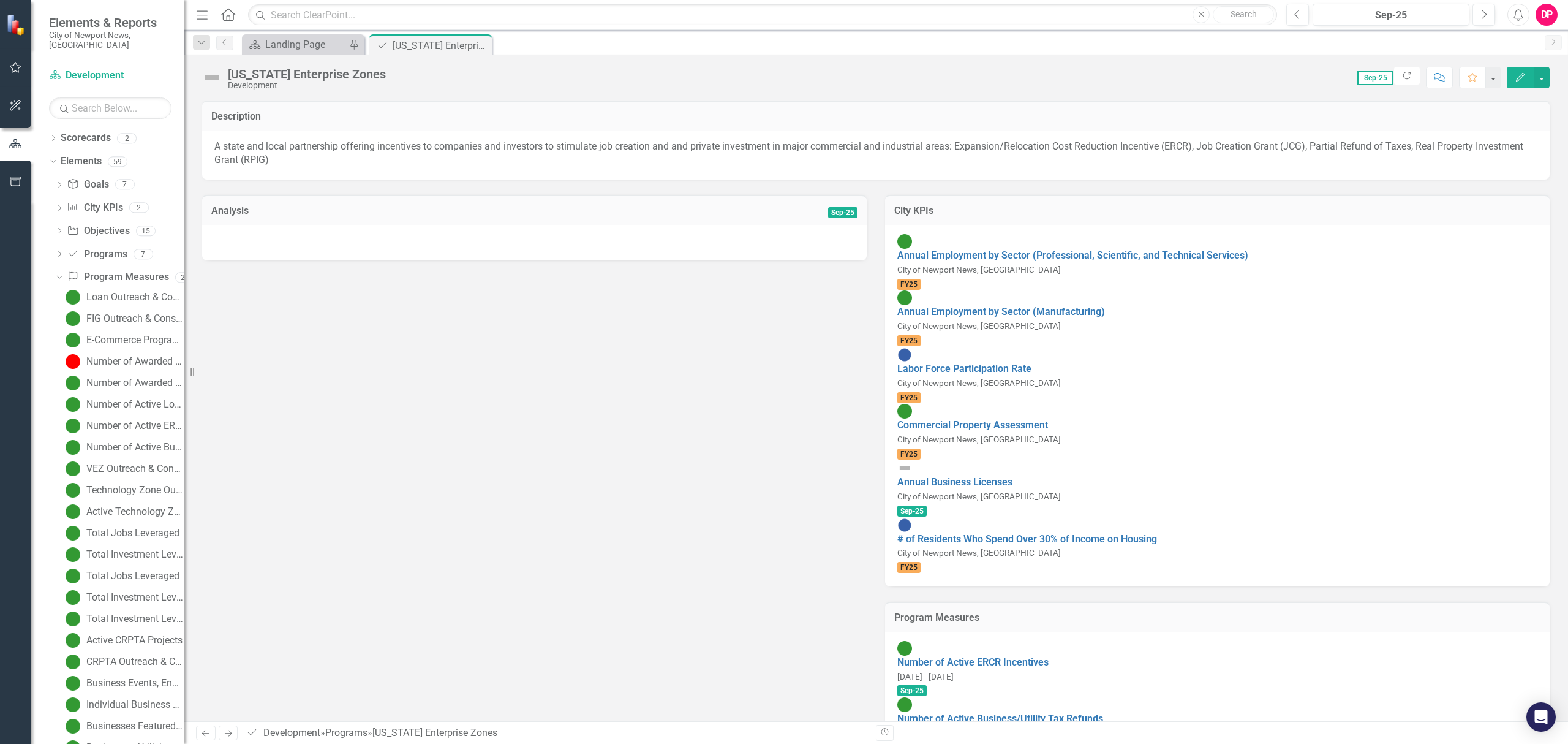
click at [211, 77] on img at bounding box center [211, 77] width 19 height 19
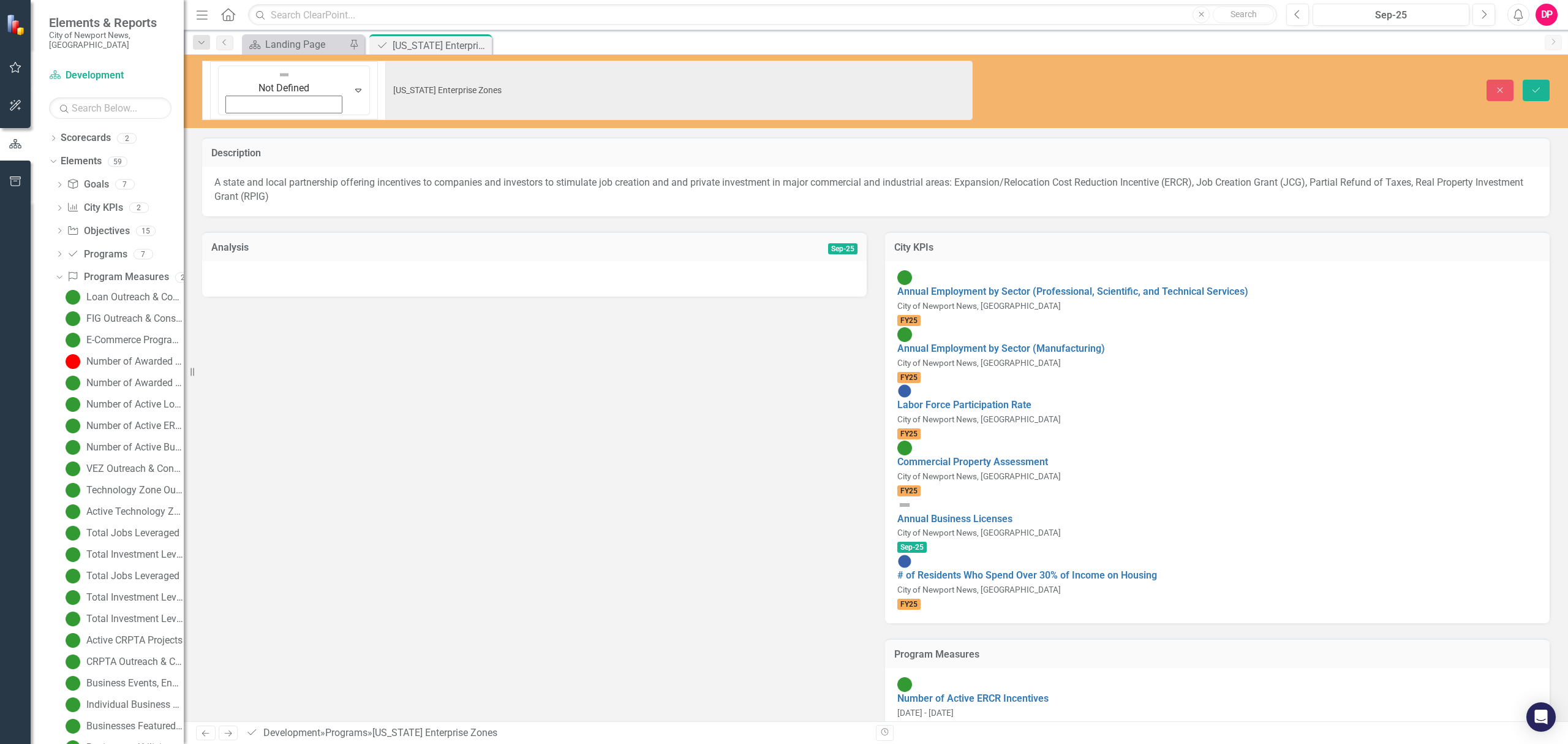
click at [278, 76] on img at bounding box center [285, 75] width 12 height 12
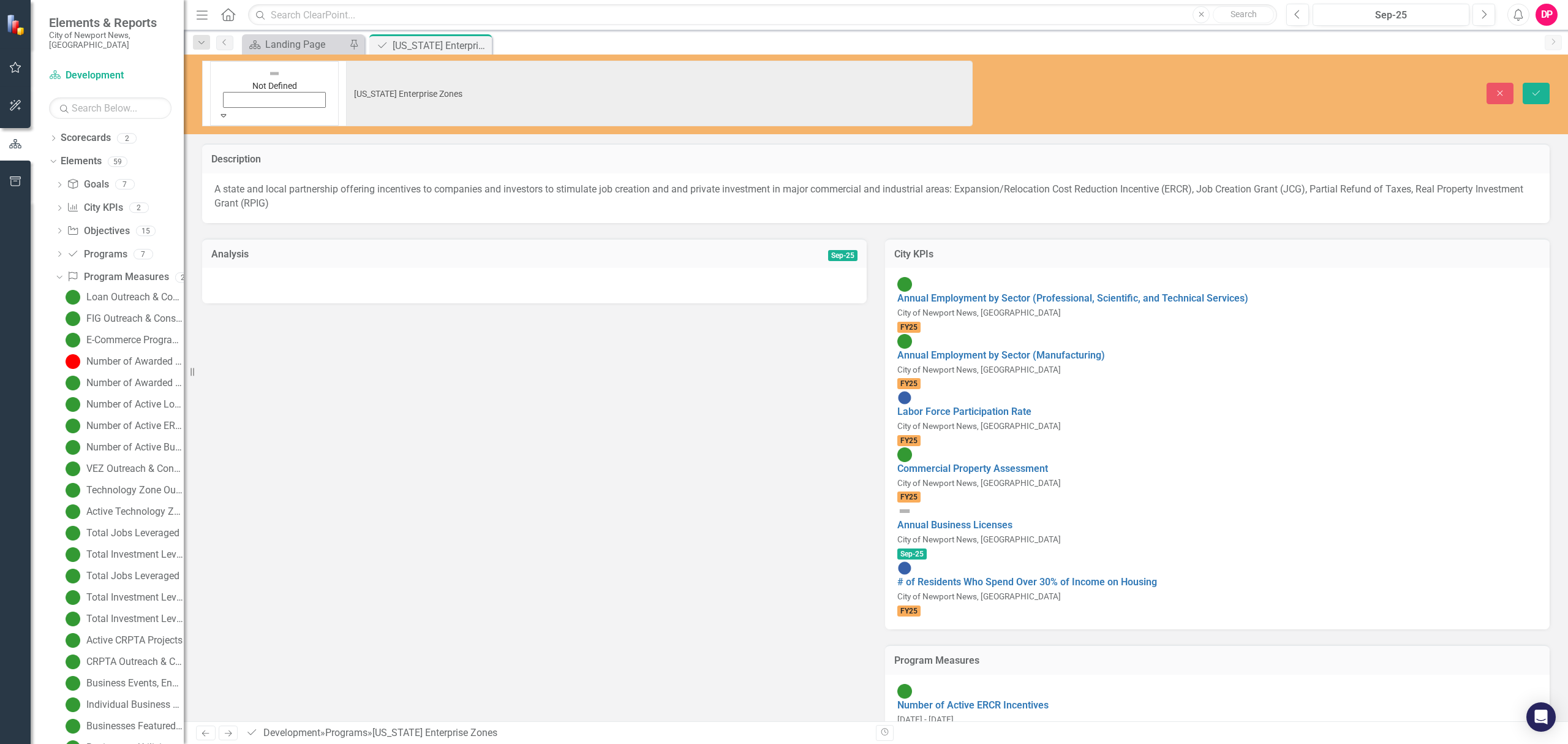
click at [403, 267] on div at bounding box center [534, 285] width 665 height 36
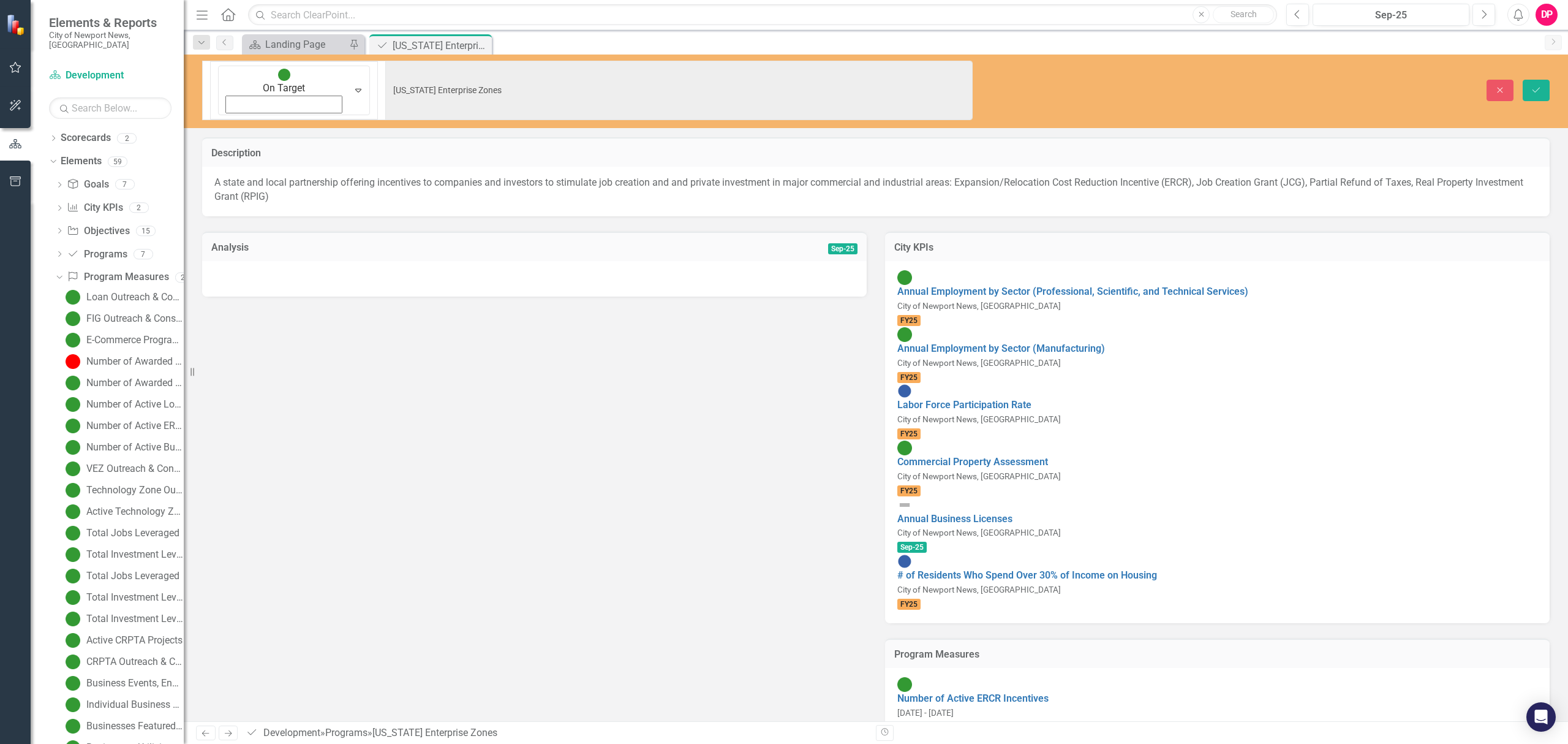
click at [403, 261] on div at bounding box center [534, 279] width 665 height 36
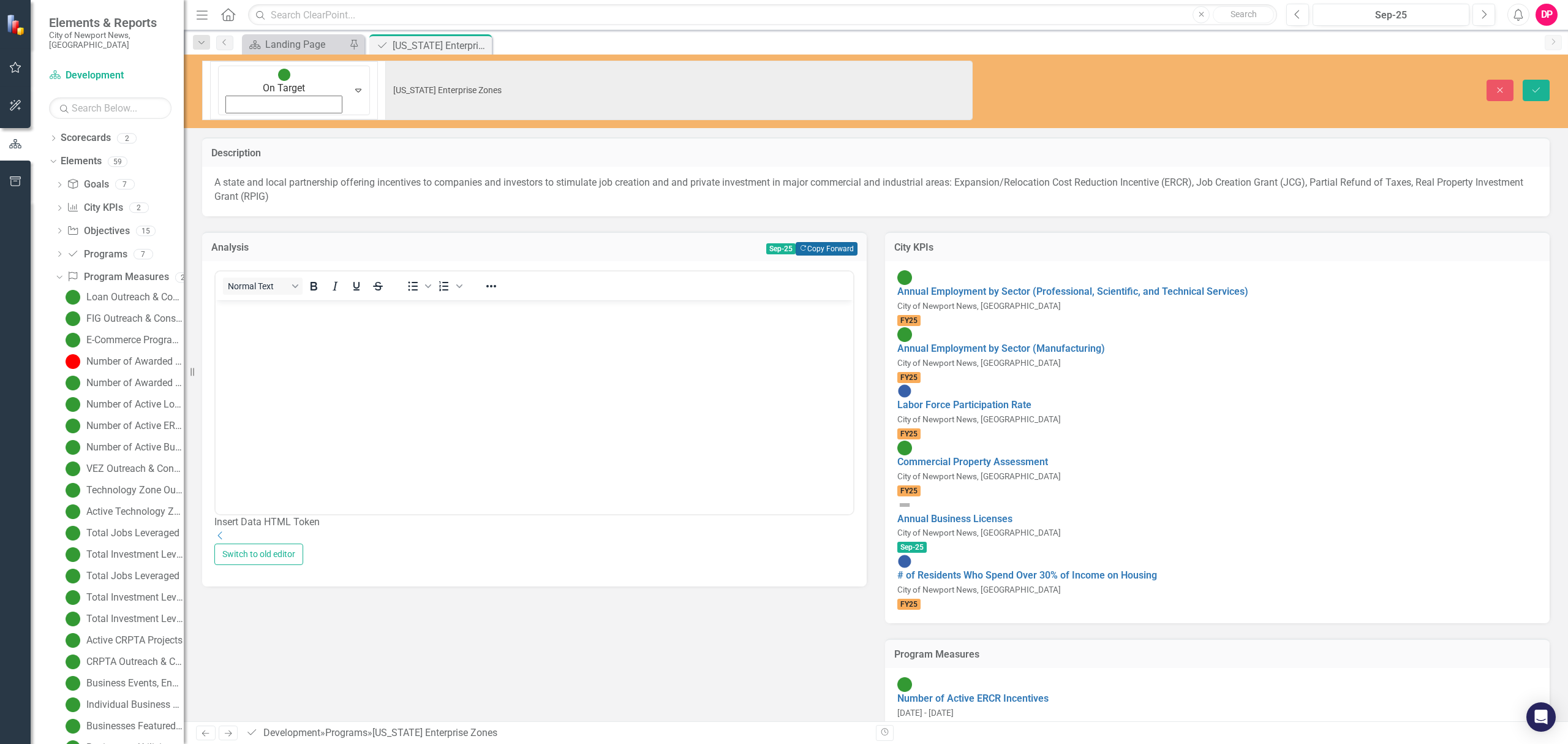
click at [801, 245] on icon "Copy Forward" at bounding box center [803, 248] width 8 height 7
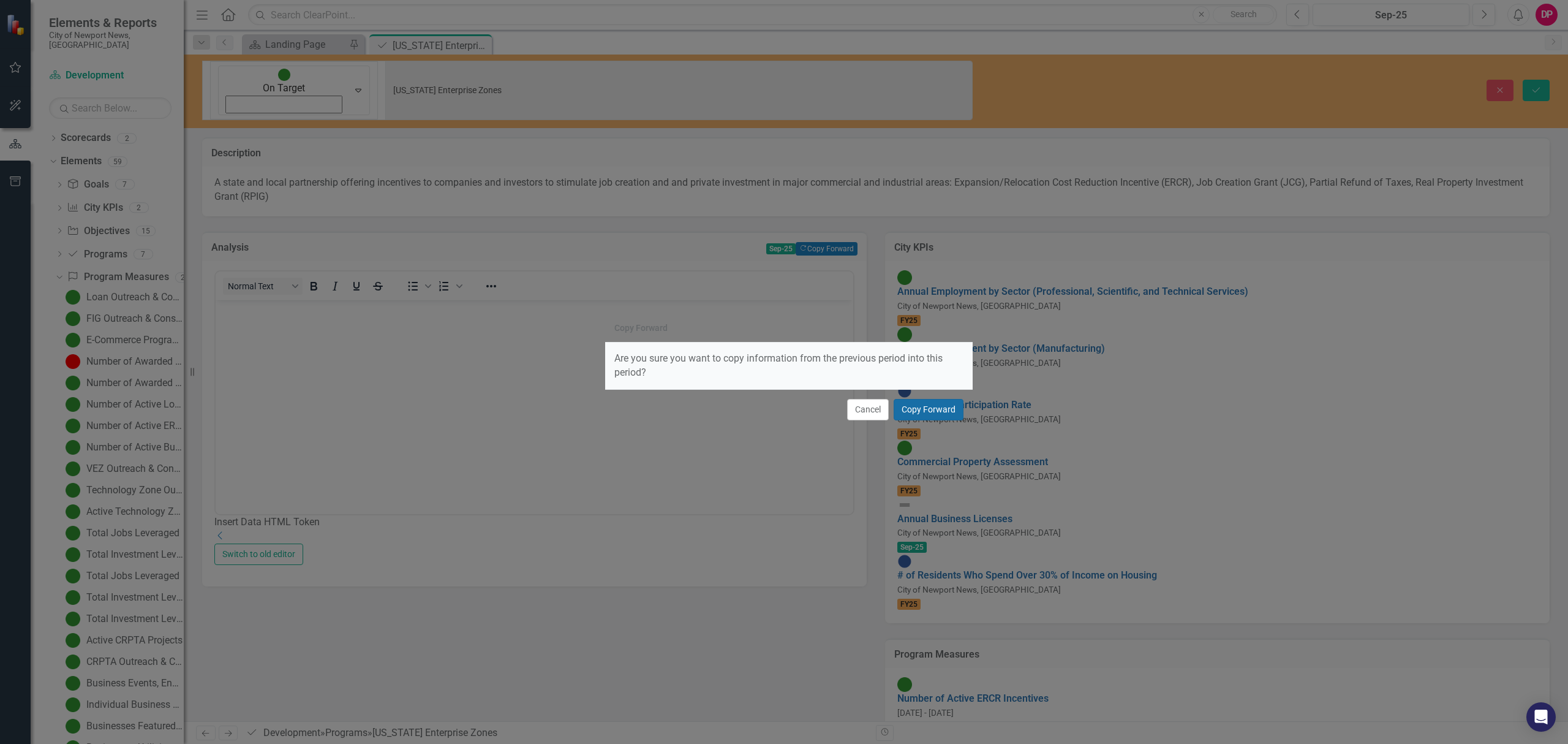
click at [932, 412] on button "Copy Forward" at bounding box center [929, 410] width 70 height 22
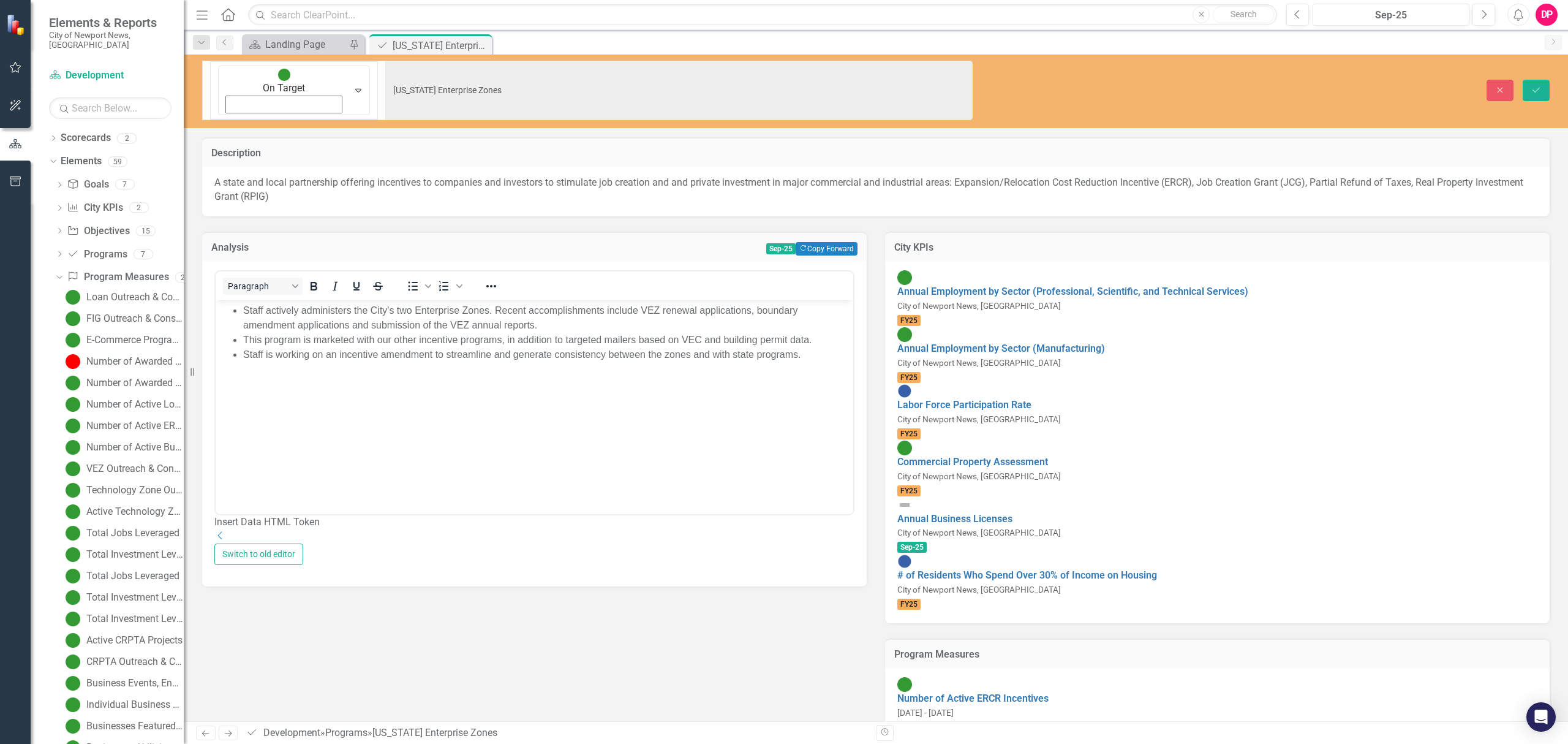
click at [796, 355] on li "Staff is working on an incentive amendment to streamline and generate consisten…" at bounding box center [547, 355] width 607 height 15
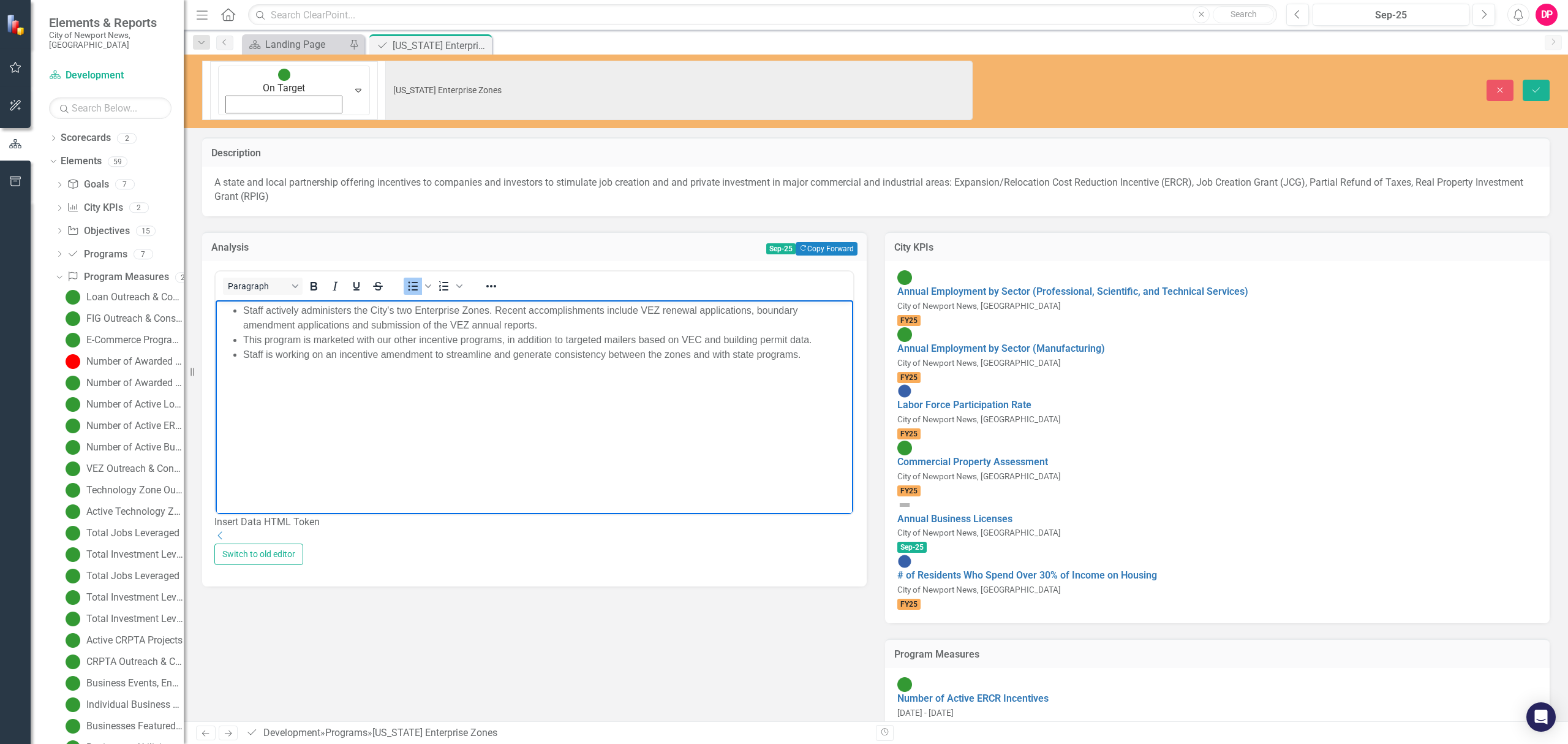
click at [810, 357] on li "Staff is working on an incentive amendment to streamline and generate consisten…" at bounding box center [547, 355] width 607 height 15
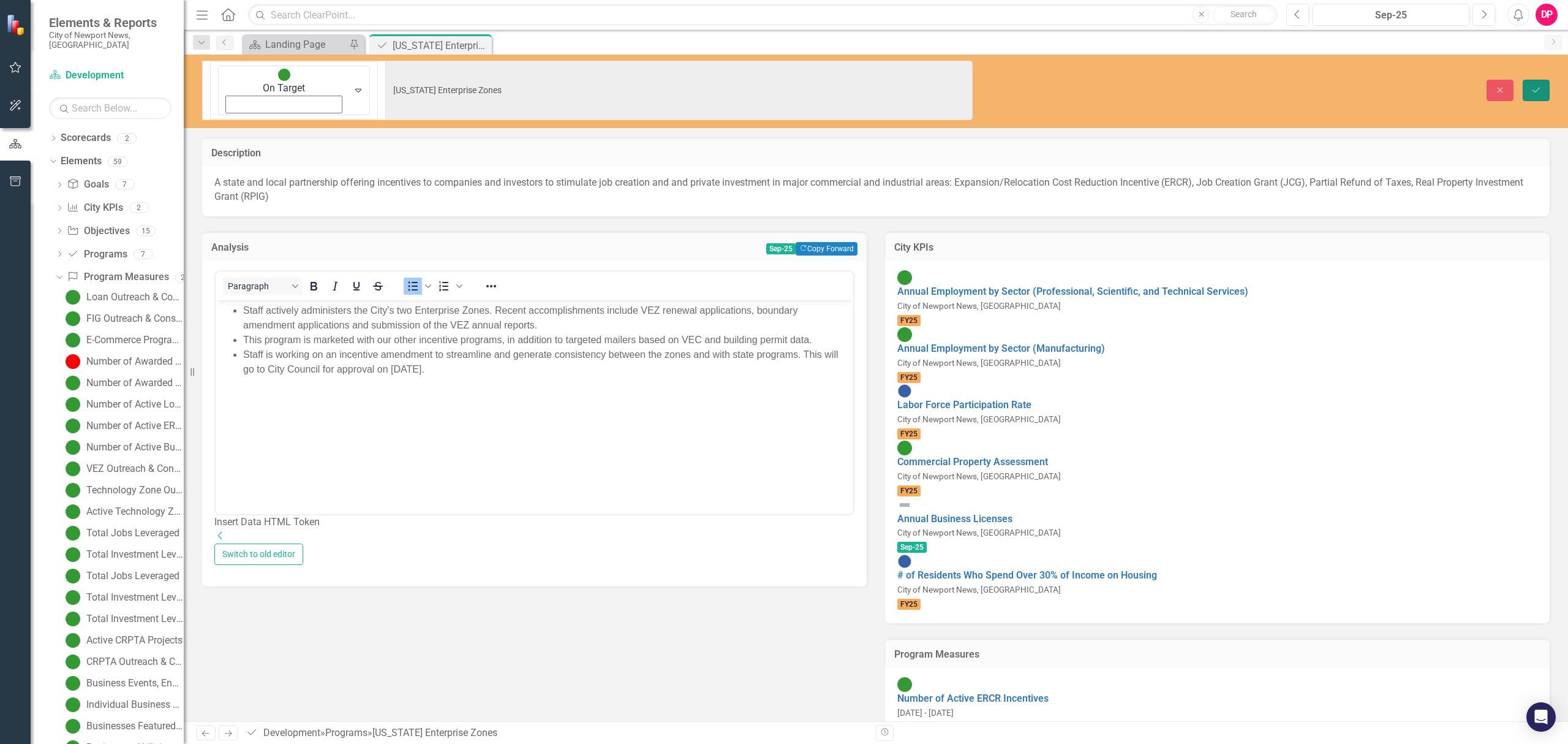
click at [1547, 79] on button "Save" at bounding box center [1536, 90] width 27 height 22
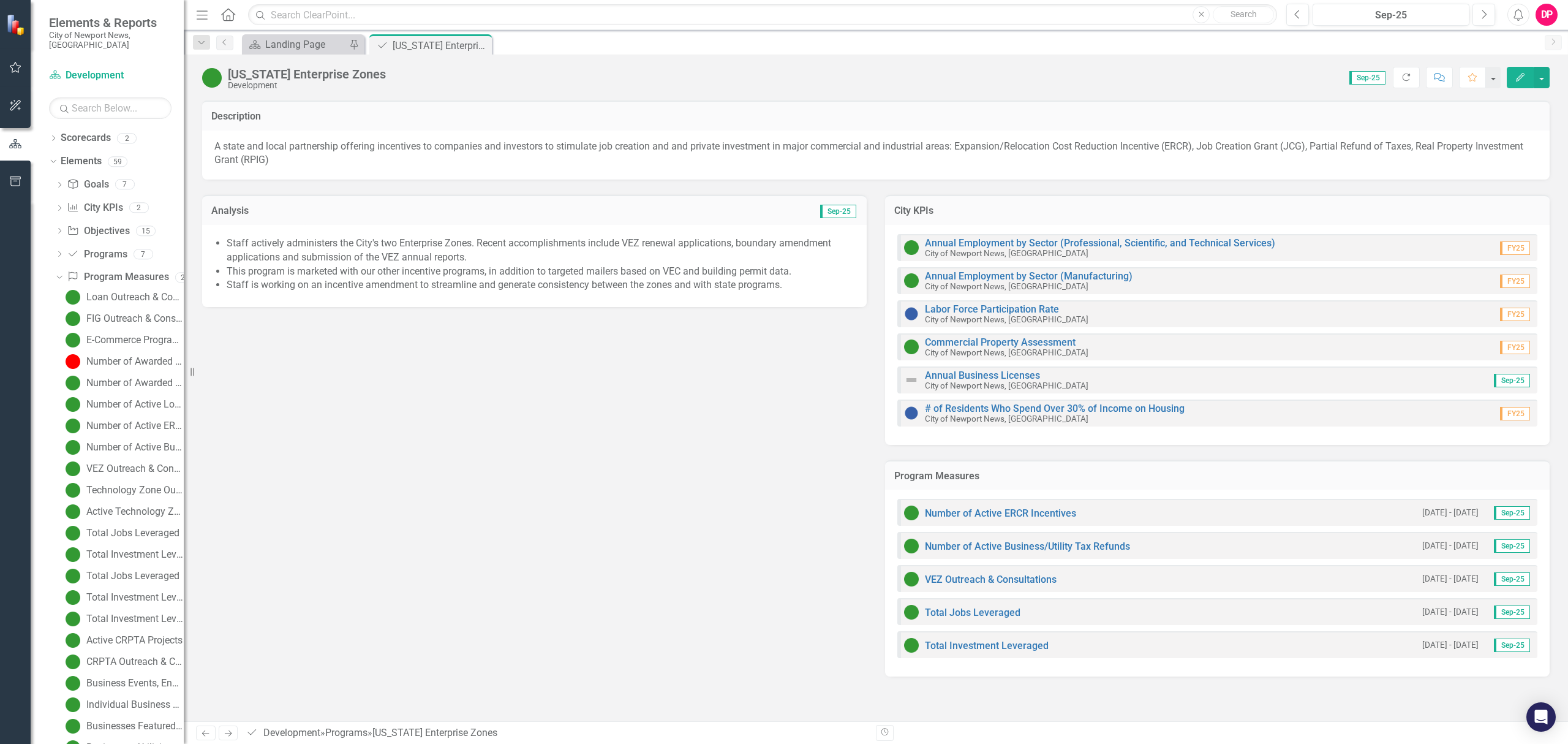
click at [0, 0] on icon "Close" at bounding box center [0, 0] width 0 height 0
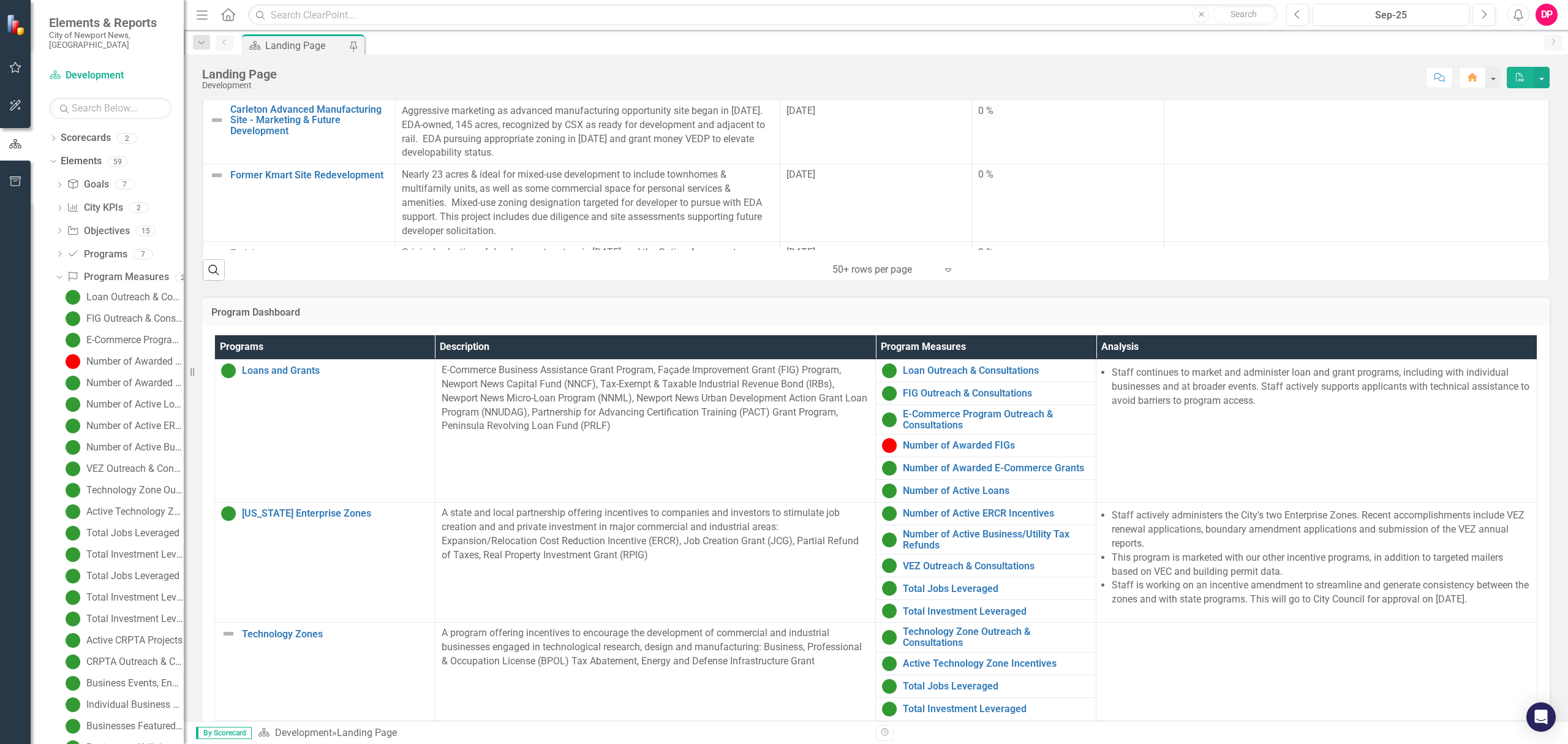
scroll to position [157, 0]
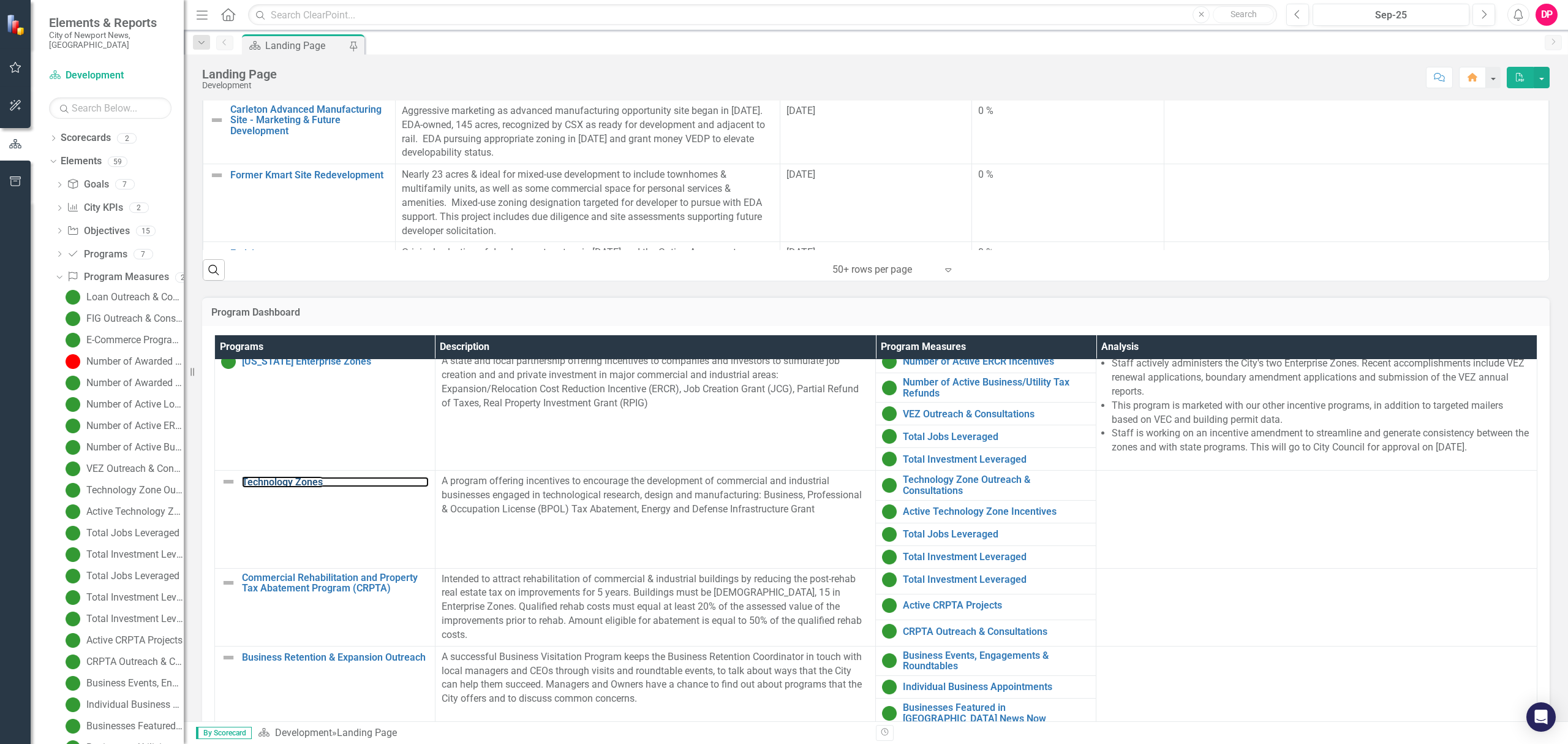
click at [285, 479] on link "Technology Zones" at bounding box center [335, 482] width 187 height 11
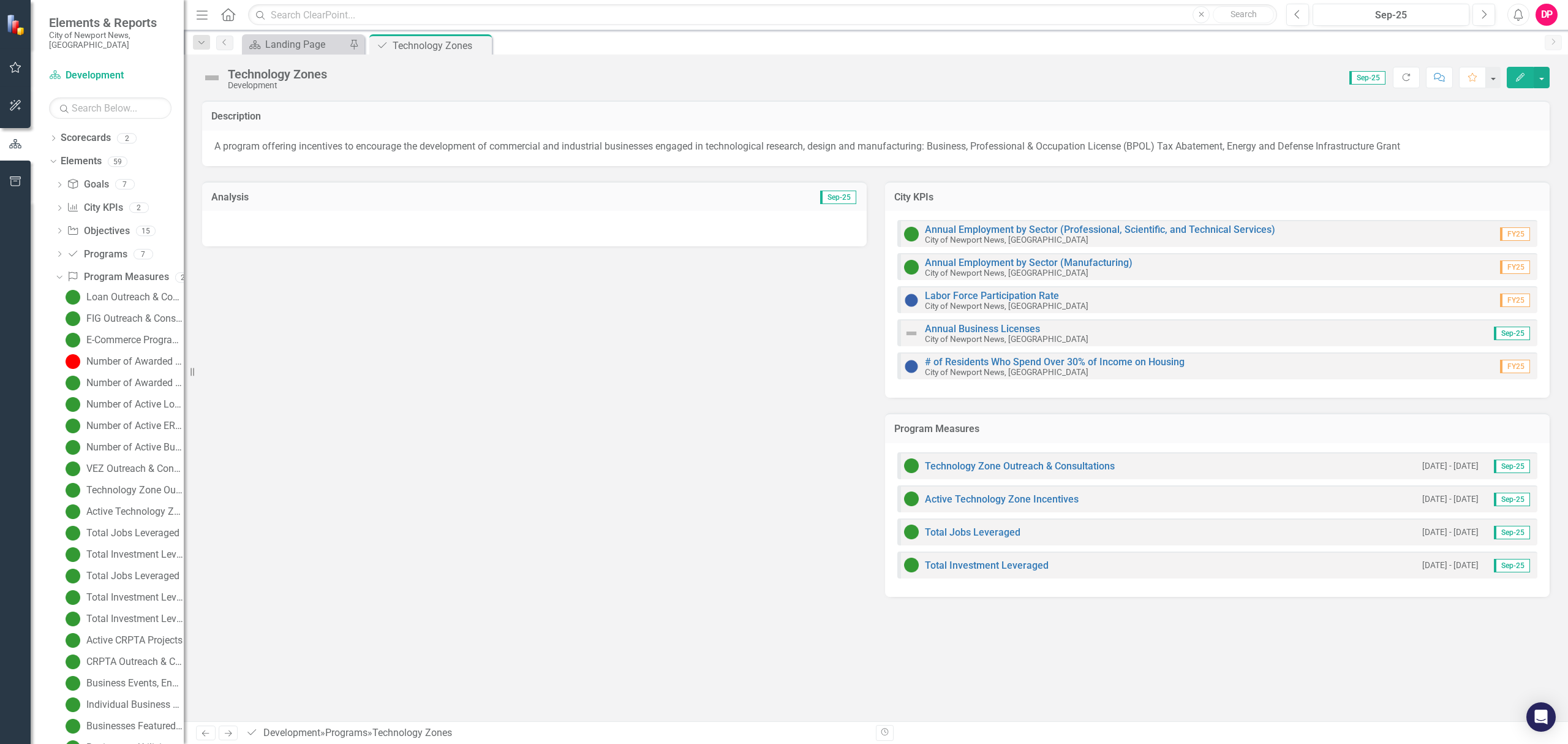
click at [218, 79] on img at bounding box center [211, 77] width 19 height 19
click at [216, 82] on img at bounding box center [211, 77] width 19 height 19
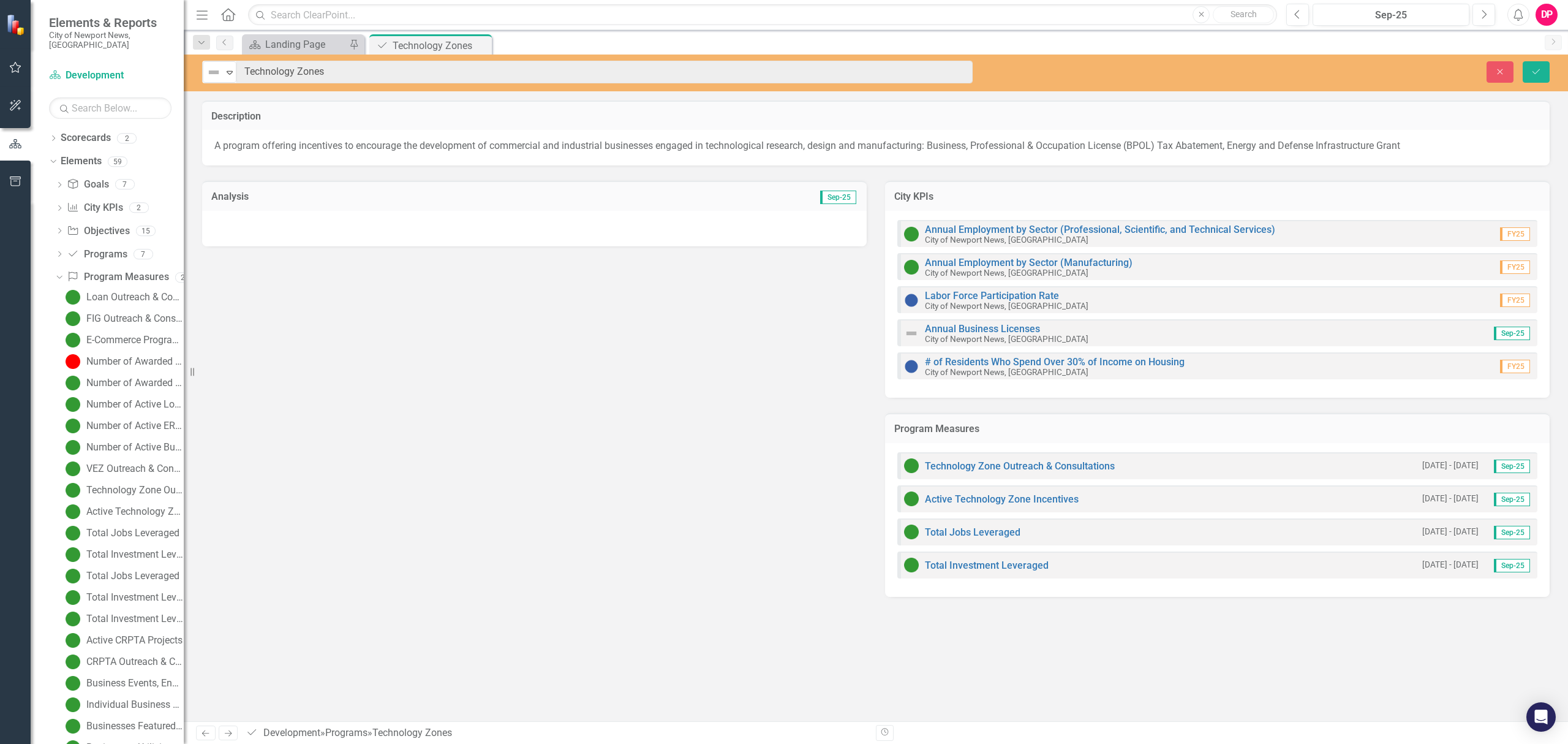
click at [231, 74] on icon at bounding box center [230, 72] width 6 height 4
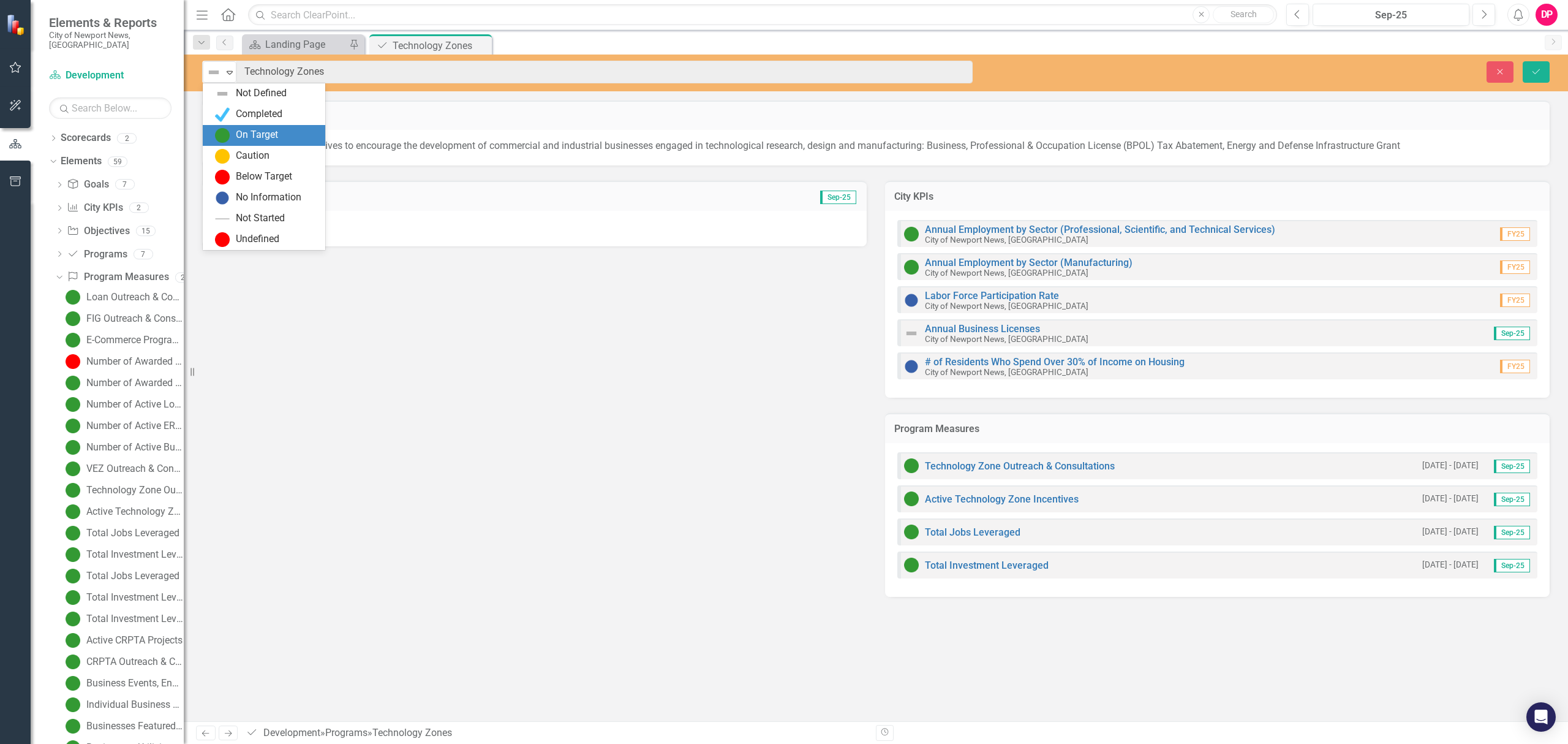
click at [228, 128] on img at bounding box center [222, 135] width 15 height 15
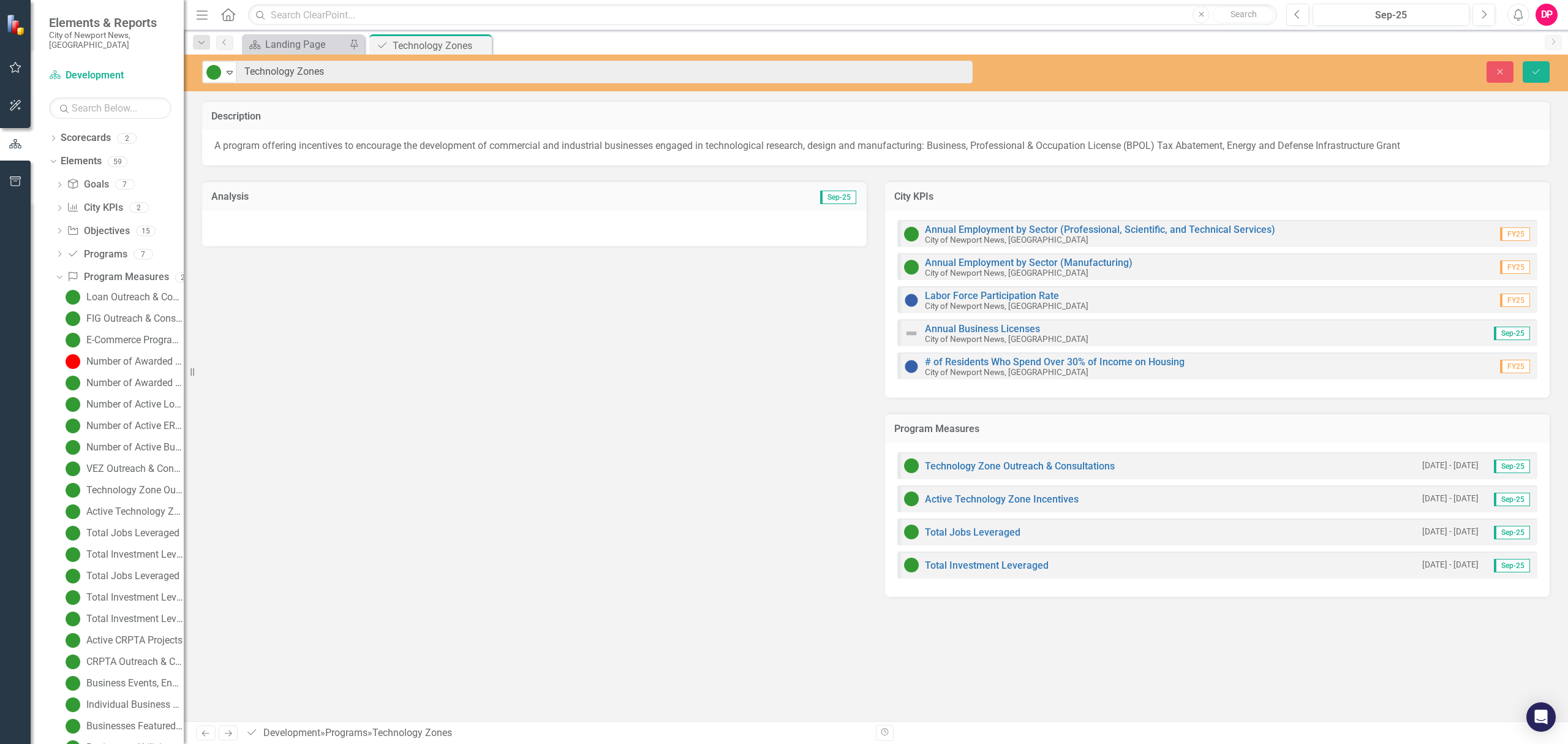
click at [253, 227] on div at bounding box center [534, 229] width 665 height 36
click at [253, 226] on div at bounding box center [534, 229] width 665 height 36
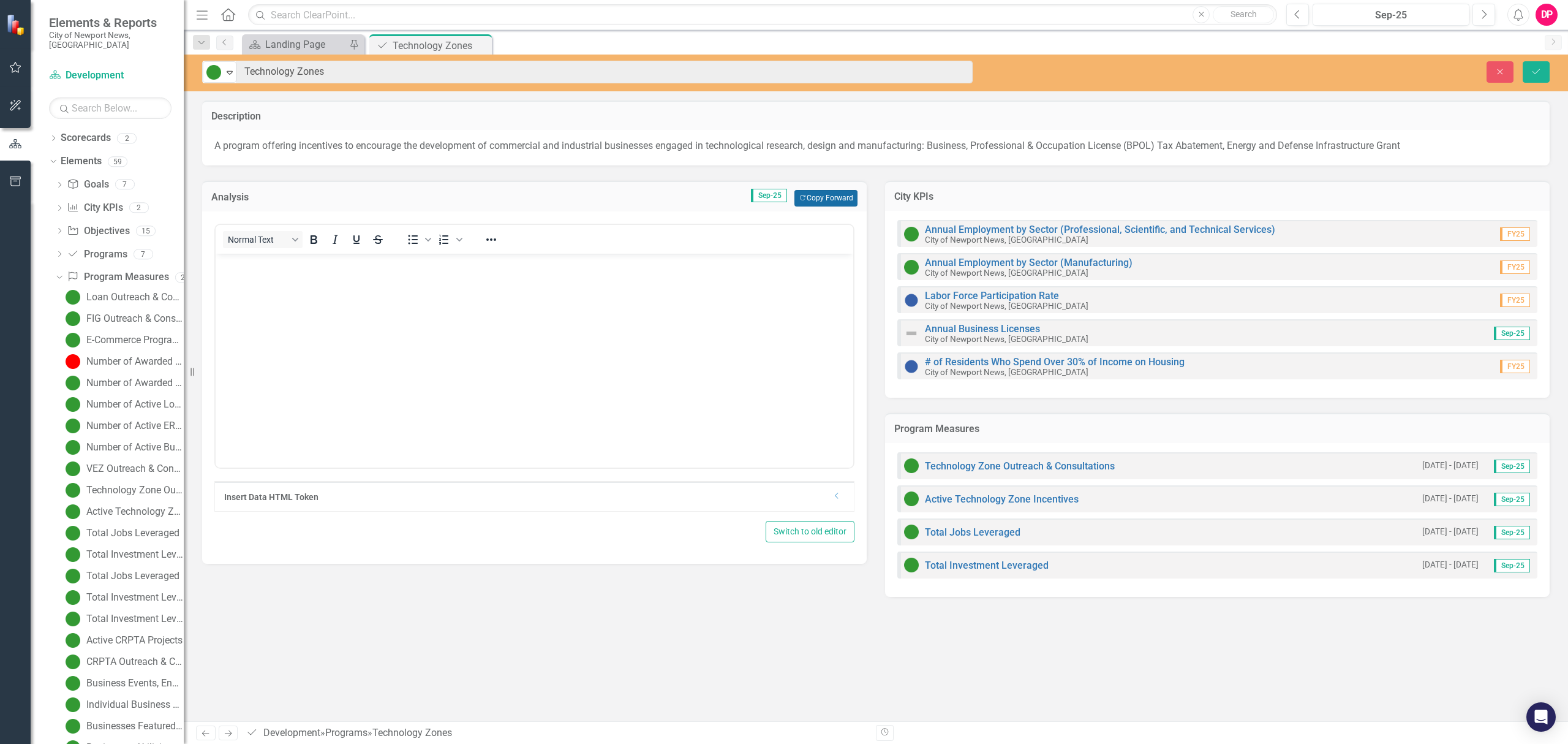
click at [838, 191] on button "Copy Forward Copy Forward" at bounding box center [826, 197] width 63 height 16
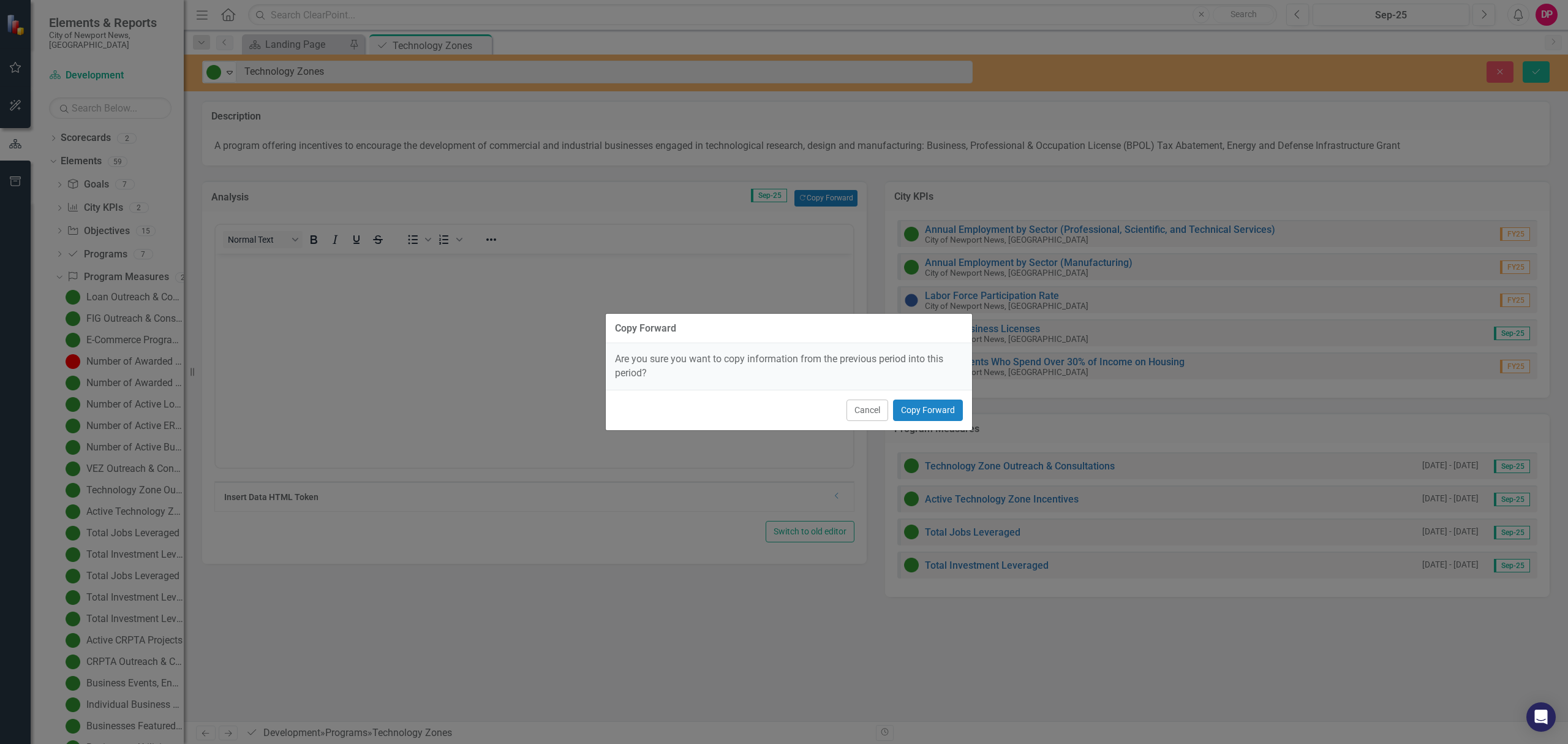
drag, startPoint x: 944, startPoint y: 395, endPoint x: 942, endPoint y: 405, distance: 10.2
click at [943, 398] on div "Cancel Copy Forward" at bounding box center [788, 410] width 366 height 40
click at [942, 405] on button "Copy Forward" at bounding box center [928, 410] width 70 height 22
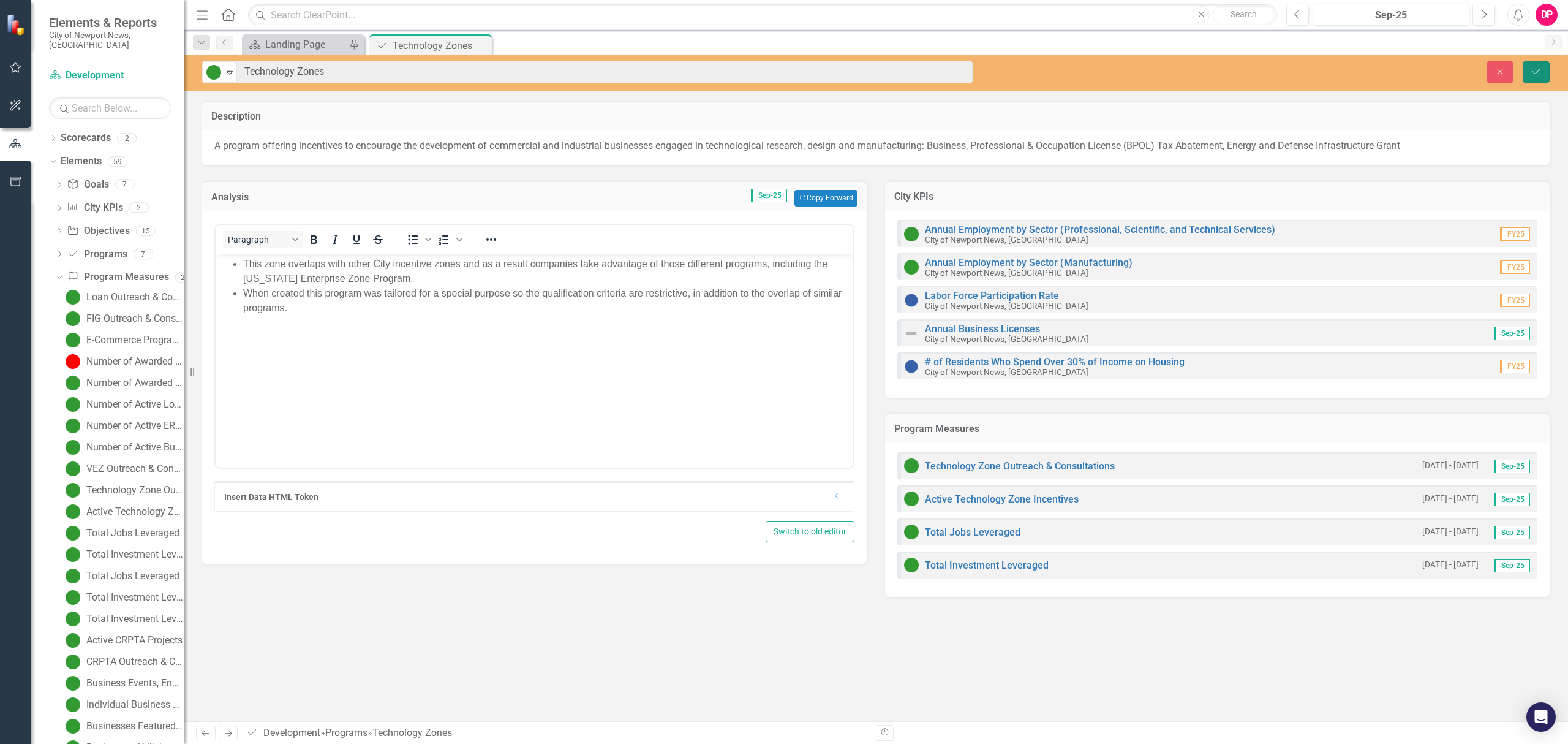
click at [1531, 72] on icon "Save" at bounding box center [1536, 72] width 11 height 9
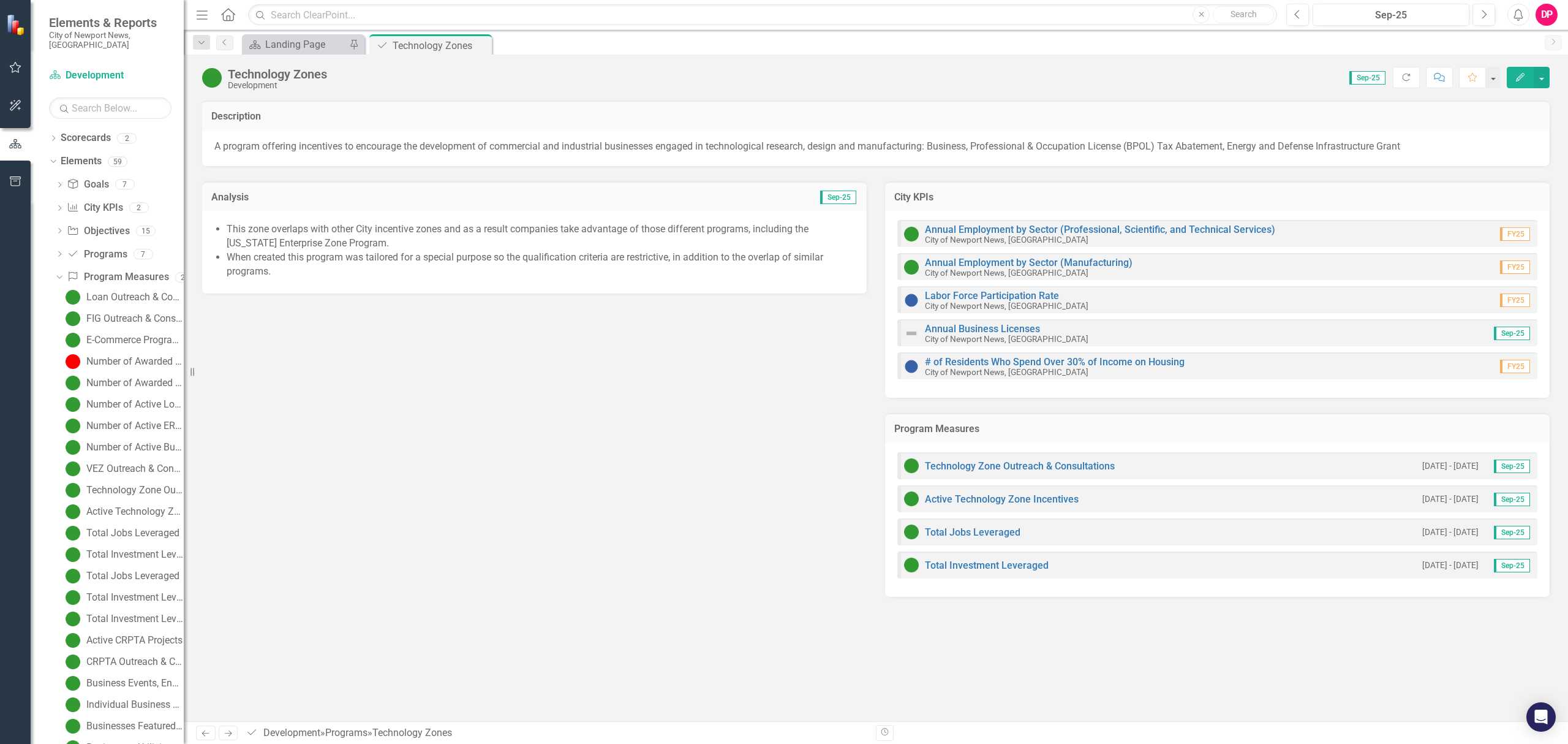
click at [0, 0] on icon "Close" at bounding box center [0, 0] width 0 height 0
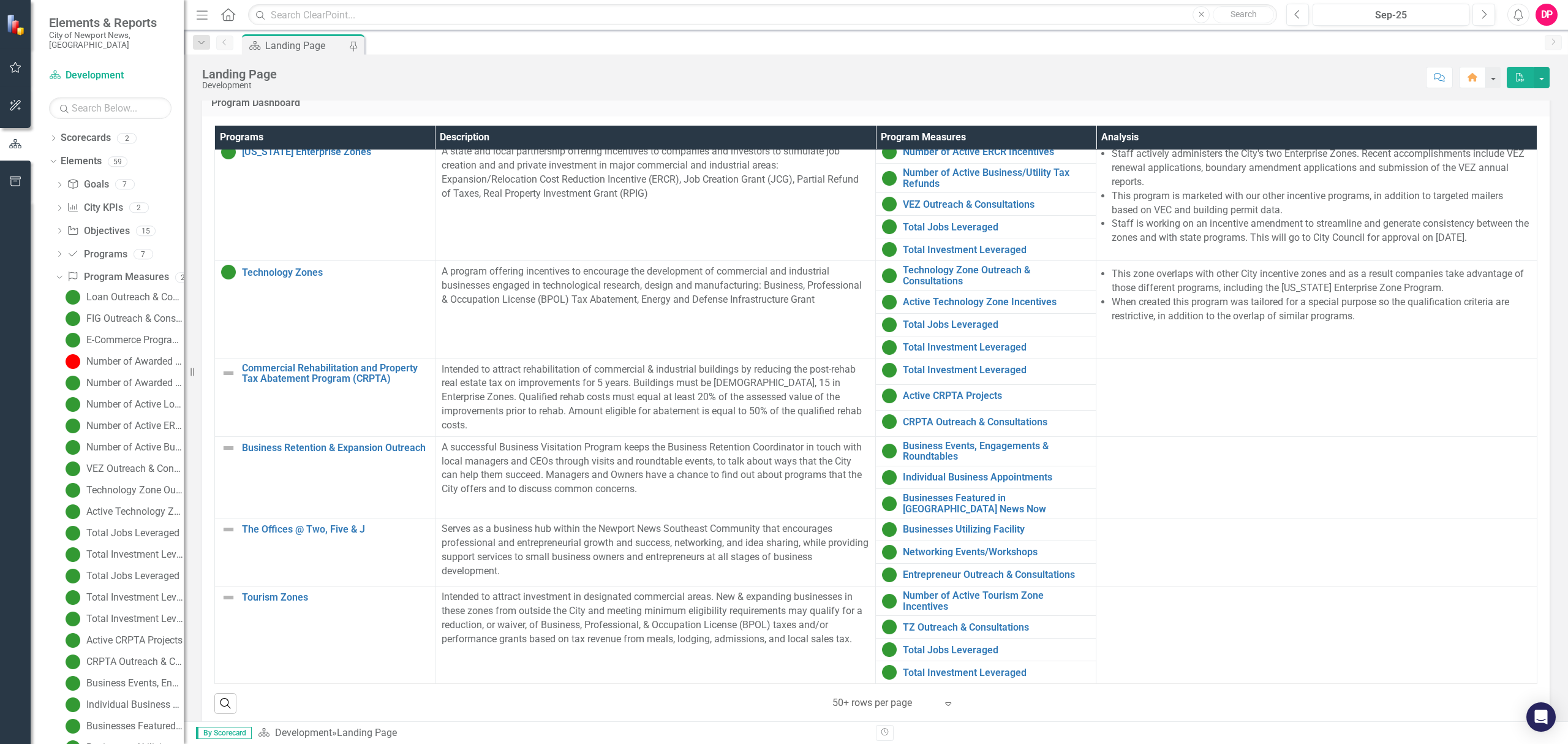
scroll to position [963, 0]
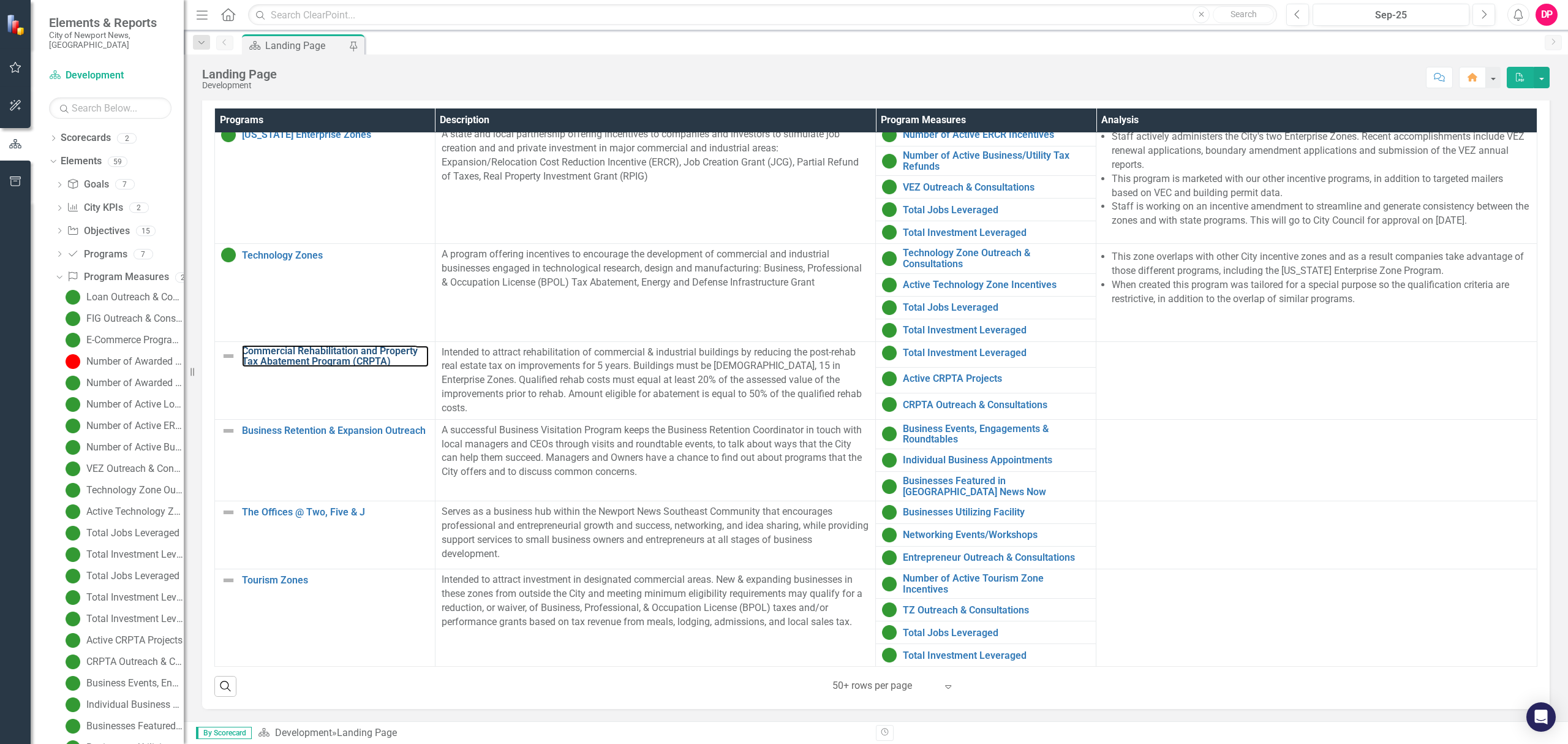
click at [266, 355] on link "Commercial Rehabilitation and Property Tax Abatement Program (CRPTA)" at bounding box center [335, 356] width 187 height 22
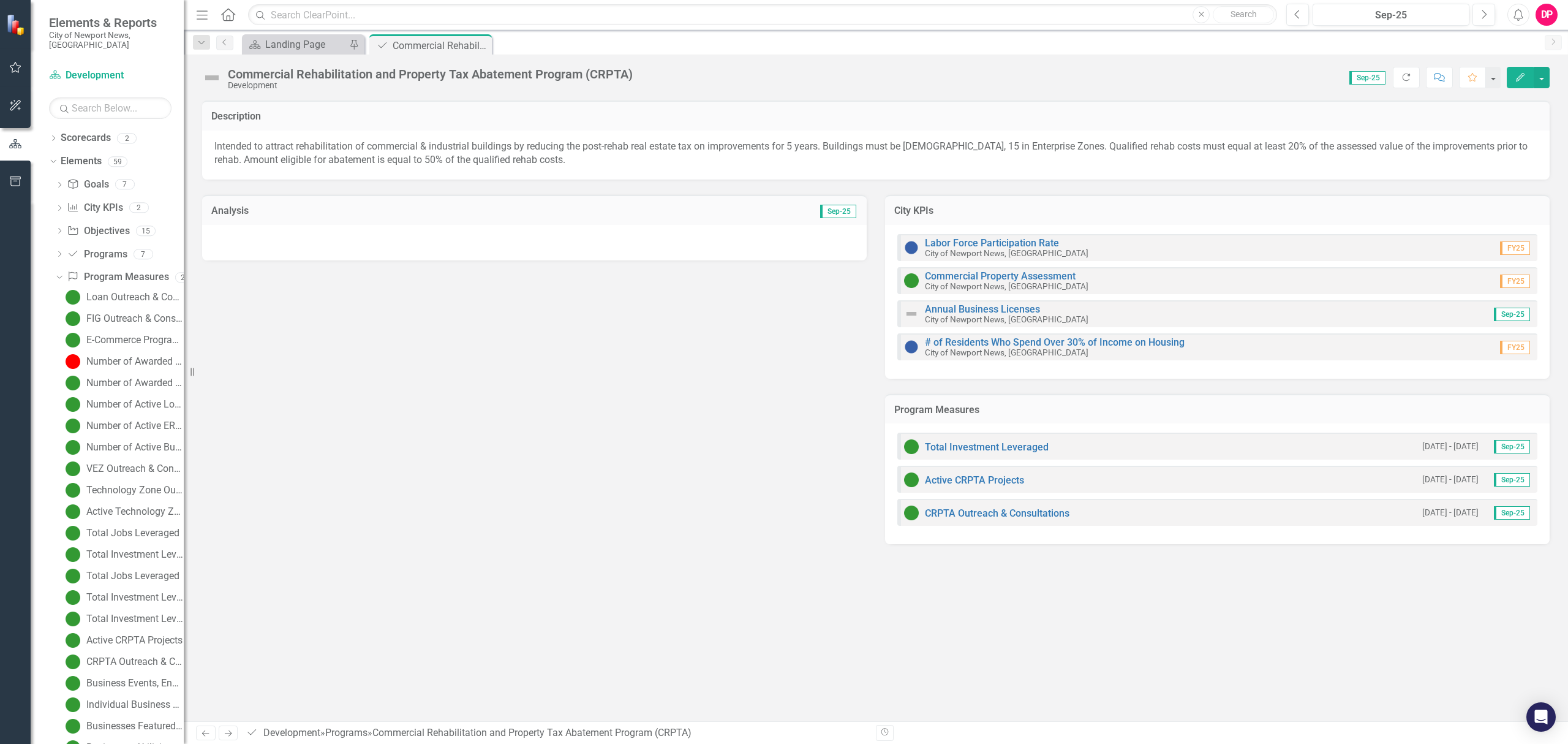
click at [211, 76] on img at bounding box center [211, 77] width 19 height 19
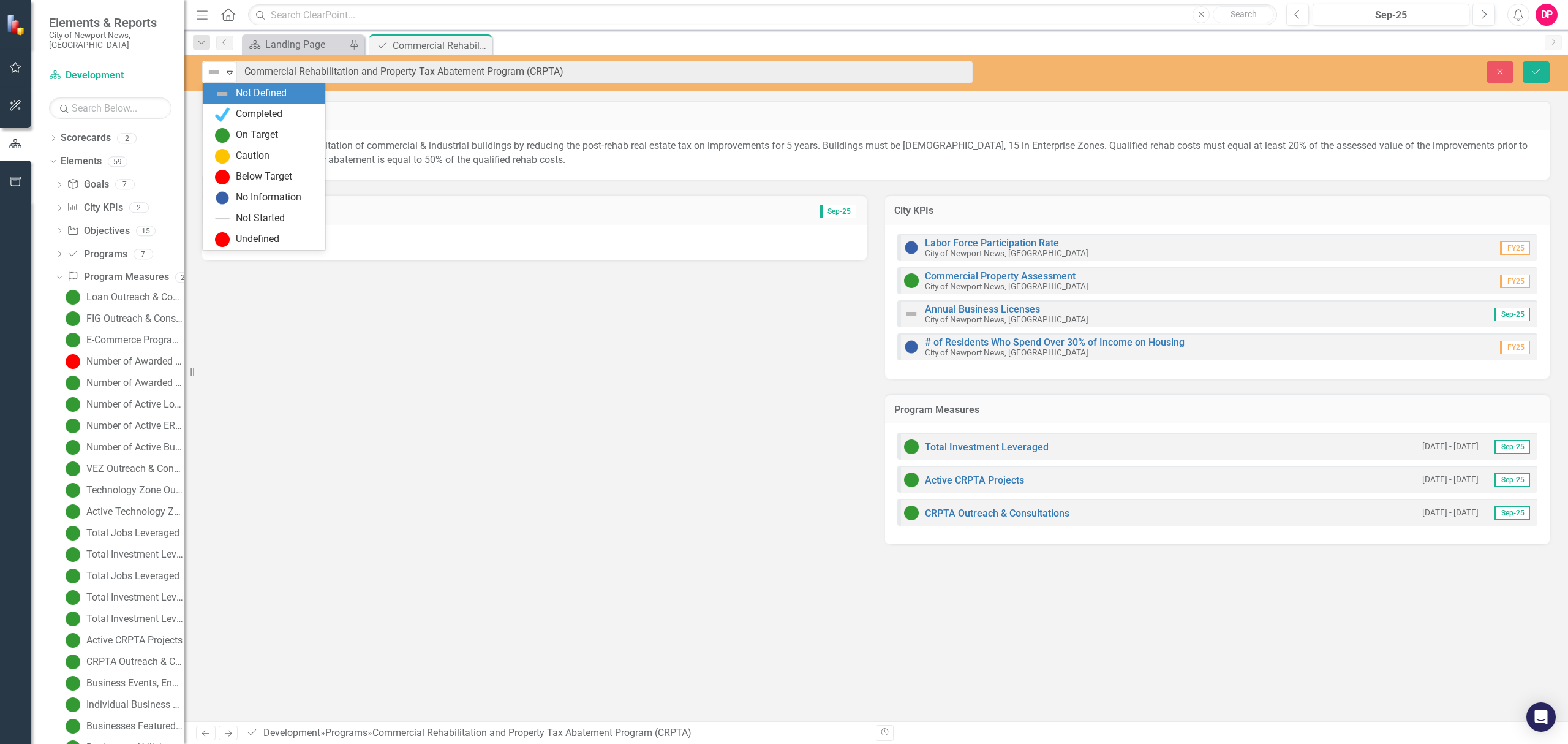
click at [228, 72] on icon at bounding box center [230, 72] width 6 height 4
click at [224, 133] on img at bounding box center [222, 135] width 15 height 15
click at [285, 229] on div at bounding box center [534, 243] width 665 height 36
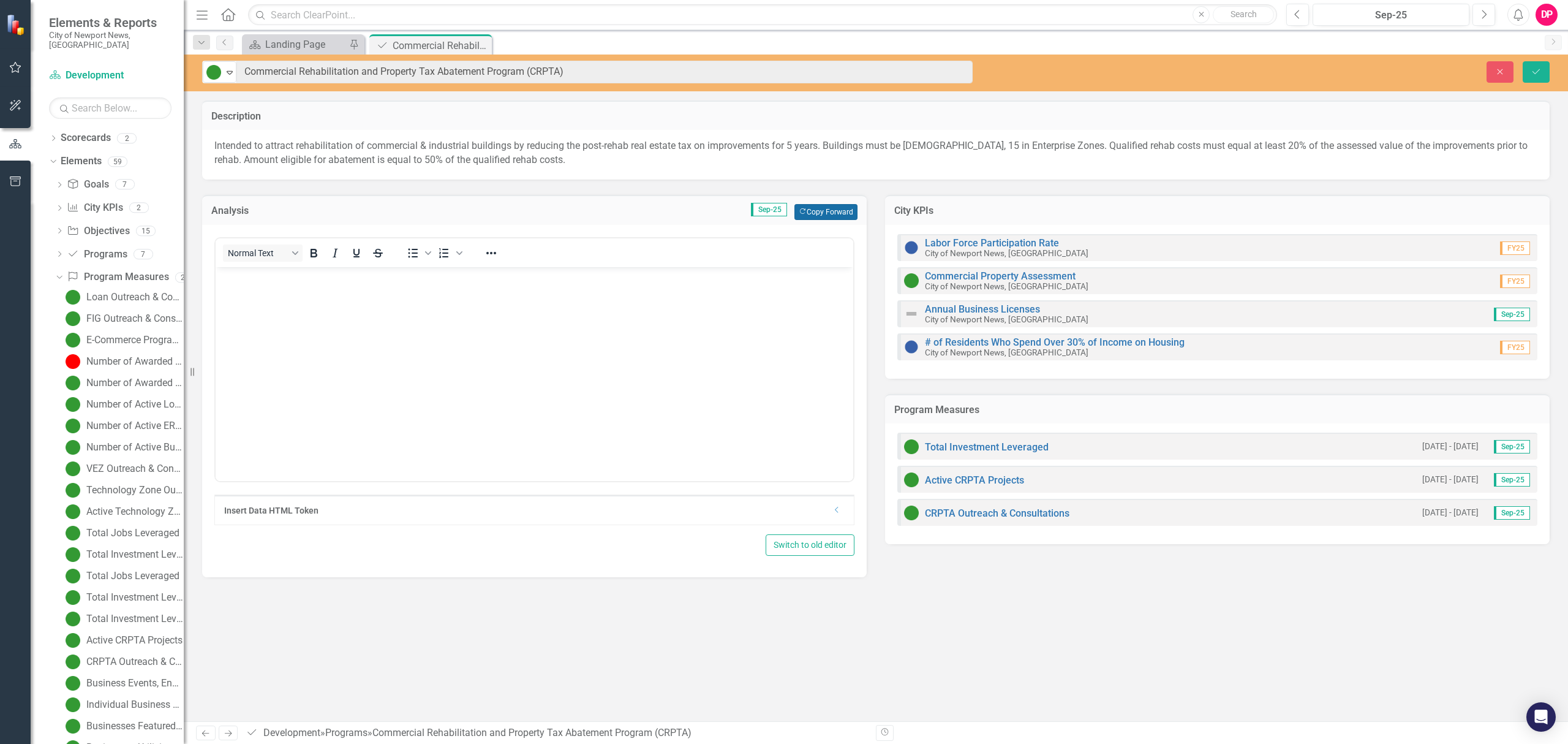
click at [836, 211] on button "Copy Forward Copy Forward" at bounding box center [826, 211] width 63 height 16
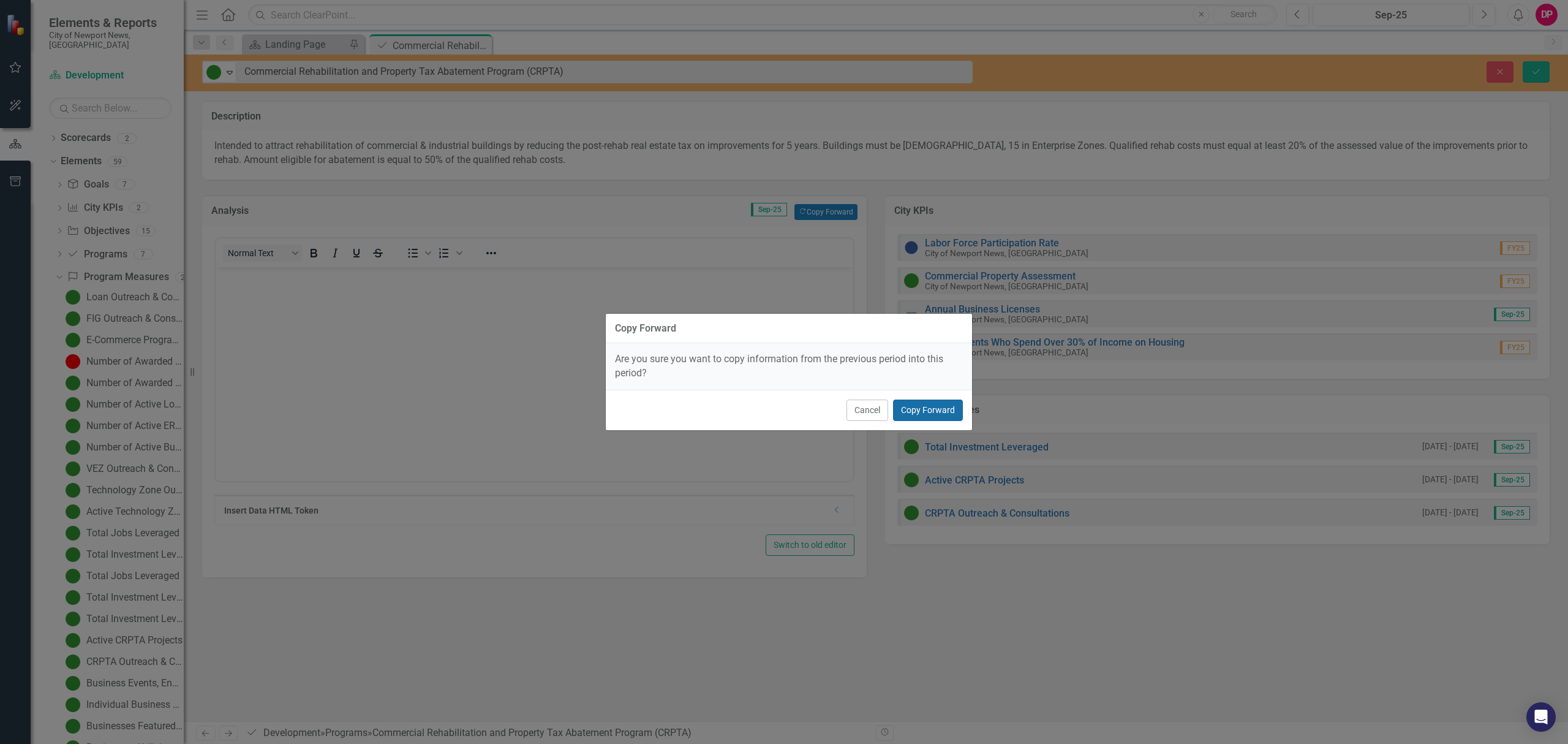
click at [923, 411] on button "Copy Forward" at bounding box center [928, 410] width 70 height 22
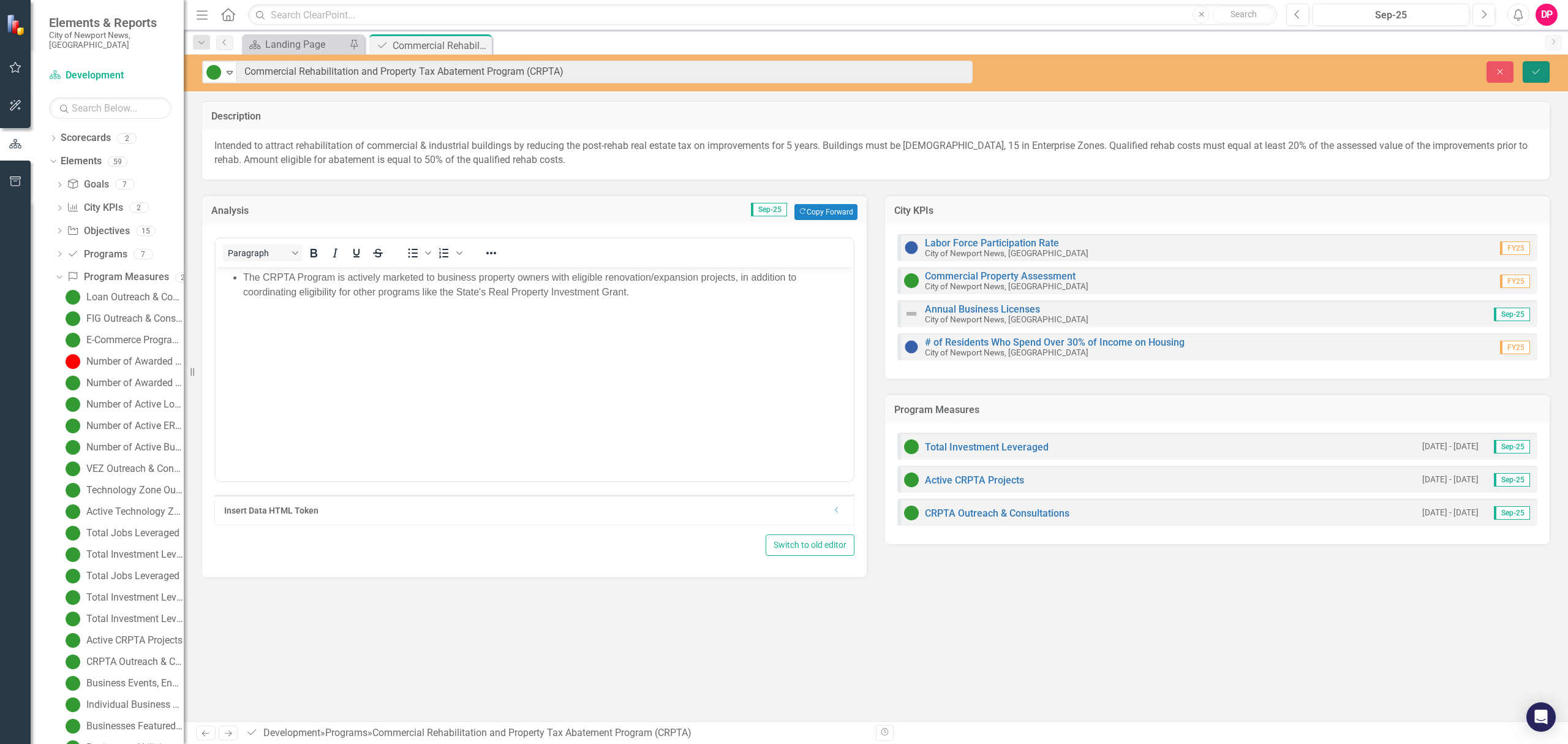
click at [1538, 68] on icon "Save" at bounding box center [1536, 72] width 11 height 9
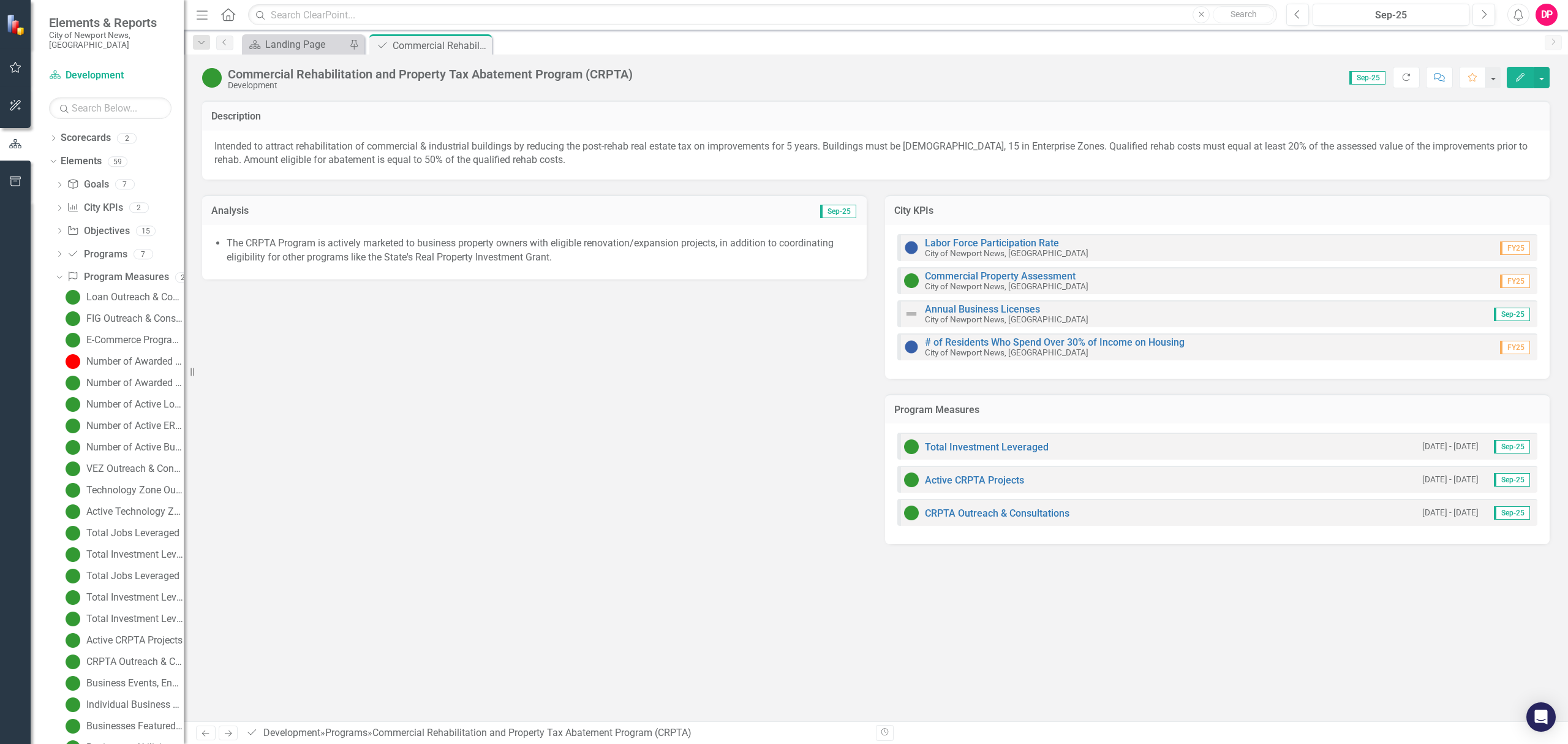
drag, startPoint x: 480, startPoint y: 42, endPoint x: 462, endPoint y: 52, distance: 20.6
click at [0, 0] on icon "Close" at bounding box center [0, 0] width 0 height 0
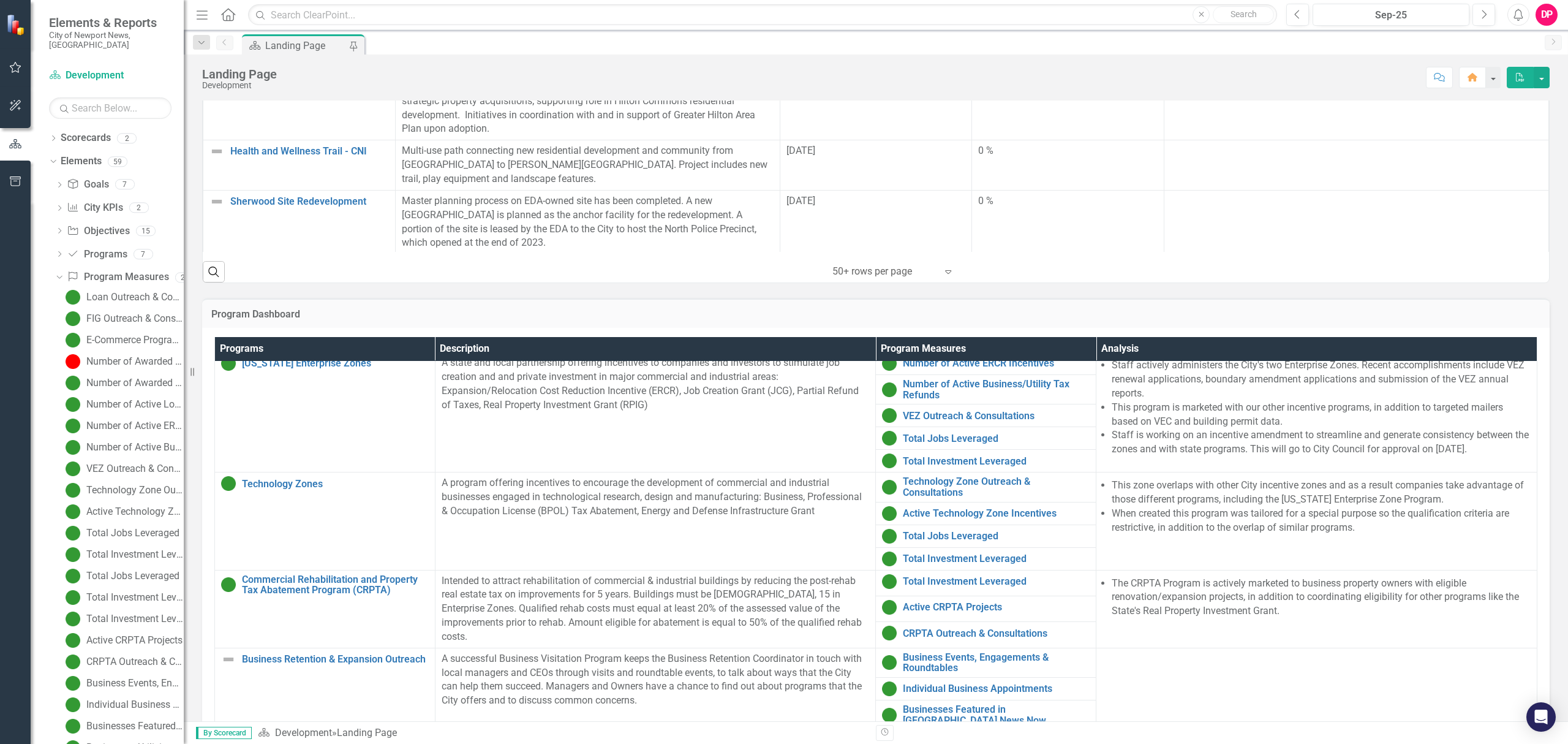
scroll to position [963, 0]
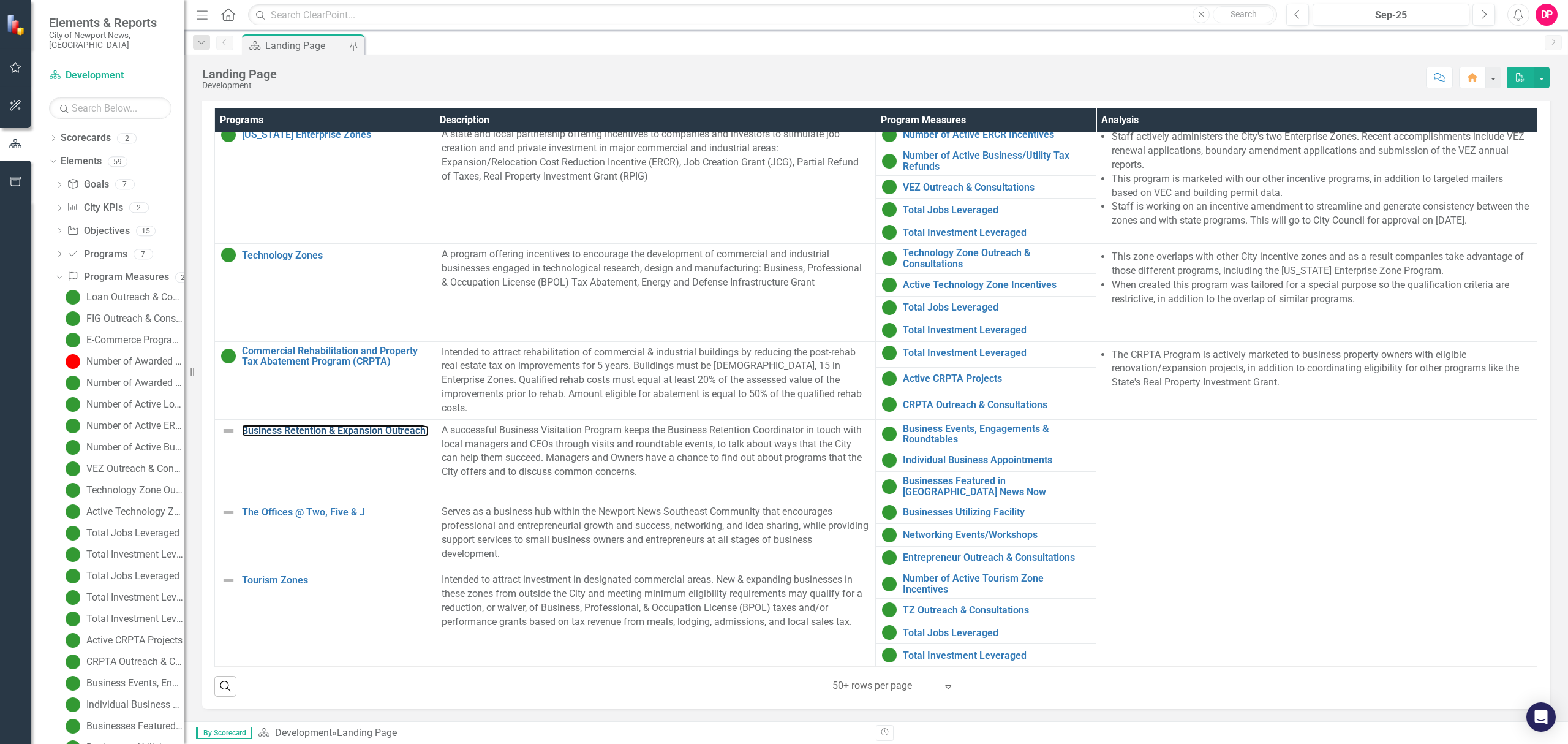
click at [258, 425] on link "Business Retention & Expansion Outreach" at bounding box center [335, 431] width 187 height 11
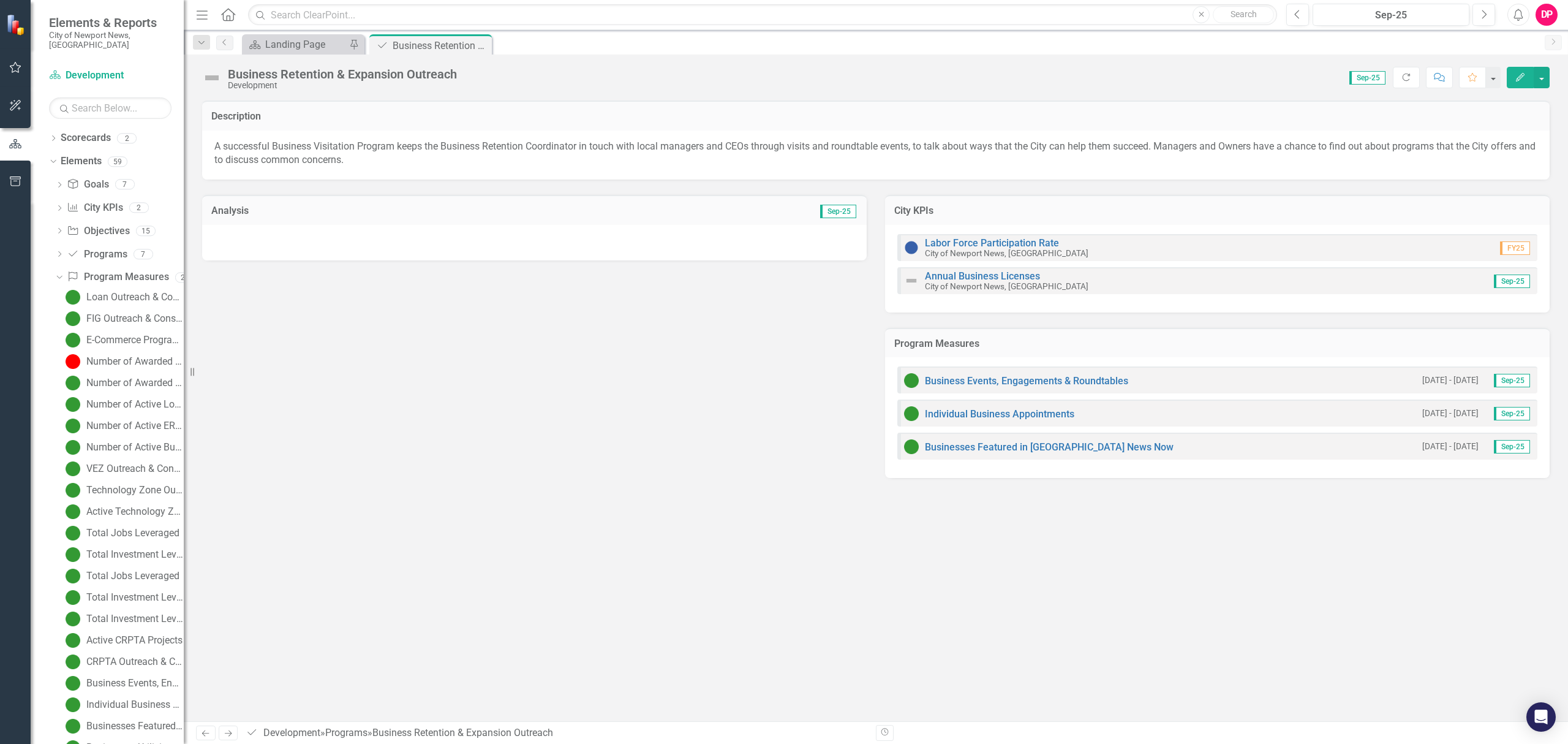
click at [489, 240] on div at bounding box center [534, 243] width 665 height 36
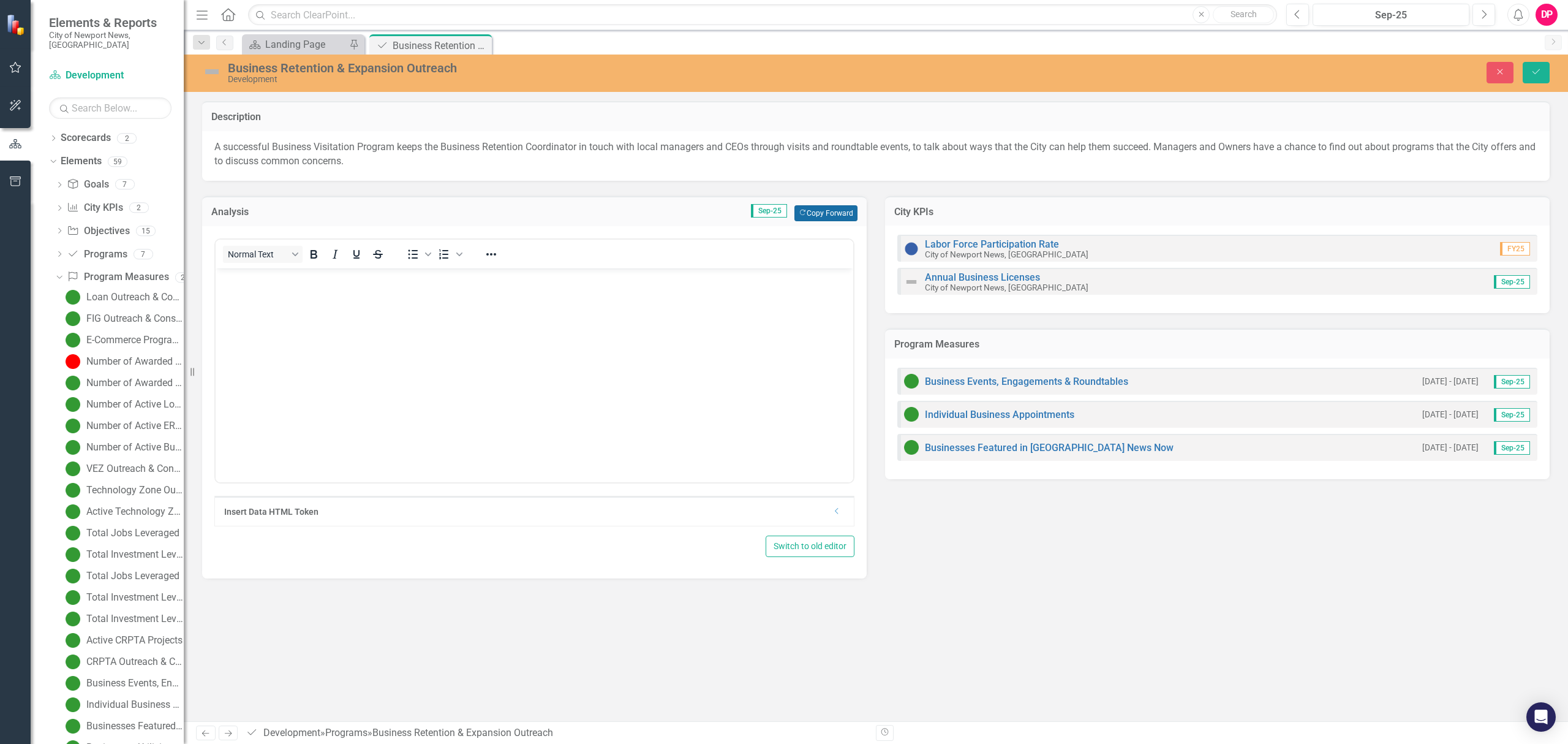
click at [807, 216] on button "Copy Forward Copy Forward" at bounding box center [826, 213] width 63 height 16
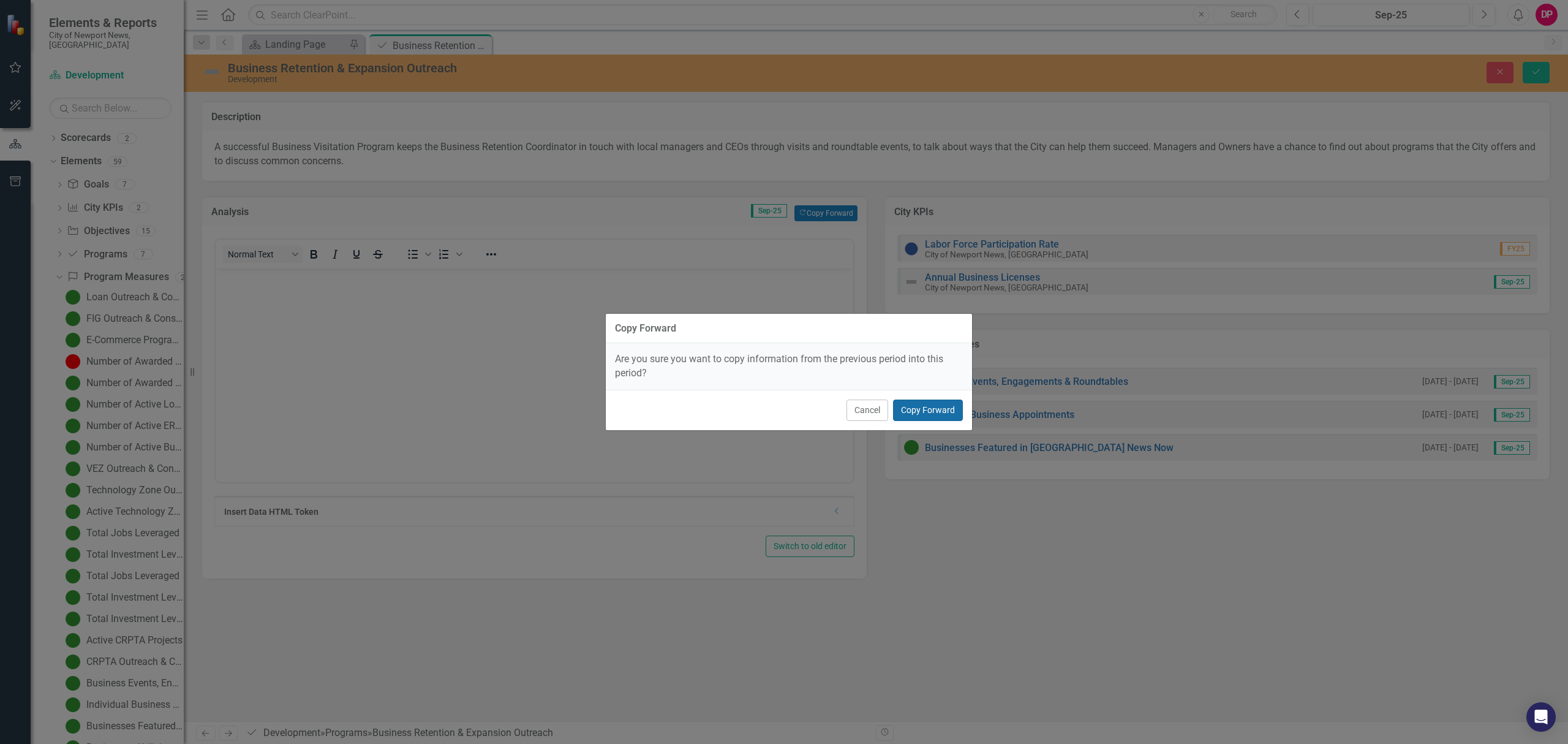
click at [909, 413] on button "Copy Forward" at bounding box center [928, 410] width 70 height 22
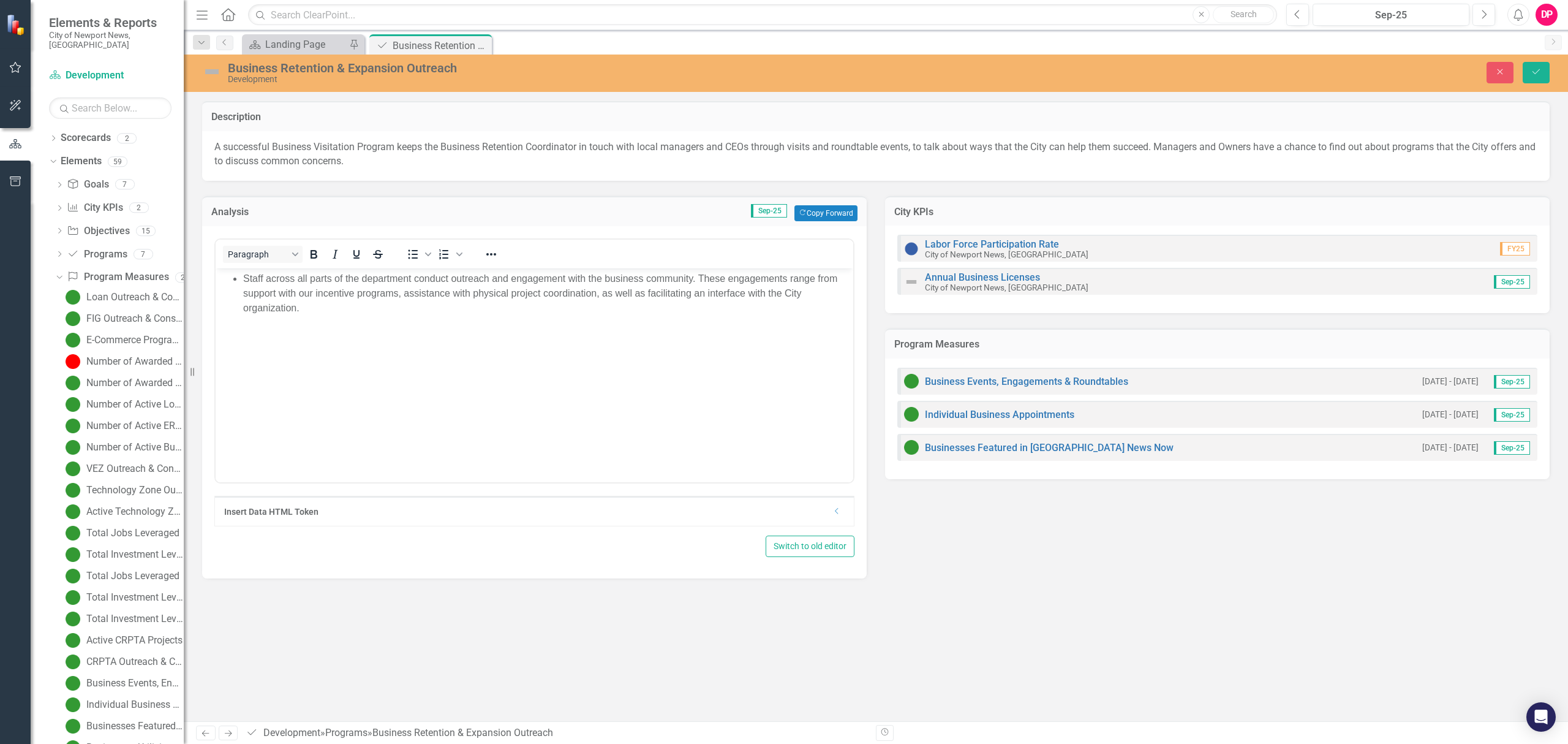
click at [209, 76] on img at bounding box center [211, 72] width 19 height 19
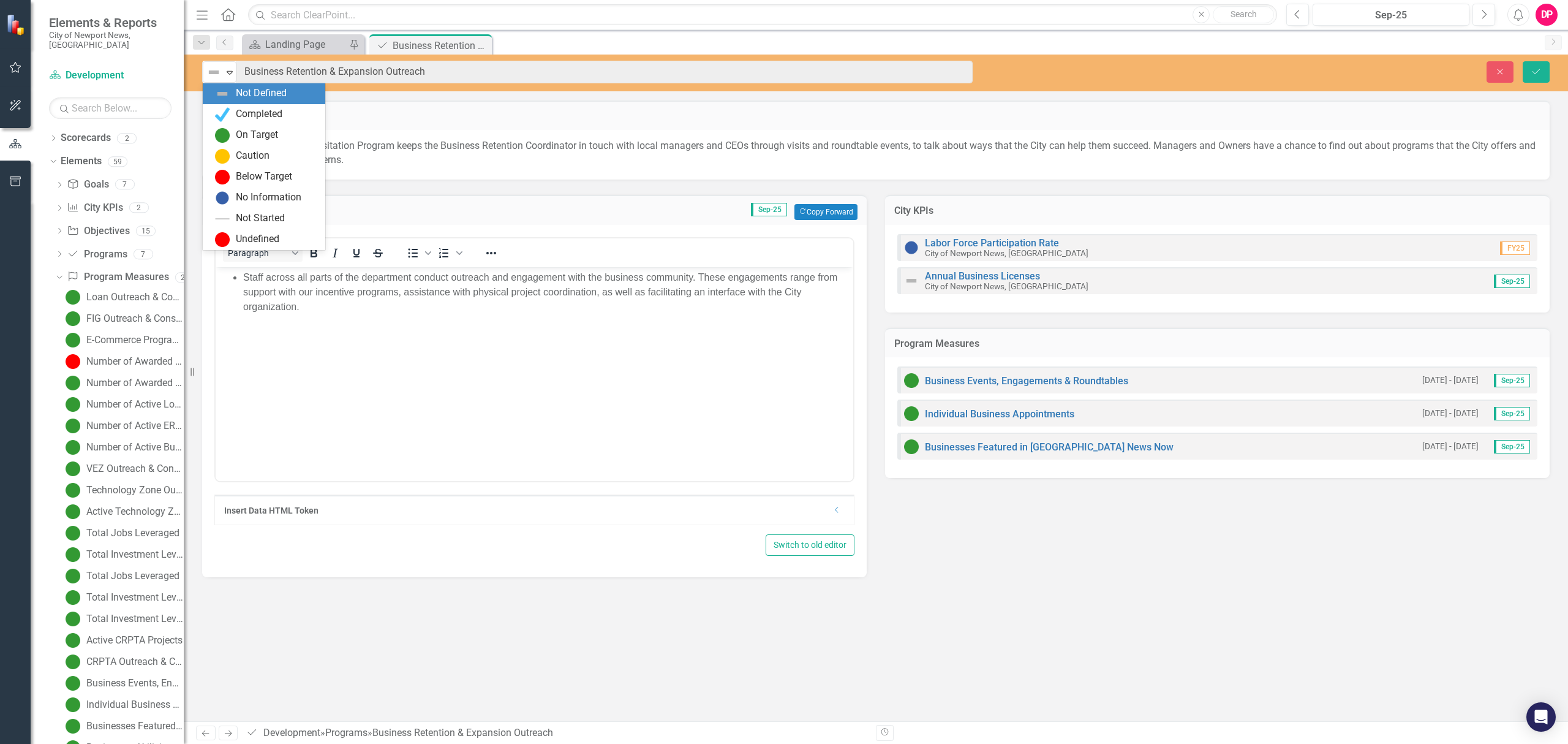
click at [221, 74] on img at bounding box center [214, 72] width 15 height 15
click at [236, 137] on div "On Target" at bounding box center [257, 135] width 42 height 14
click at [1538, 76] on button "Save" at bounding box center [1536, 72] width 27 height 22
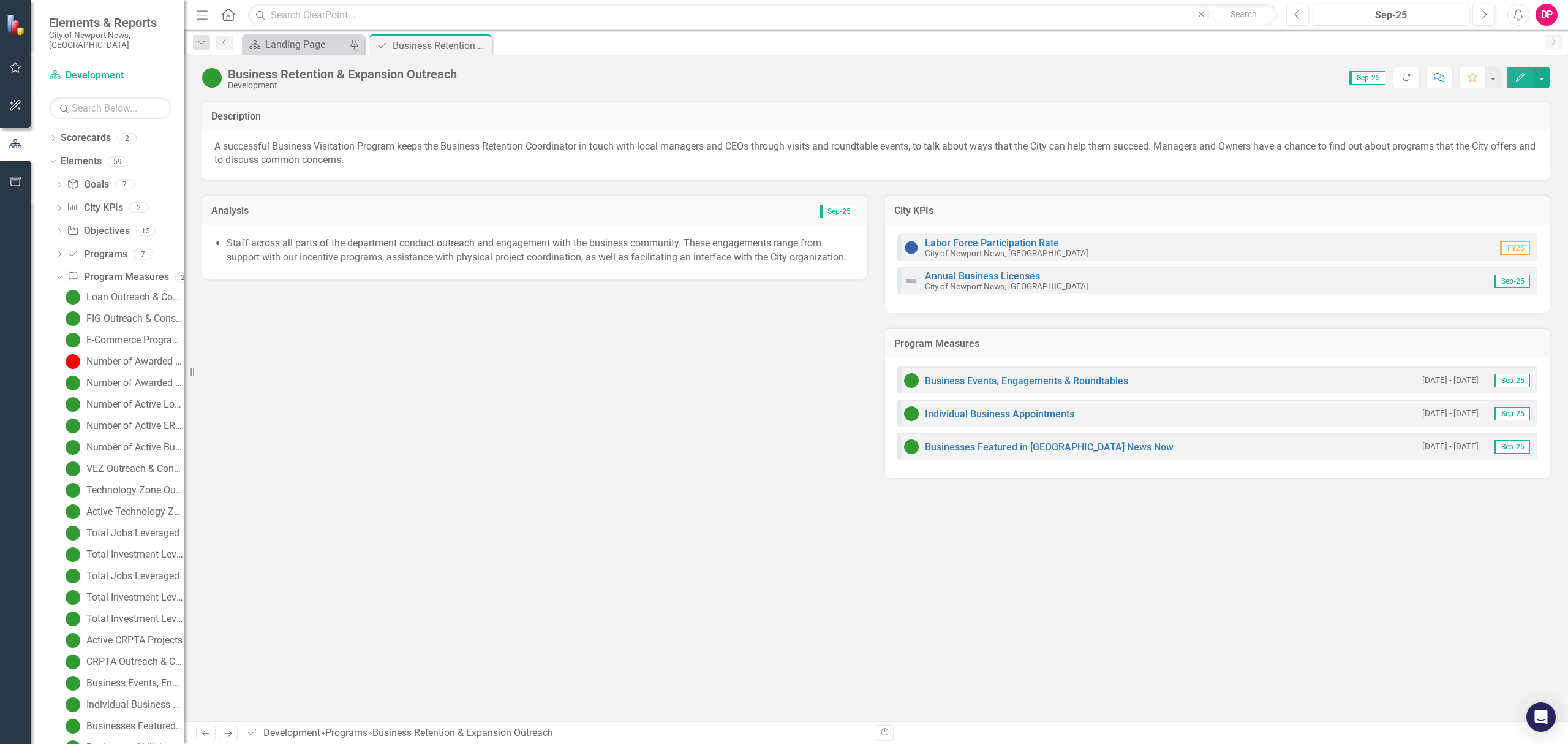
click at [0, 0] on icon "Close" at bounding box center [0, 0] width 0 height 0
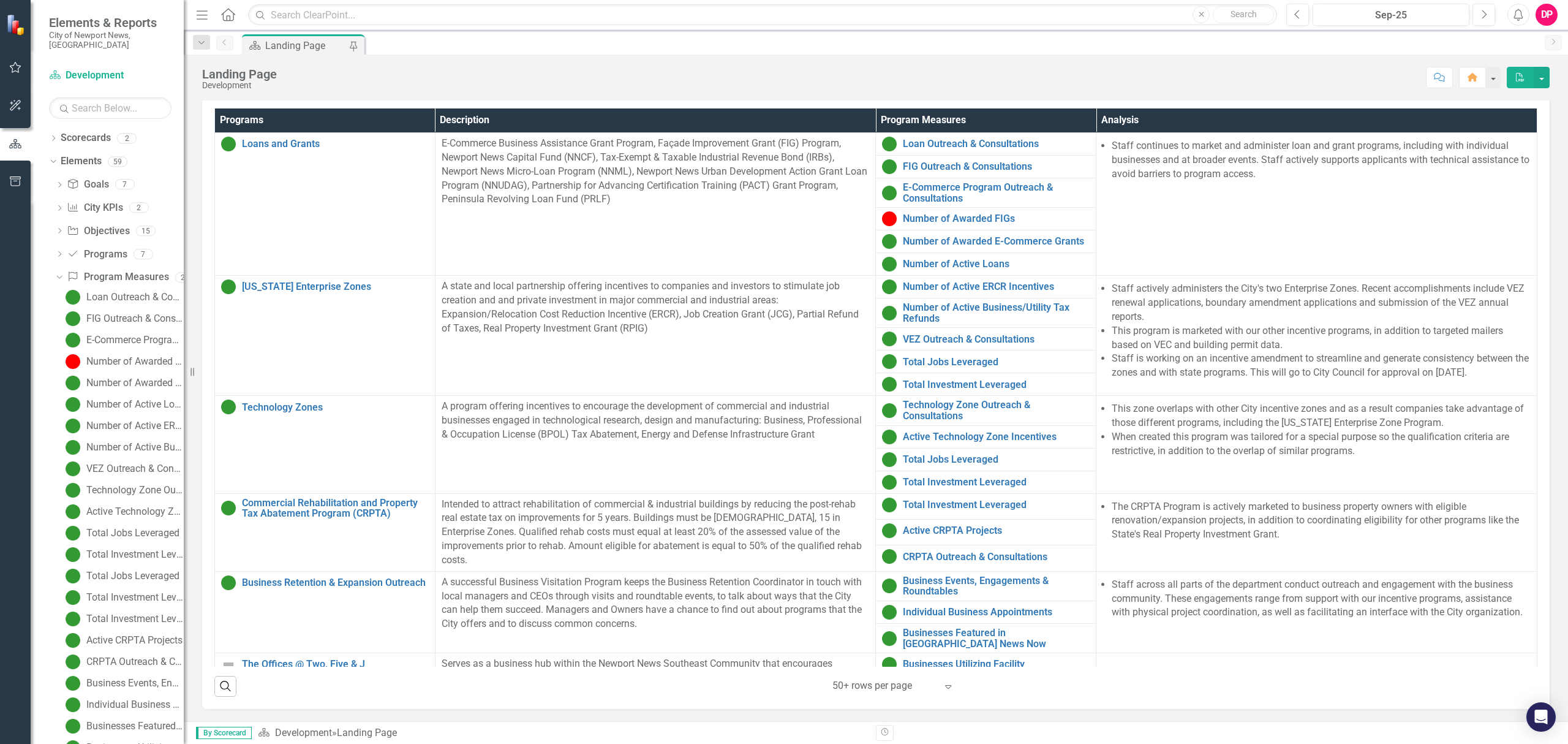
scroll to position [157, 0]
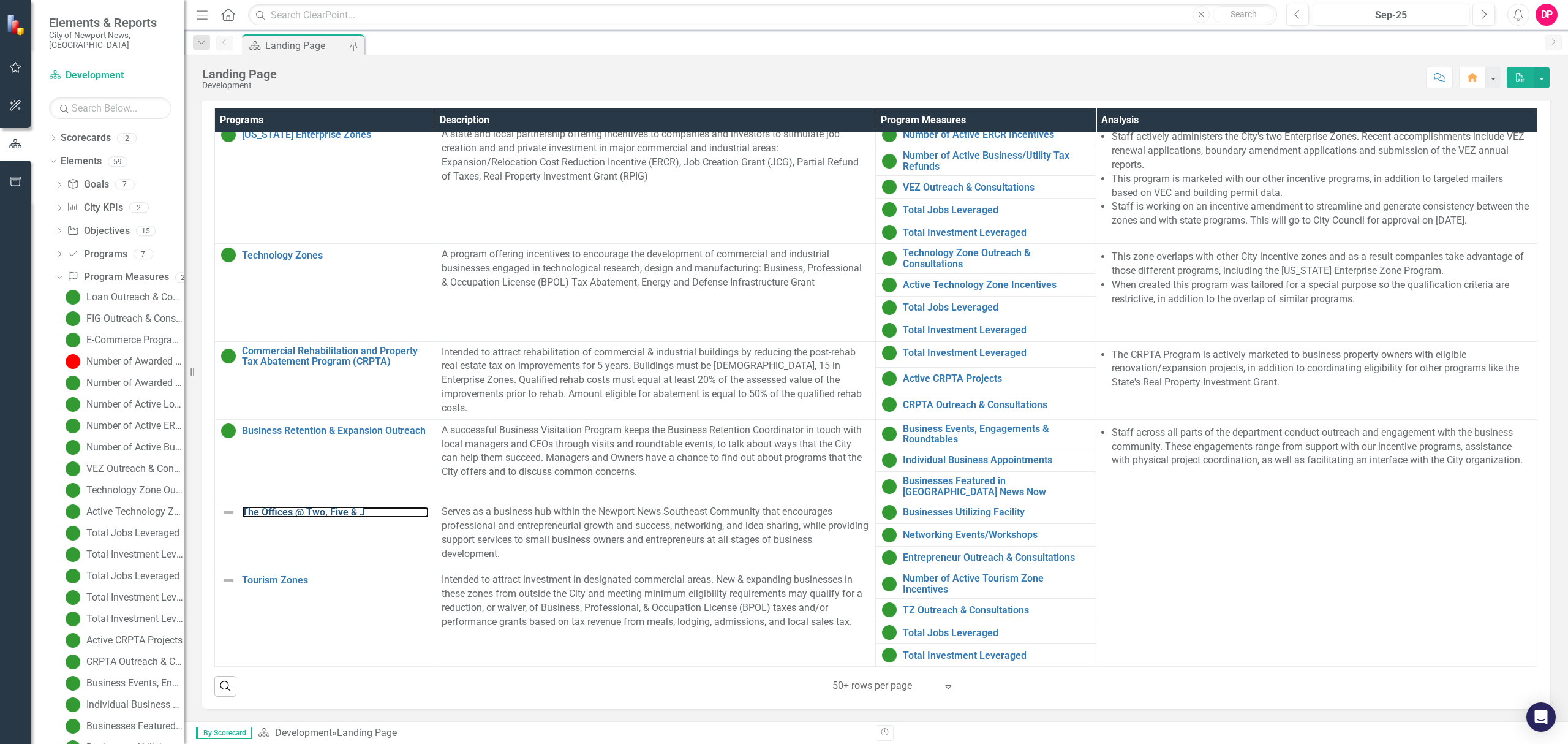
click at [316, 507] on link "The Offices @ Two, Five & J" at bounding box center [335, 512] width 187 height 11
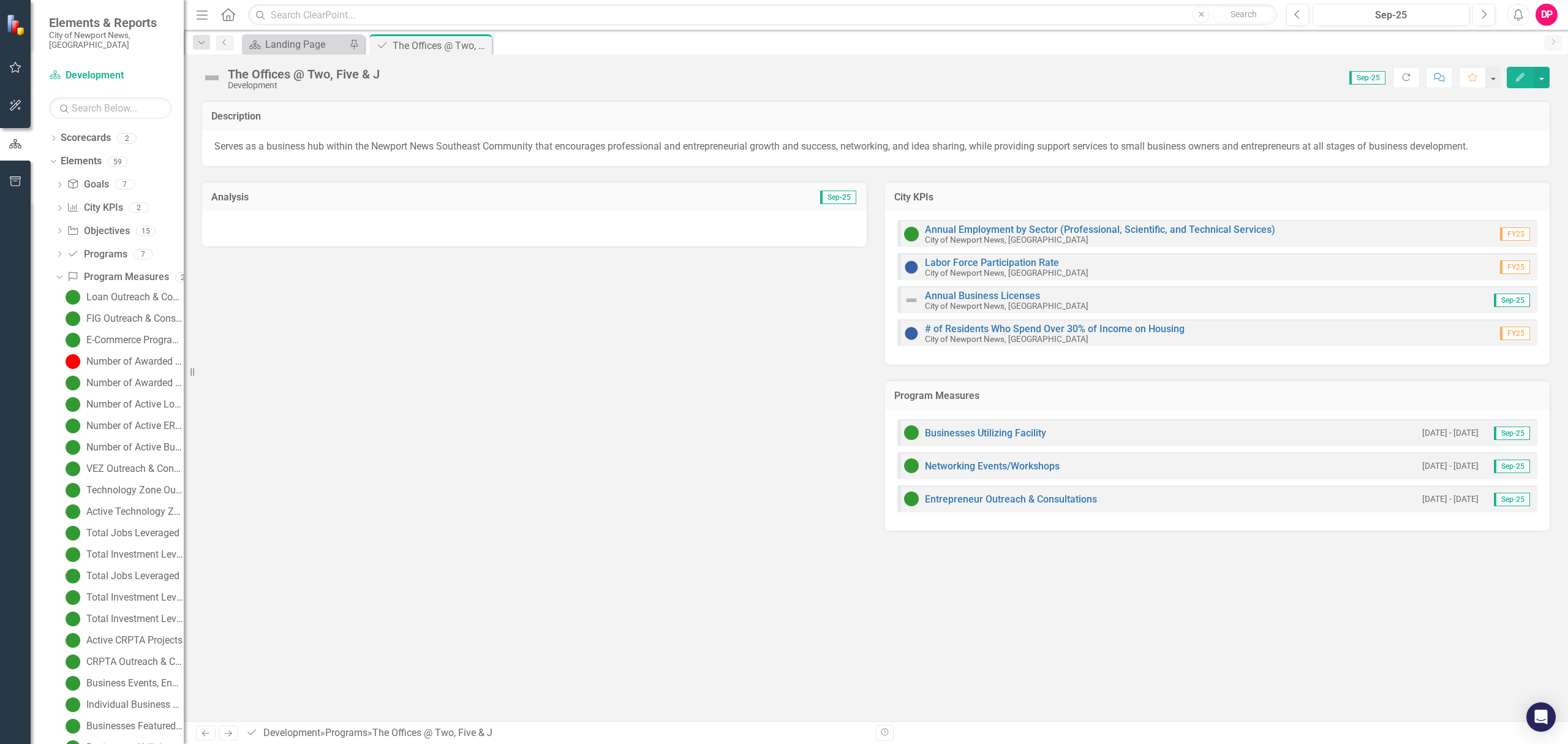
click at [395, 225] on div at bounding box center [534, 229] width 665 height 36
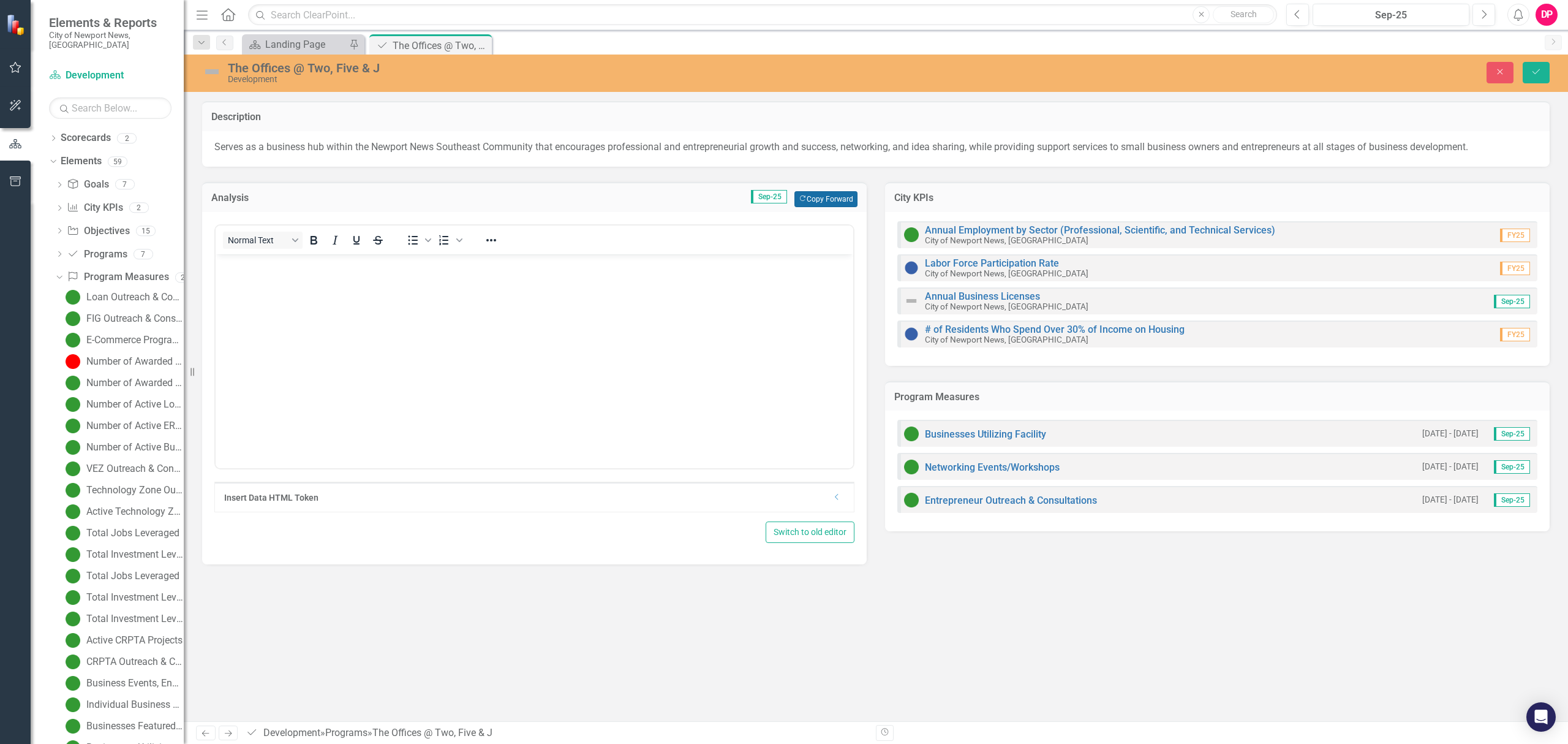
click at [807, 200] on button "Copy Forward Copy Forward" at bounding box center [826, 199] width 63 height 16
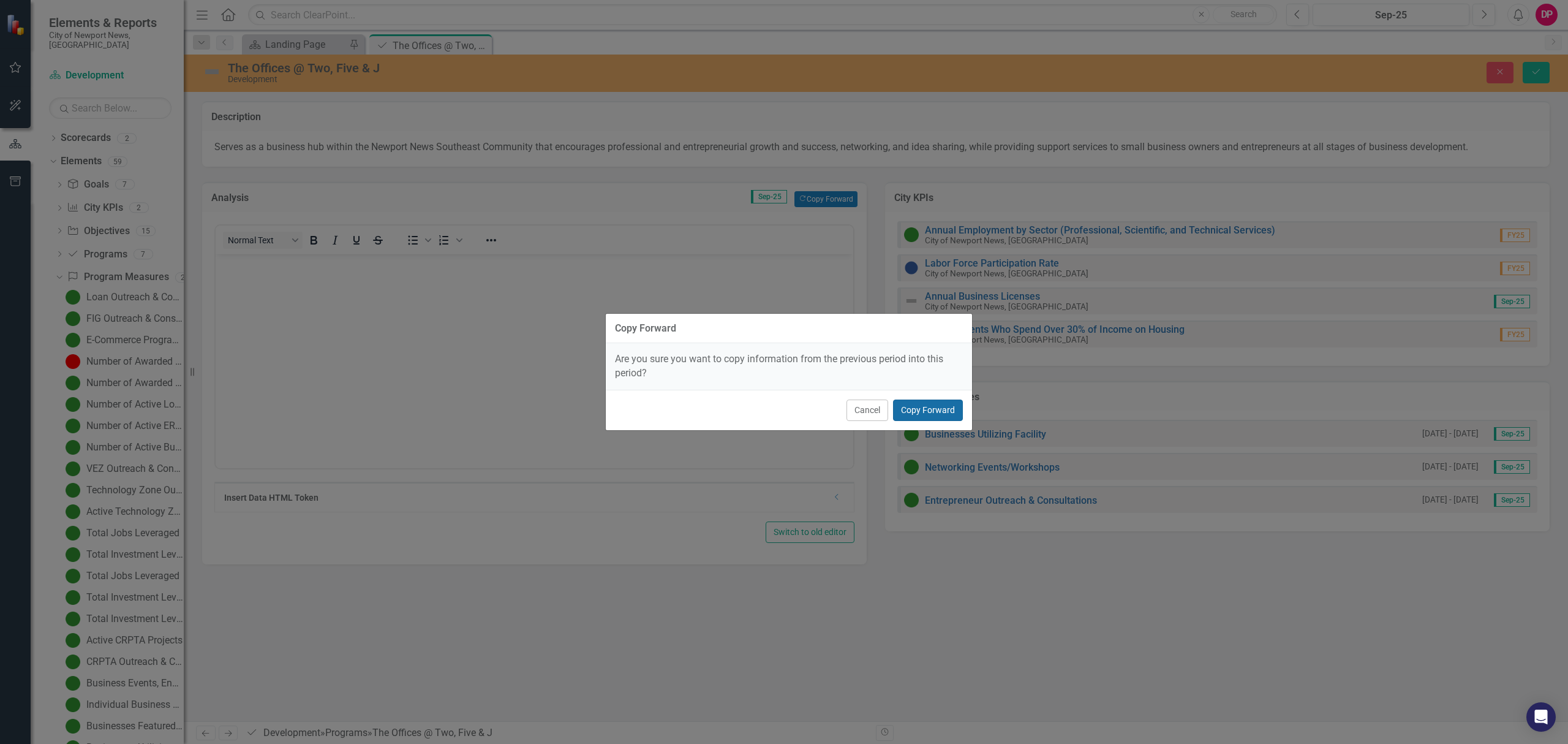
click at [912, 417] on button "Copy Forward" at bounding box center [928, 410] width 70 height 22
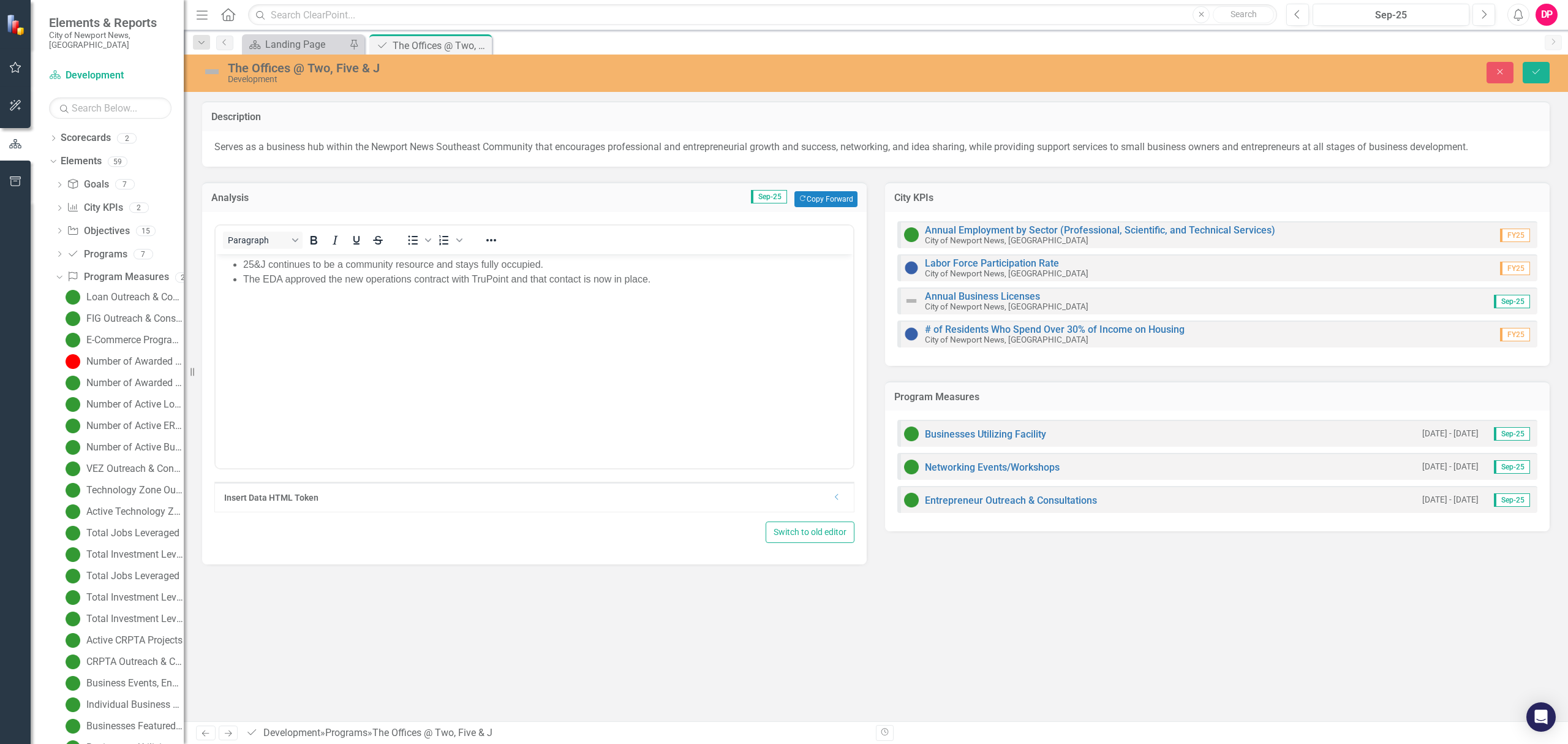
click at [208, 72] on img at bounding box center [211, 72] width 19 height 19
click at [211, 74] on img at bounding box center [211, 72] width 19 height 19
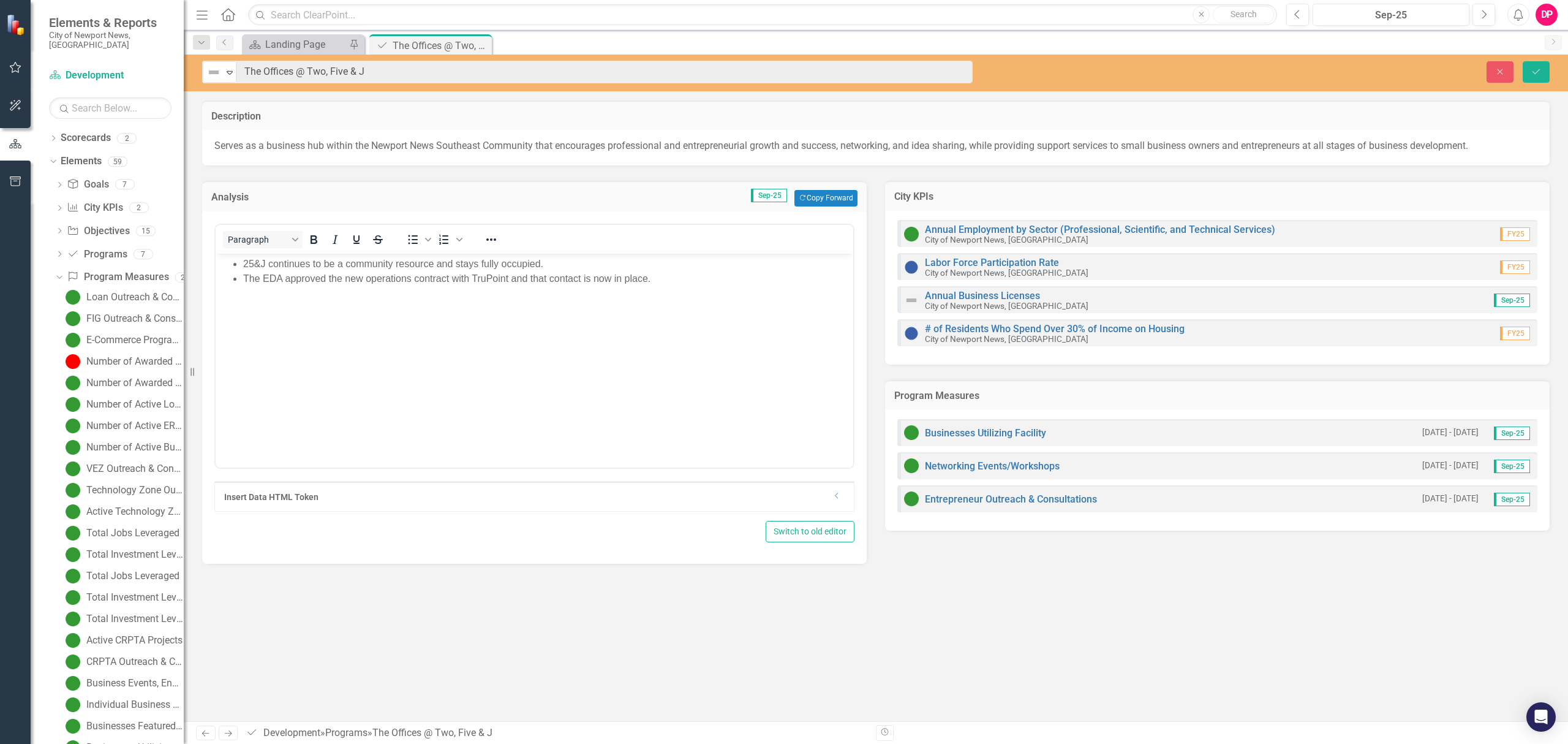
click at [231, 74] on icon at bounding box center [230, 72] width 6 height 4
click at [236, 128] on div "On Target" at bounding box center [267, 135] width 103 height 15
click at [1537, 76] on button "Save" at bounding box center [1536, 72] width 27 height 22
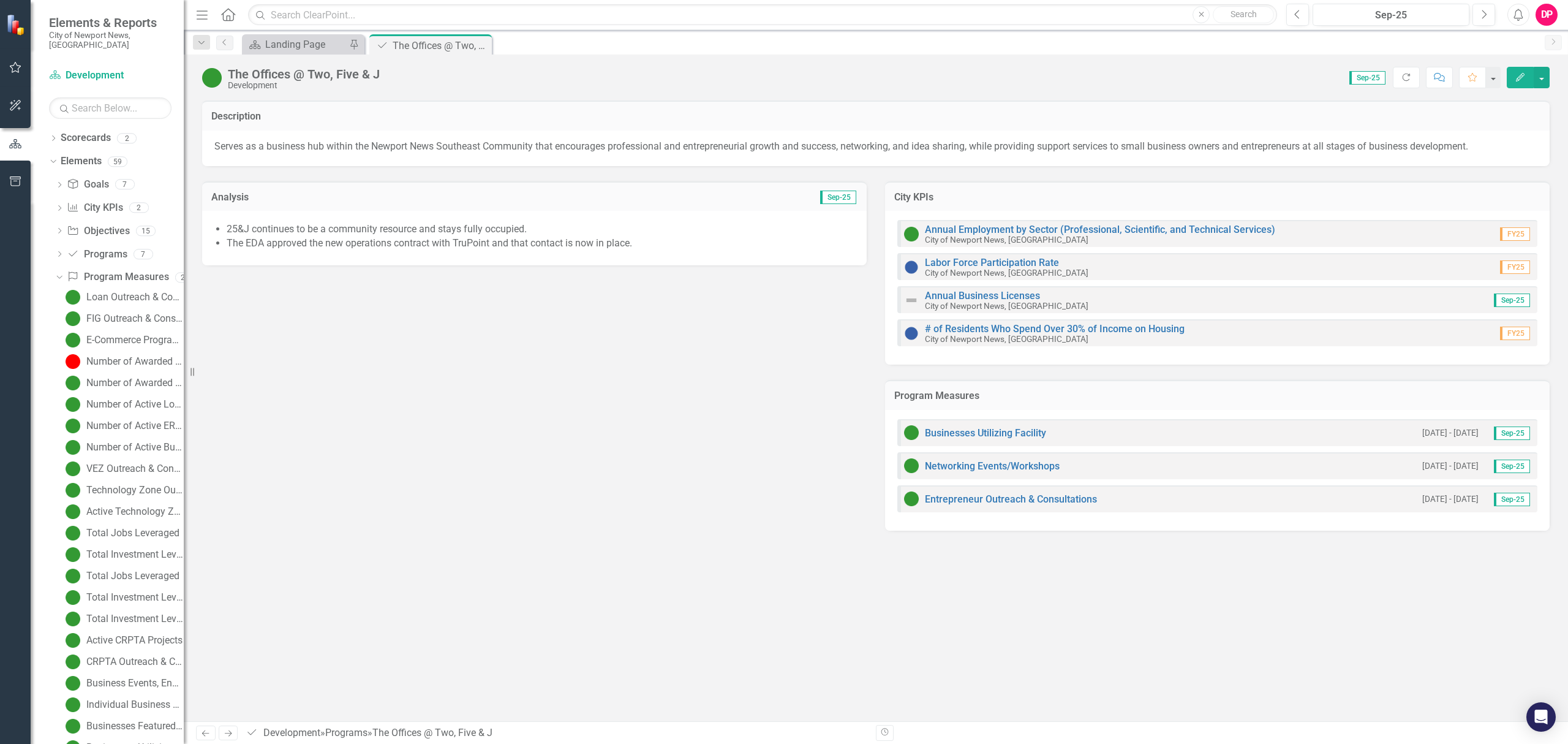
click at [453, 229] on li "25&J continues to be a community resource and stays fully occupied." at bounding box center [541, 229] width 628 height 14
click at [462, 228] on li "25&J continues to be a community resource and stays fully occupied." at bounding box center [541, 229] width 628 height 14
click at [487, 229] on li "25&J continues to be a community resource and stays fully occupied." at bounding box center [541, 229] width 628 height 14
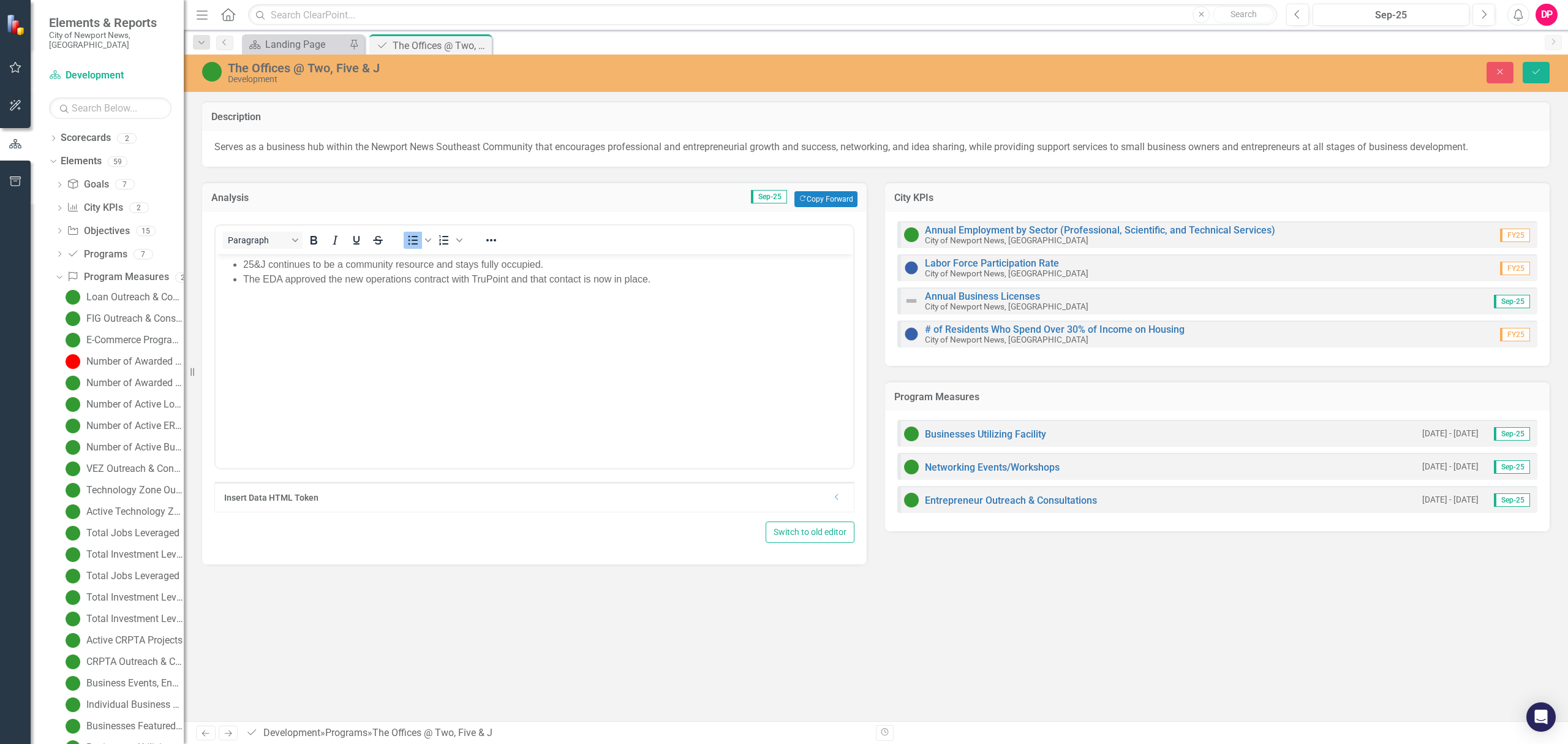
click at [487, 260] on li "25&J continues to be a community resource and stays fully occupied." at bounding box center [547, 264] width 607 height 15
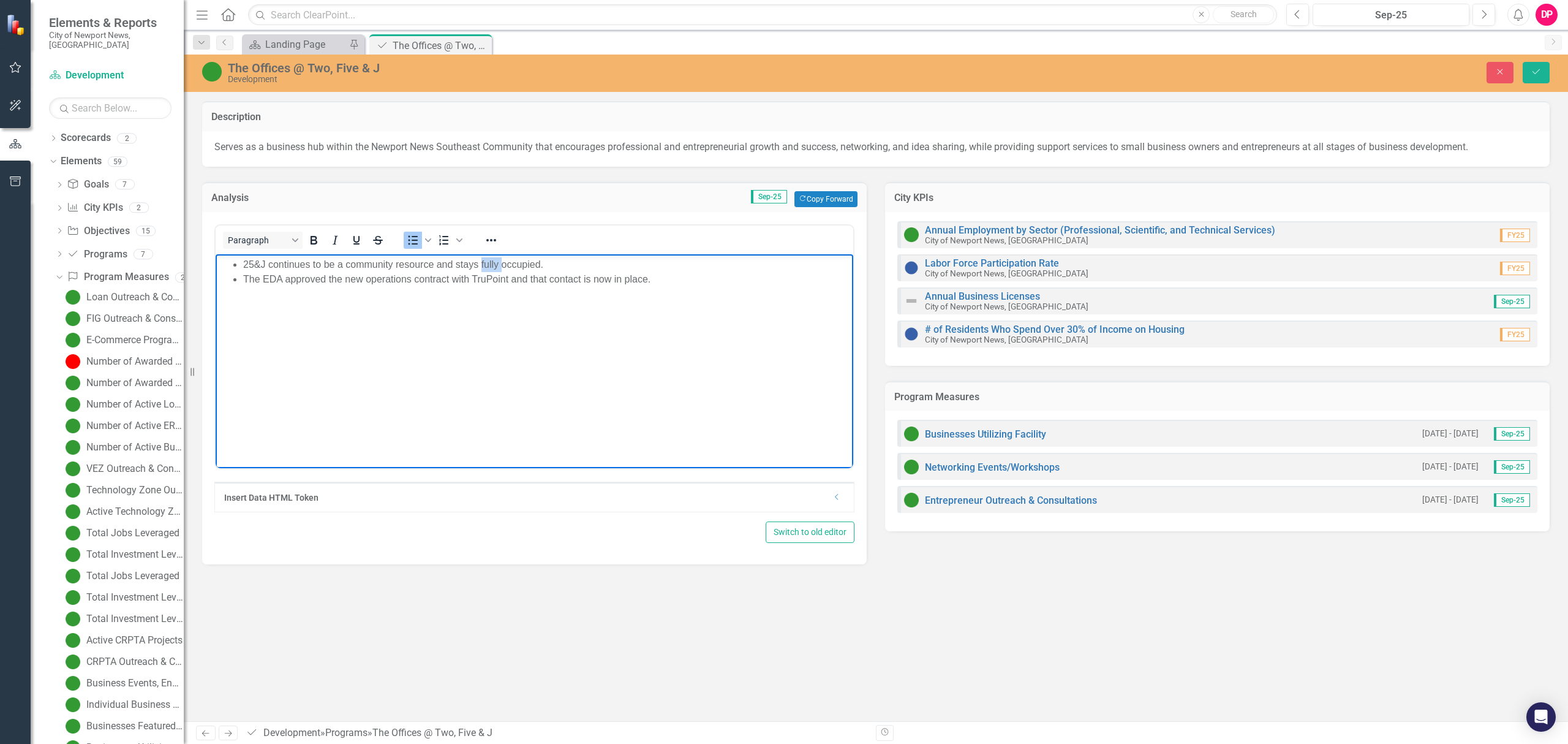
click at [487, 261] on li "25&J continues to be a community resource and stays fully occupied." at bounding box center [547, 264] width 607 height 15
drag, startPoint x: 466, startPoint y: 274, endPoint x: 564, endPoint y: 281, distance: 98.2
click at [556, 281] on li "The EDA approved the new operations contract with TruPoint and that contact is …" at bounding box center [547, 279] width 607 height 15
click at [570, 281] on li "The EDA approved the new operations contract with TruPoint and that contact is …" at bounding box center [547, 279] width 607 height 15
drag, startPoint x: 599, startPoint y: 281, endPoint x: 688, endPoint y: 285, distance: 89.1
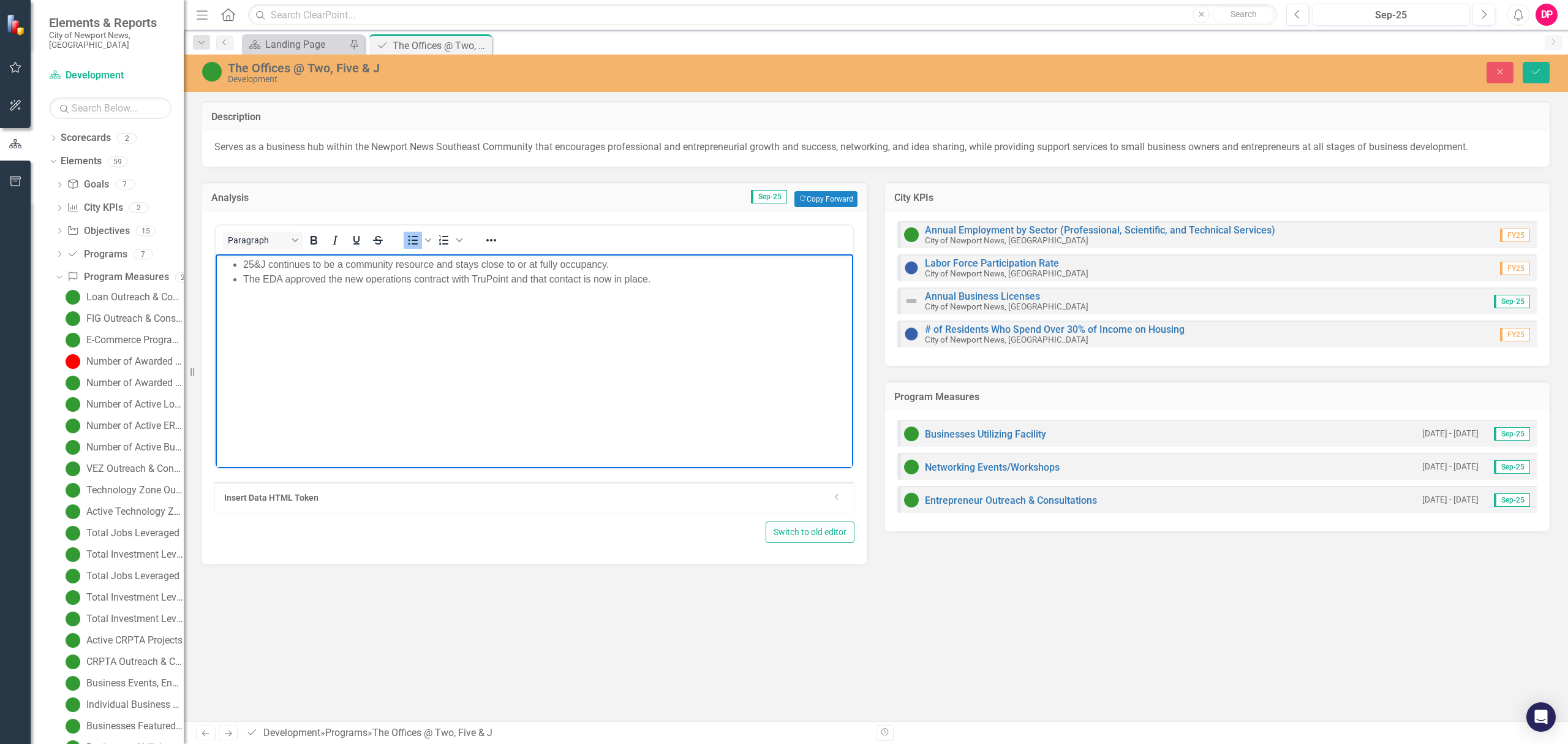
click at [605, 281] on li "The EDA approved the new operations contract with TruPoint and that contact is …" at bounding box center [547, 279] width 607 height 15
click at [1542, 79] on button "Save" at bounding box center [1536, 73] width 27 height 22
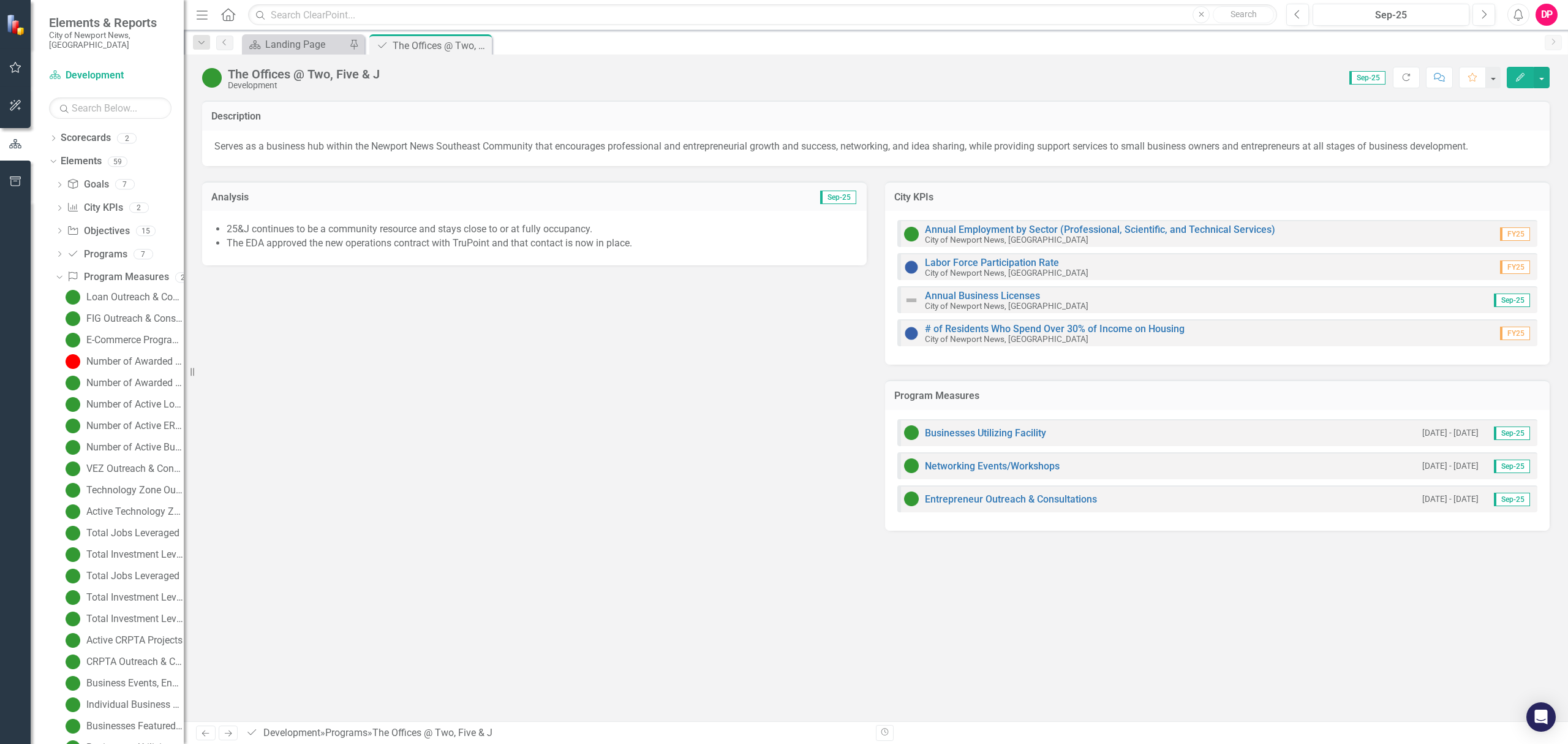
click at [0, 0] on icon "Close" at bounding box center [0, 0] width 0 height 0
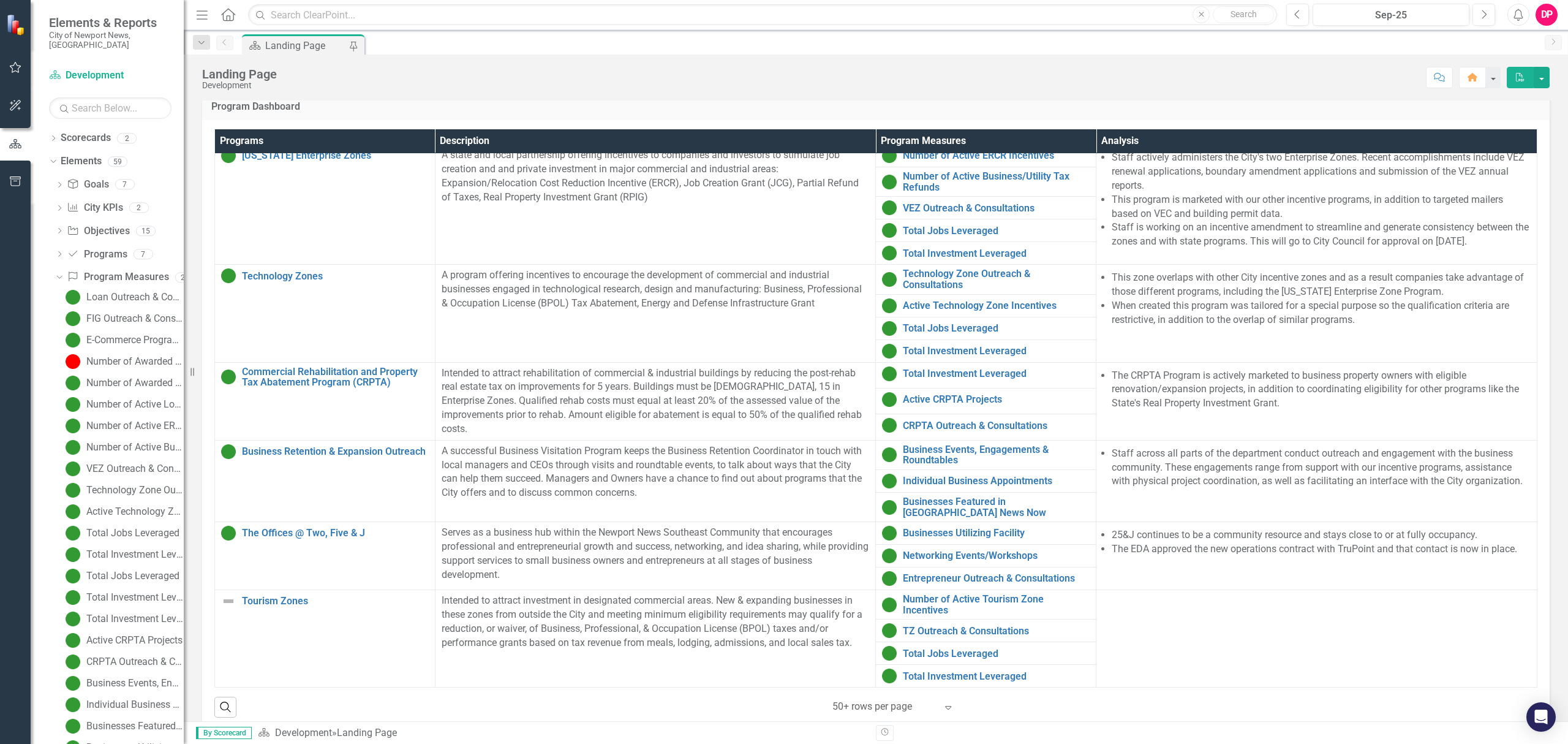
scroll to position [963, 0]
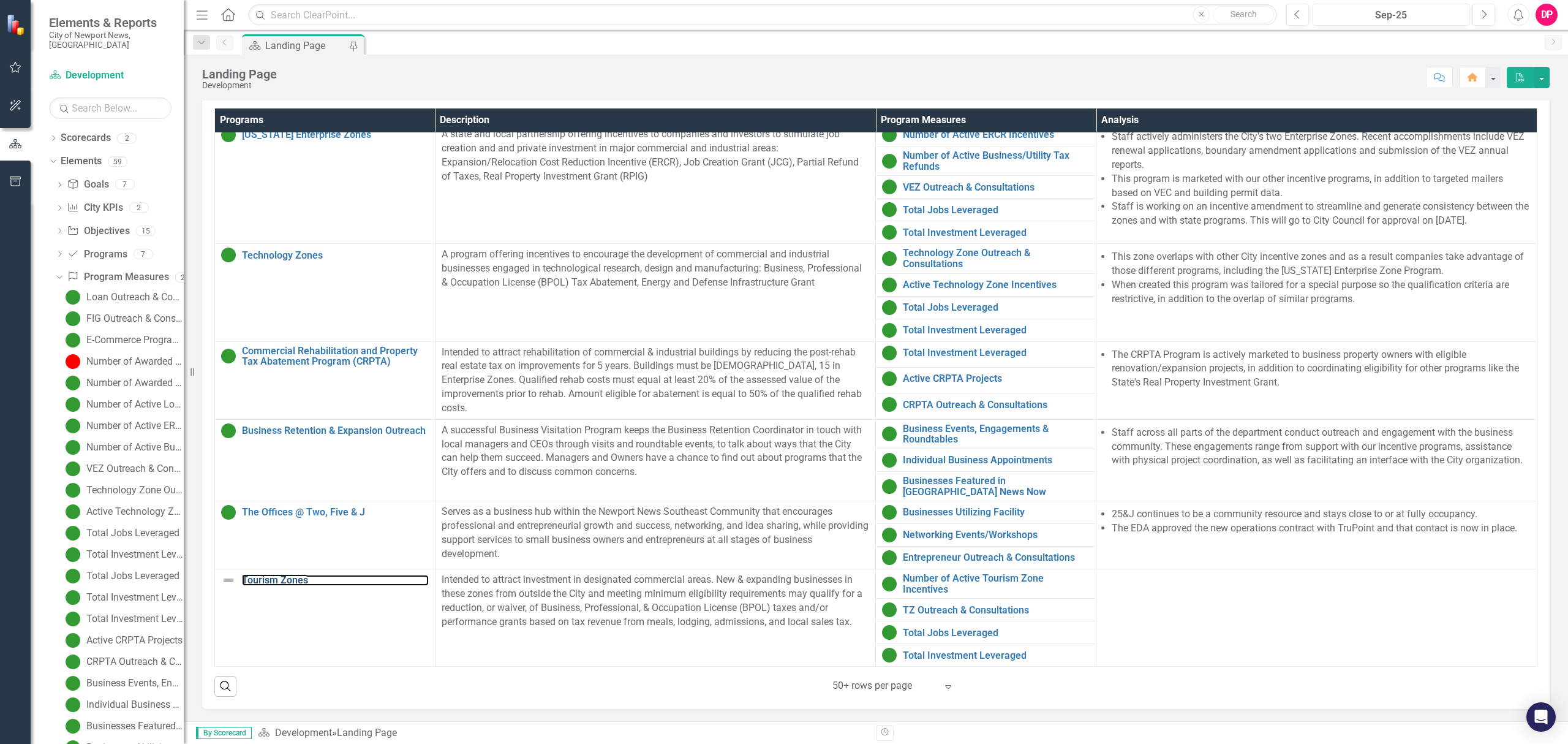
click at [265, 575] on link "Tourism Zones" at bounding box center [335, 580] width 187 height 11
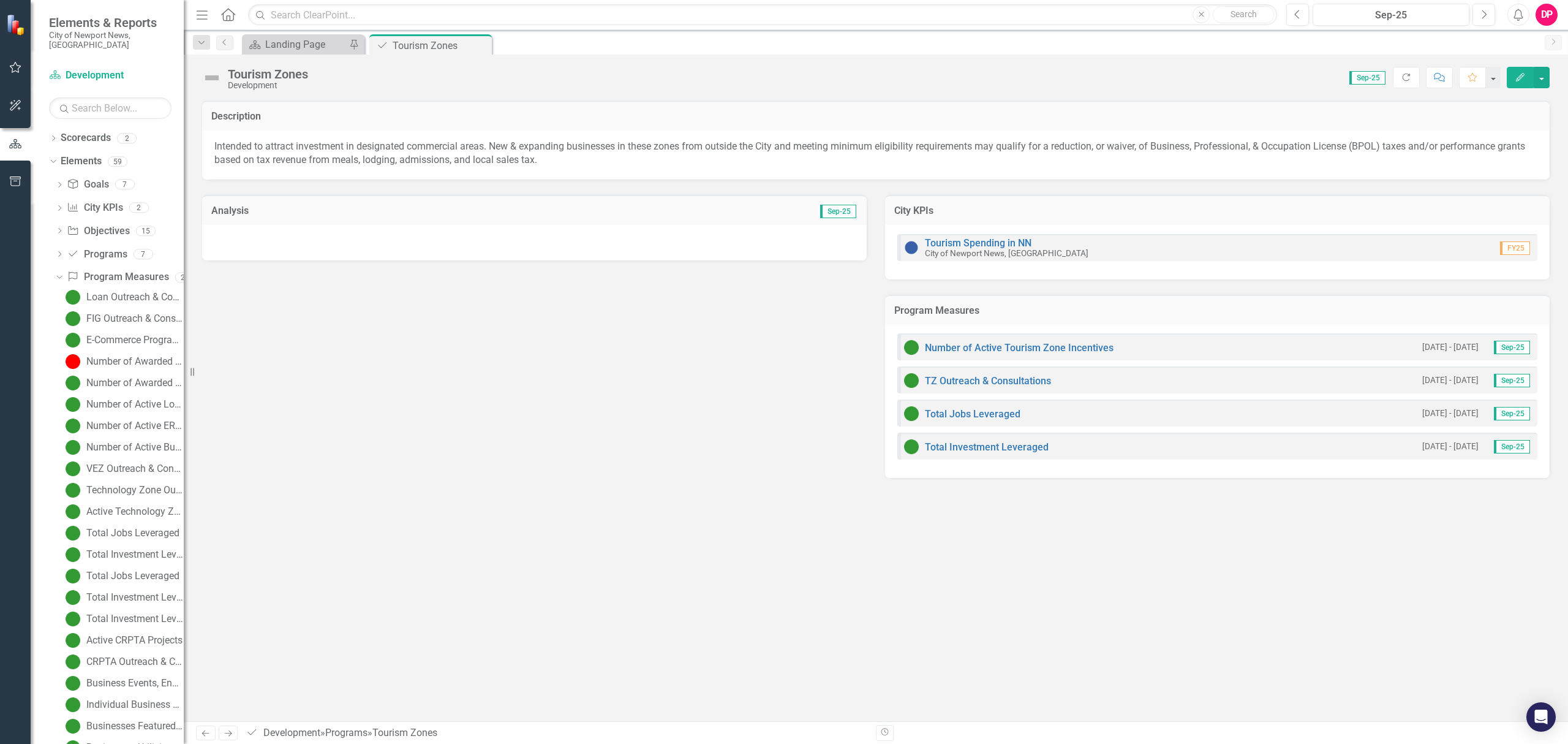
click at [299, 244] on div at bounding box center [534, 243] width 665 height 36
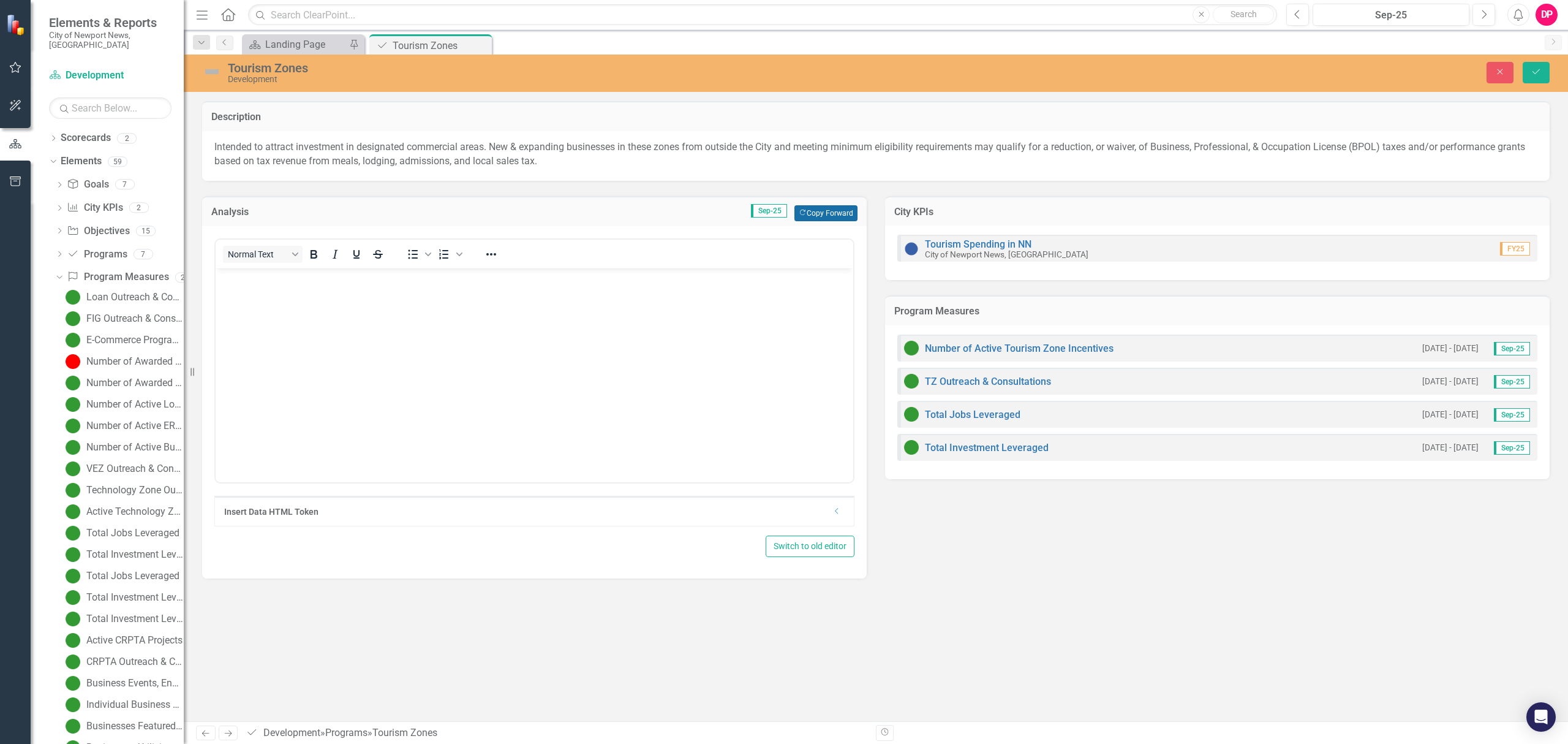
click at [832, 215] on button "Copy Forward Copy Forward" at bounding box center [826, 213] width 63 height 16
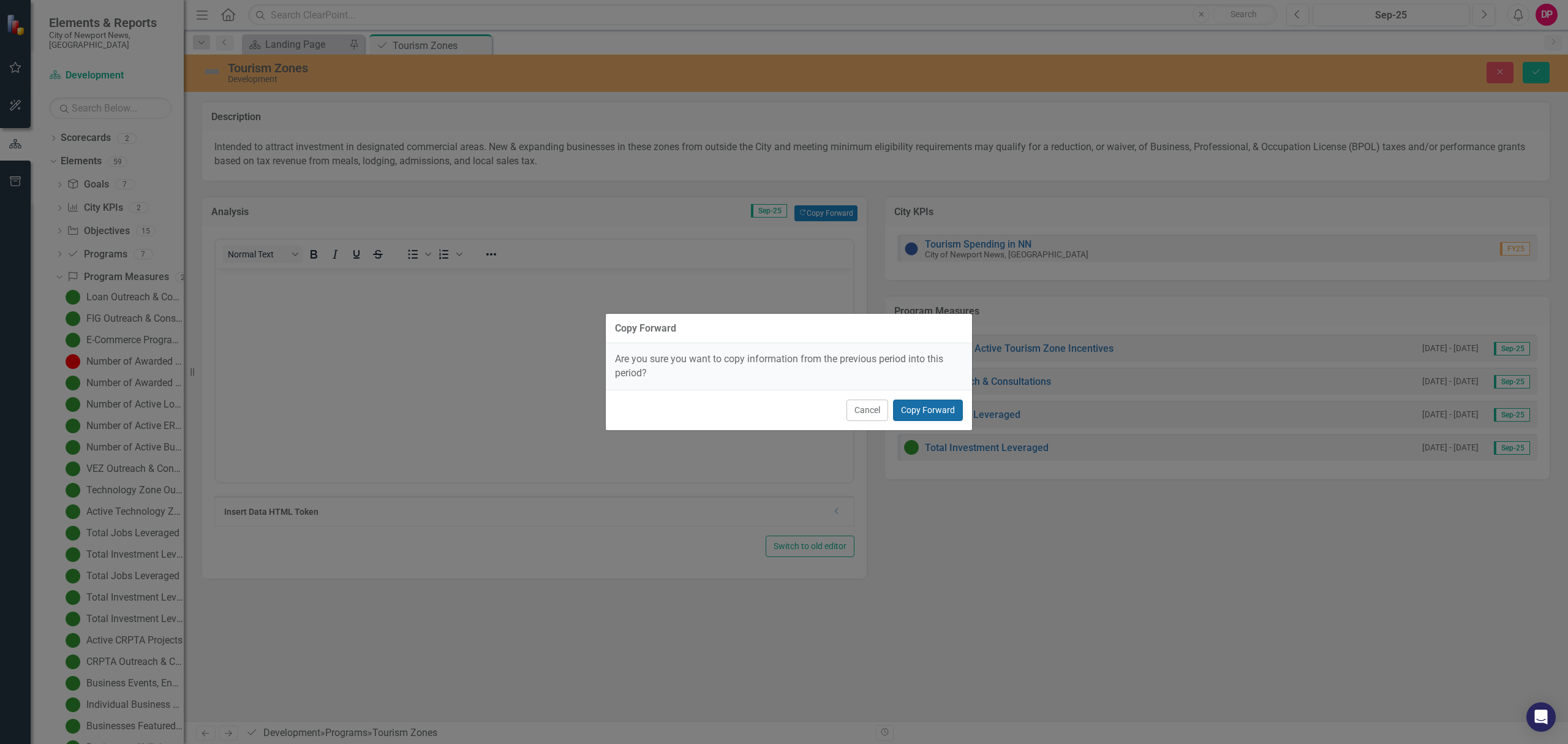
click at [927, 411] on button "Copy Forward" at bounding box center [928, 410] width 70 height 22
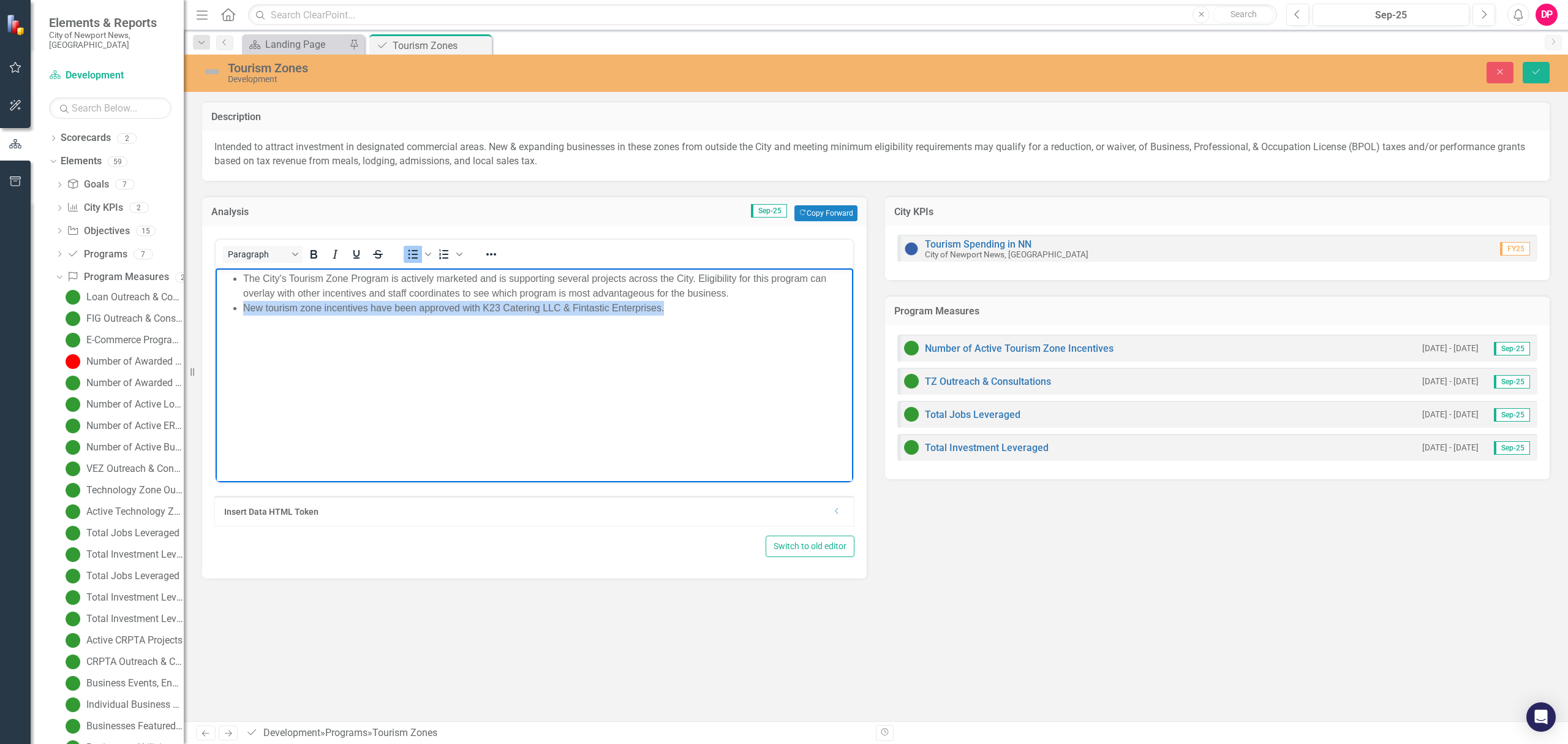
drag, startPoint x: 683, startPoint y: 306, endPoint x: 389, endPoint y: 562, distance: 389.8
click at [215, 310] on html "The City's Tourism Zone Program is actively marketed and is supporting several …" at bounding box center [534, 359] width 637 height 183
click at [212, 72] on img at bounding box center [211, 72] width 19 height 19
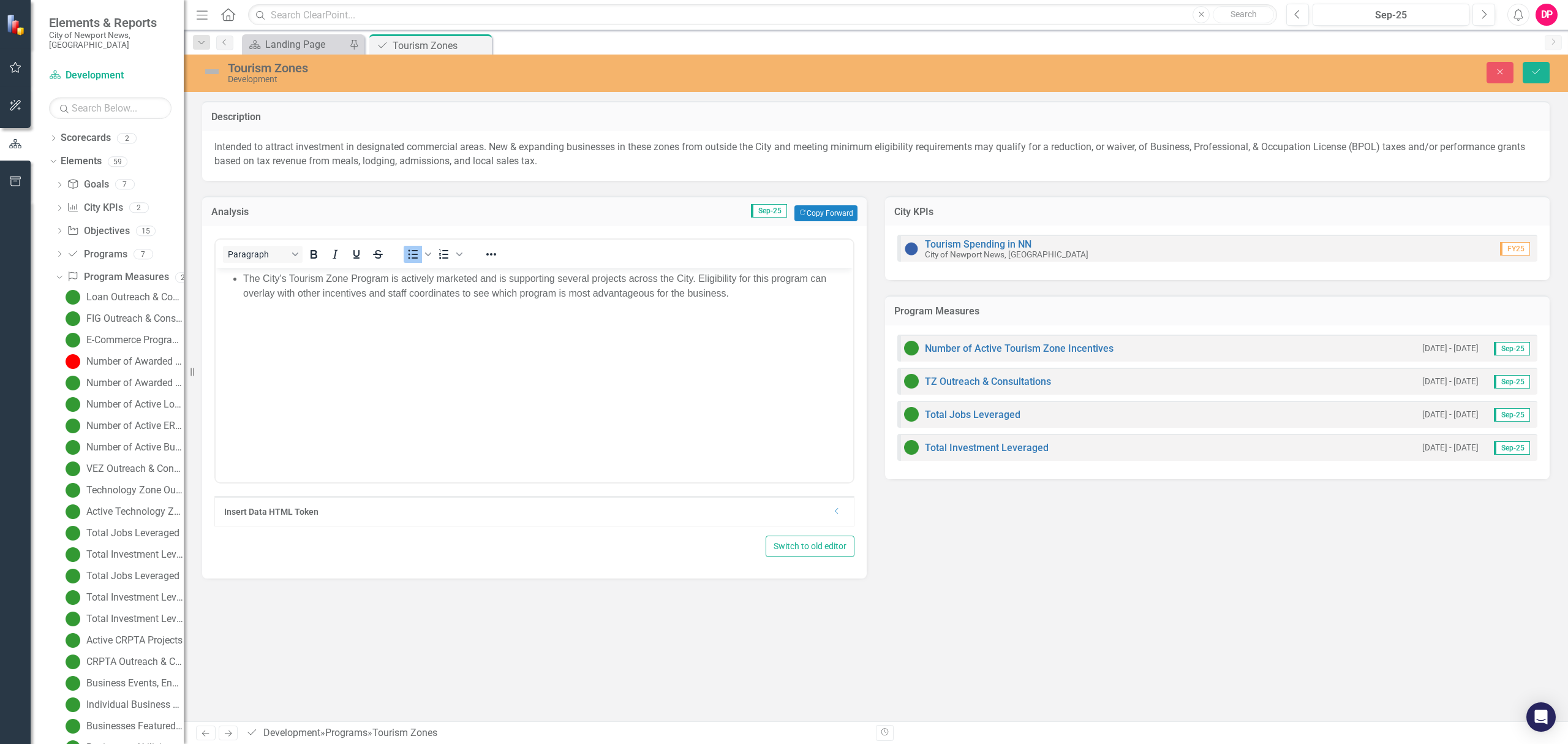
click at [212, 72] on img at bounding box center [211, 72] width 19 height 19
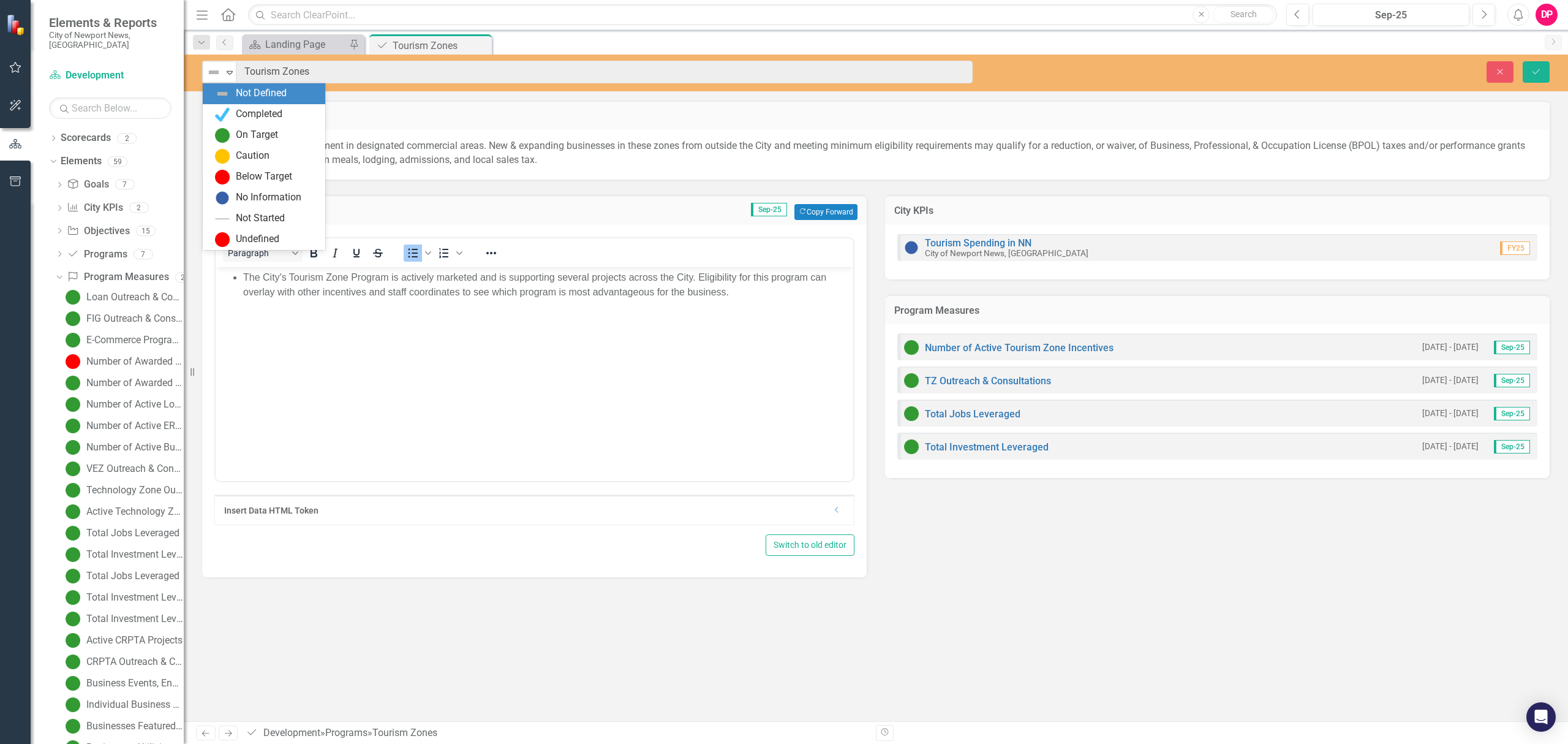
click at [219, 79] on div "Not Defined" at bounding box center [215, 72] width 19 height 17
click at [229, 130] on img at bounding box center [222, 135] width 15 height 15
click at [1531, 79] on button "Save" at bounding box center [1536, 72] width 27 height 22
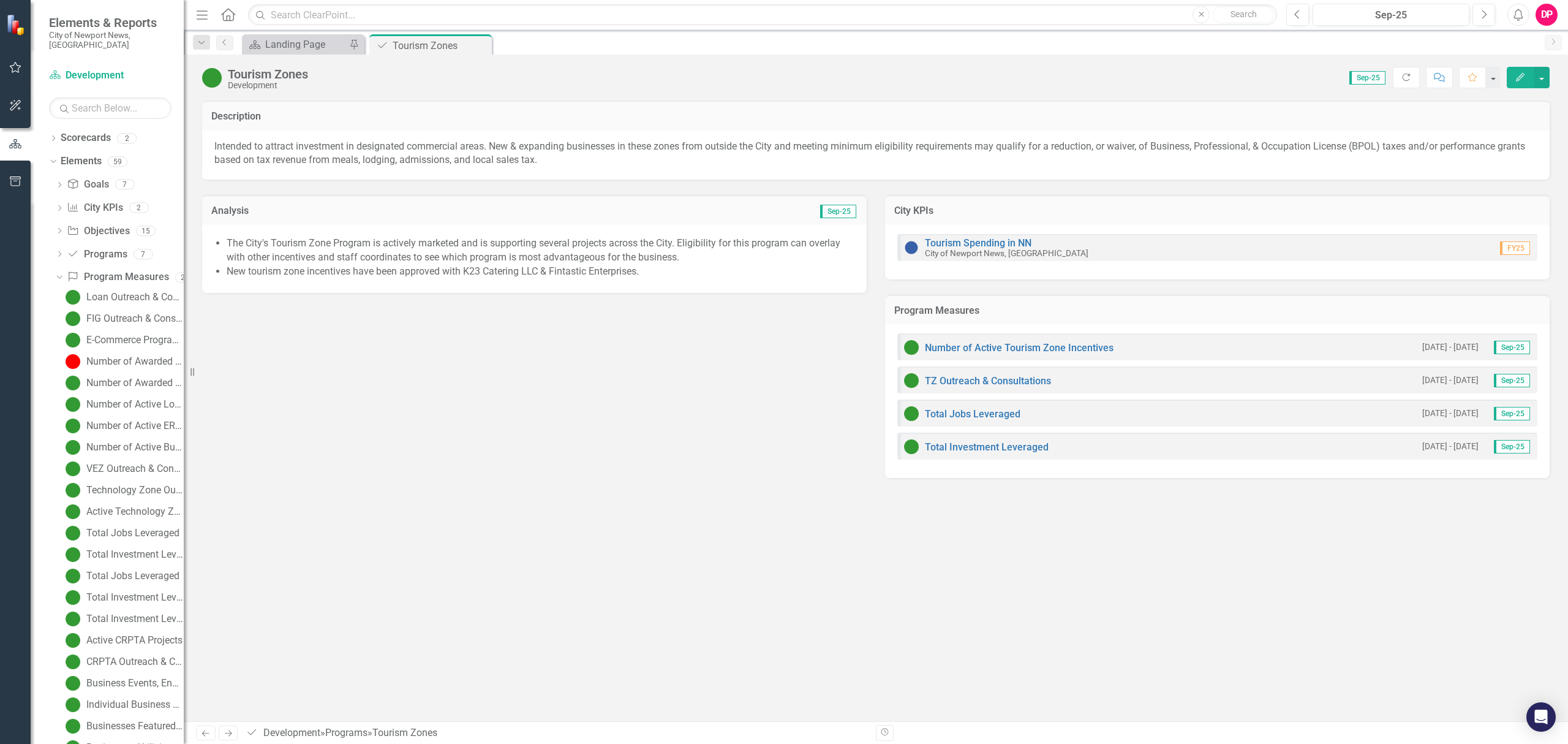
click at [0, 0] on icon at bounding box center [0, 0] width 0 height 0
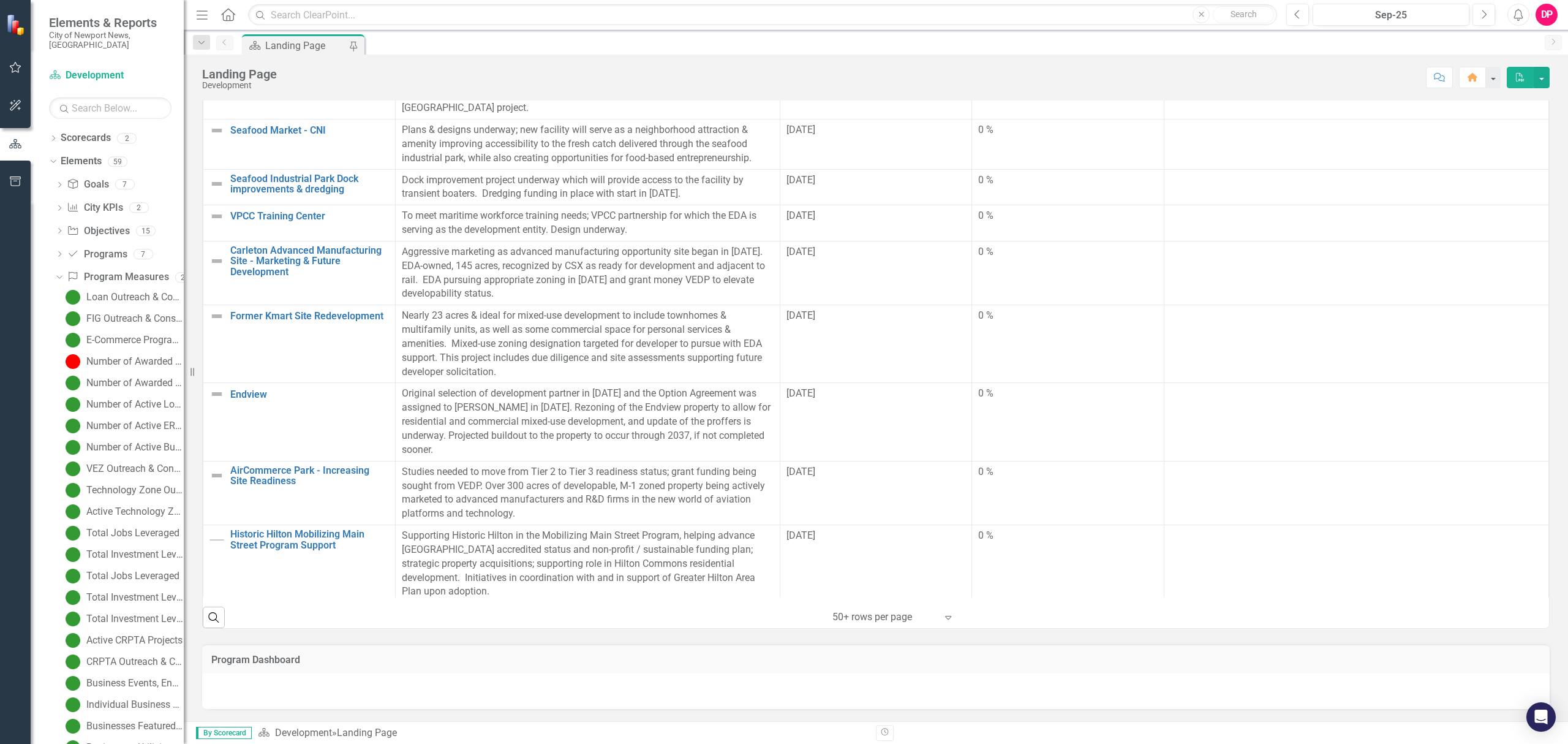
scroll to position [323, 0]
